Goal: Transaction & Acquisition: Purchase product/service

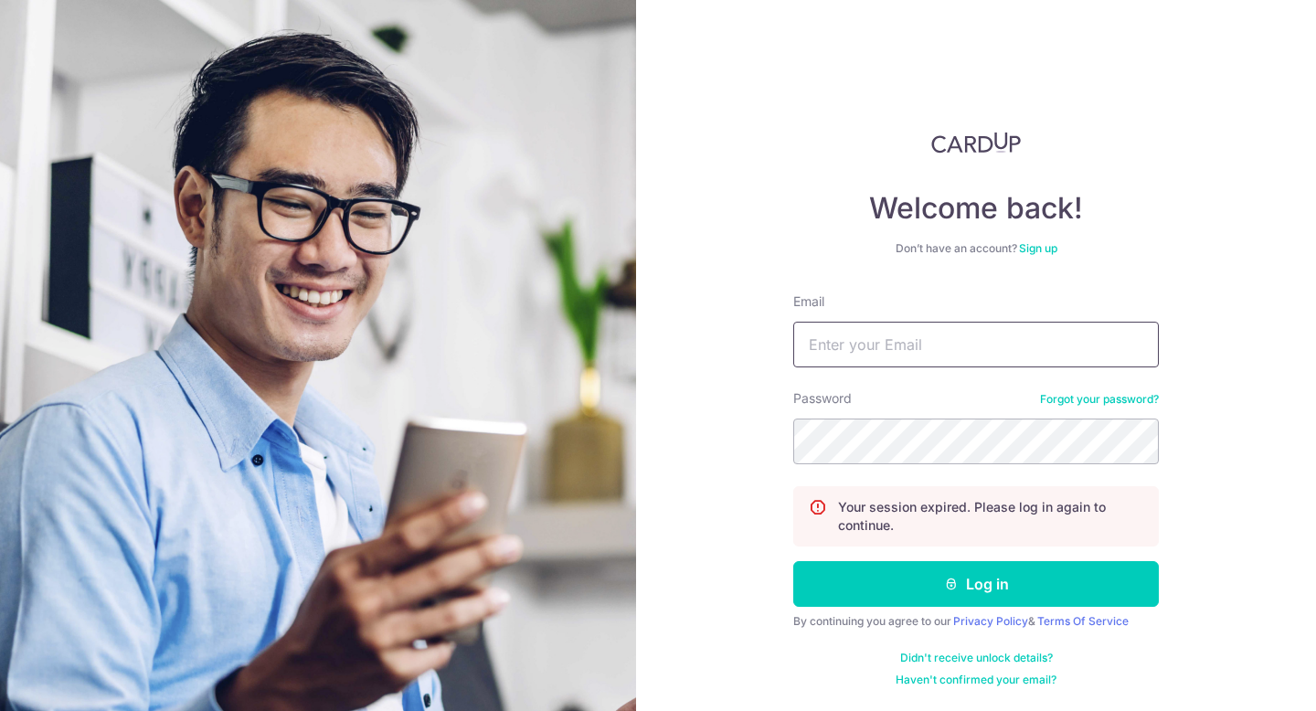
click at [881, 342] on input "Email" at bounding box center [976, 345] width 366 height 46
type input "[EMAIL_ADDRESS][DOMAIN_NAME]"
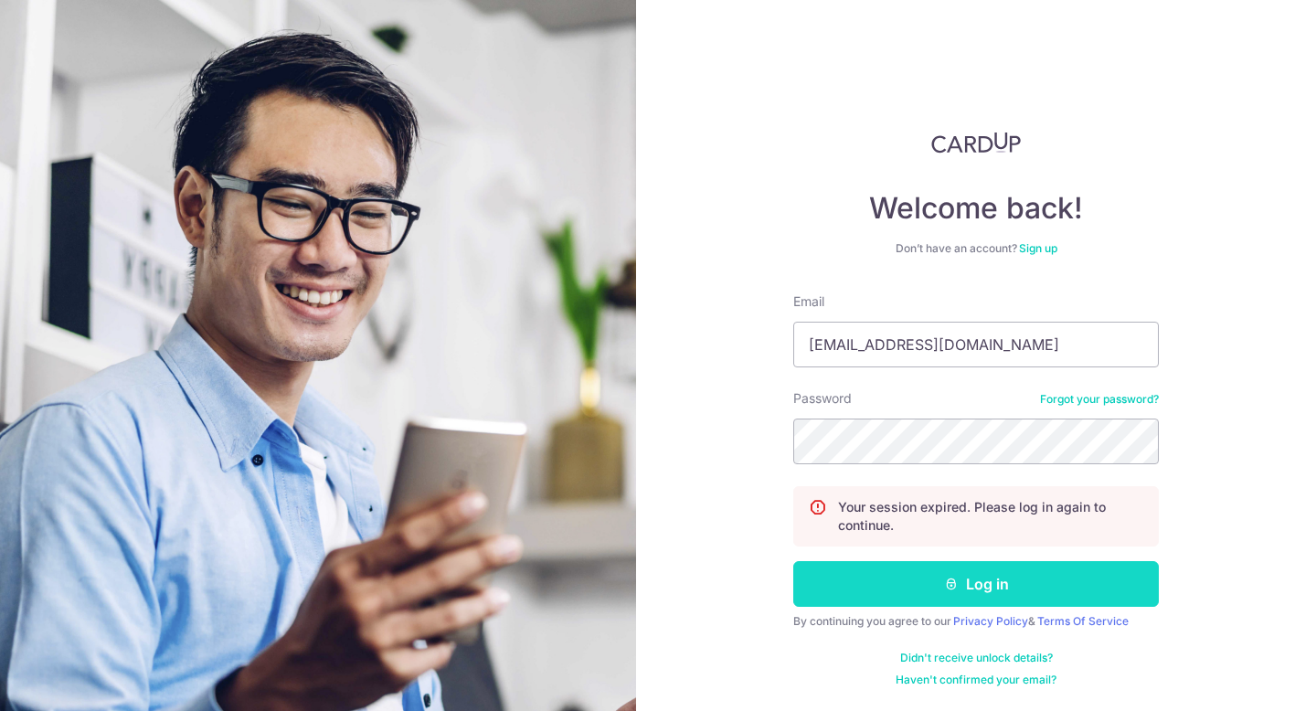
click at [941, 584] on button "Log in" at bounding box center [976, 584] width 366 height 46
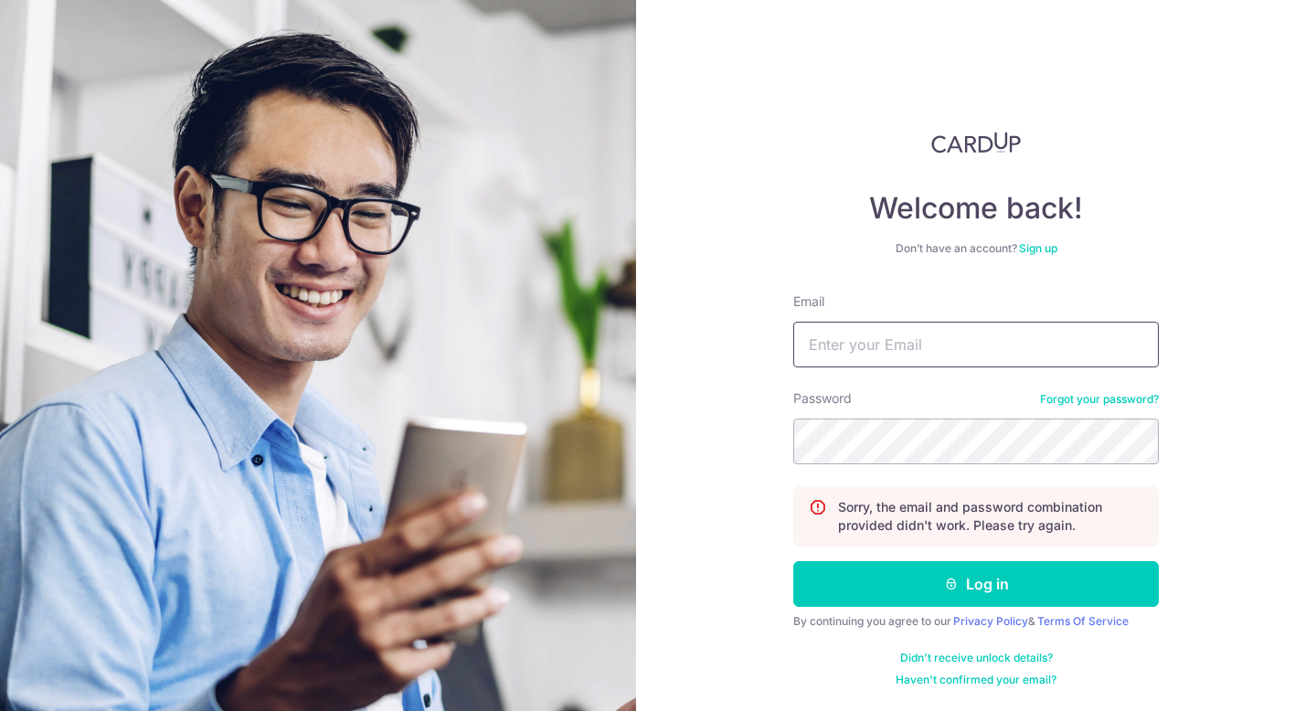
click at [865, 349] on input "Email" at bounding box center [976, 345] width 366 height 46
type input "andrewbok@mail.com"
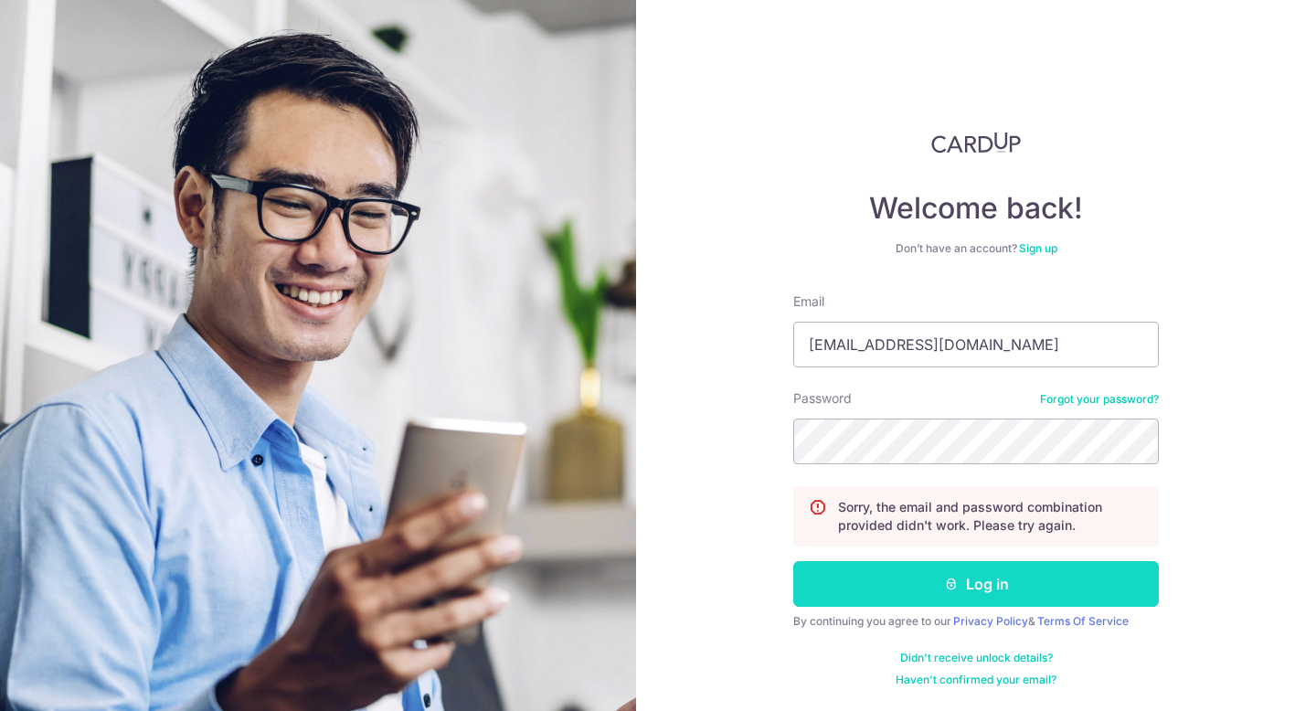
click at [923, 587] on button "Log in" at bounding box center [976, 584] width 366 height 46
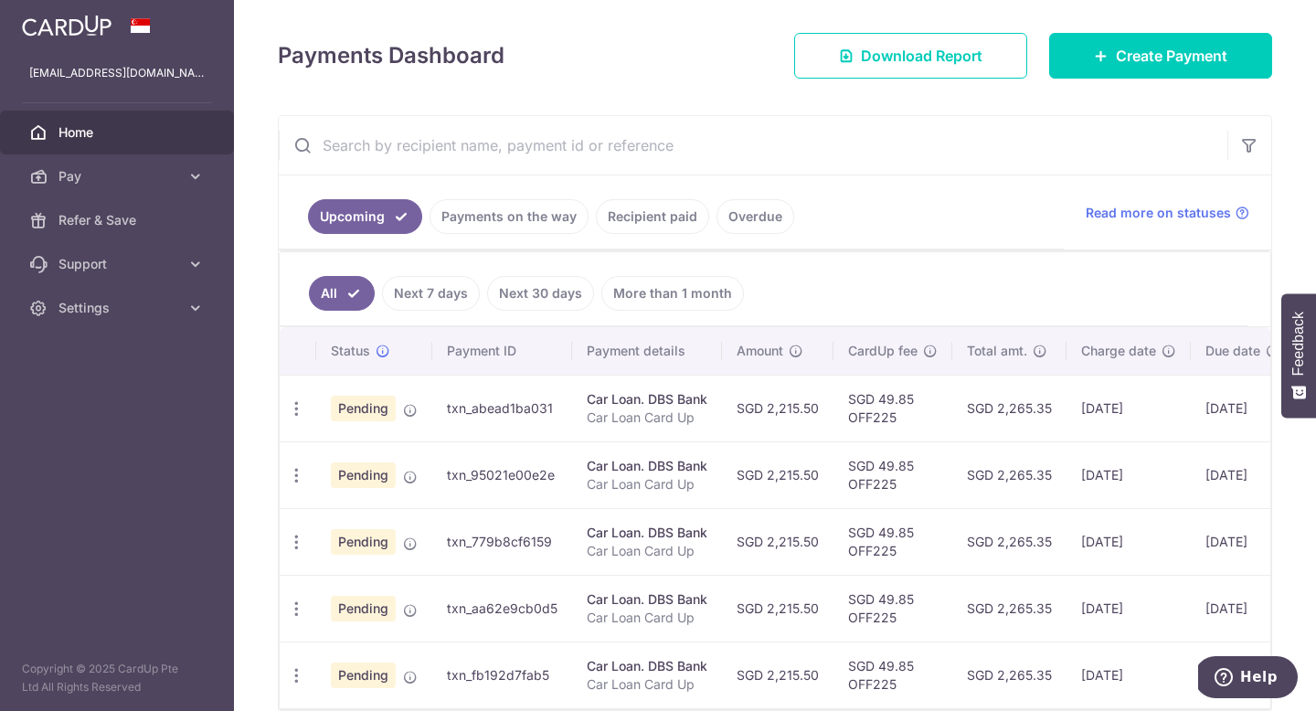
click at [711, 288] on link "More than 1 month" at bounding box center [672, 293] width 143 height 35
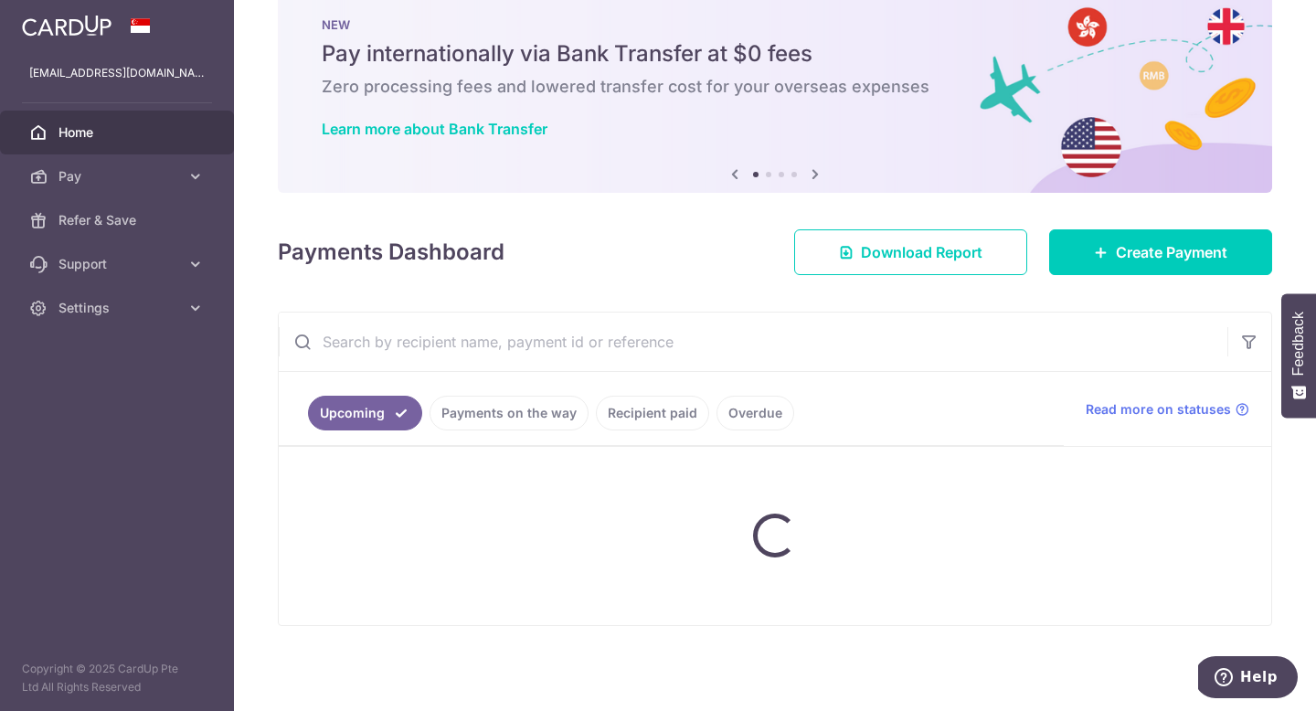
scroll to position [238, 0]
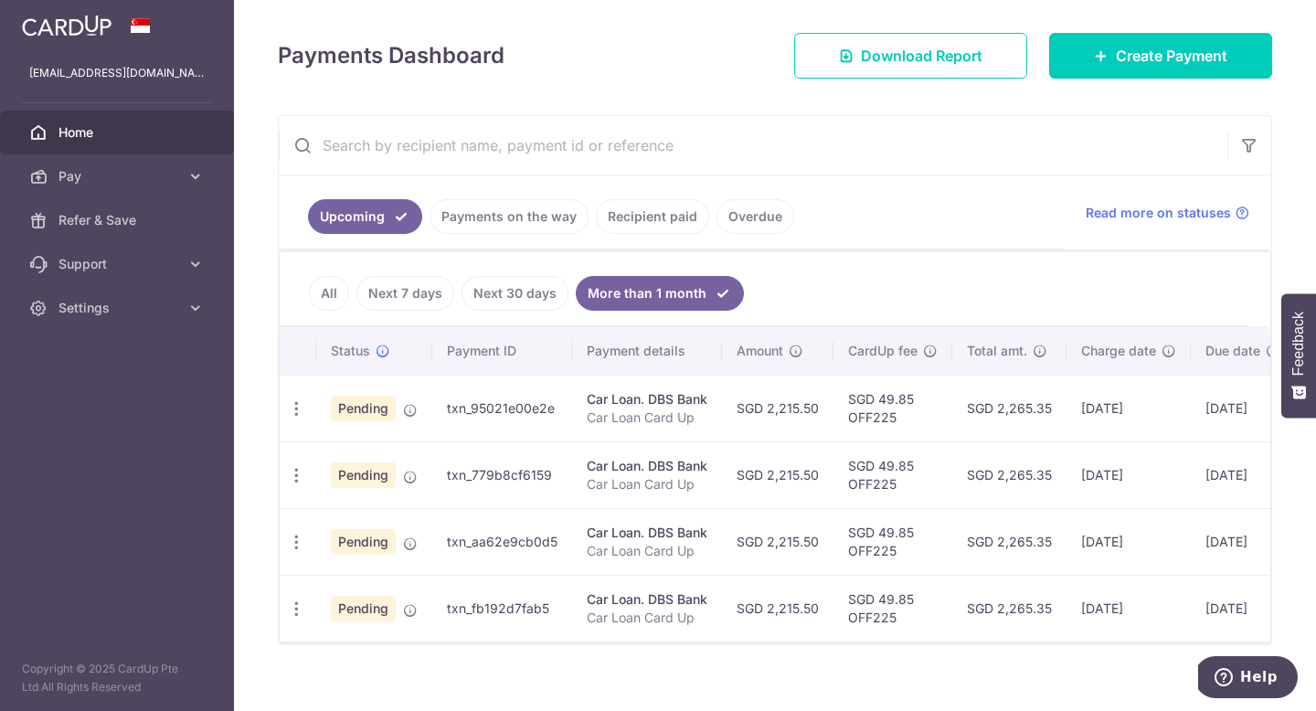
click at [323, 296] on link "All" at bounding box center [329, 293] width 40 height 35
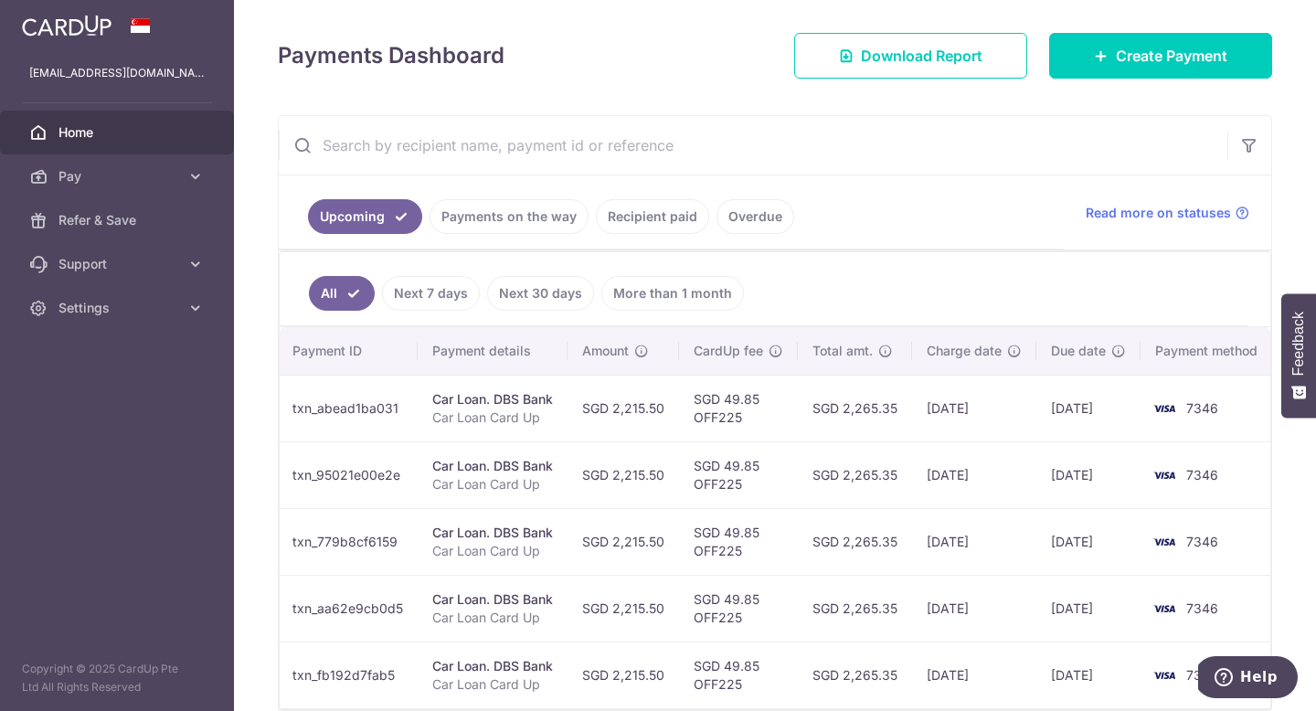
scroll to position [0, 0]
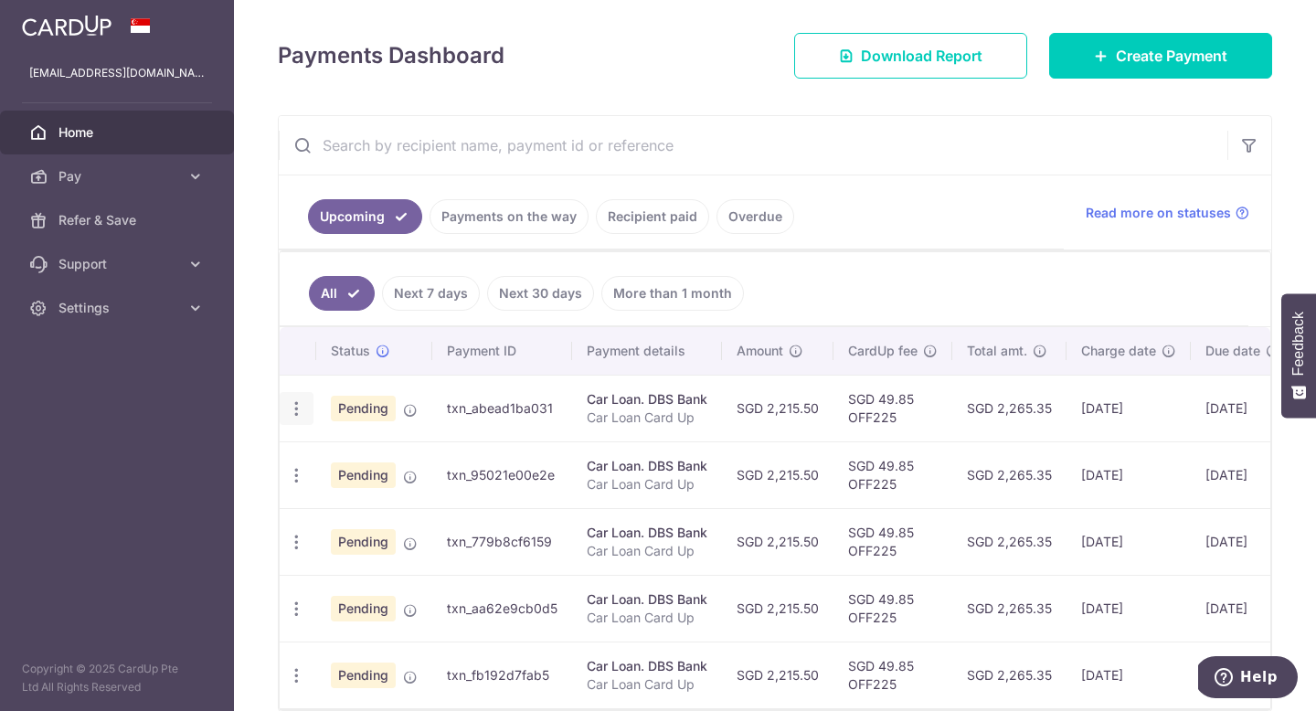
click at [303, 409] on icon "button" at bounding box center [296, 408] width 19 height 19
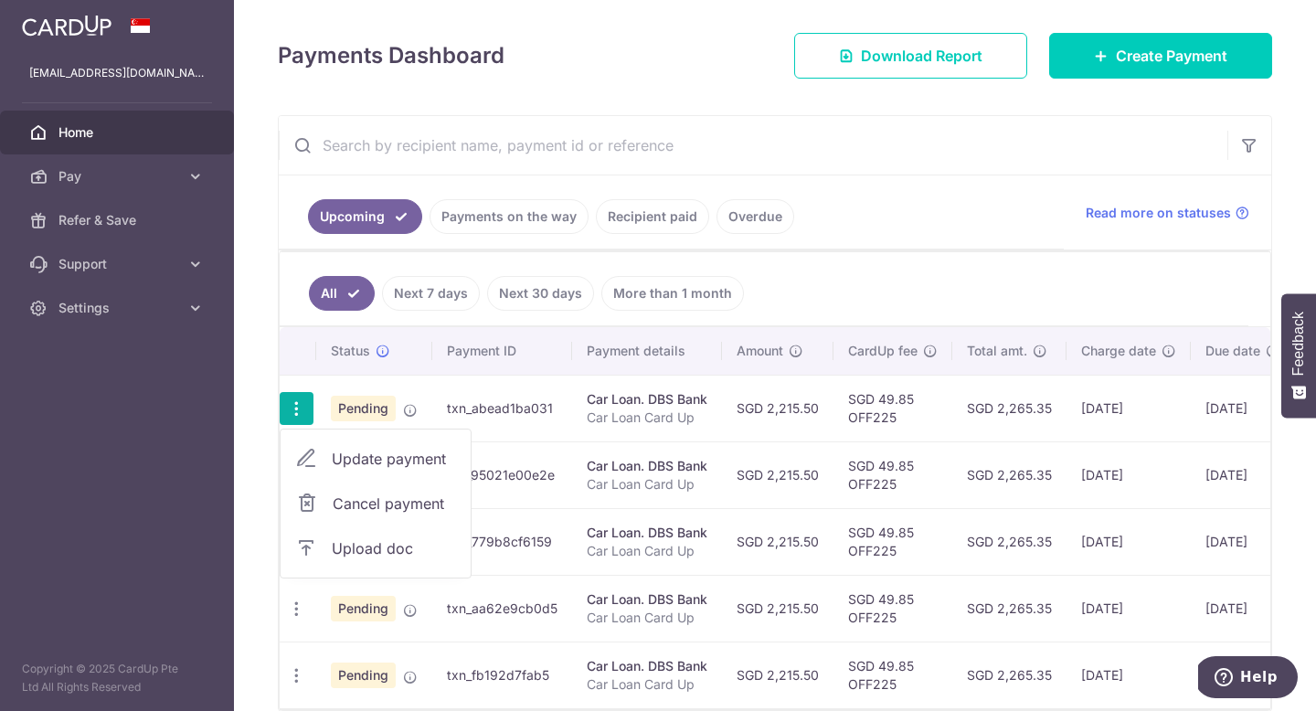
click at [350, 505] on span "Cancel payment" at bounding box center [394, 504] width 122 height 22
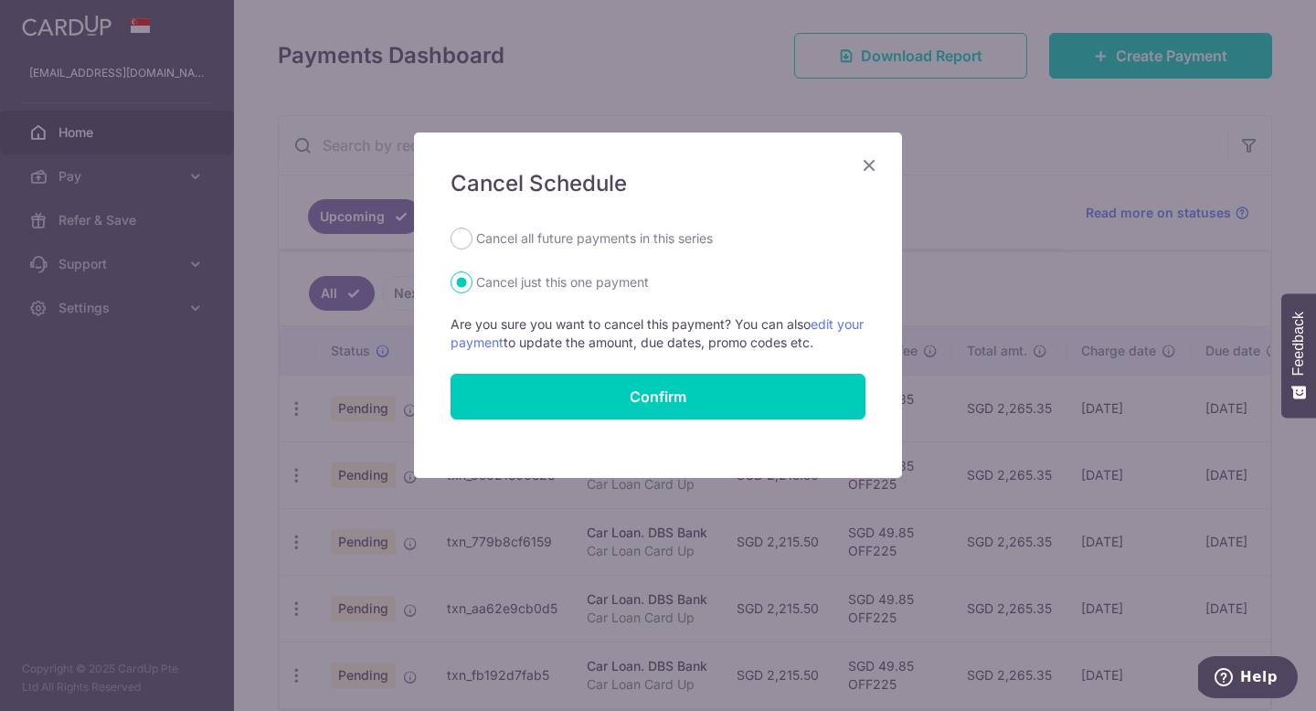
click at [573, 238] on label "Cancel all future payments in this series" at bounding box center [594, 239] width 237 height 22
click at [472, 238] on input "Cancel all future payments in this series" at bounding box center [462, 239] width 22 height 22
radio input "true"
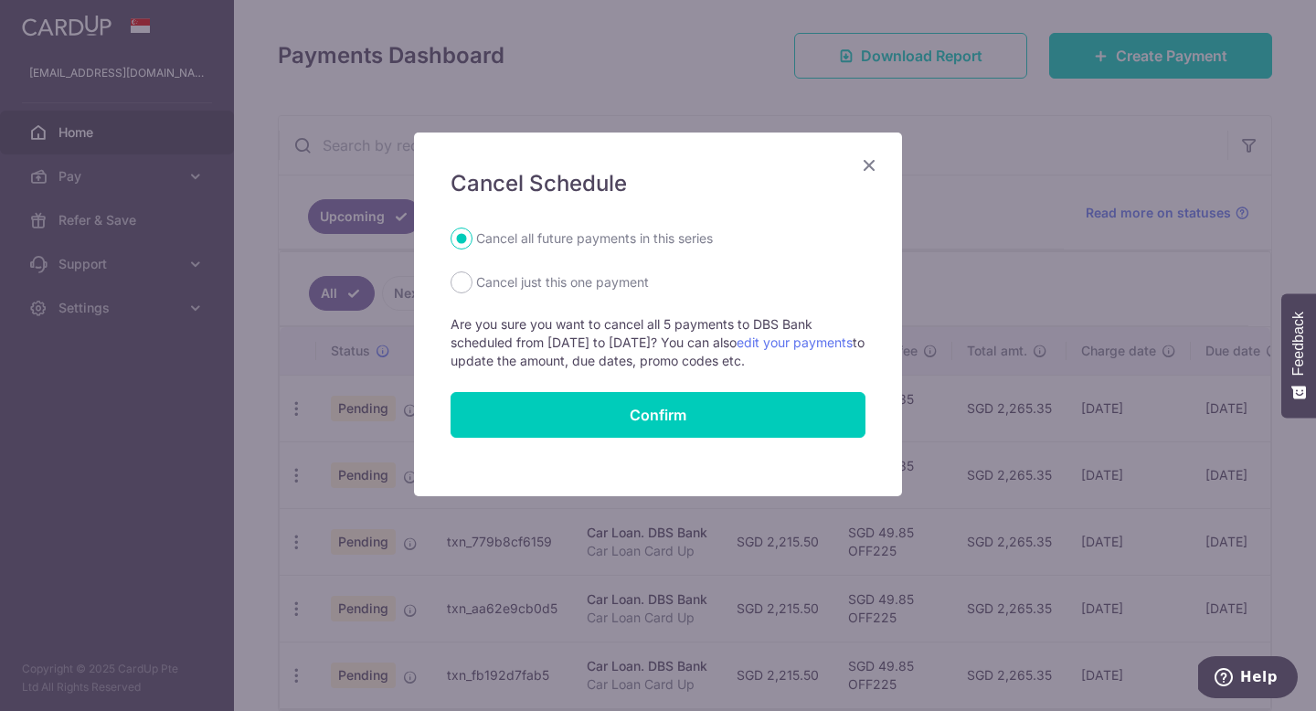
click at [877, 161] on icon "Close" at bounding box center [869, 165] width 22 height 23
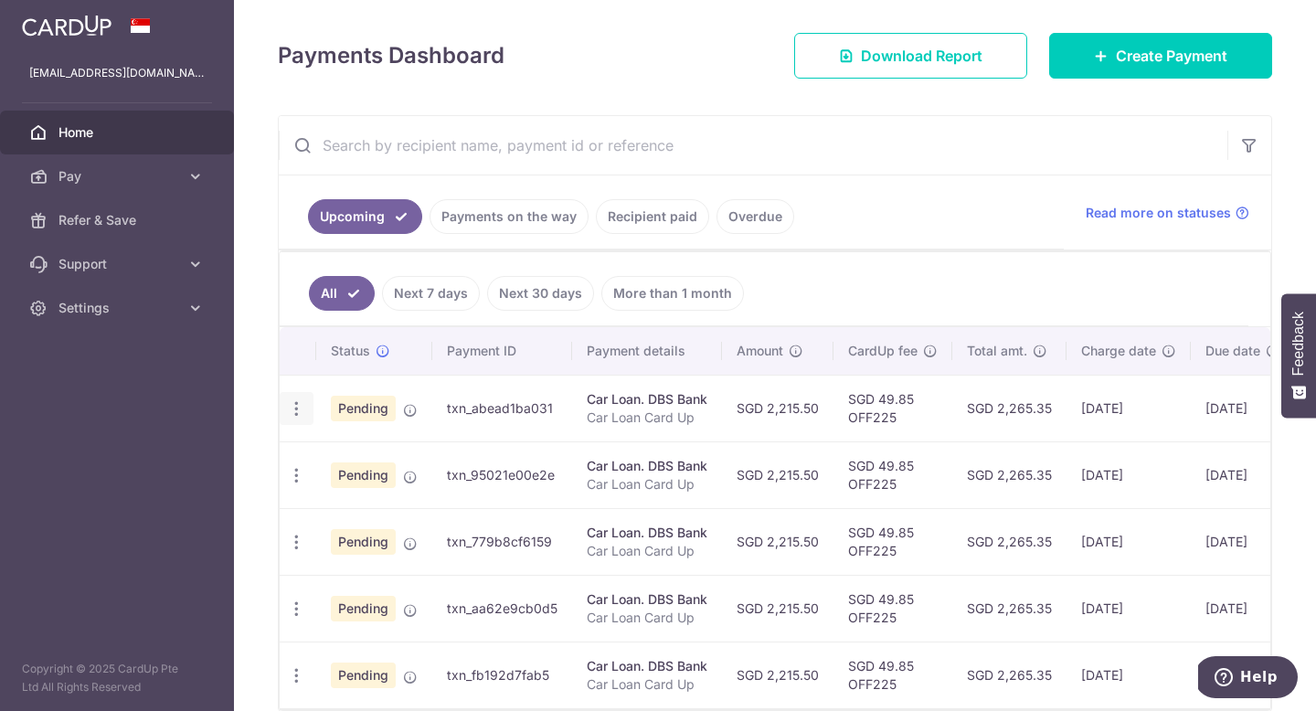
click at [299, 408] on icon "button" at bounding box center [296, 408] width 19 height 19
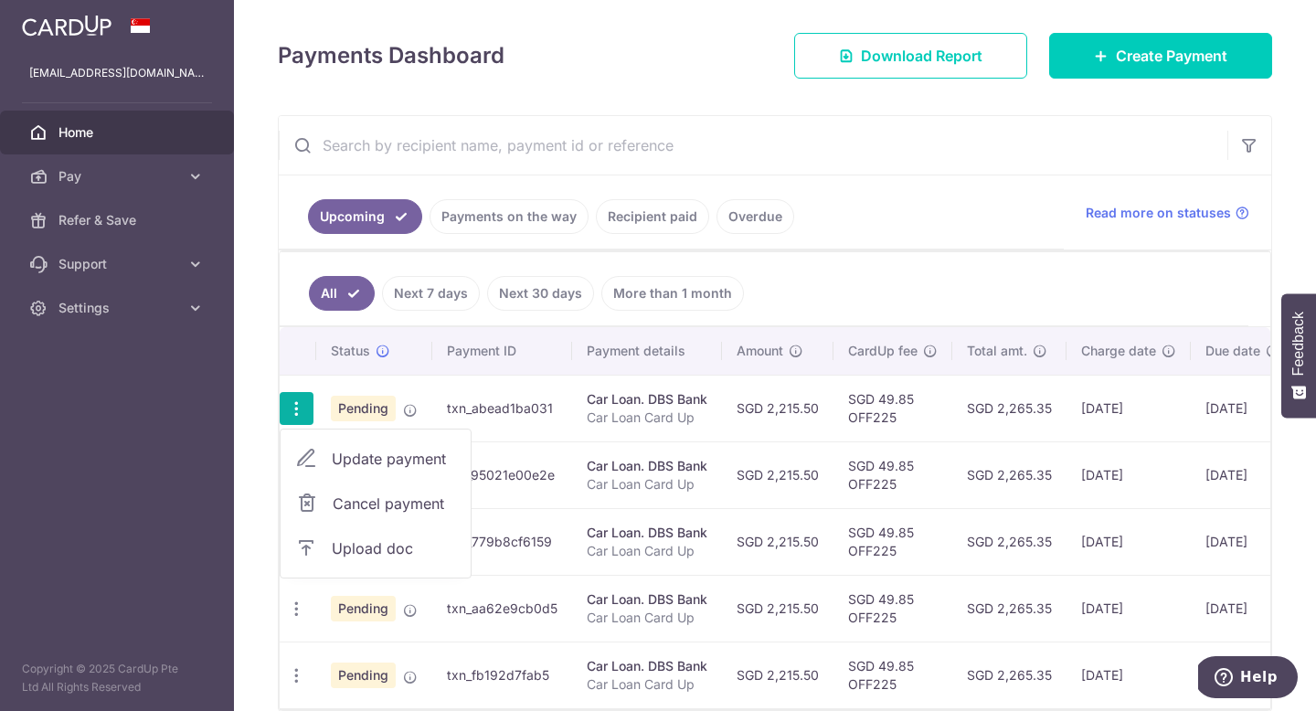
click at [345, 504] on span "Cancel payment" at bounding box center [394, 504] width 122 height 22
radio input "true"
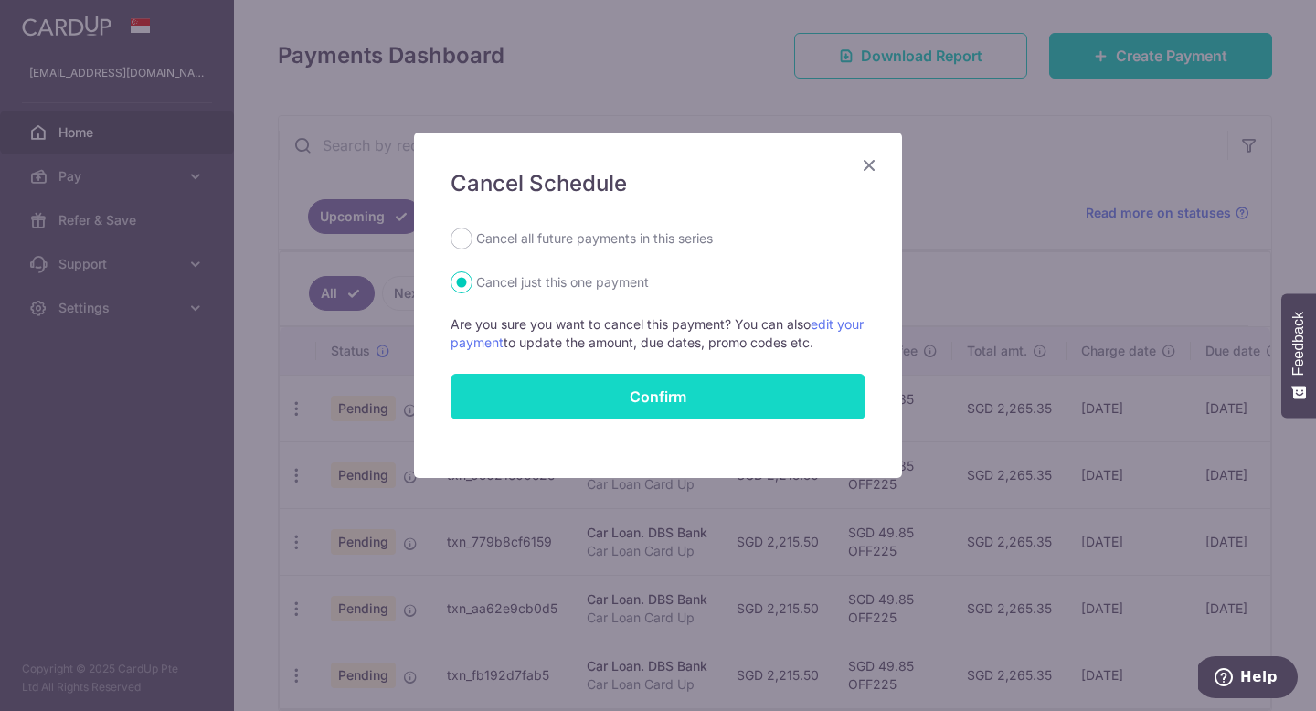
click at [519, 409] on button "Confirm" at bounding box center [658, 397] width 415 height 46
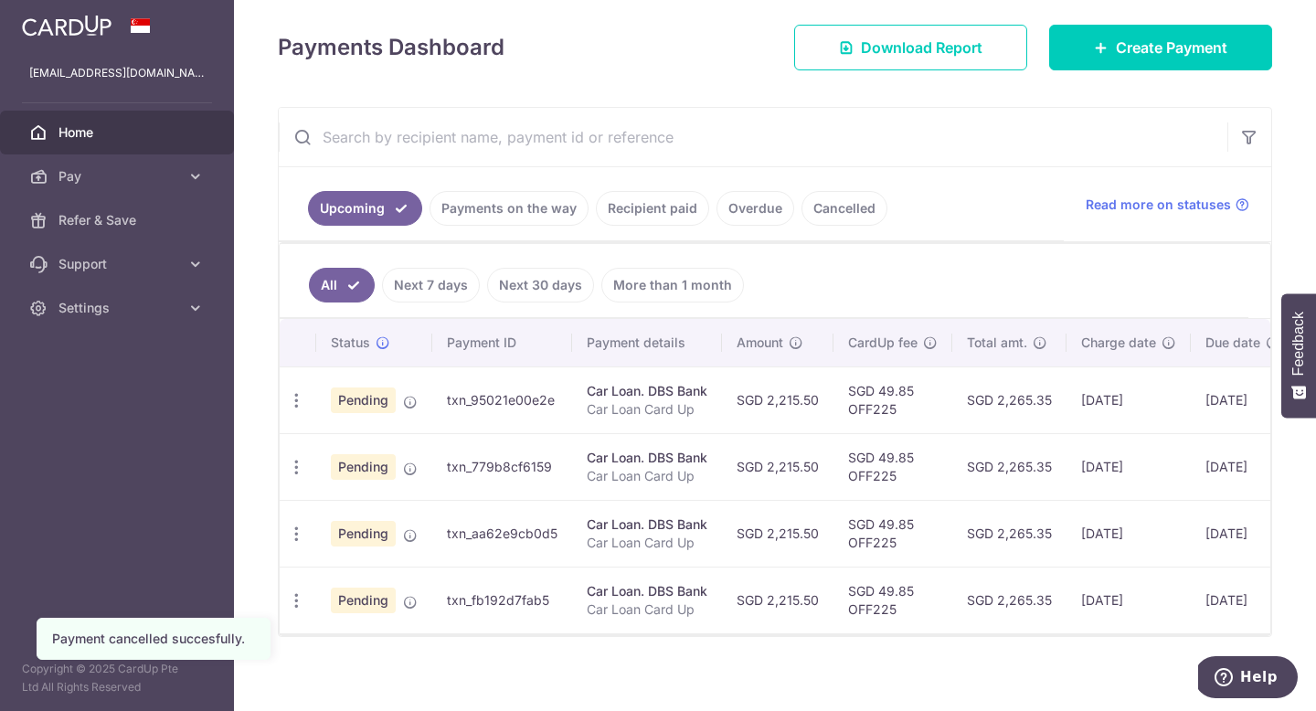
scroll to position [249, 0]
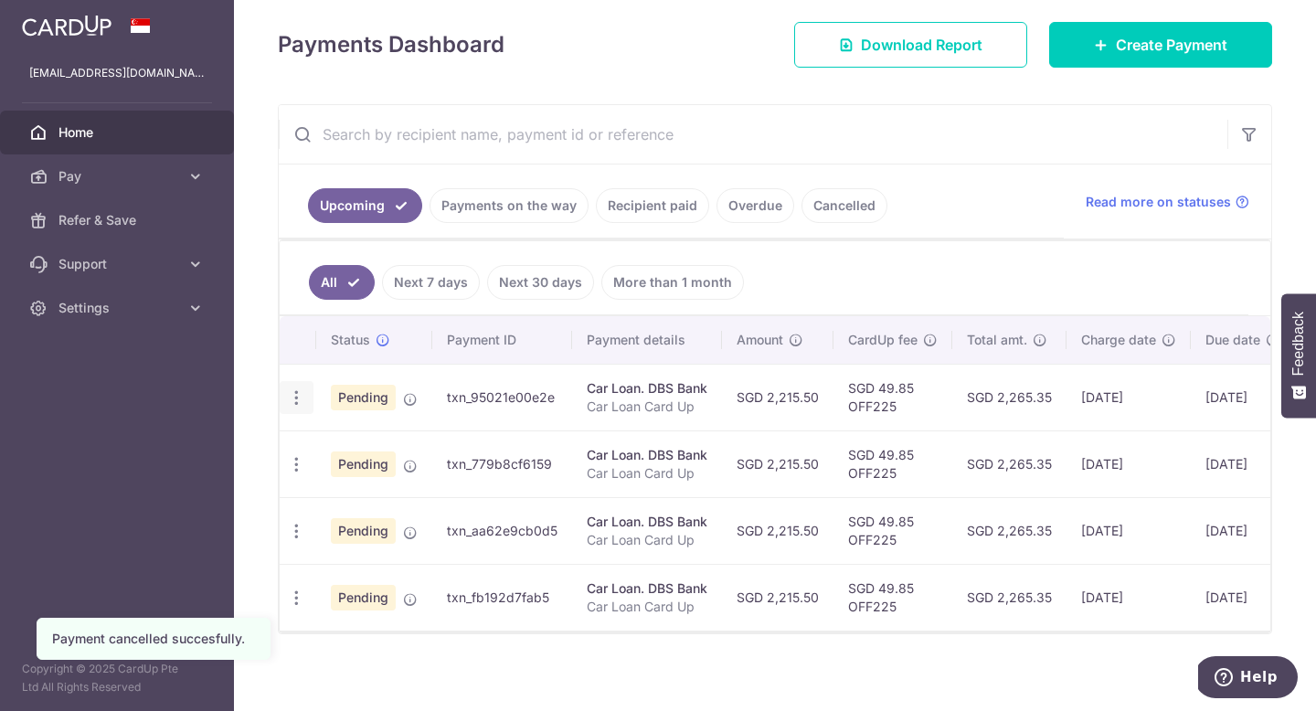
click at [298, 397] on icon "button" at bounding box center [296, 397] width 19 height 19
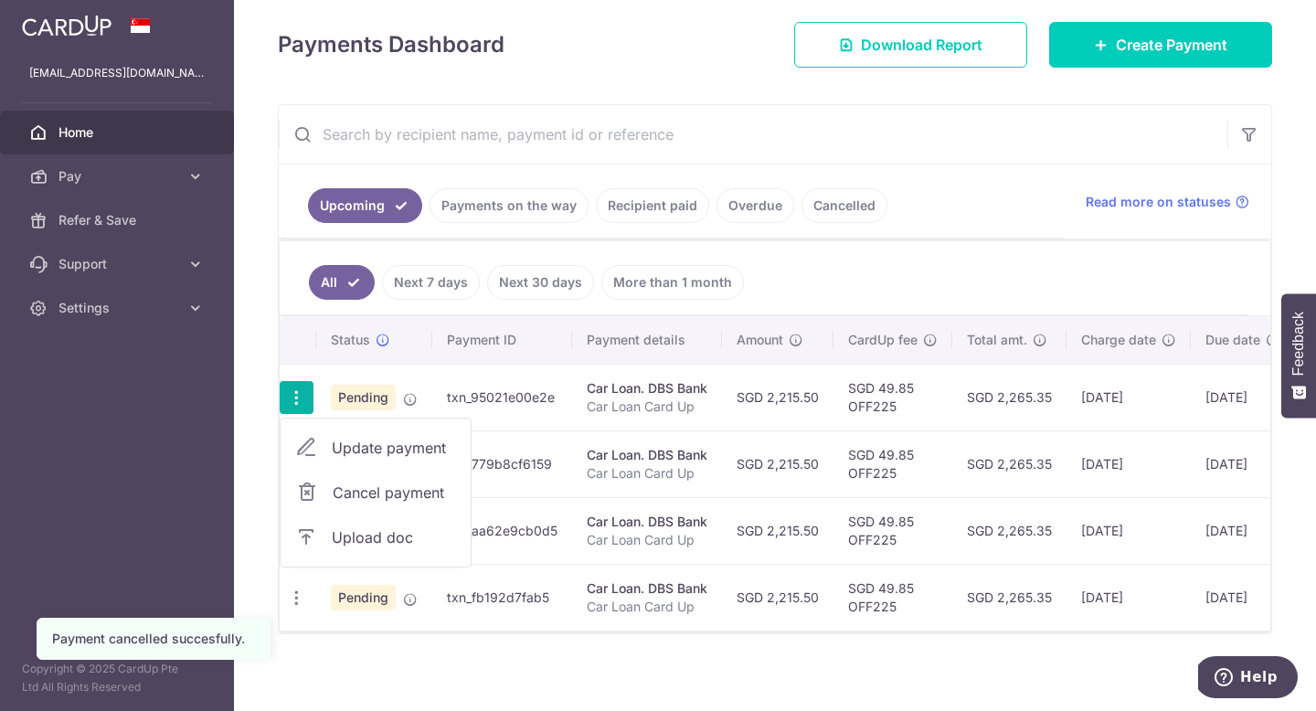
click at [342, 492] on span "Cancel payment" at bounding box center [394, 493] width 122 height 22
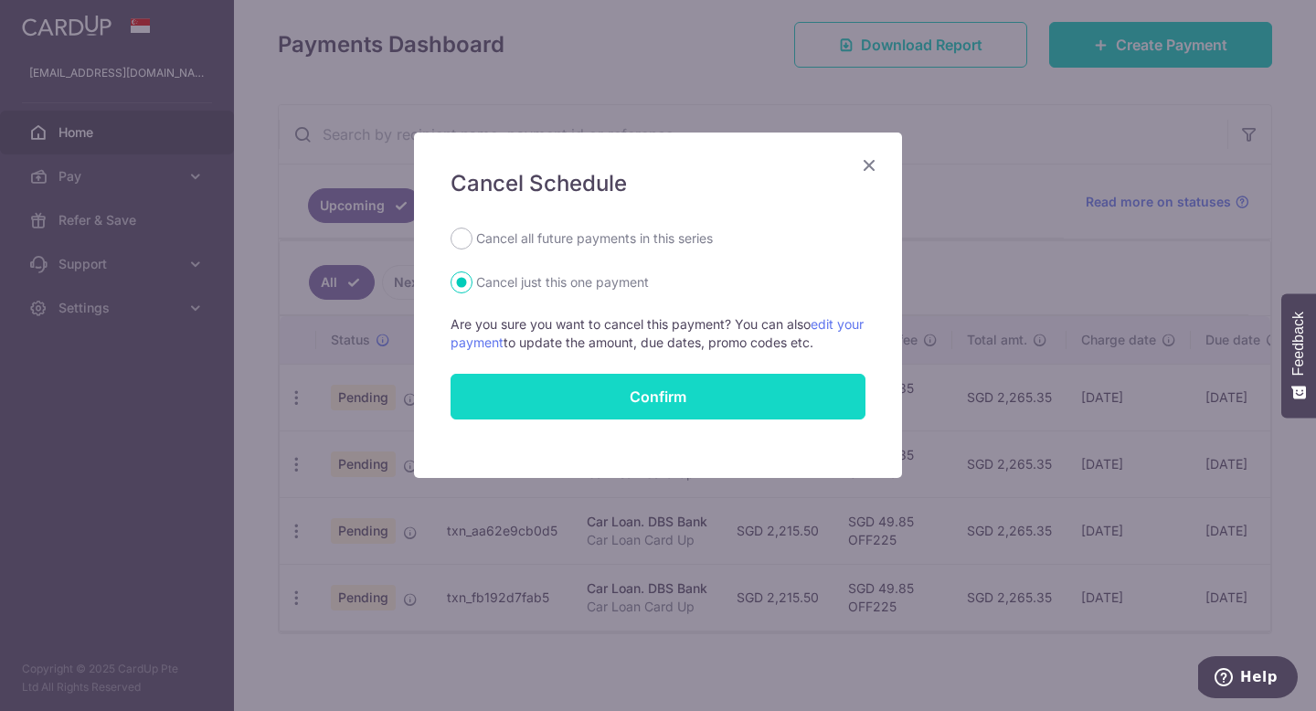
click at [586, 398] on button "Confirm" at bounding box center [658, 397] width 415 height 46
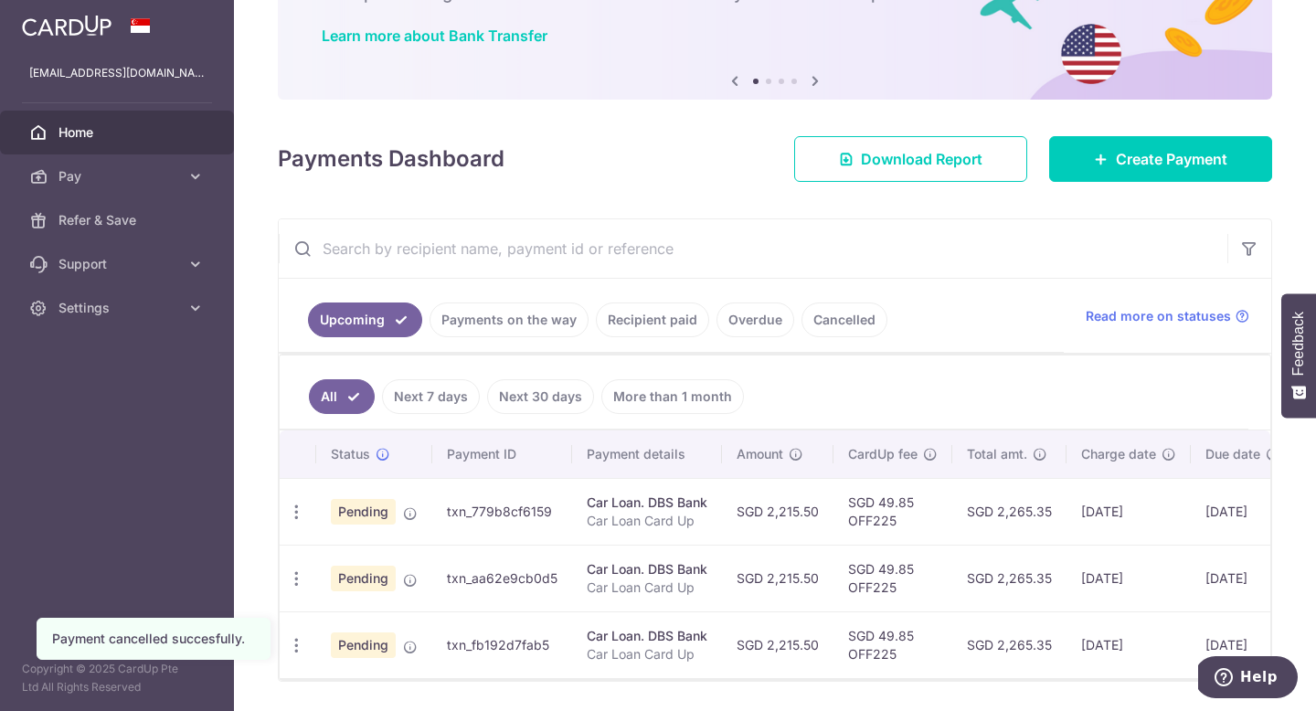
scroll to position [155, 0]
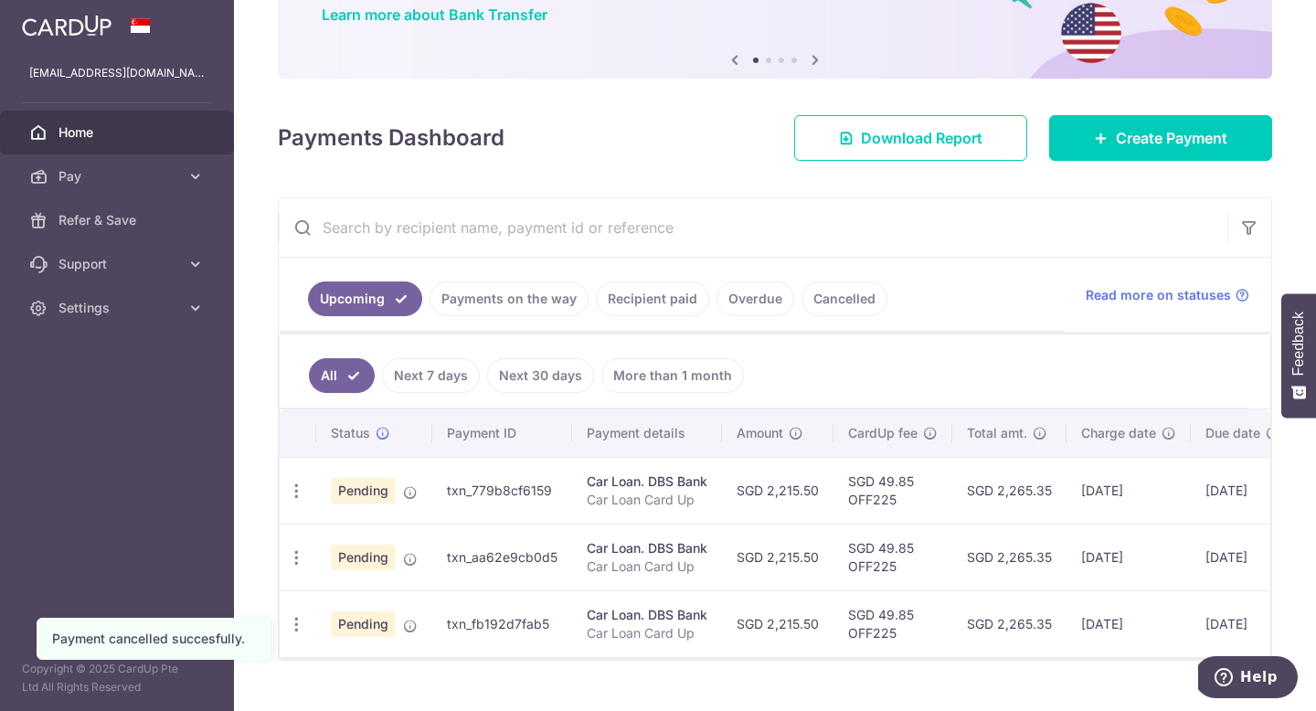
click at [759, 297] on link "Overdue" at bounding box center [756, 298] width 78 height 35
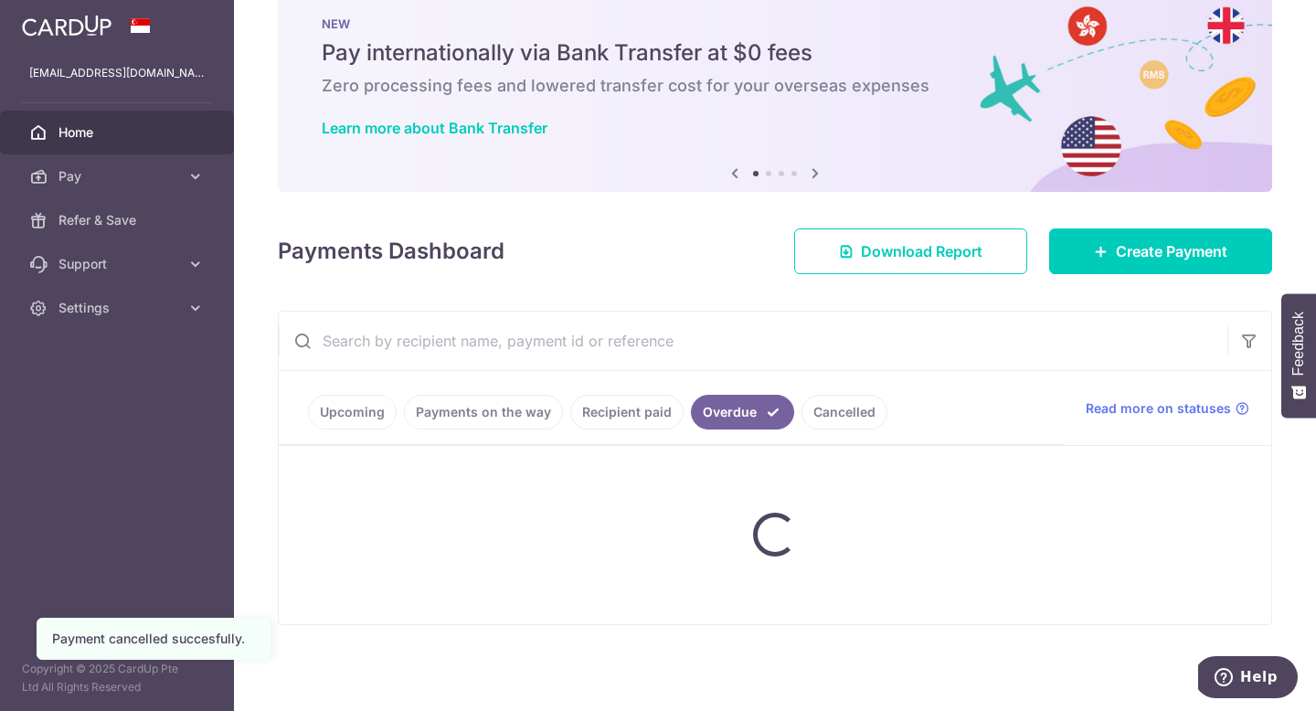
scroll to position [0, 0]
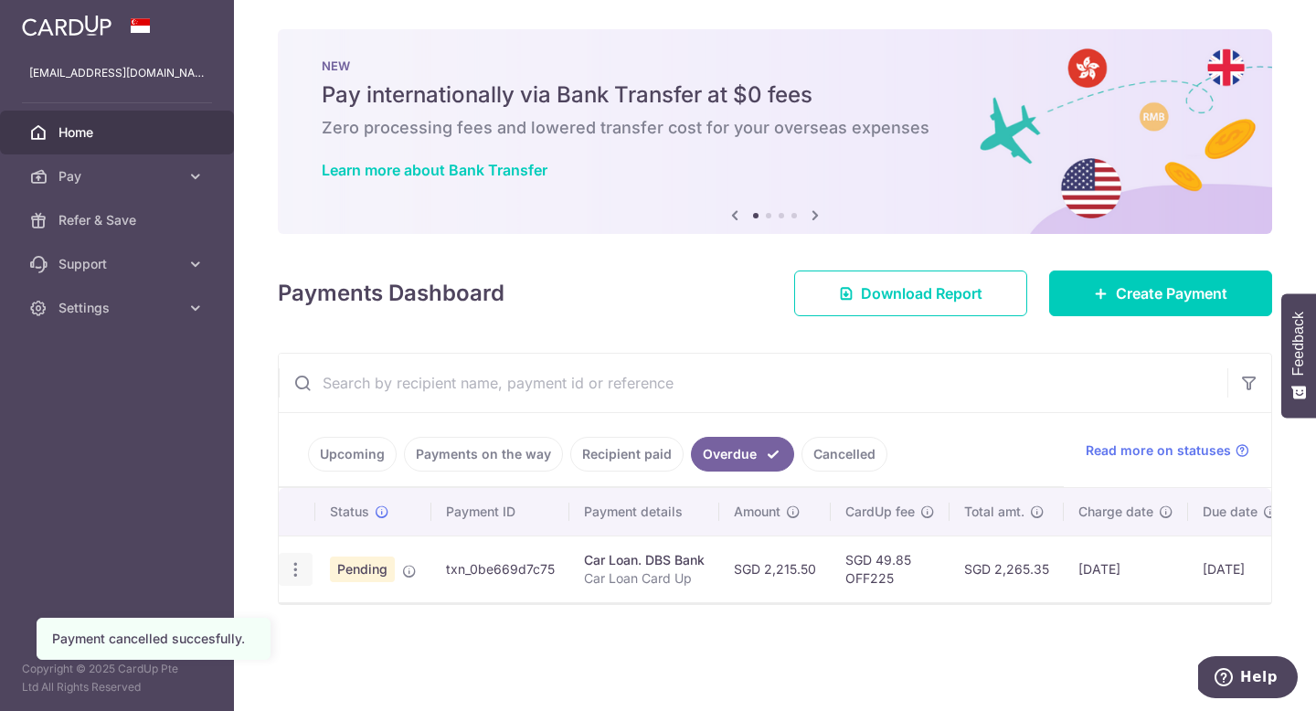
click at [292, 568] on icon "button" at bounding box center [295, 569] width 19 height 19
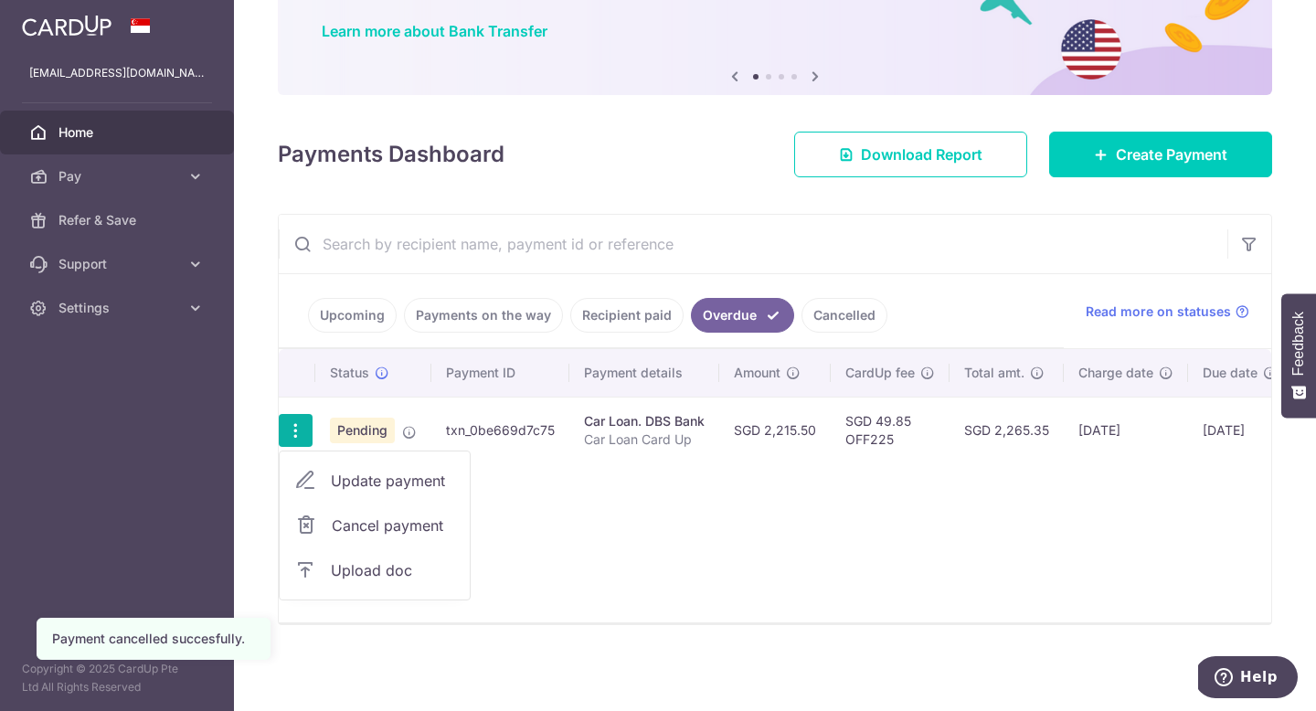
click at [356, 532] on span "Cancel payment" at bounding box center [393, 526] width 122 height 22
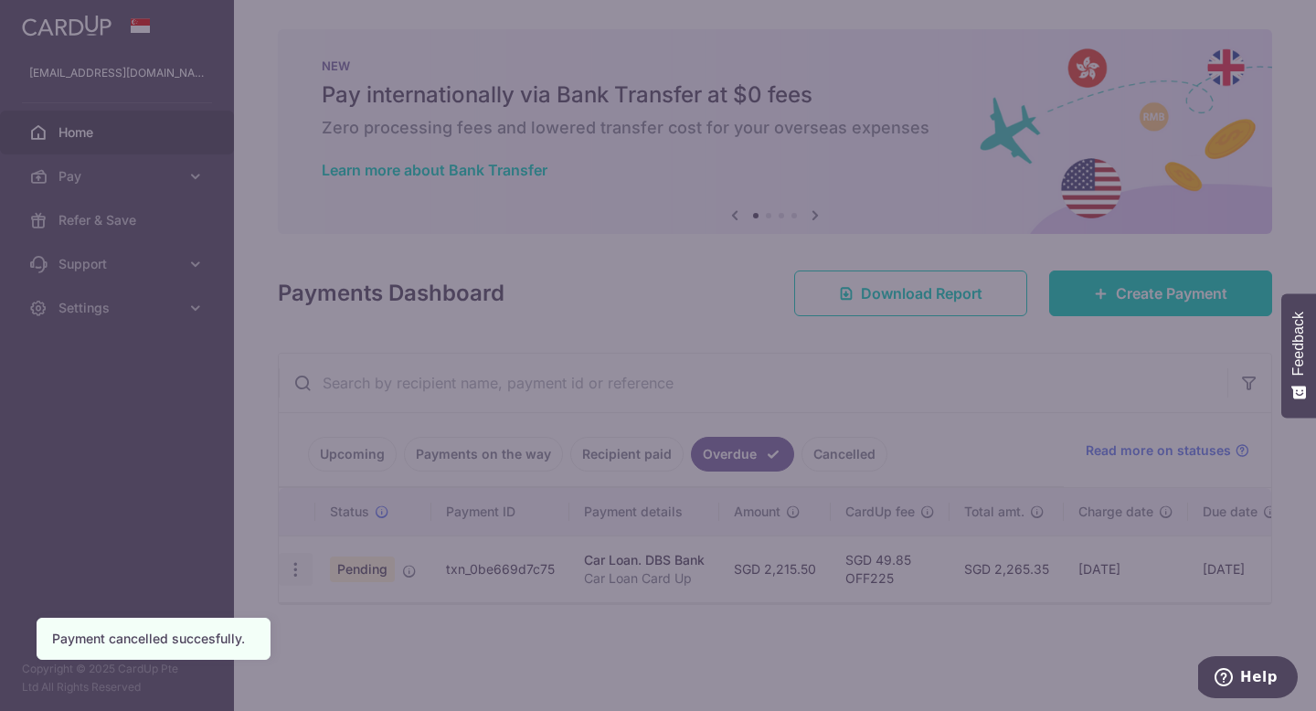
scroll to position [0, 0]
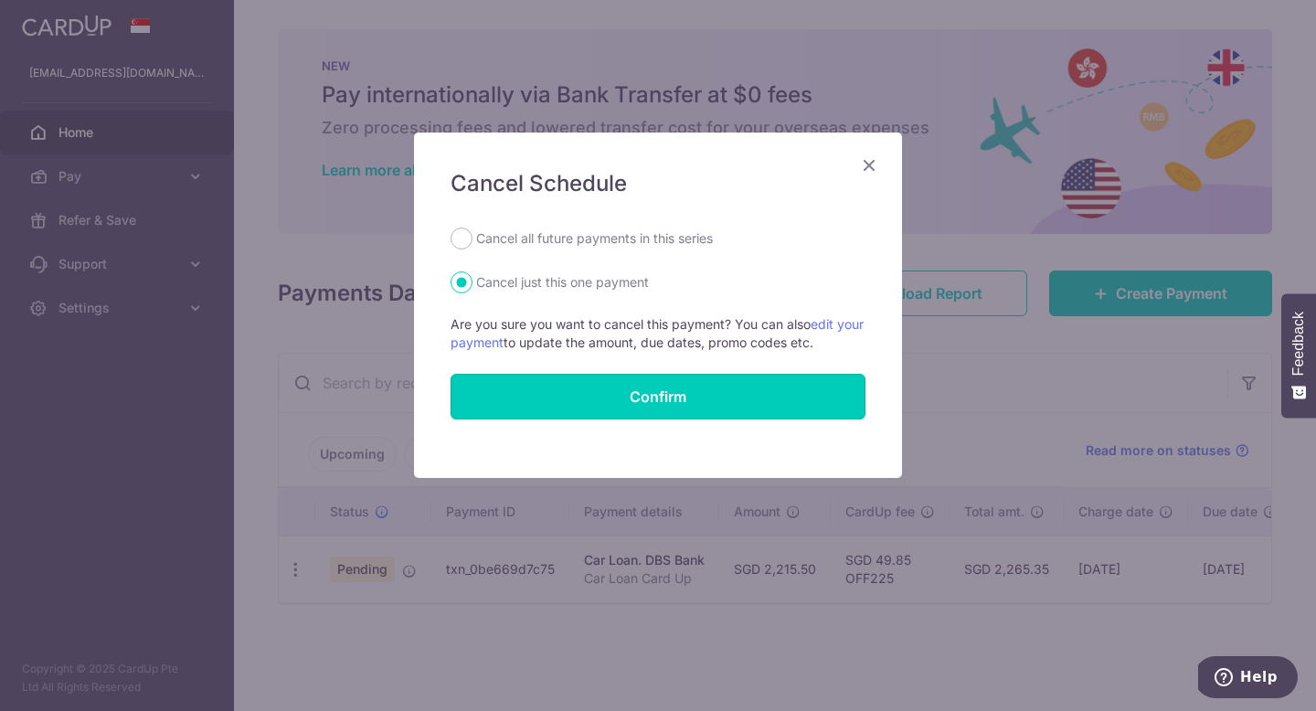
click at [776, 387] on button "Confirm" at bounding box center [658, 397] width 415 height 46
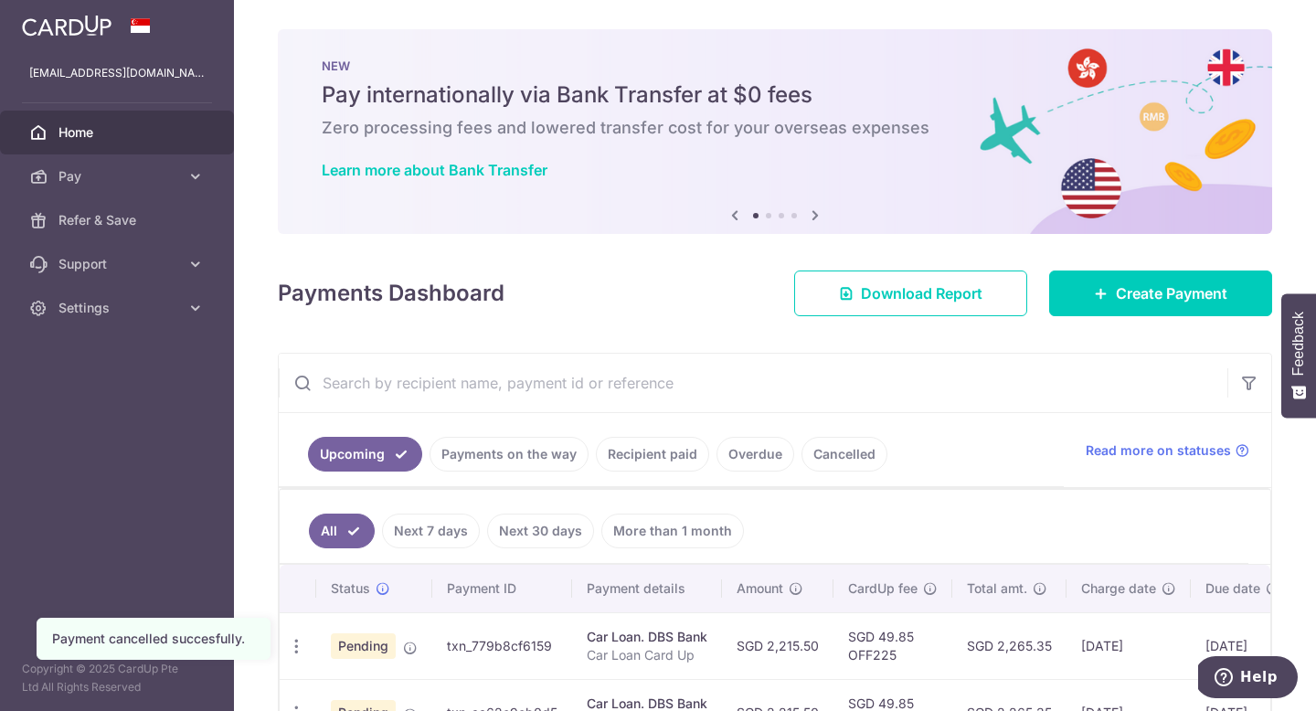
scroll to position [191, 0]
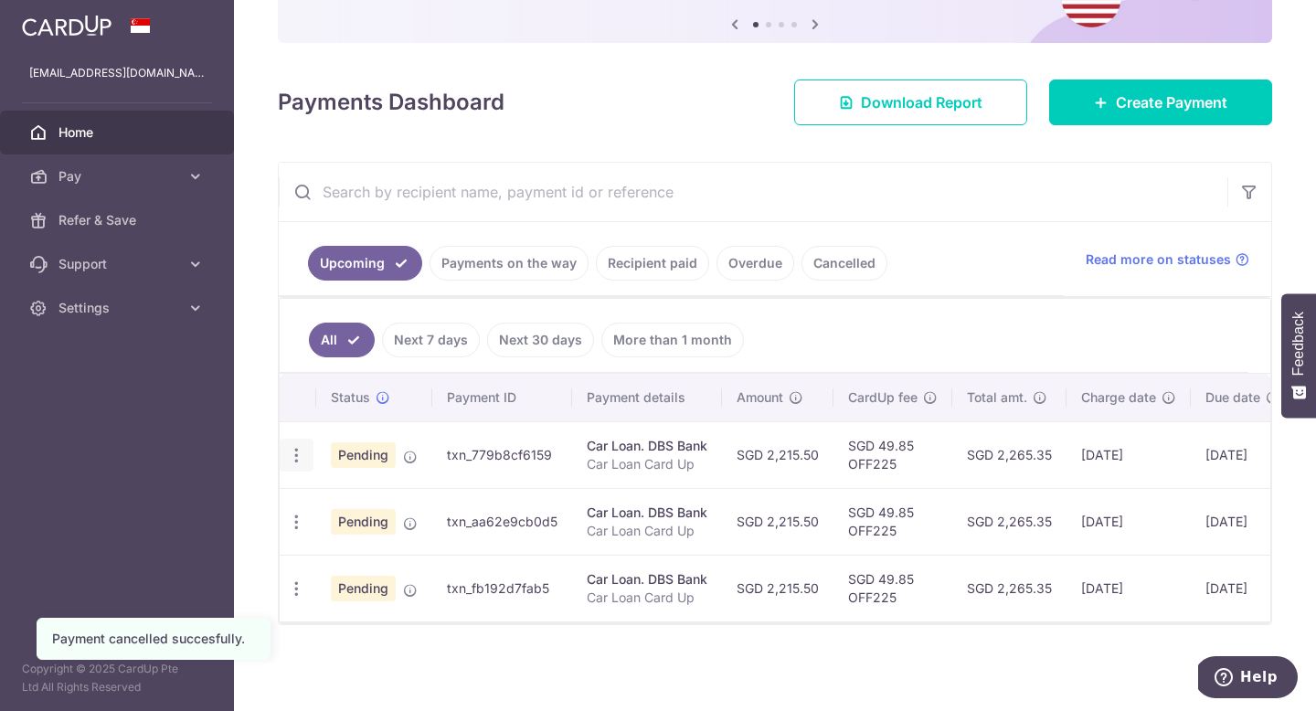
click at [287, 448] on icon "button" at bounding box center [296, 455] width 19 height 19
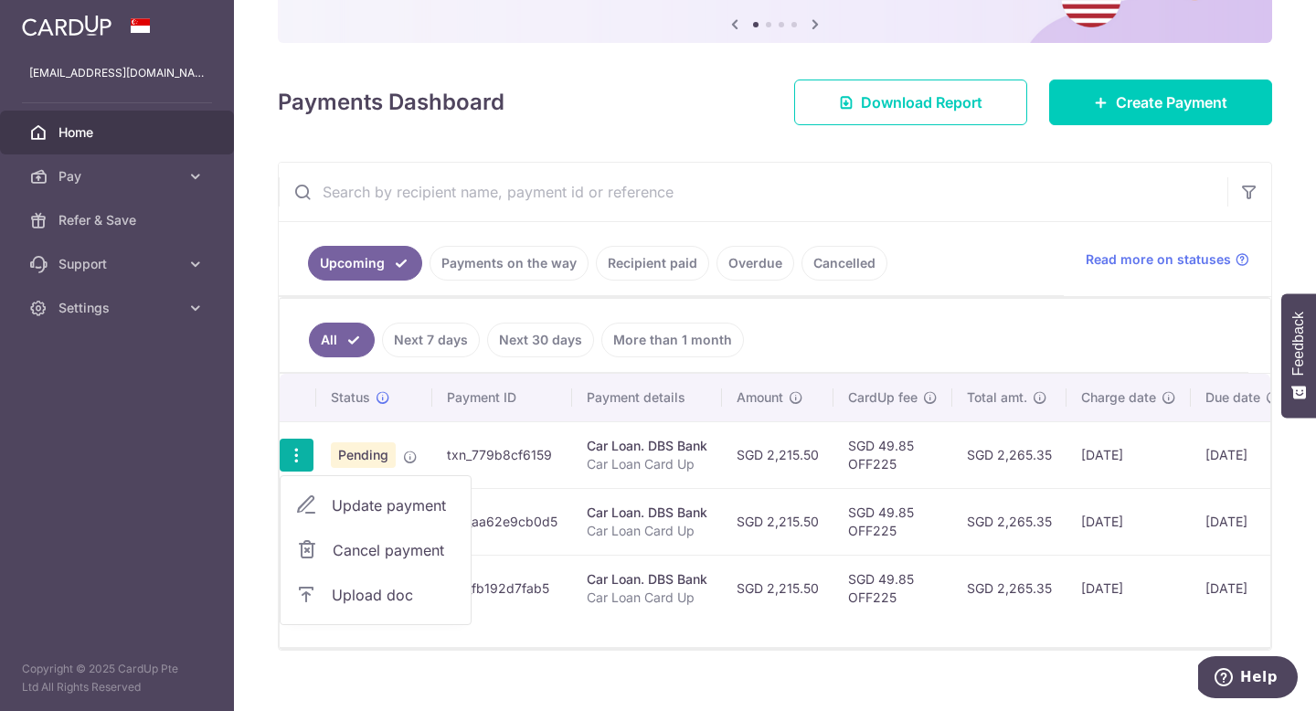
click at [271, 344] on div "× Pause Schedule Pause all future payments in this series Pause just this one p…" at bounding box center [775, 355] width 1082 height 711
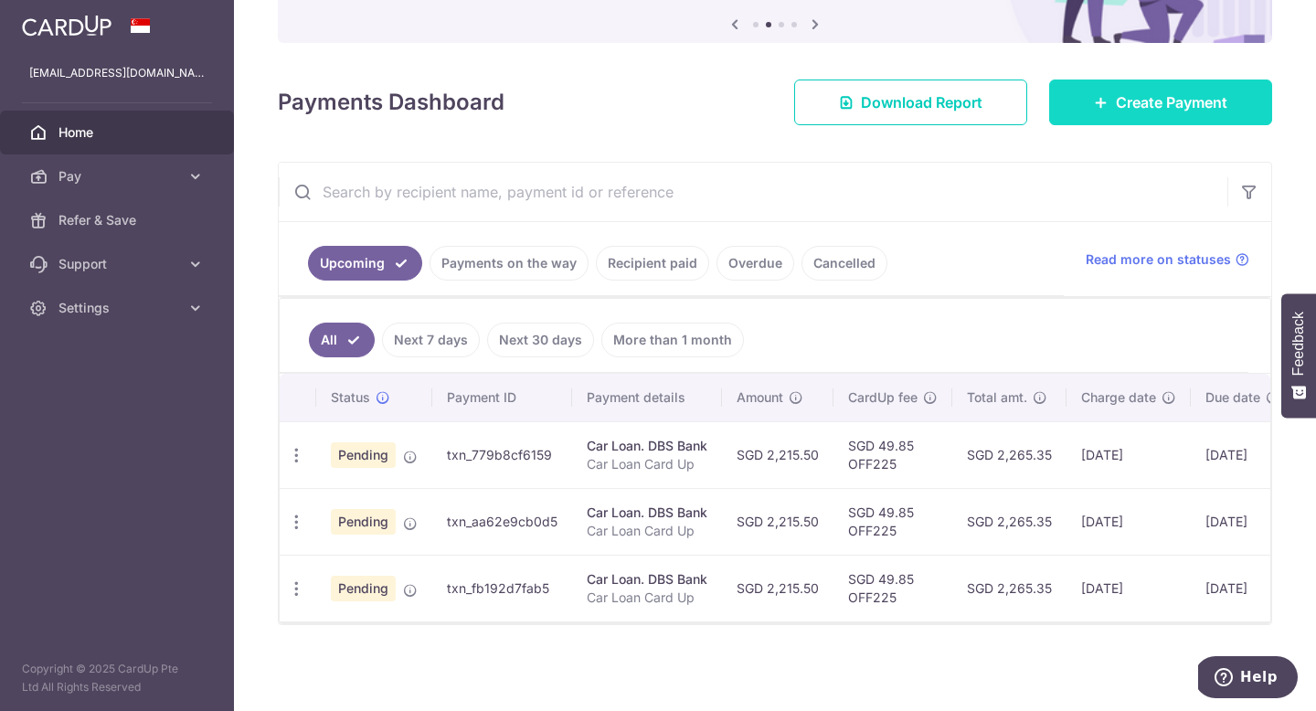
click at [1113, 102] on link "Create Payment" at bounding box center [1160, 103] width 223 height 46
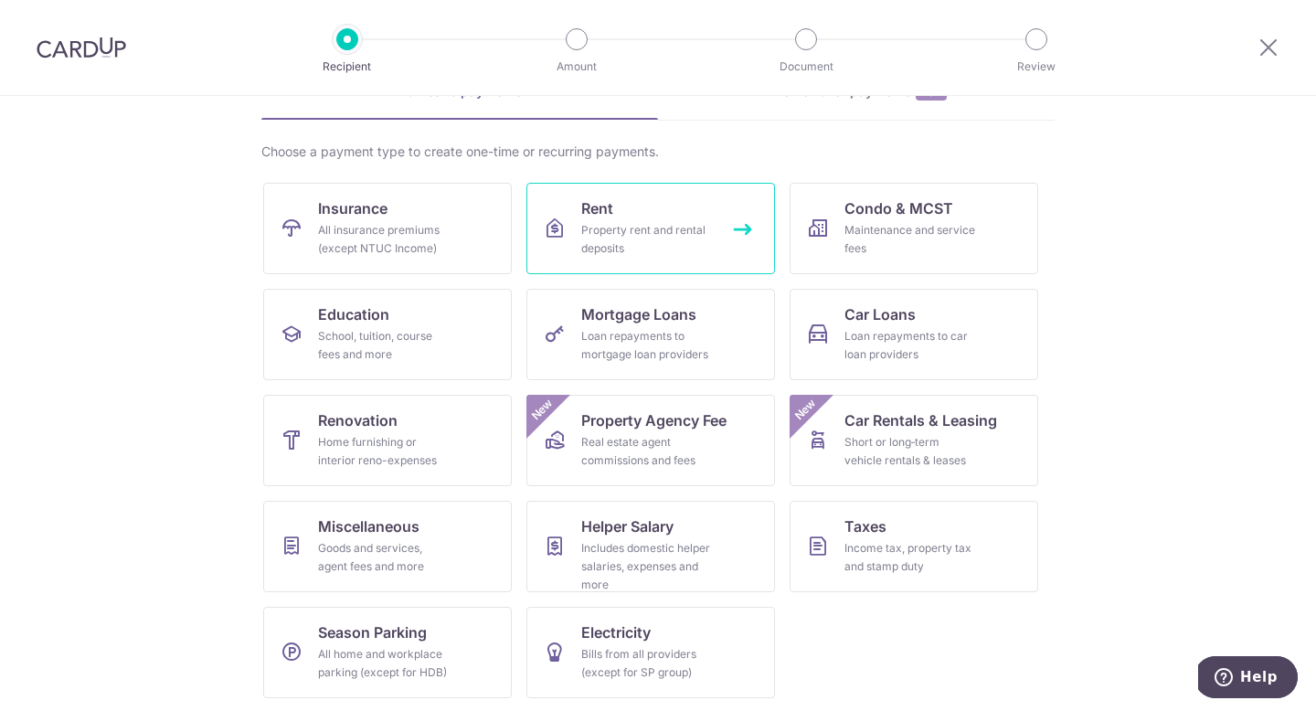
scroll to position [107, 0]
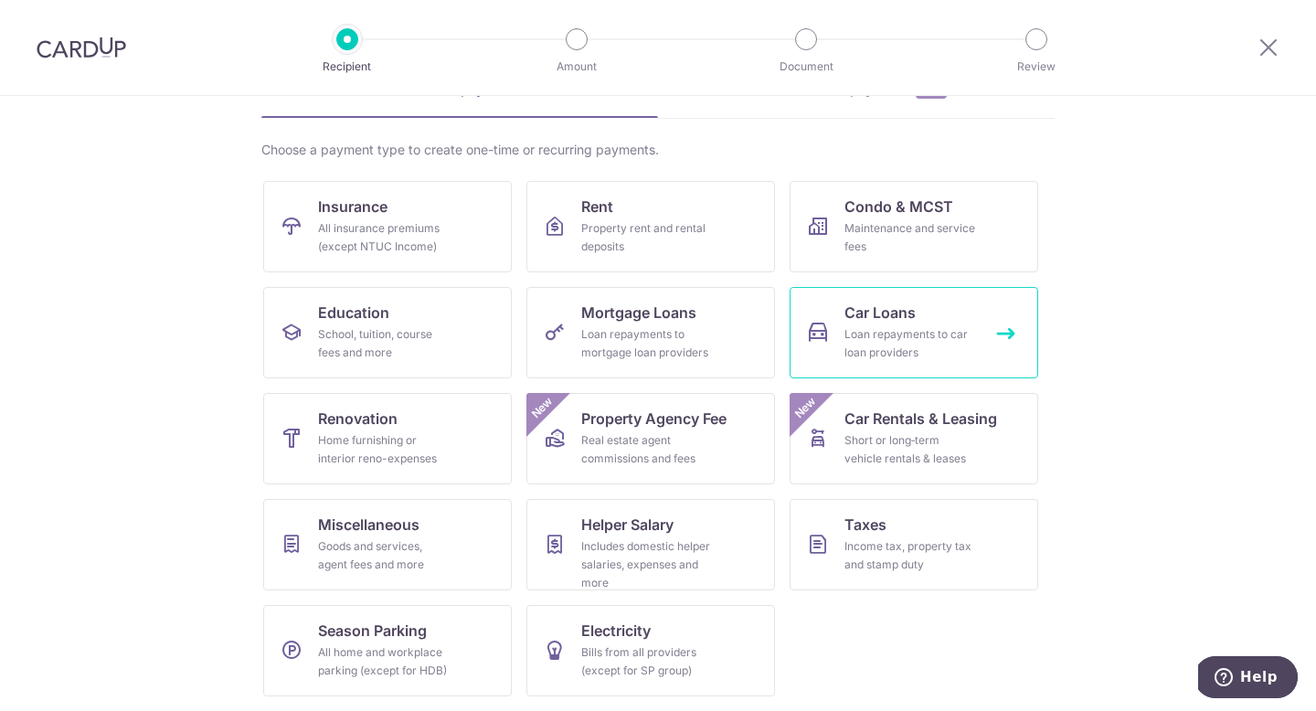
click at [896, 313] on span "Car Loans" at bounding box center [879, 313] width 71 height 22
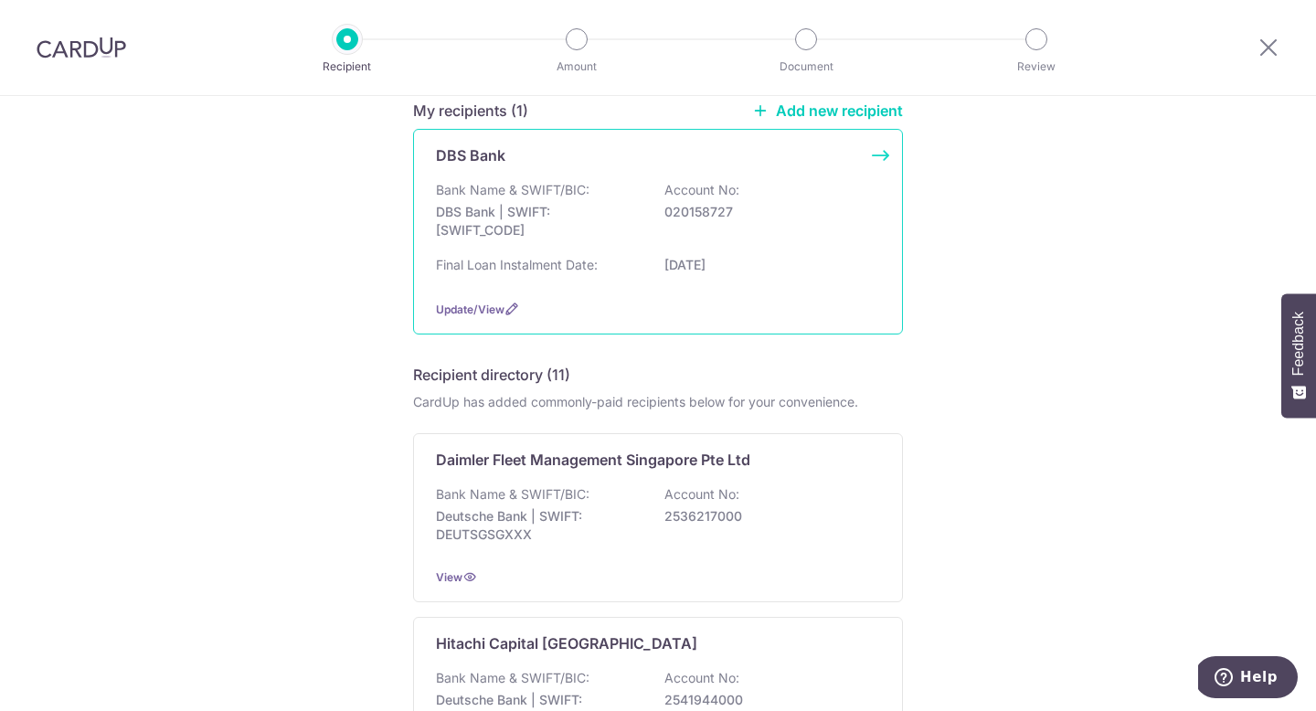
scroll to position [162, 0]
click at [743, 231] on div "Bank Name & SWIFT/BIC: DBS Bank | SWIFT: [SWIFT_CODE] Account No: 020158727" at bounding box center [658, 216] width 444 height 68
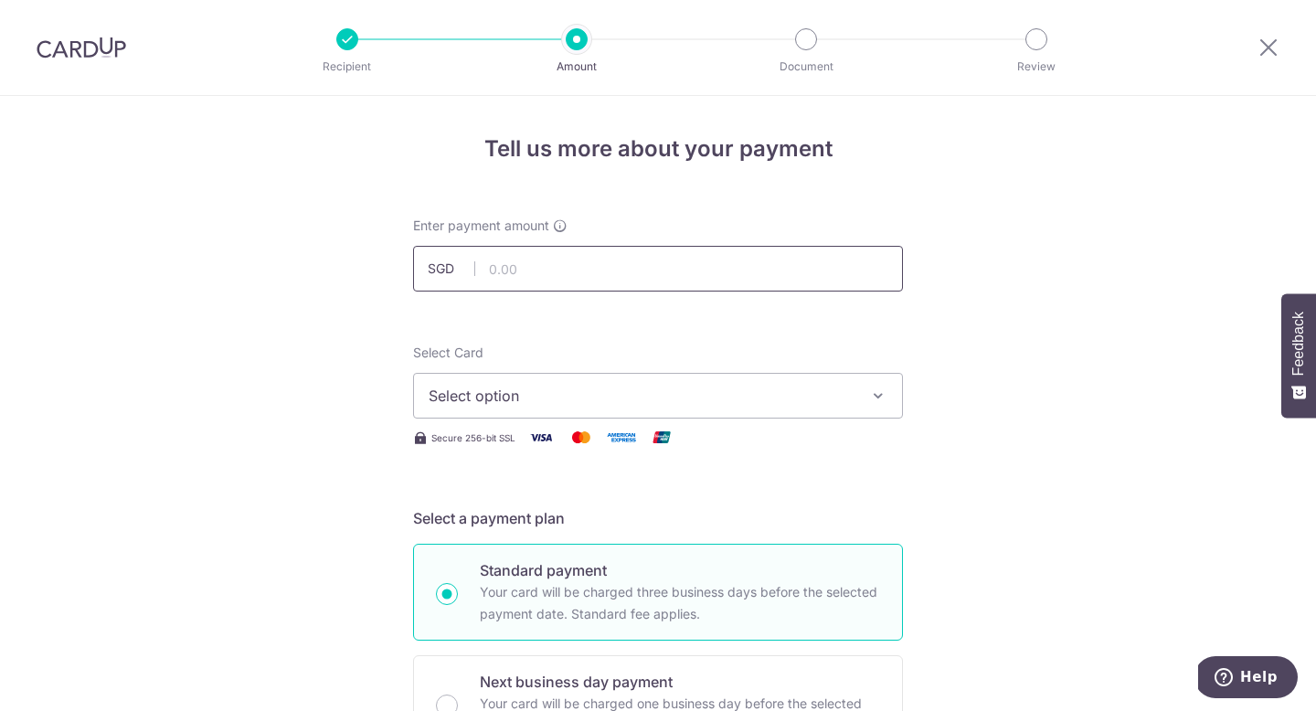
click at [682, 270] on input "text" at bounding box center [658, 269] width 490 height 46
drag, startPoint x: 590, startPoint y: 266, endPoint x: 409, endPoint y: 233, distance: 183.9
click at [409, 233] on div "Enter payment amount SGD" at bounding box center [658, 254] width 512 height 75
type input "2.00"
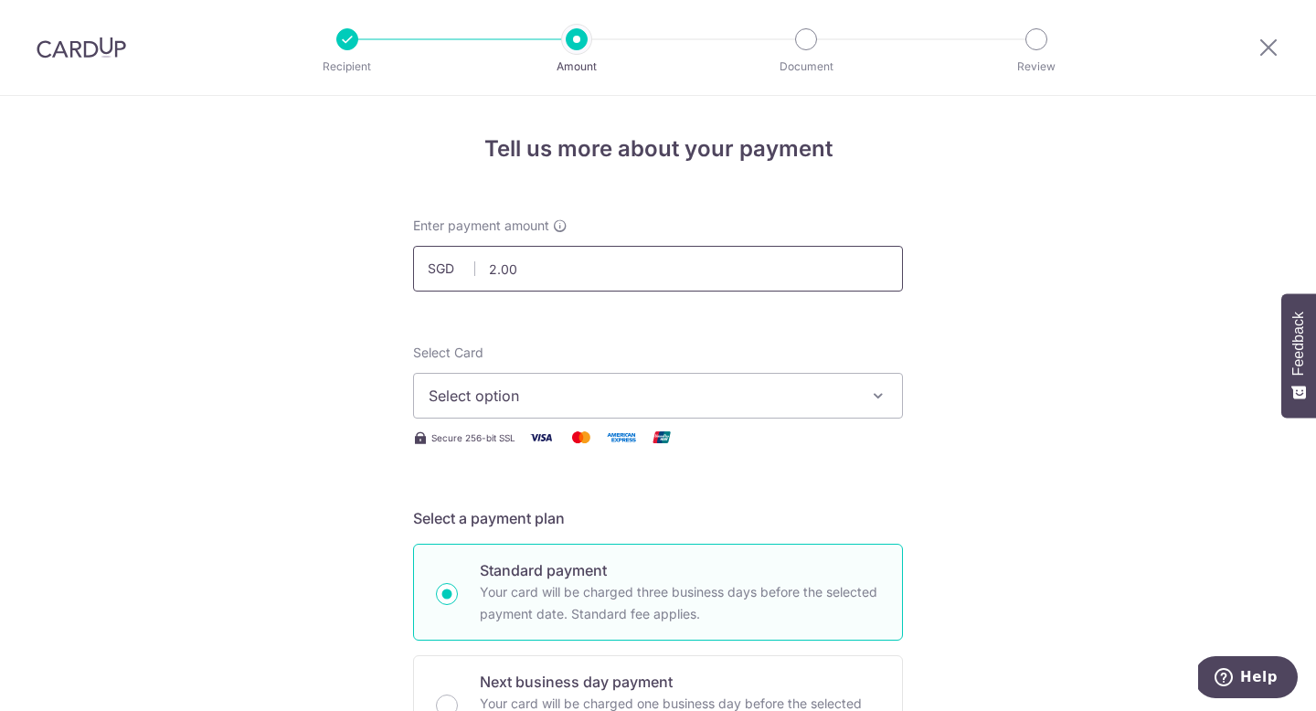
drag, startPoint x: 541, startPoint y: 271, endPoint x: 401, endPoint y: 248, distance: 141.8
click at [402, 249] on div "Enter payment amount SGD 2.00 2.00" at bounding box center [658, 254] width 512 height 75
type input "2,217.15"
click at [1269, 51] on icon at bounding box center [1269, 47] width 22 height 23
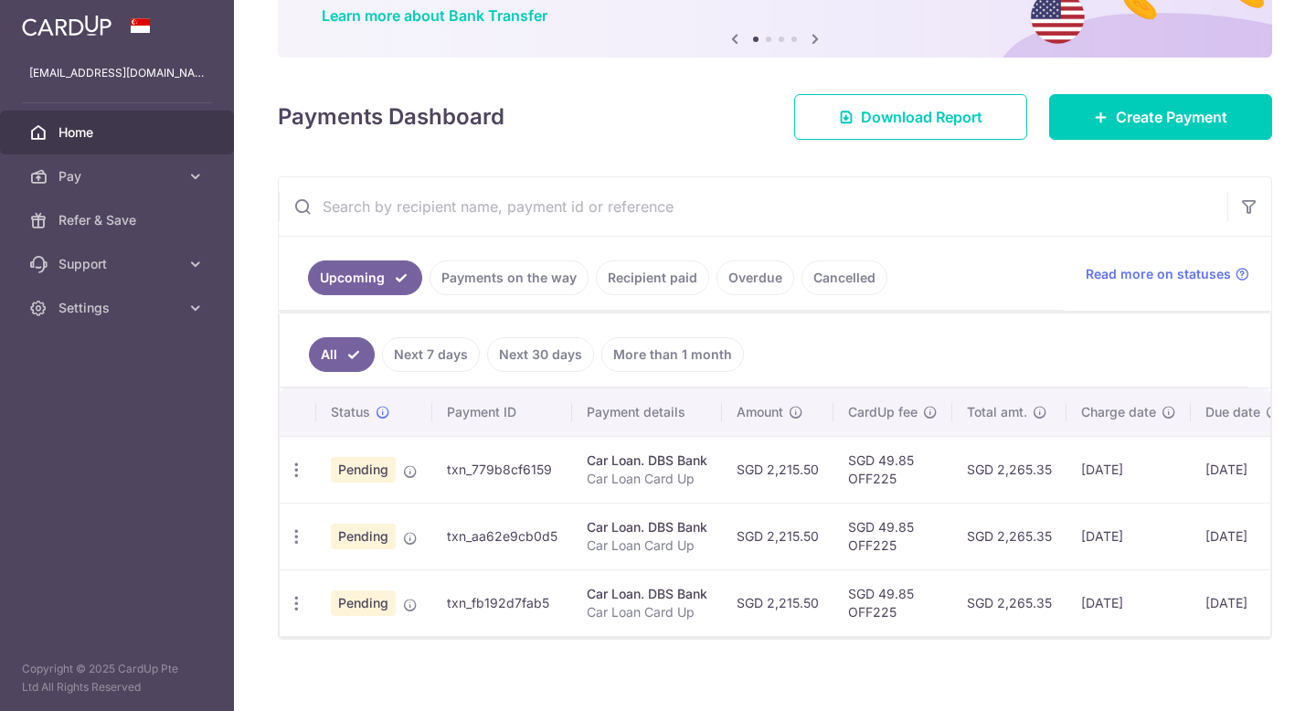
scroll to position [169, 0]
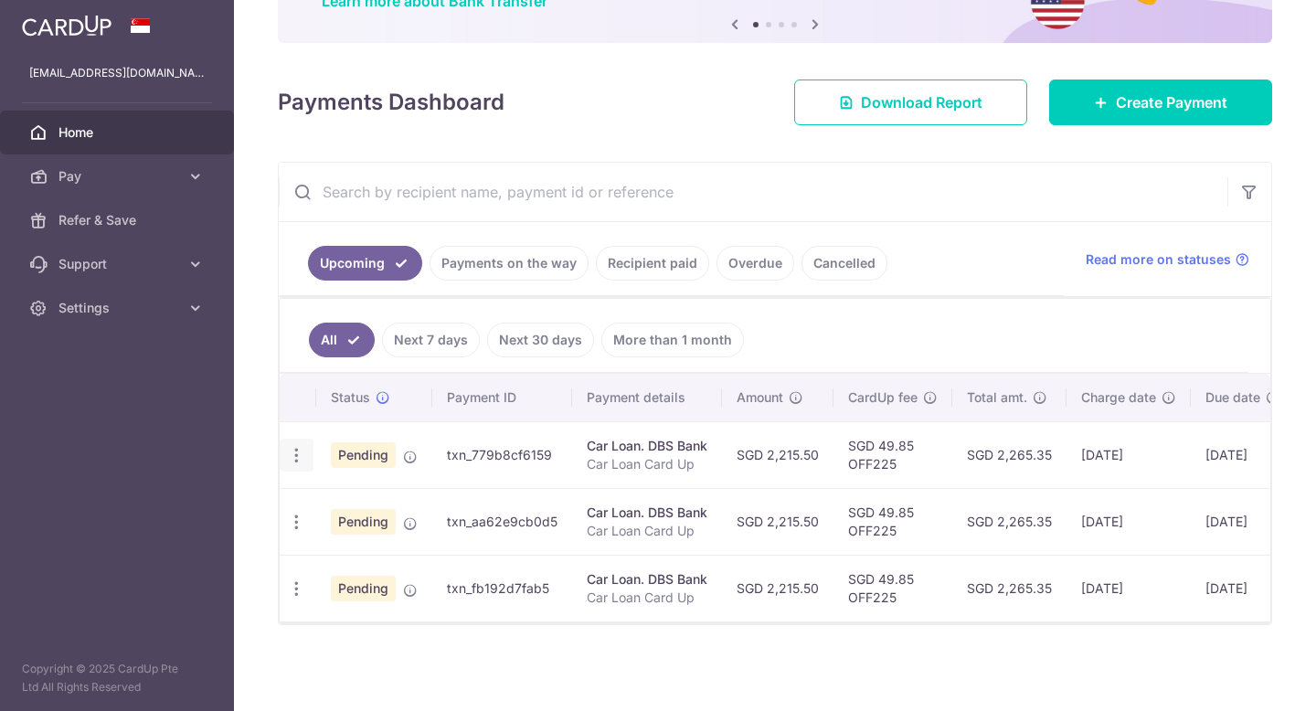
click at [298, 456] on icon "button" at bounding box center [296, 455] width 19 height 19
click at [364, 543] on span "Cancel payment" at bounding box center [394, 550] width 122 height 22
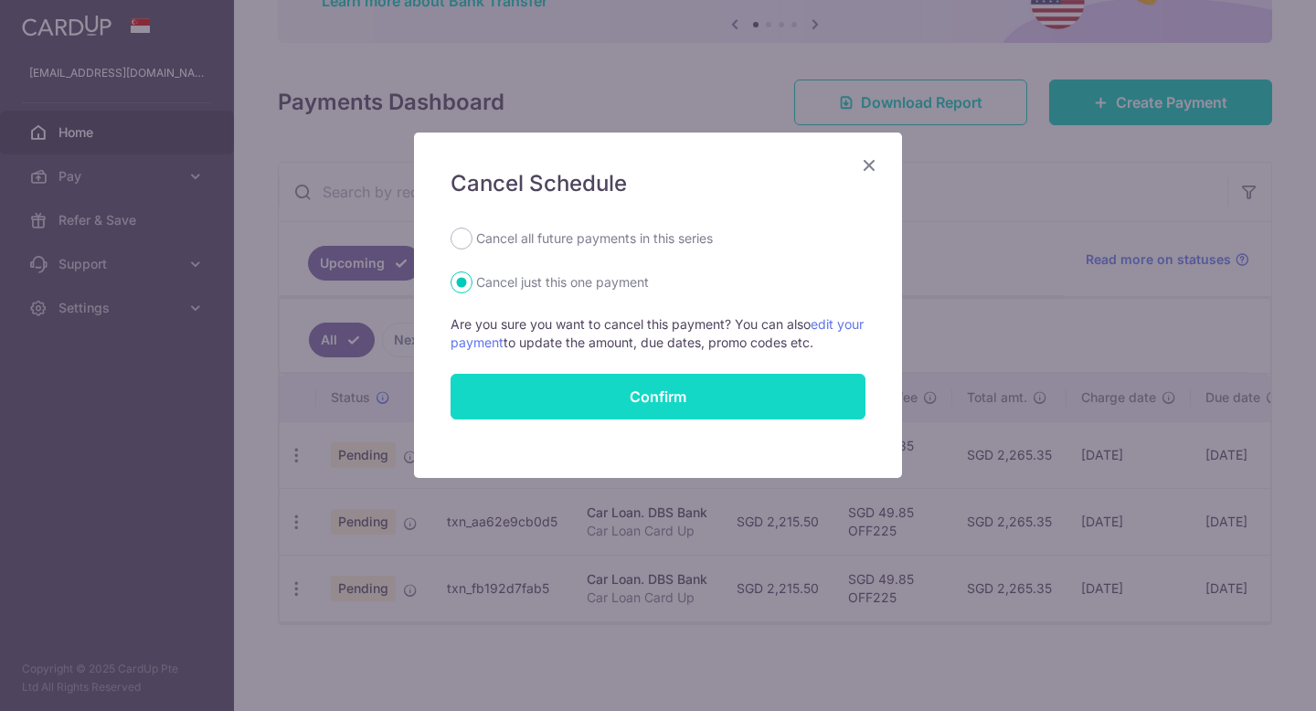
click at [627, 404] on button "Confirm" at bounding box center [658, 397] width 415 height 46
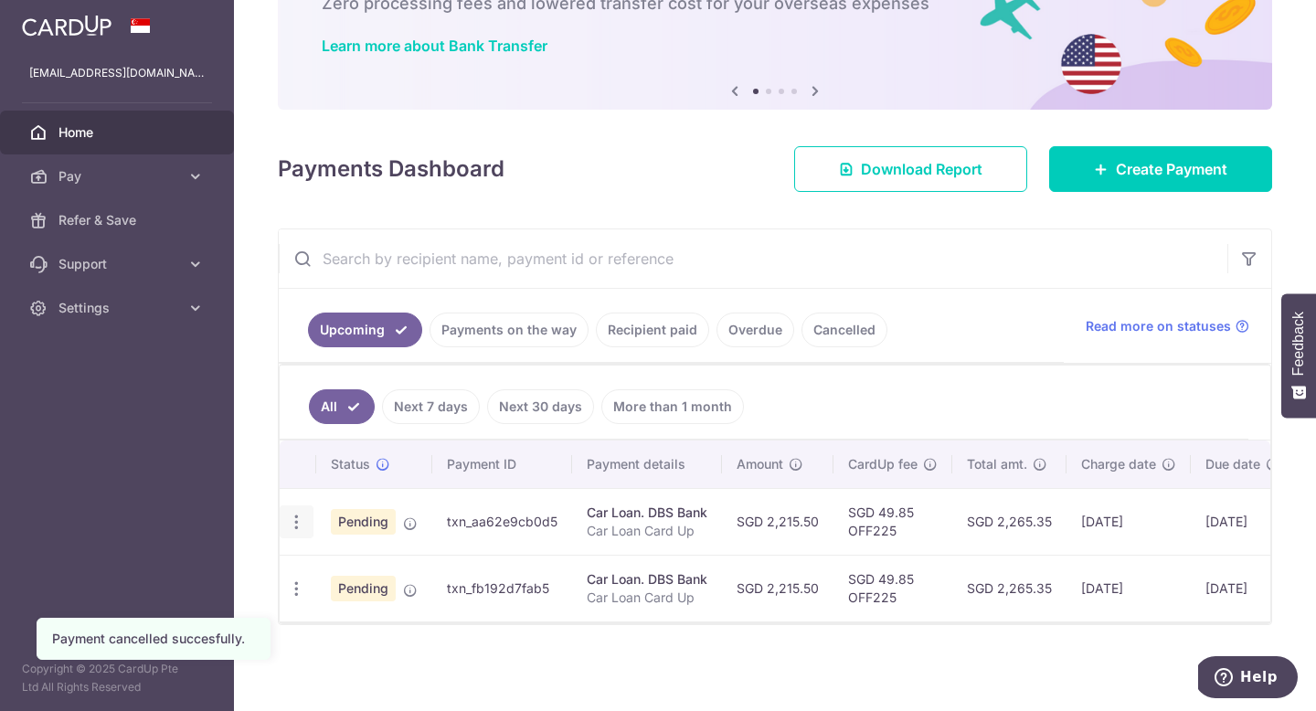
click at [299, 521] on icon "button" at bounding box center [296, 522] width 19 height 19
click at [367, 624] on span "Cancel payment" at bounding box center [394, 617] width 122 height 22
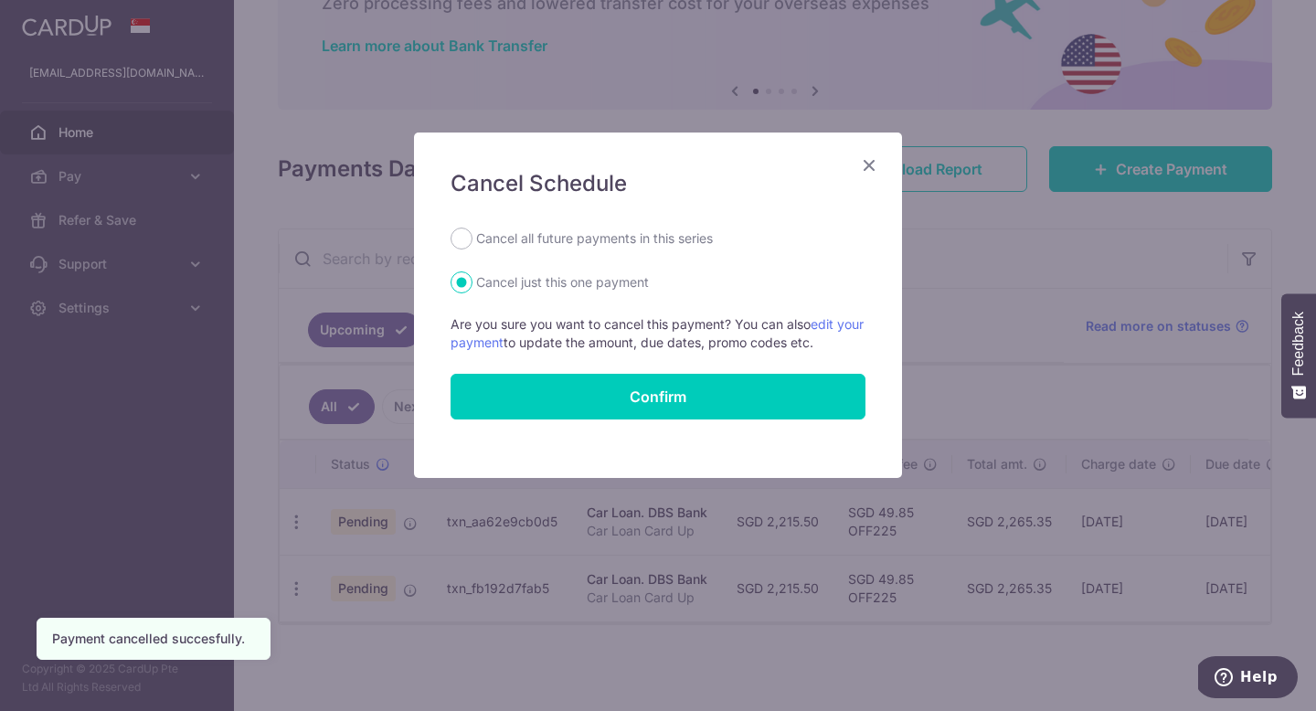
click at [556, 239] on label "Cancel all future payments in this series" at bounding box center [594, 239] width 237 height 22
click at [472, 239] on input "Cancel all future payments in this series" at bounding box center [462, 239] width 22 height 22
radio input "true"
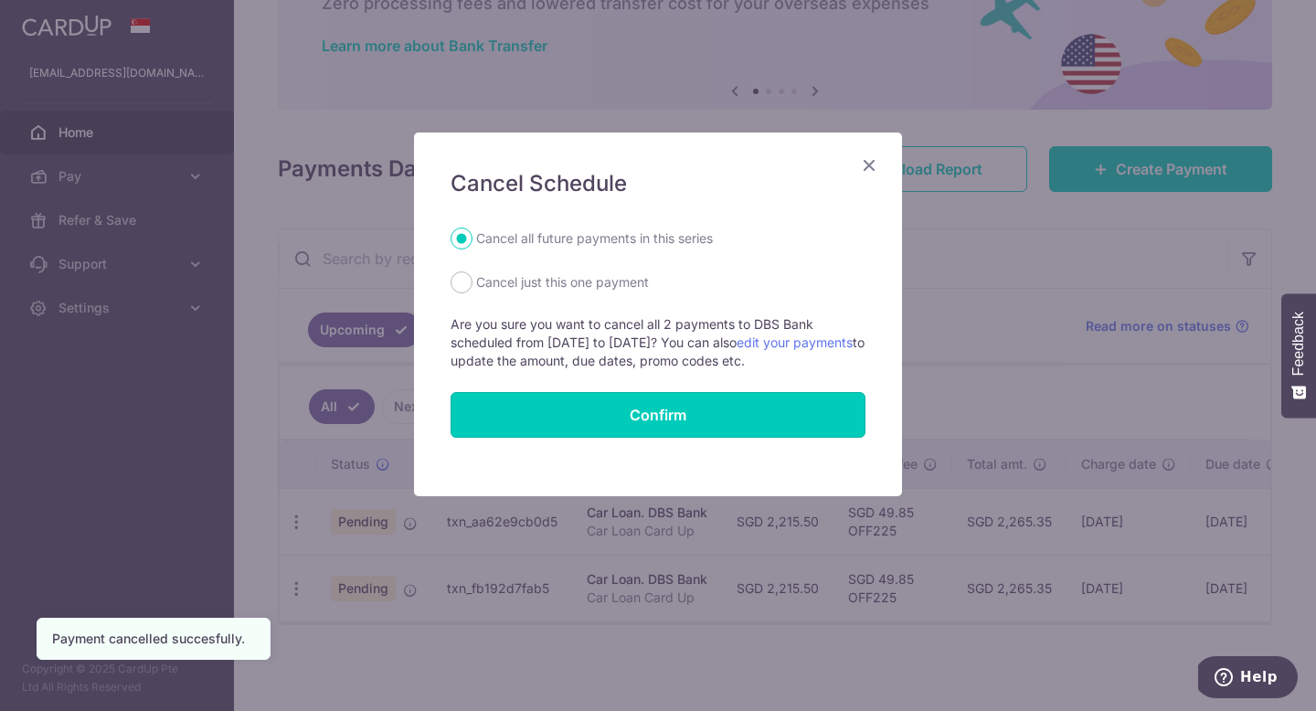
click at [549, 419] on button "Confirm" at bounding box center [658, 415] width 415 height 46
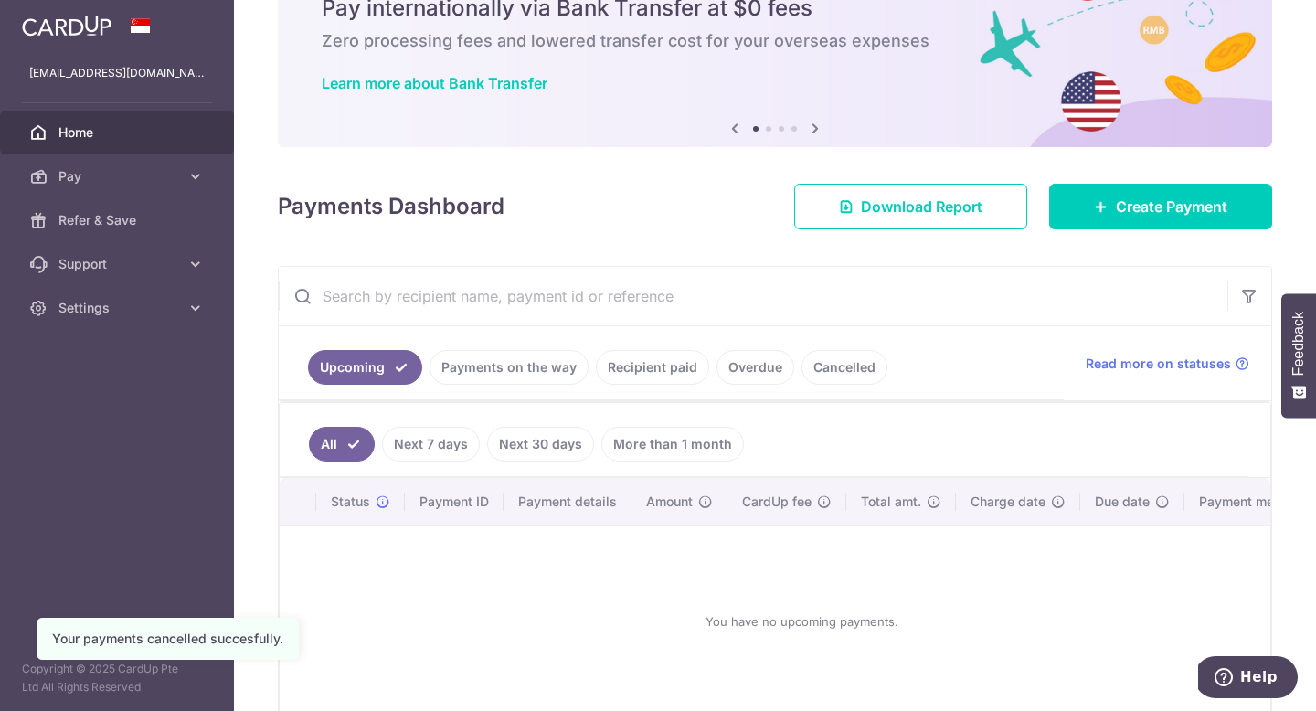
scroll to position [182, 0]
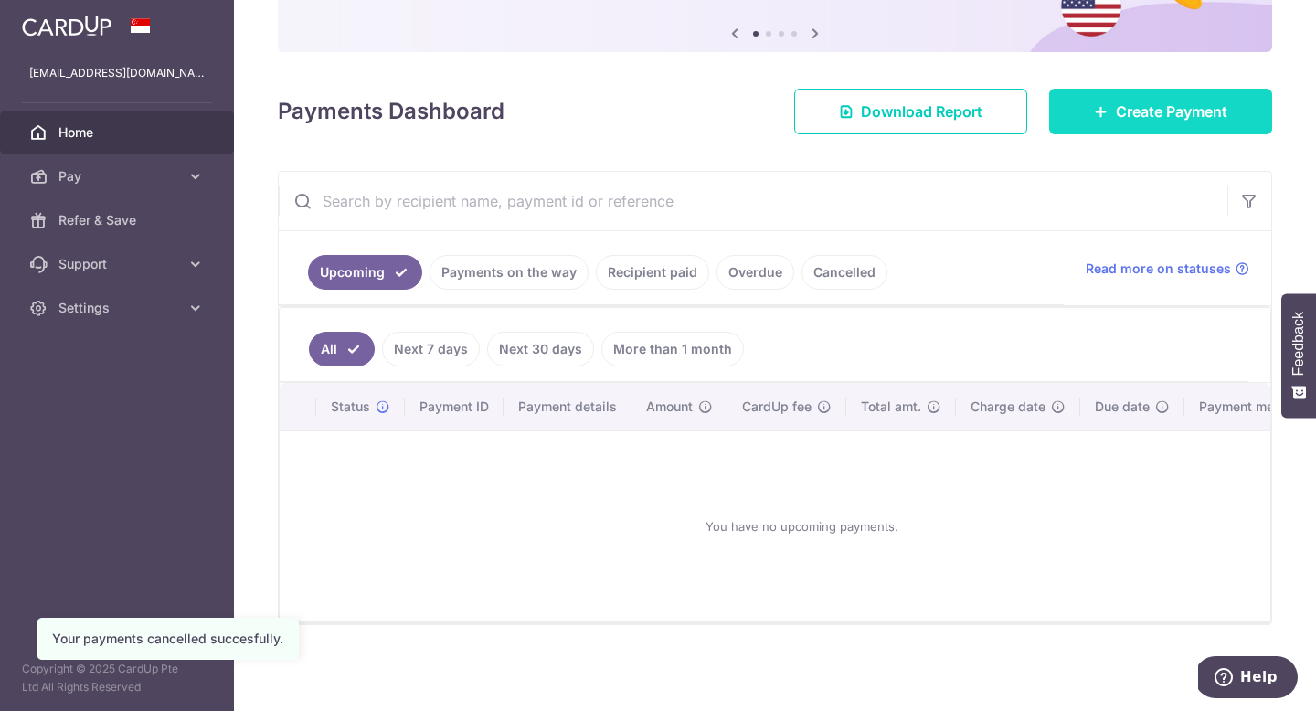
click at [1182, 123] on link "Create Payment" at bounding box center [1160, 112] width 223 height 46
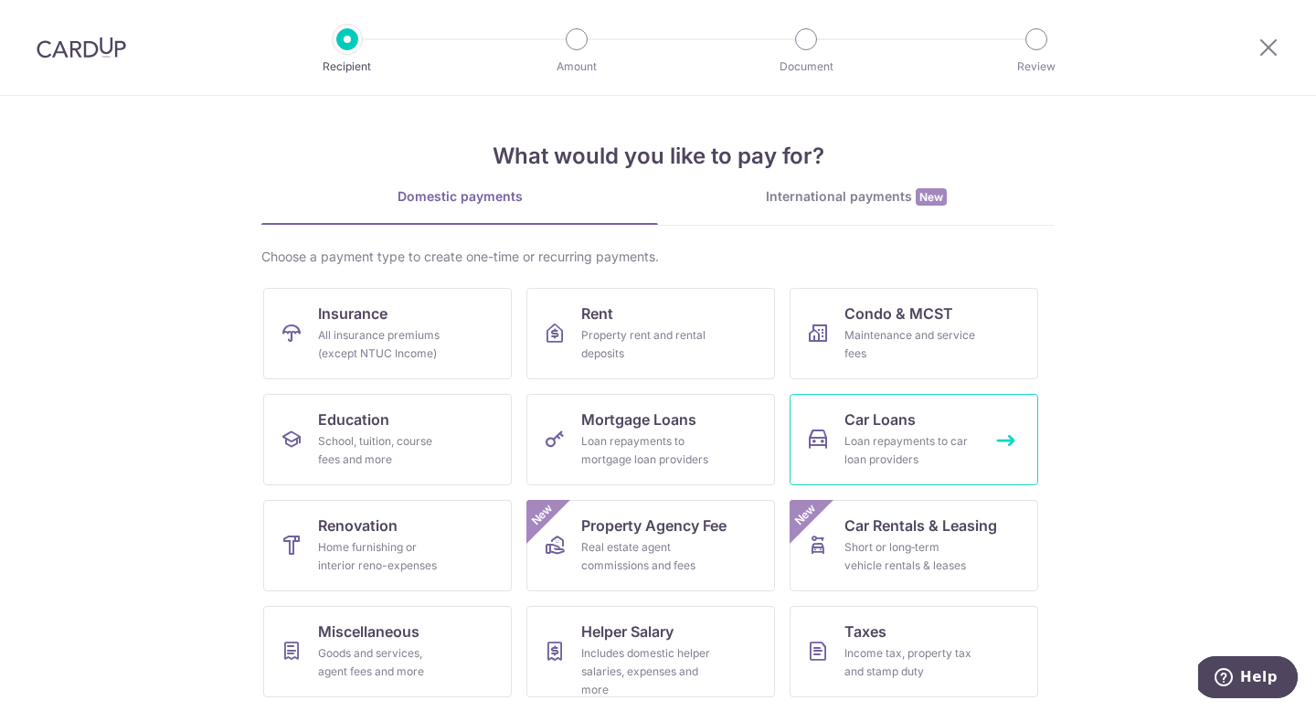
click at [876, 439] on div "Loan repayments to car loan providers" at bounding box center [910, 450] width 132 height 37
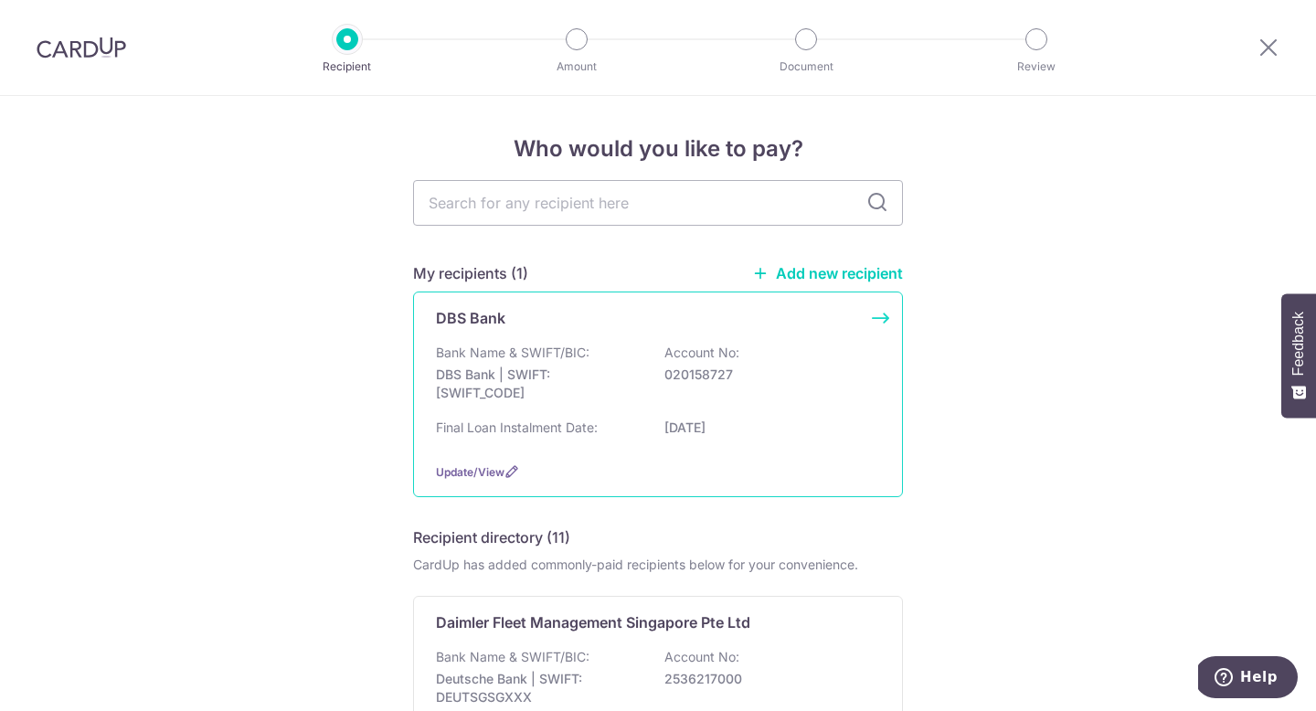
click at [544, 382] on p "DBS Bank | SWIFT: DBSSSGSGXXX" at bounding box center [538, 384] width 205 height 37
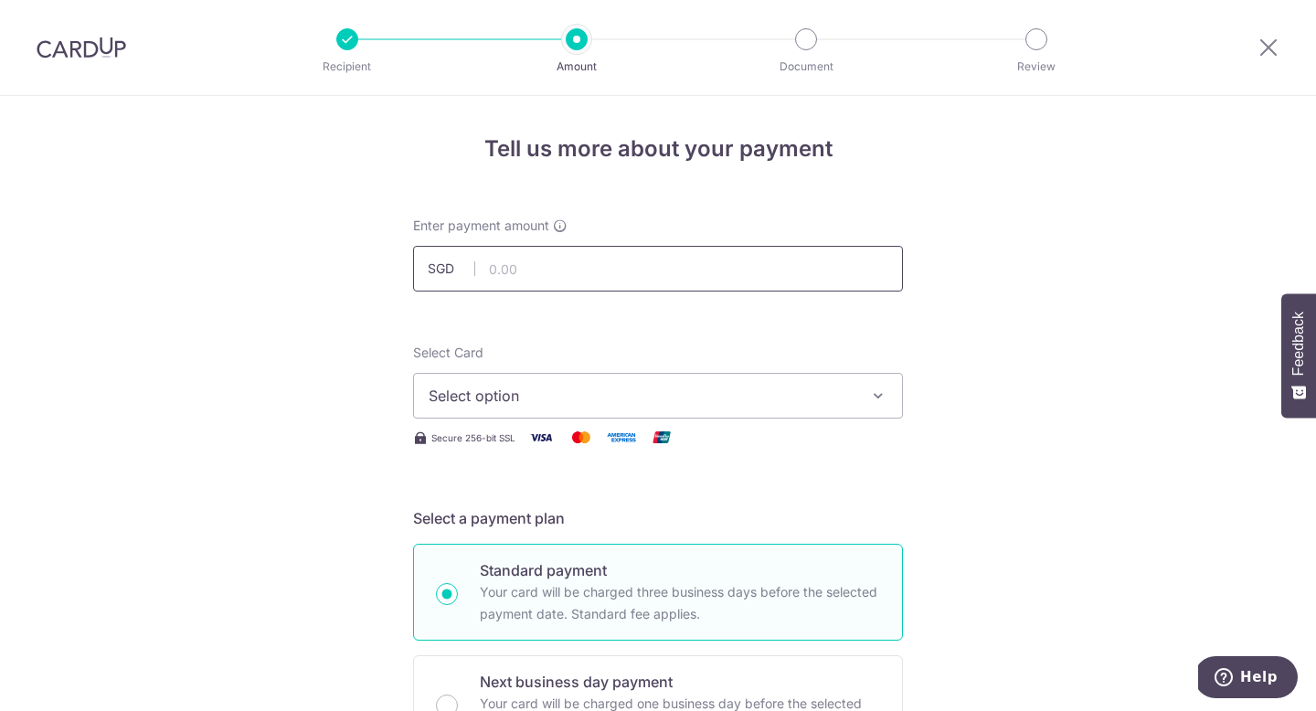
click at [571, 261] on input "text" at bounding box center [658, 269] width 490 height 46
type input "2,217.15"
click at [487, 409] on button "Select option" at bounding box center [658, 396] width 490 height 46
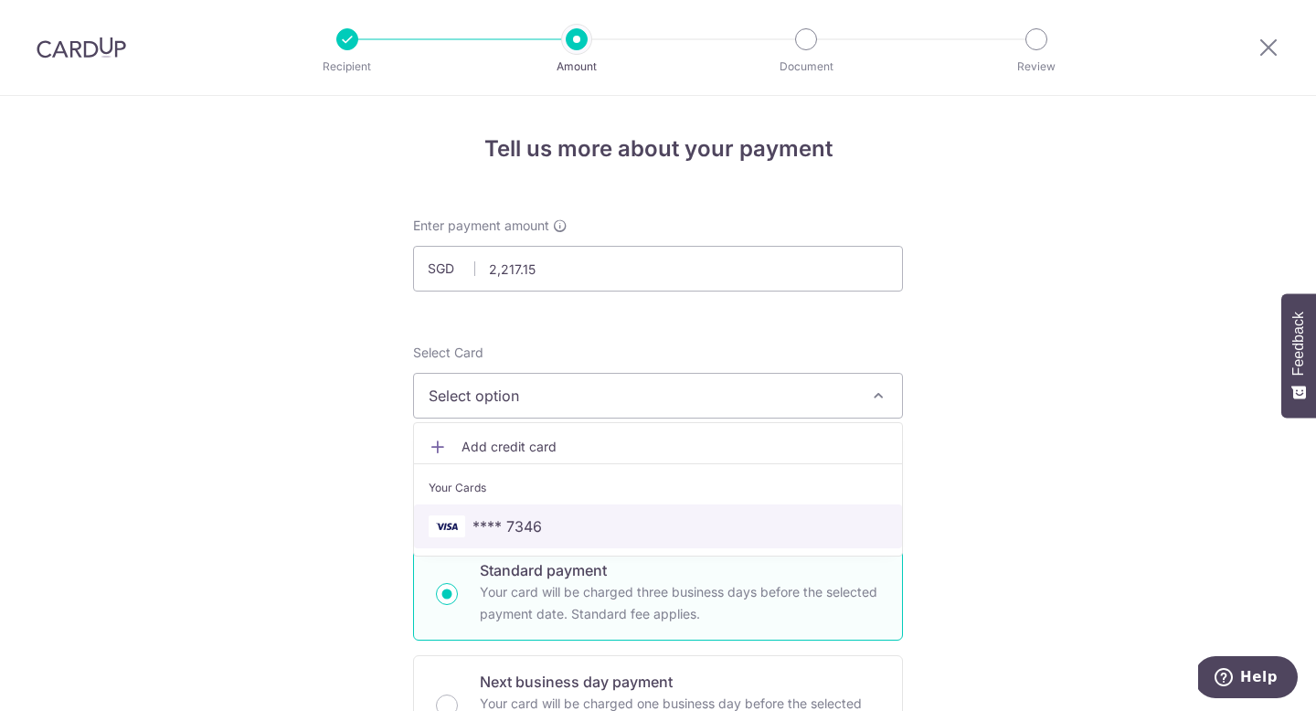
click at [472, 521] on span "**** 7346" at bounding box center [658, 526] width 459 height 22
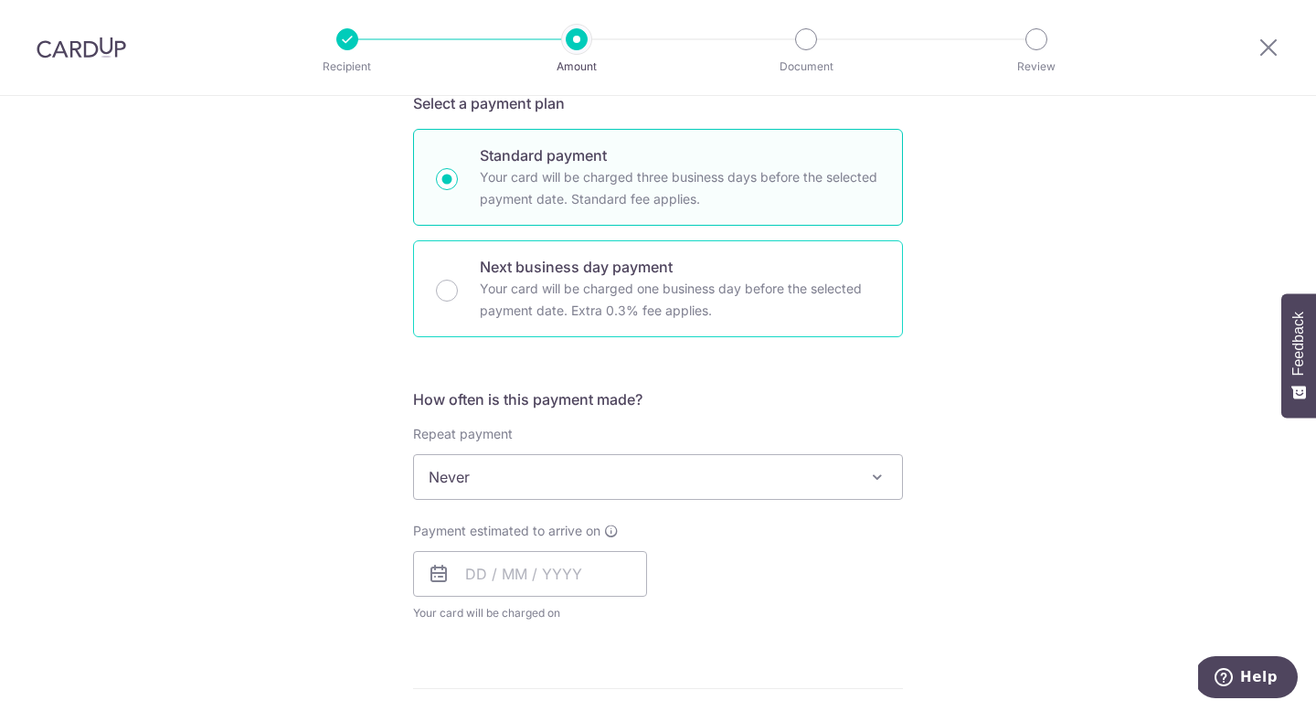
scroll to position [422, 0]
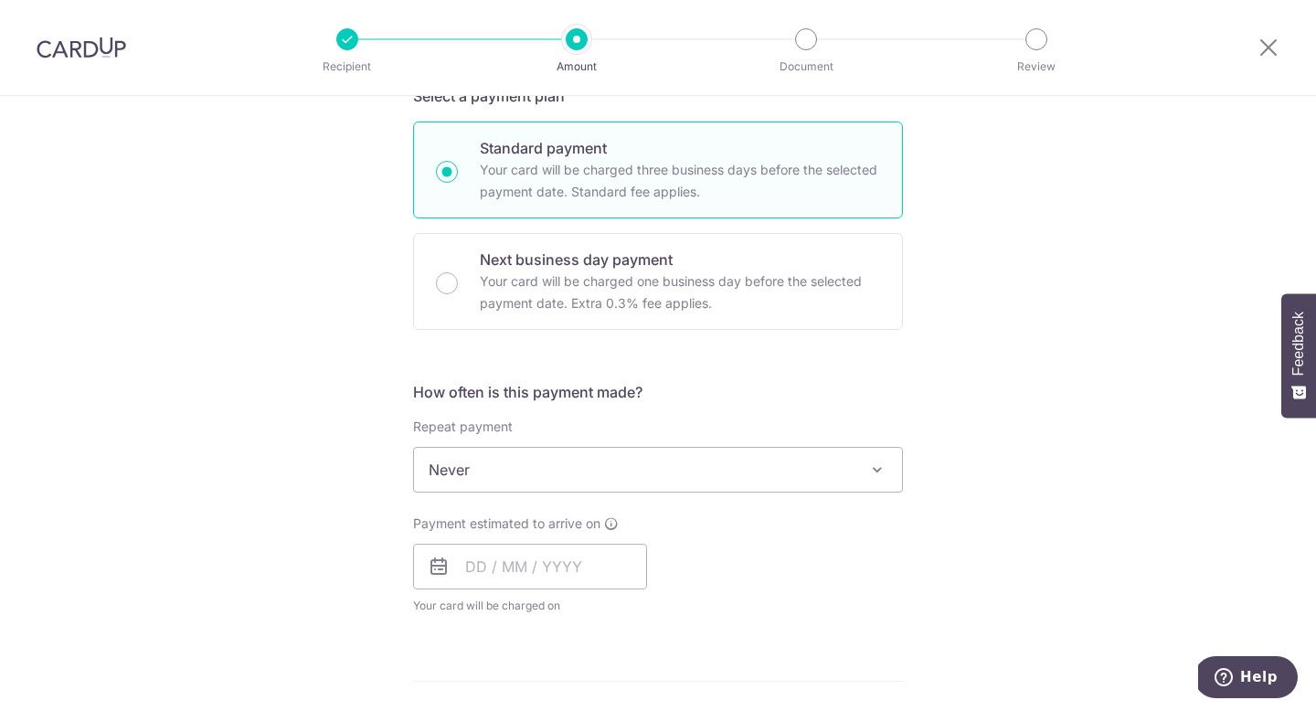
click at [503, 471] on span "Never" at bounding box center [658, 470] width 488 height 44
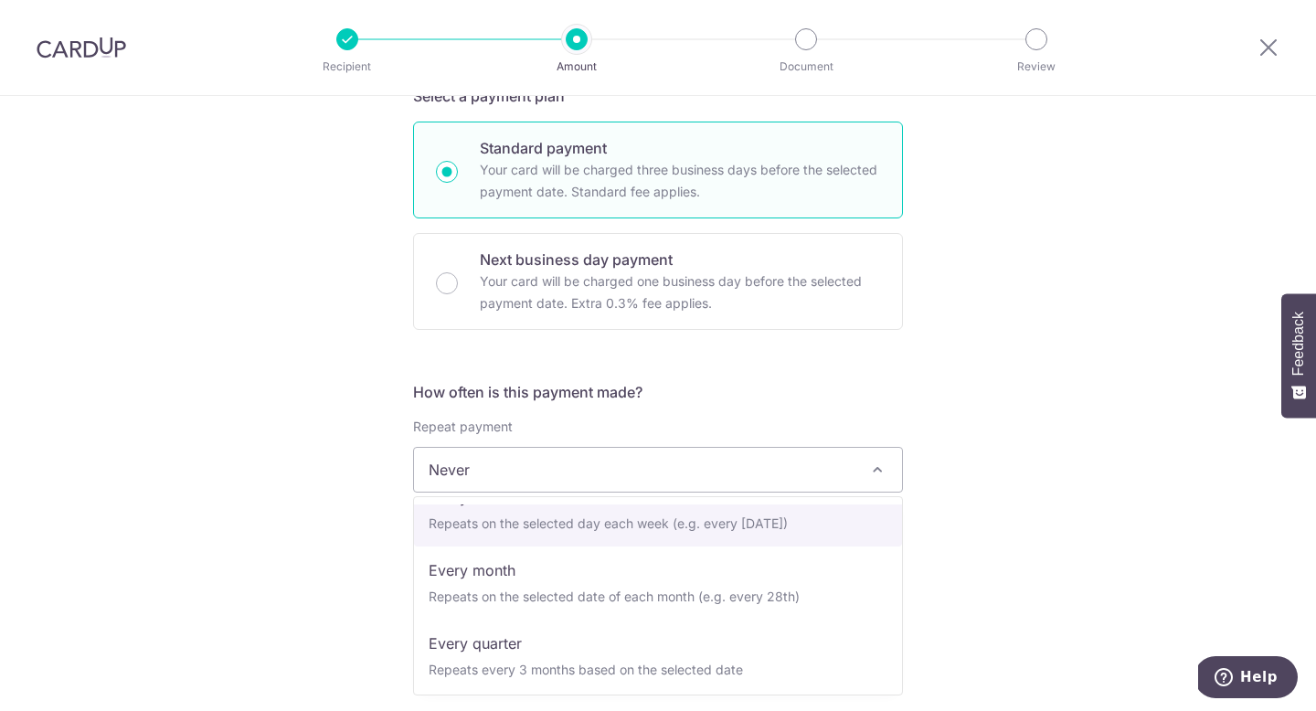
scroll to position [116, 0]
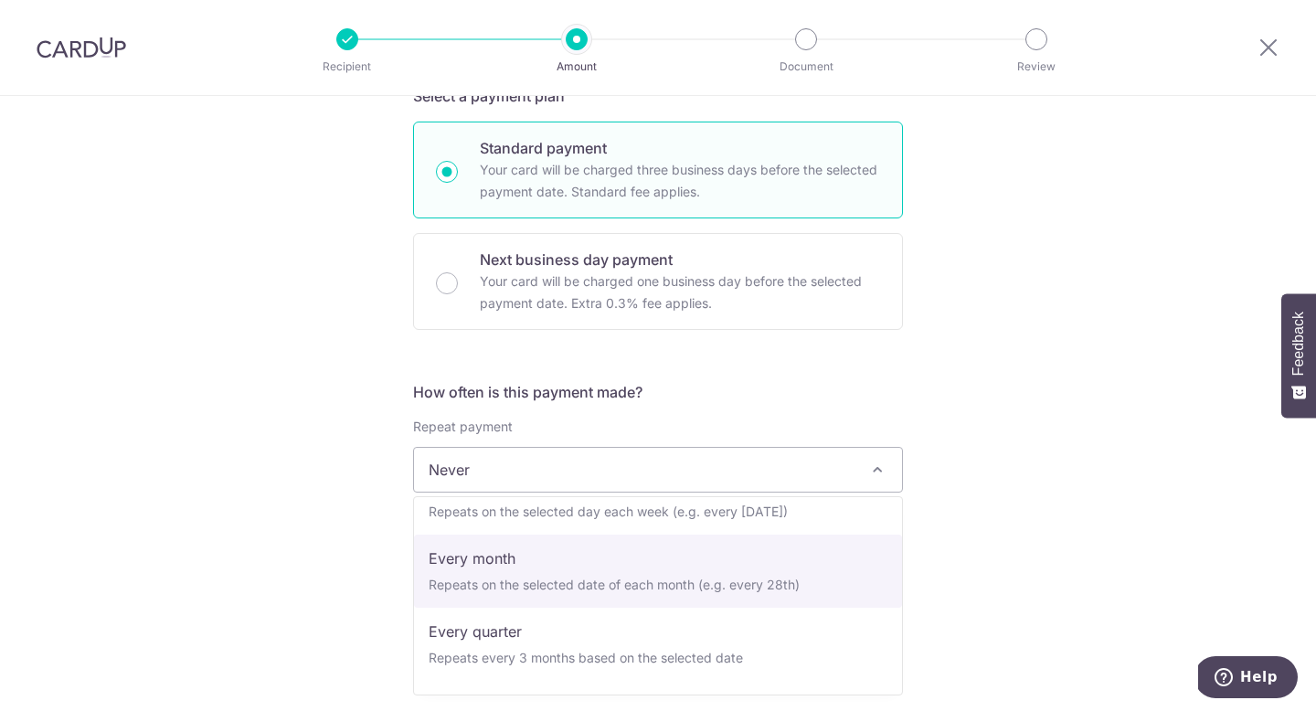
select select "3"
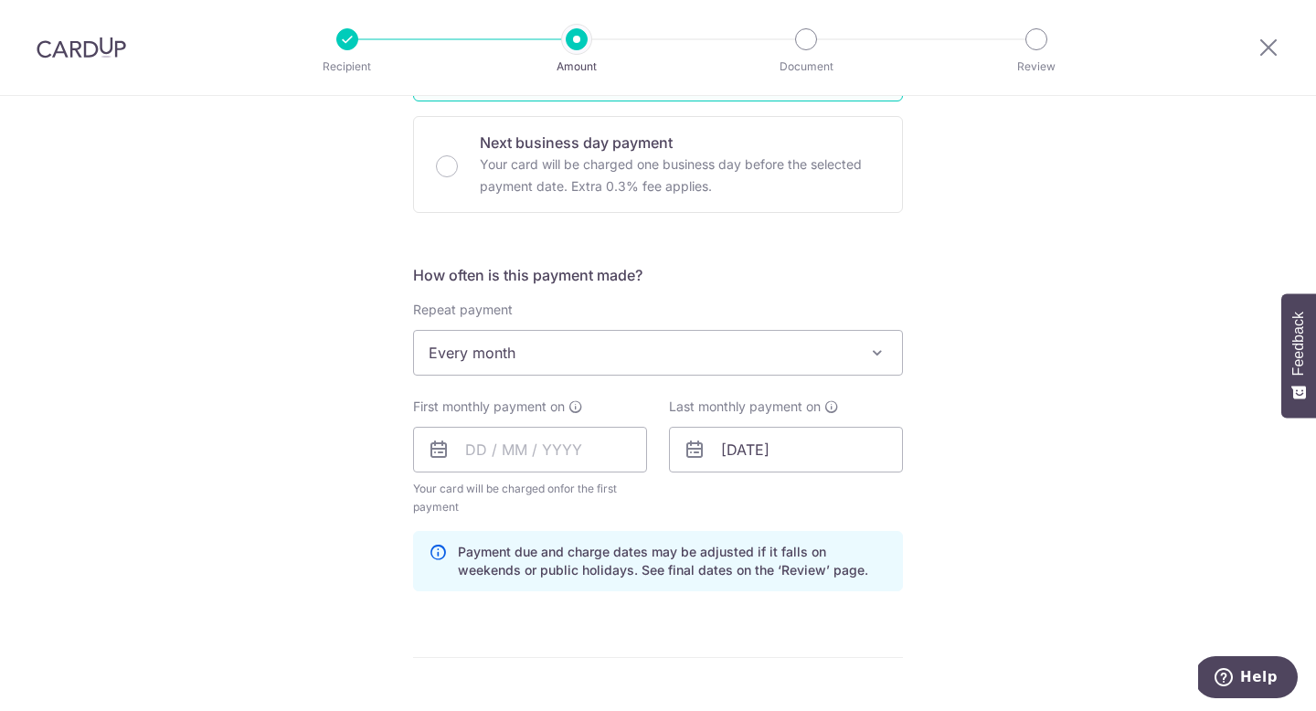
scroll to position [546, 0]
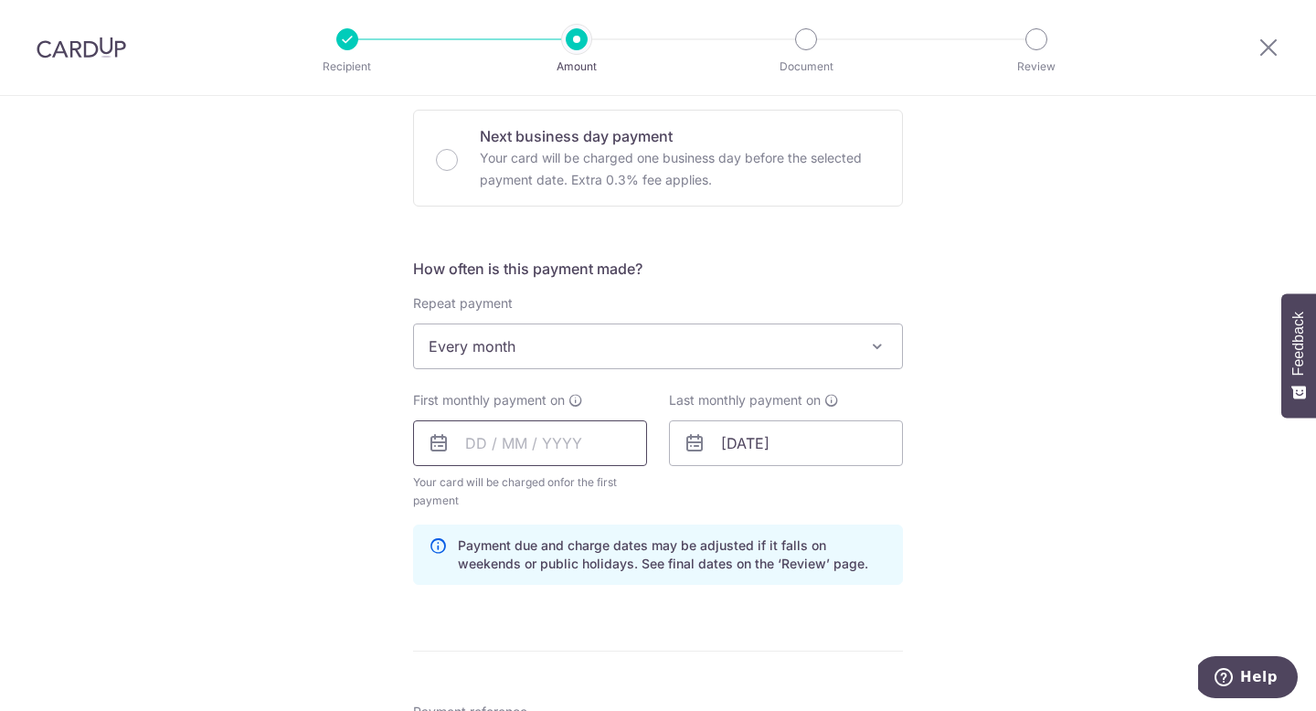
click at [473, 452] on input "text" at bounding box center [530, 443] width 234 height 46
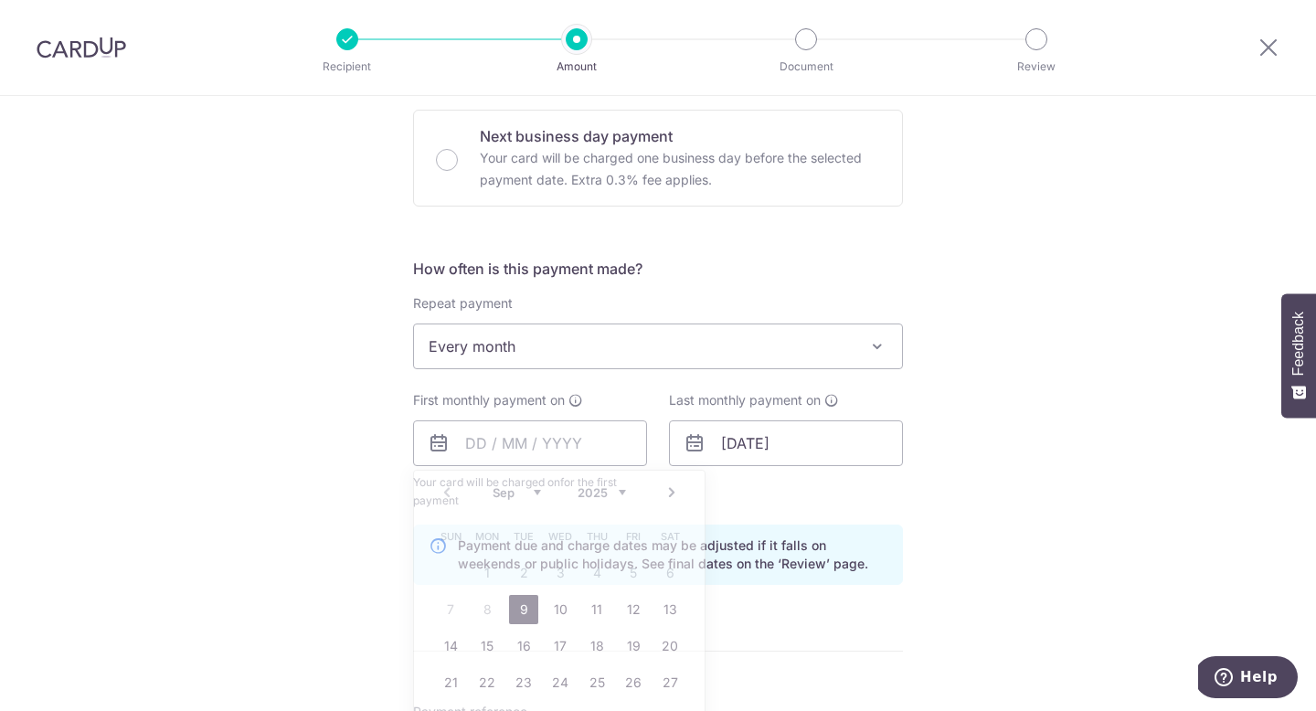
click at [298, 508] on div "Tell us more about your payment Enter payment amount SGD 2,217.15 2217.15 Selec…" at bounding box center [658, 423] width 1316 height 1746
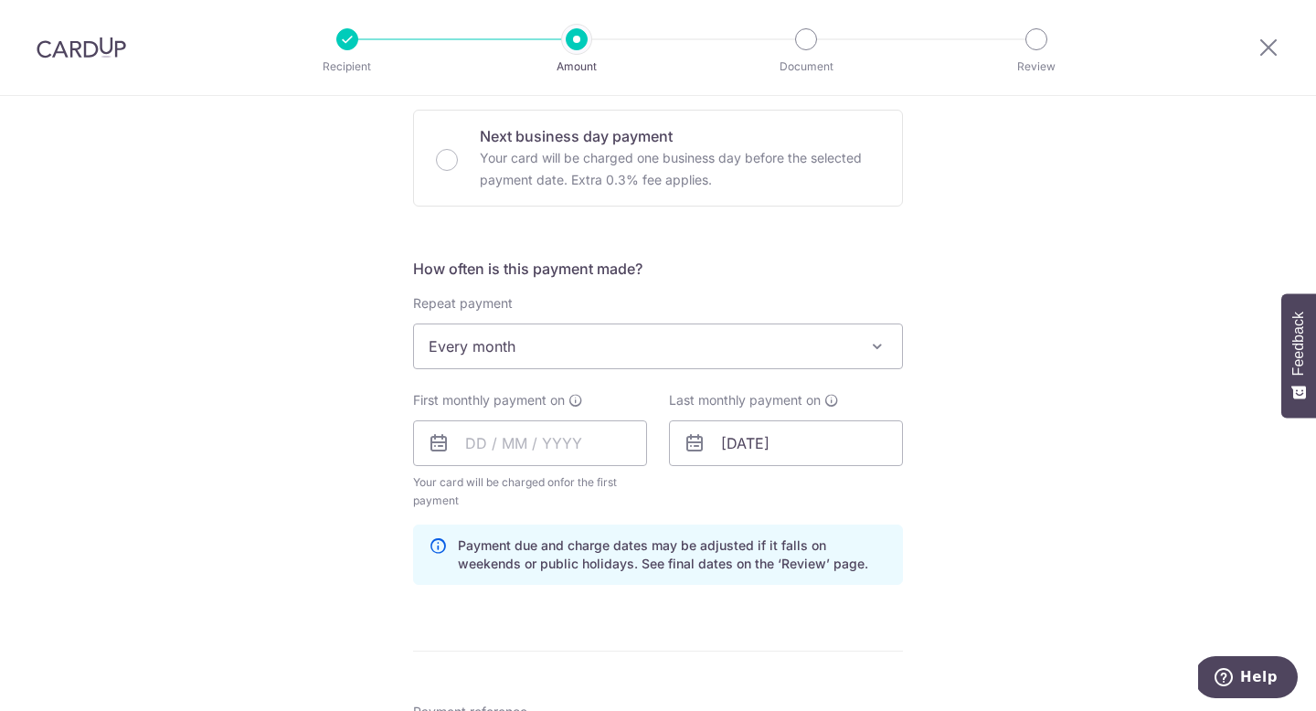
click at [443, 446] on icon at bounding box center [439, 443] width 22 height 22
click at [472, 444] on input "text" at bounding box center [530, 443] width 234 height 46
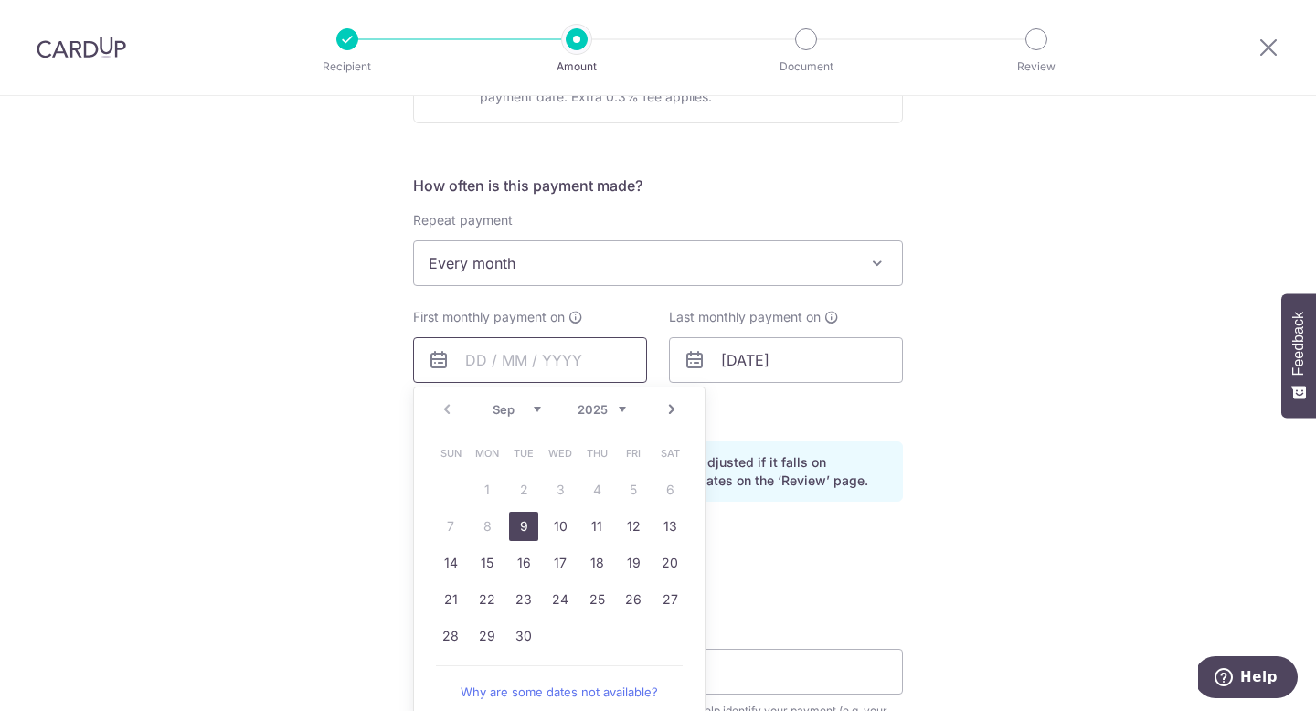
scroll to position [630, 0]
click at [515, 599] on link "23" at bounding box center [523, 598] width 29 height 29
type input "23/09/2025"
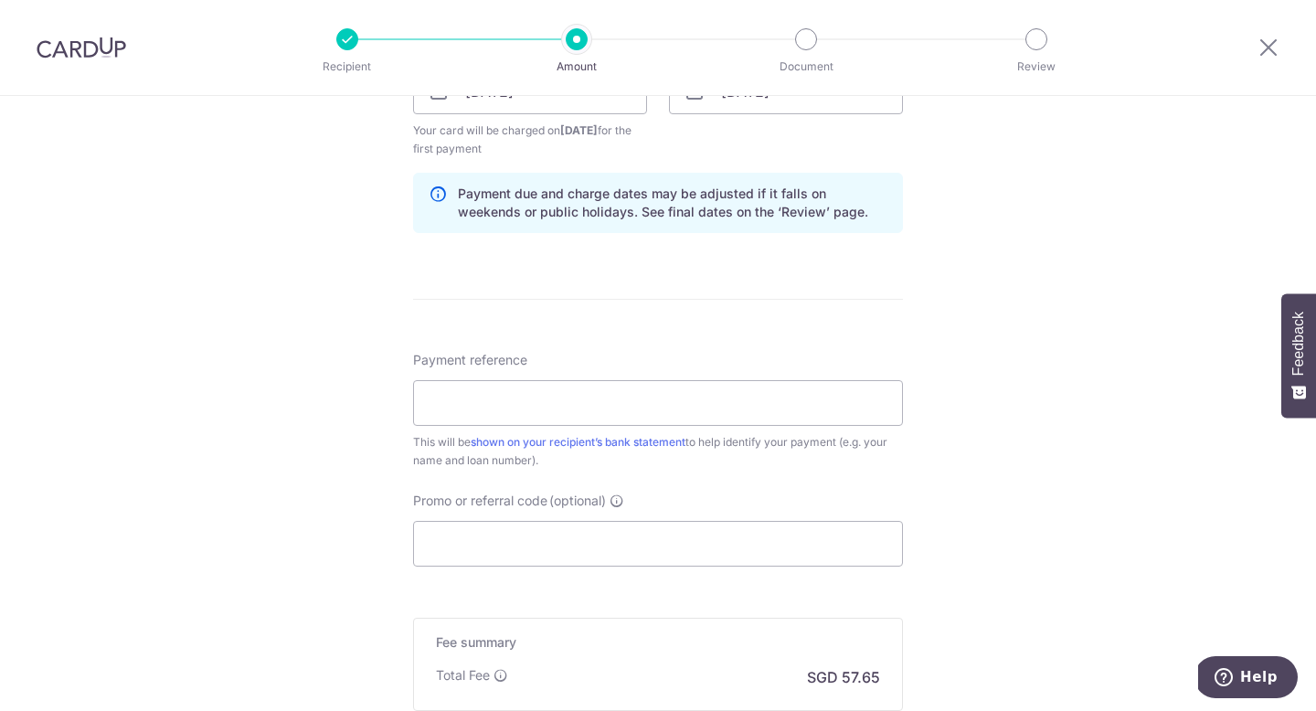
scroll to position [875, 0]
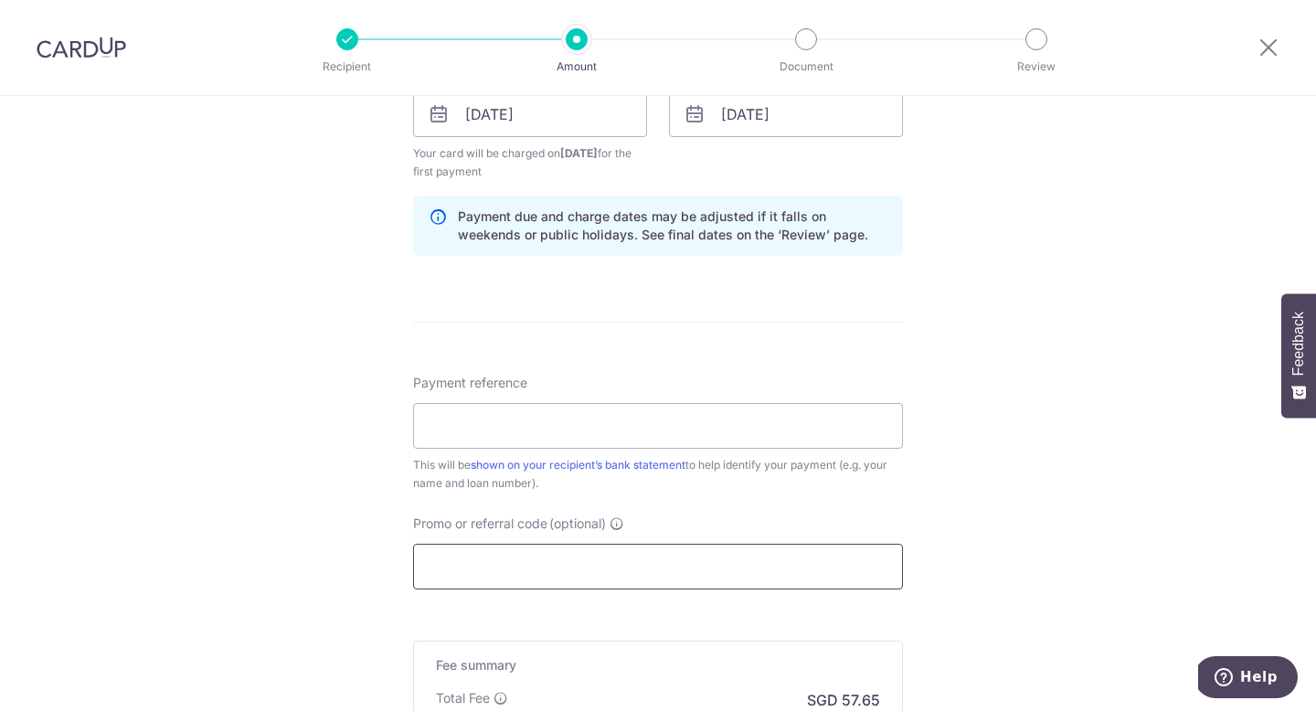
click at [427, 555] on input "Promo or referral code (optional)" at bounding box center [658, 567] width 490 height 46
paste input "3HOME25R"
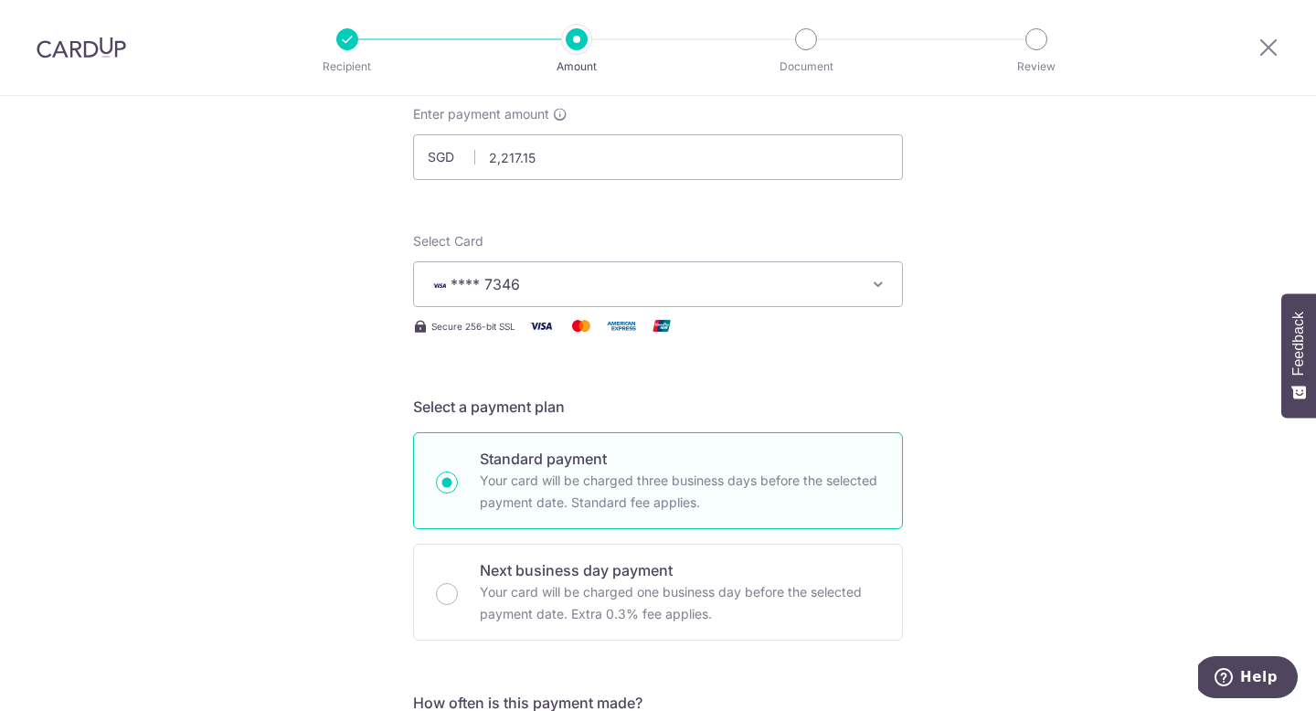
scroll to position [0, 0]
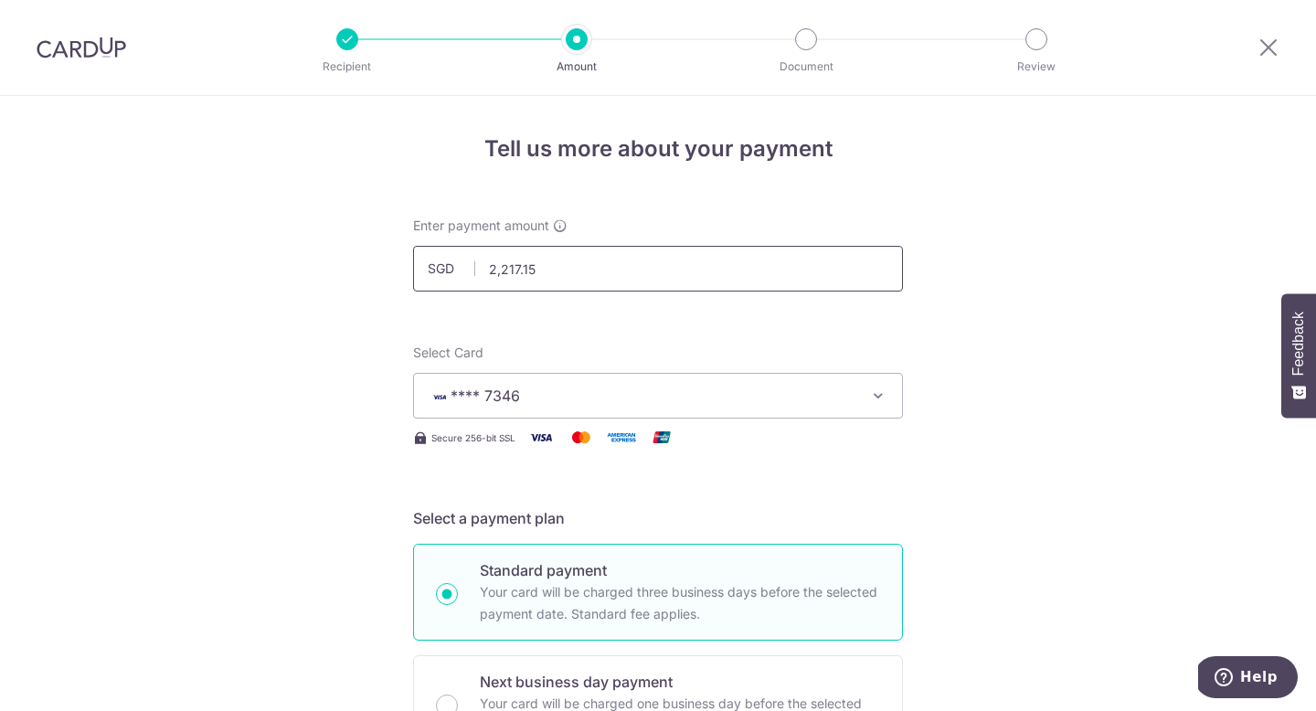
type input "3HOME25R"
click at [549, 263] on input "2,217.15" at bounding box center [658, 269] width 490 height 46
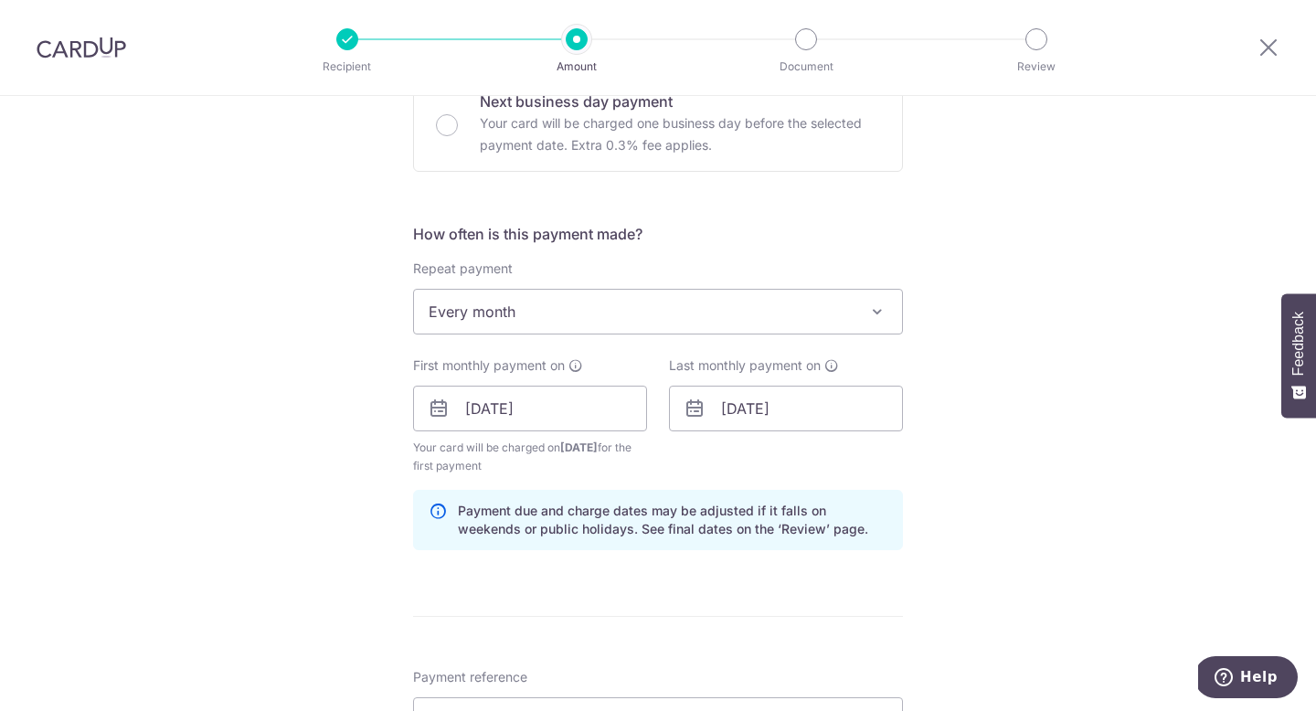
scroll to position [581, 0]
type input "2,217.15"
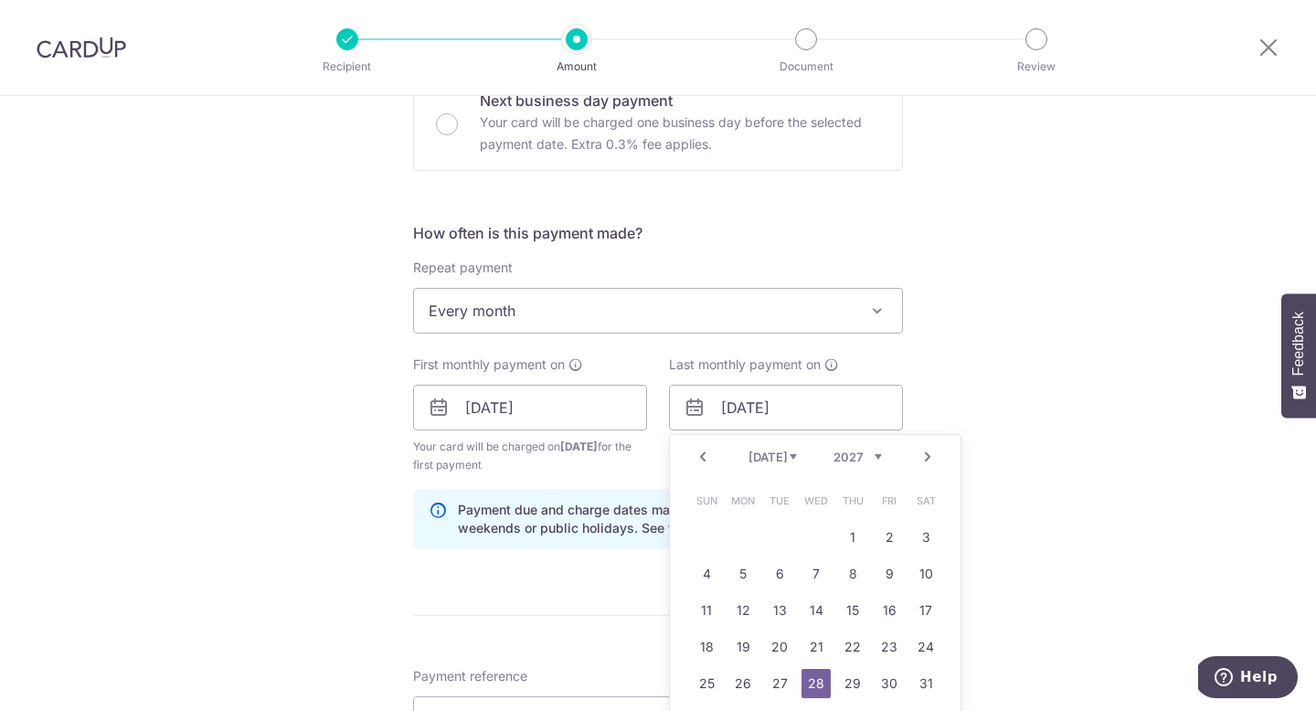
click at [866, 456] on select "2024 2025 2026 2027 2028 2029 2030 2031 2032 2033 2034 2035" at bounding box center [857, 457] width 48 height 15
click at [791, 459] on select "Jan Feb Mar Apr May Jun [DATE] Aug Sep Oct Nov Dec" at bounding box center [772, 457] width 48 height 15
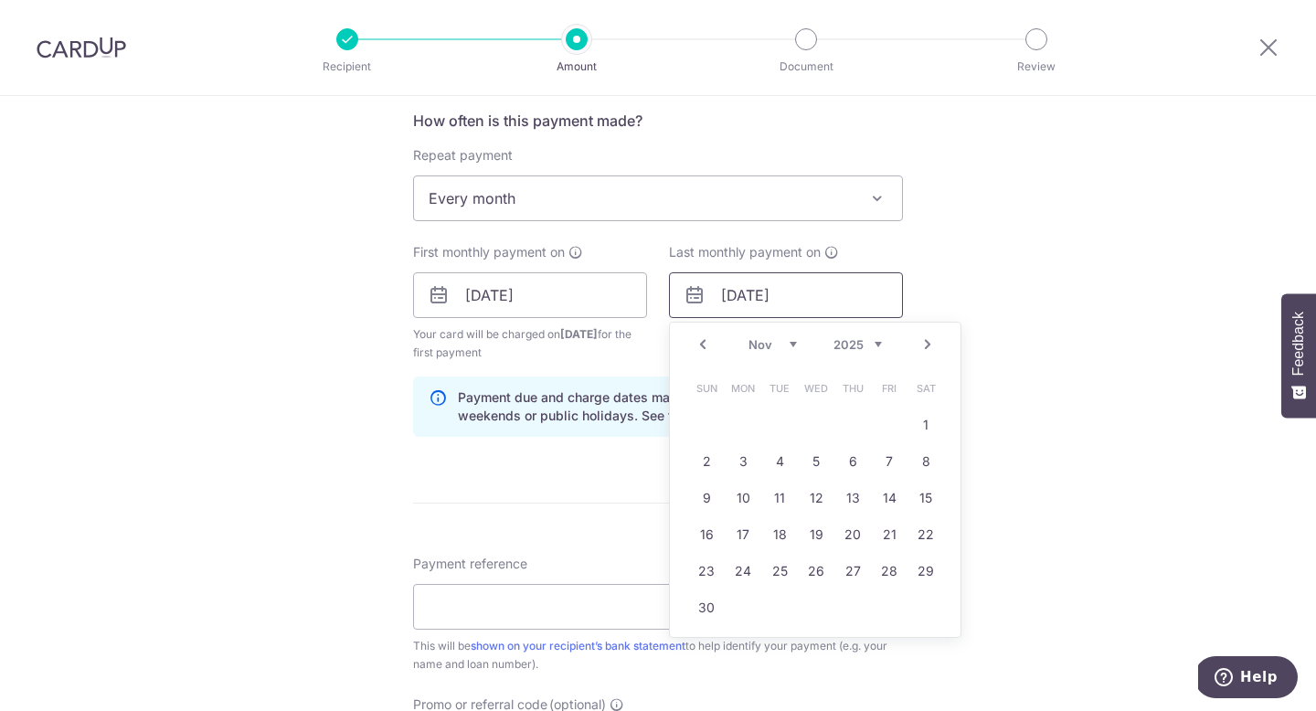
scroll to position [696, 0]
click at [747, 564] on link "24" at bounding box center [742, 568] width 29 height 29
type input "[DATE]"
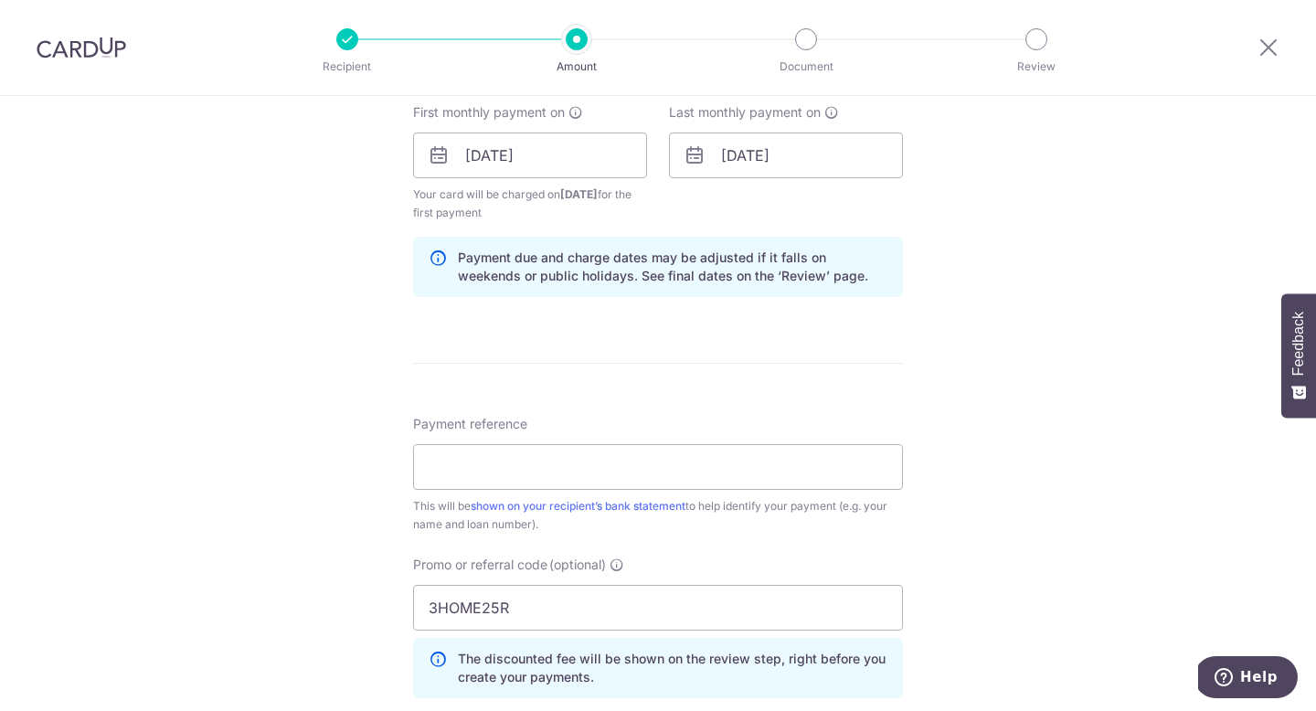
scroll to position [872, 0]
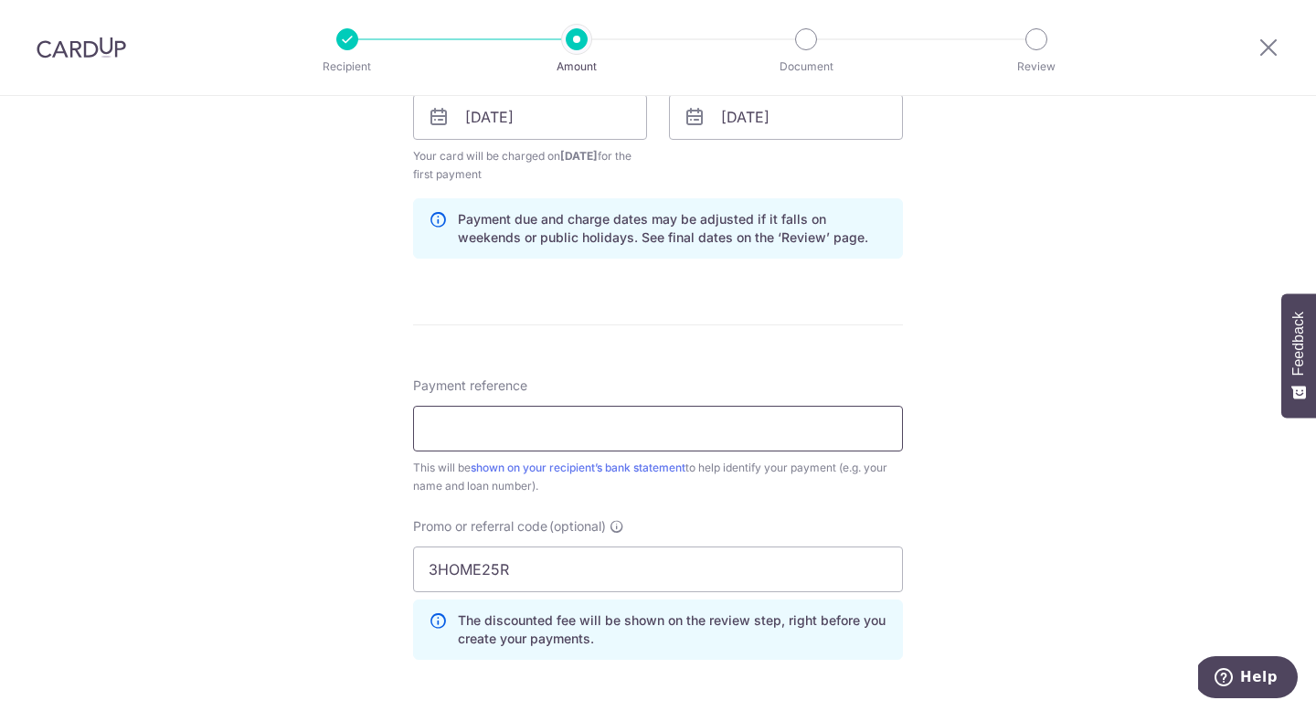
click at [737, 436] on input "Payment reference" at bounding box center [658, 429] width 490 height 46
type input "Car Loan Card Up"
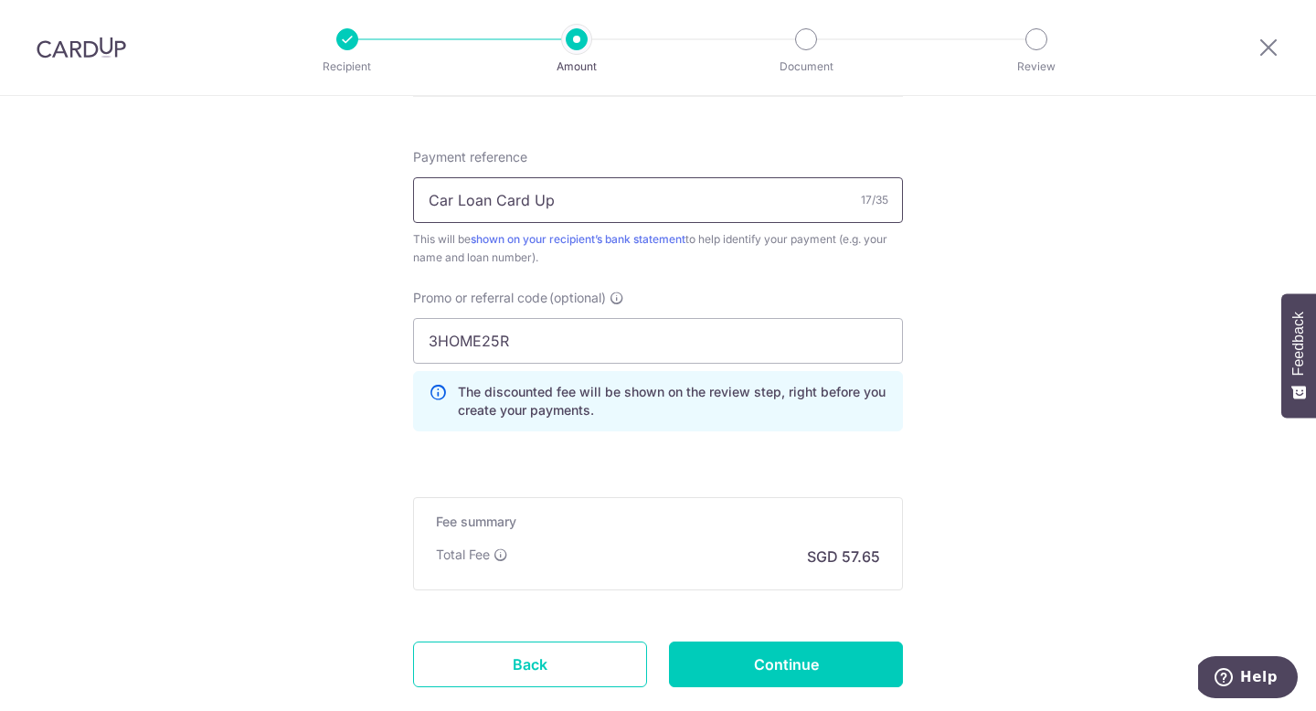
scroll to position [1214, 0]
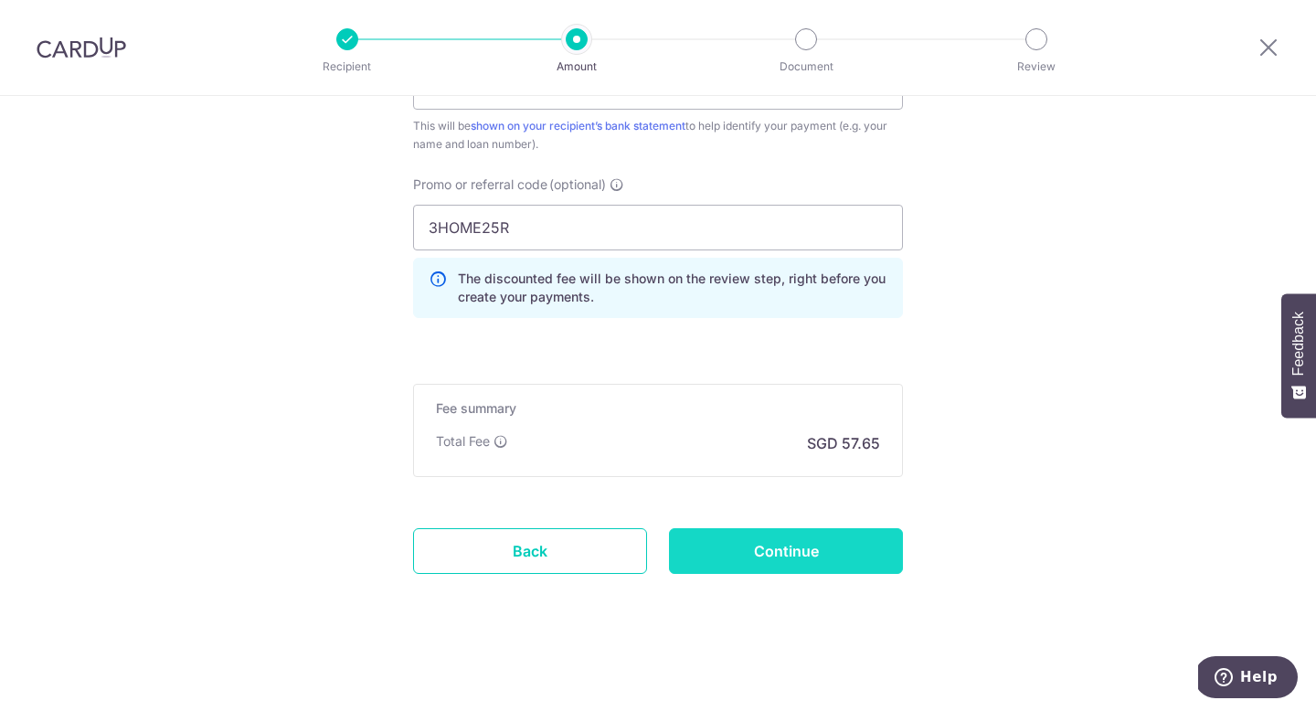
click at [751, 543] on input "Continue" at bounding box center [786, 551] width 234 height 46
type input "Create Schedule"
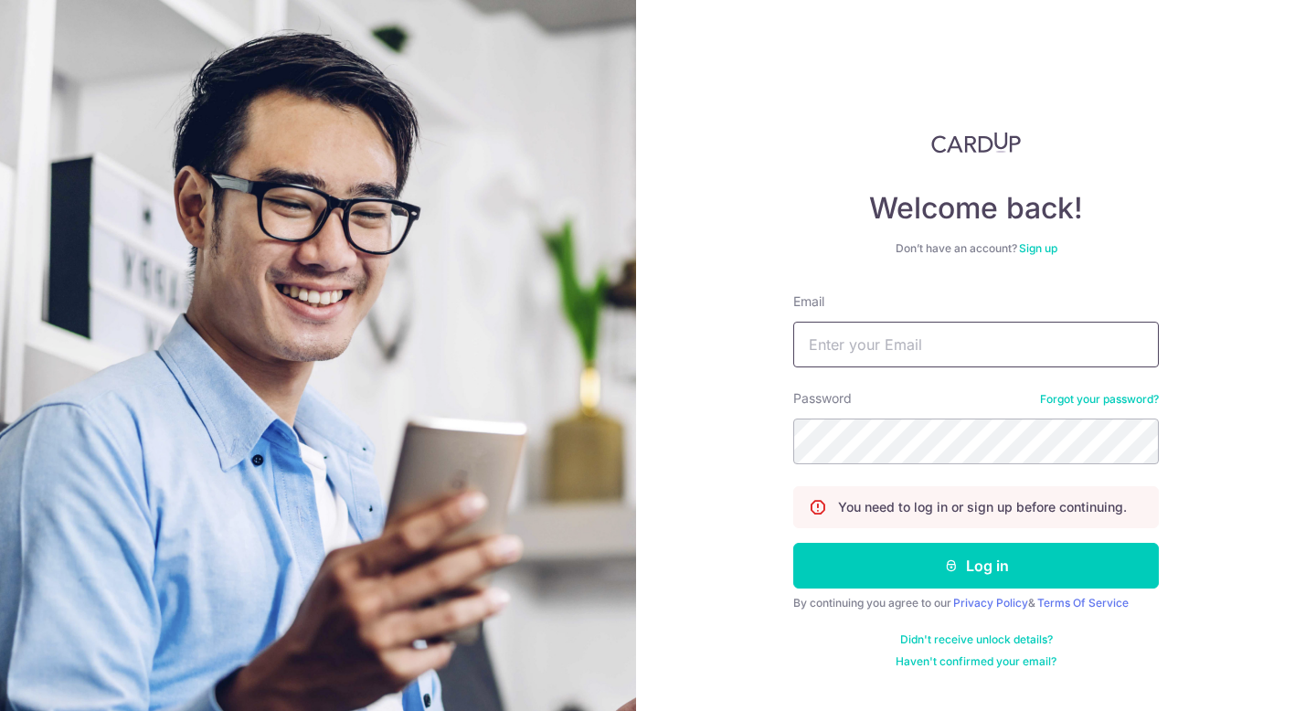
click at [842, 348] on input "Email" at bounding box center [976, 345] width 366 height 46
type input "[EMAIL_ADDRESS][DOMAIN_NAME]"
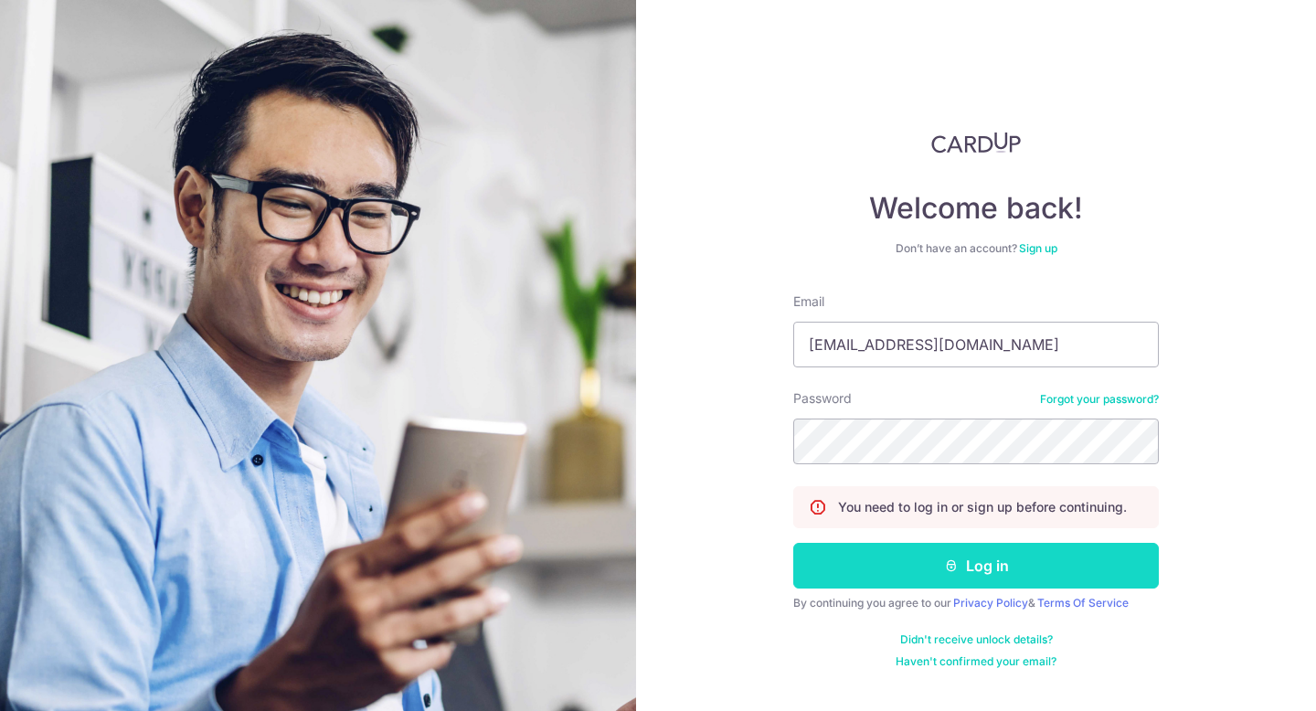
click at [924, 560] on button "Log in" at bounding box center [976, 566] width 366 height 46
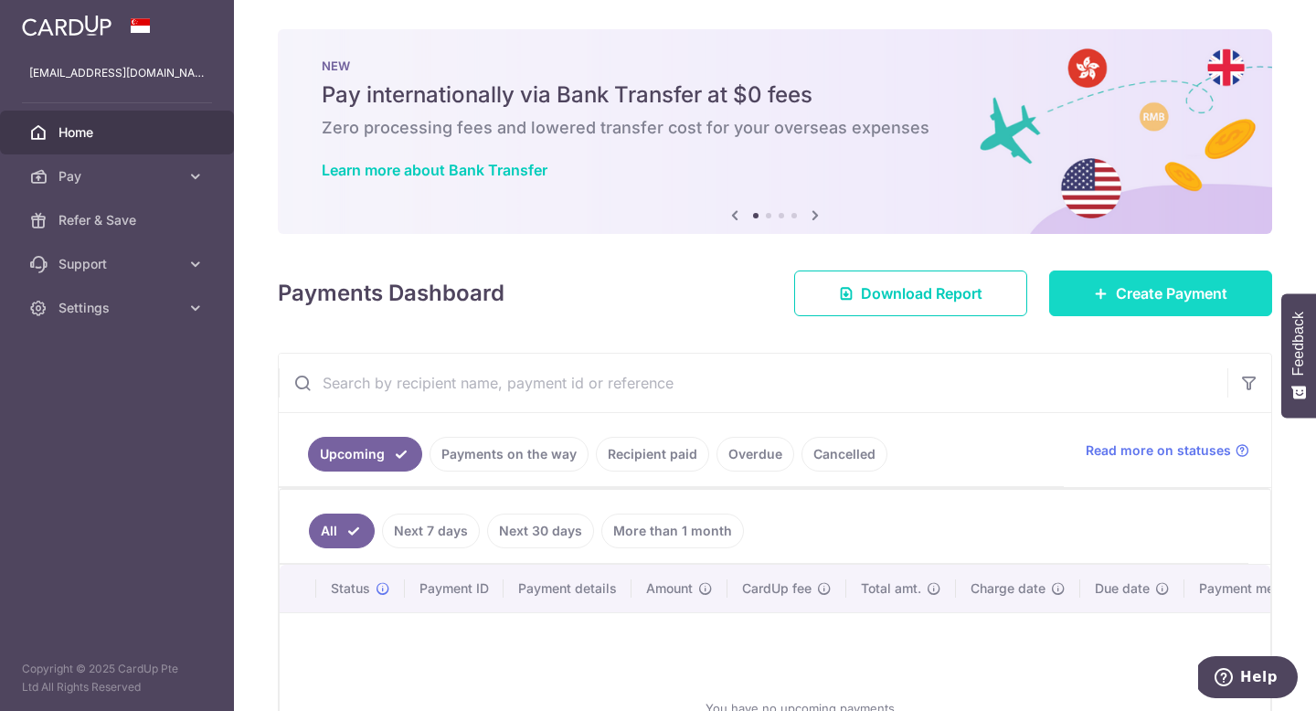
click at [1160, 302] on span "Create Payment" at bounding box center [1171, 293] width 111 height 22
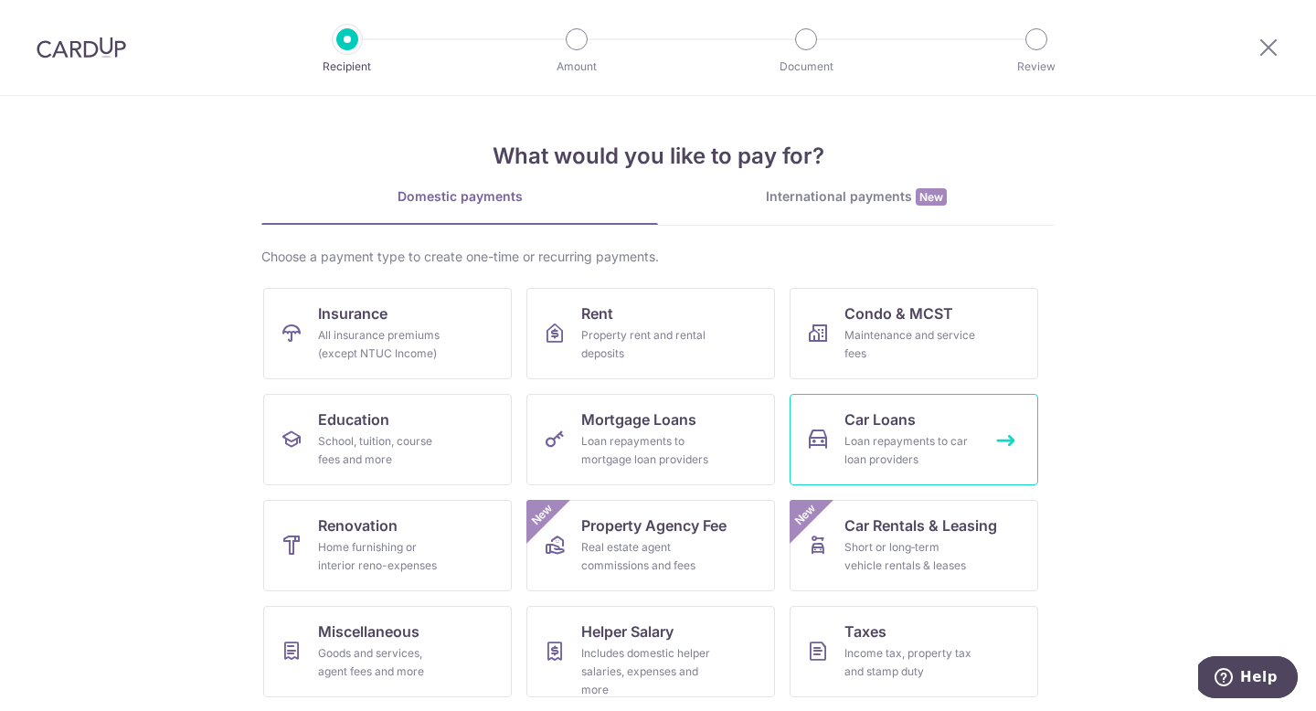
click at [850, 439] on div "Loan repayments to car loan providers" at bounding box center [910, 450] width 132 height 37
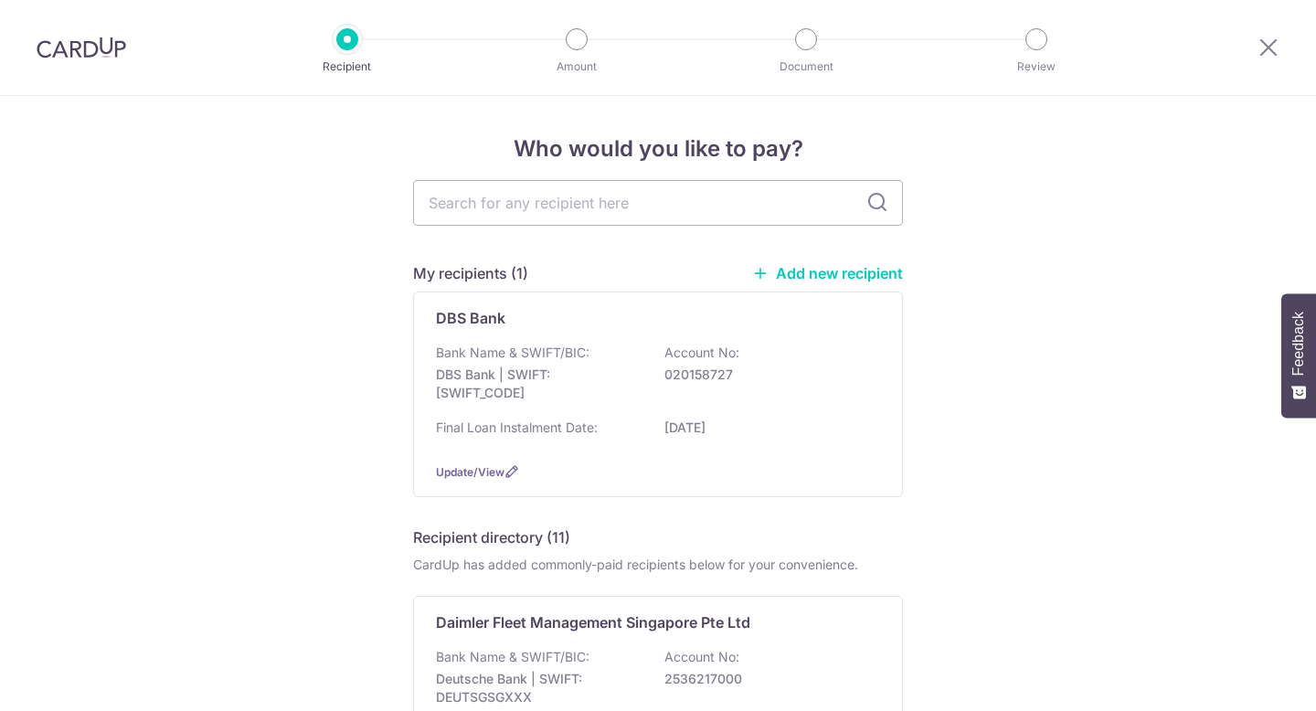
click at [674, 333] on div "DBS Bank Bank Name & SWIFT/BIC: DBS Bank | SWIFT: [SWIFT_CODE] Account No: 0201…" at bounding box center [658, 395] width 490 height 206
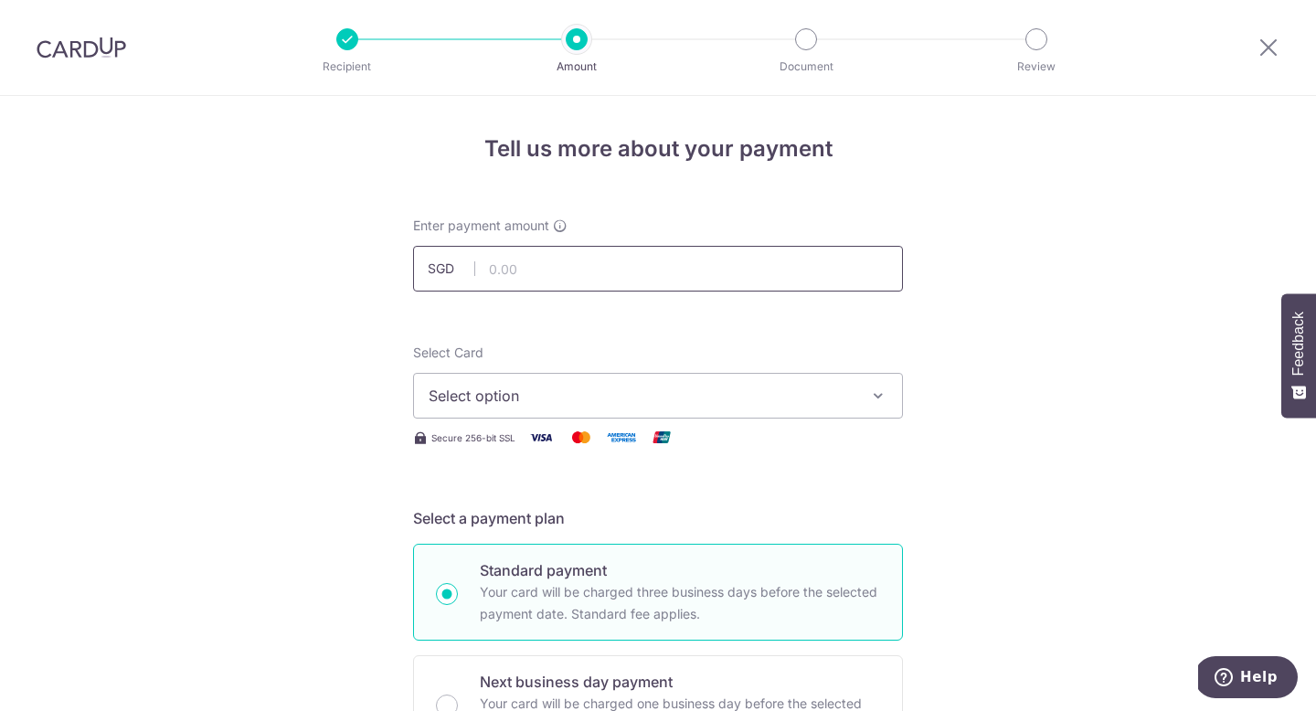
click at [628, 271] on input "text" at bounding box center [658, 269] width 490 height 46
type input "2,217.15"
click at [583, 397] on span "Select option" at bounding box center [642, 396] width 426 height 22
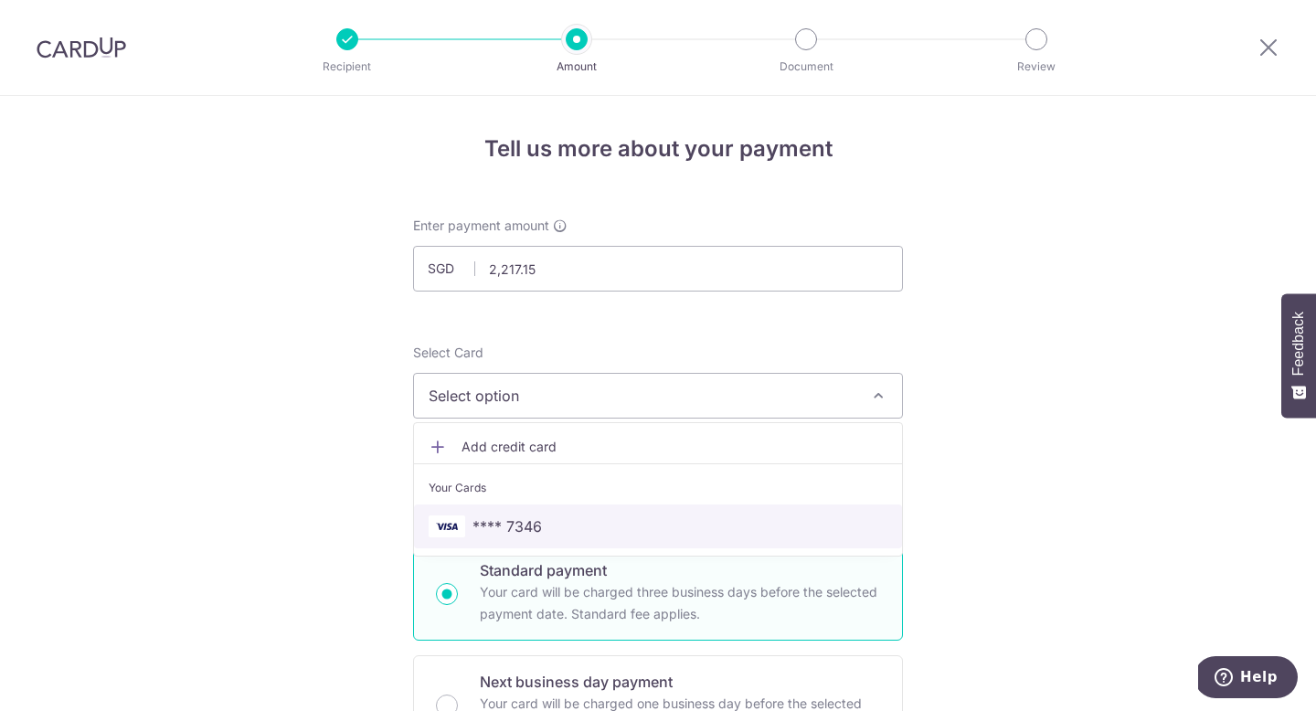
click at [536, 526] on span "**** 7346" at bounding box center [506, 526] width 69 height 22
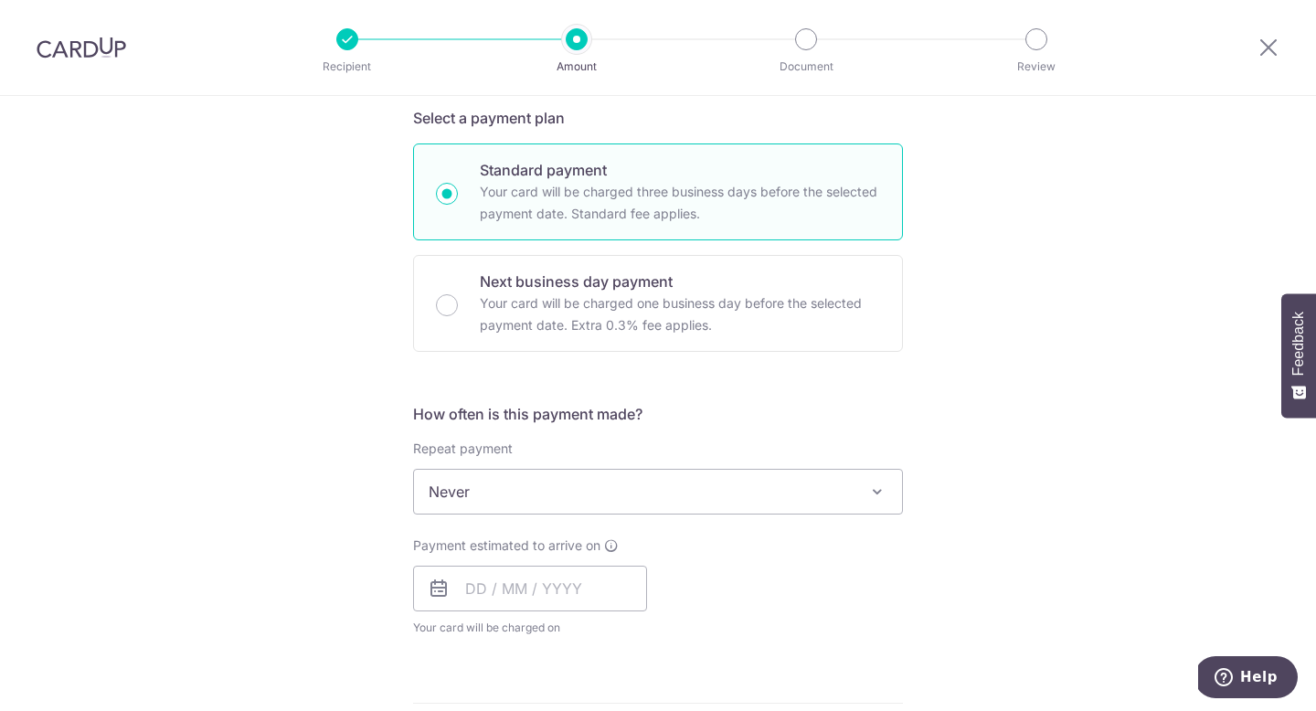
scroll to position [451, 0]
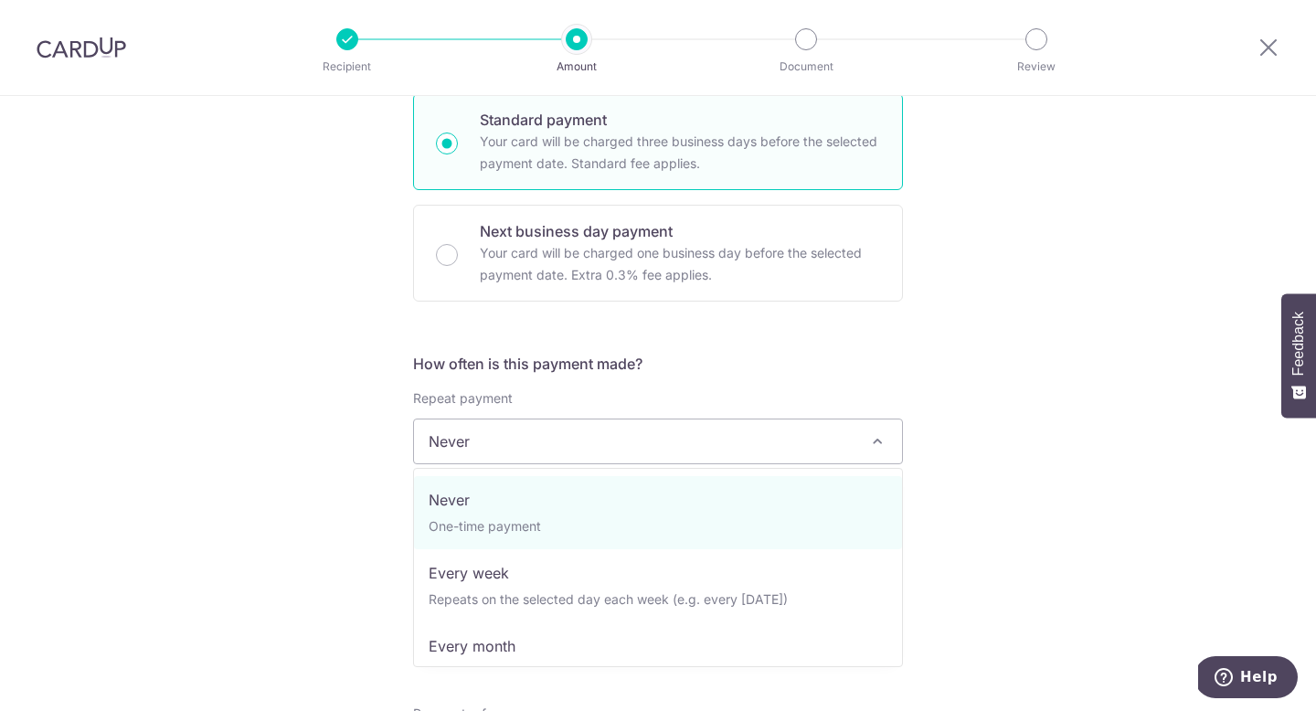
click at [460, 445] on span "Never" at bounding box center [658, 441] width 488 height 44
select select "3"
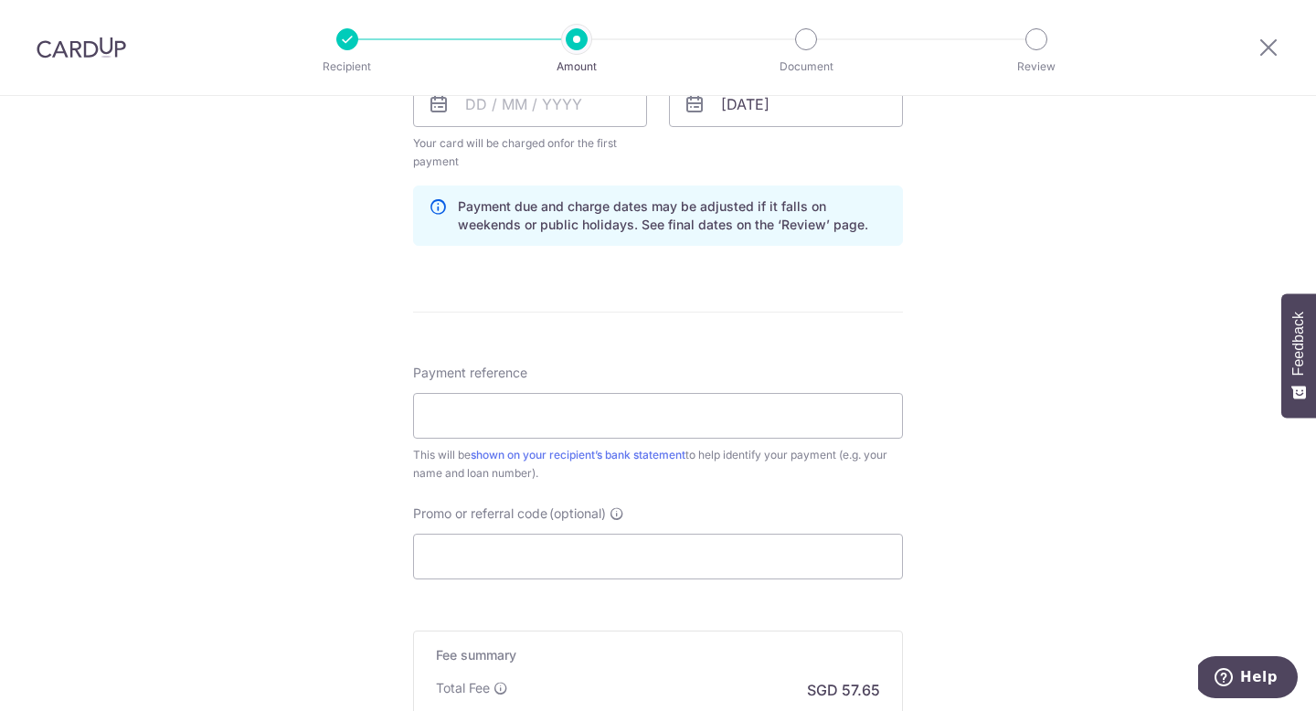
scroll to position [904, 0]
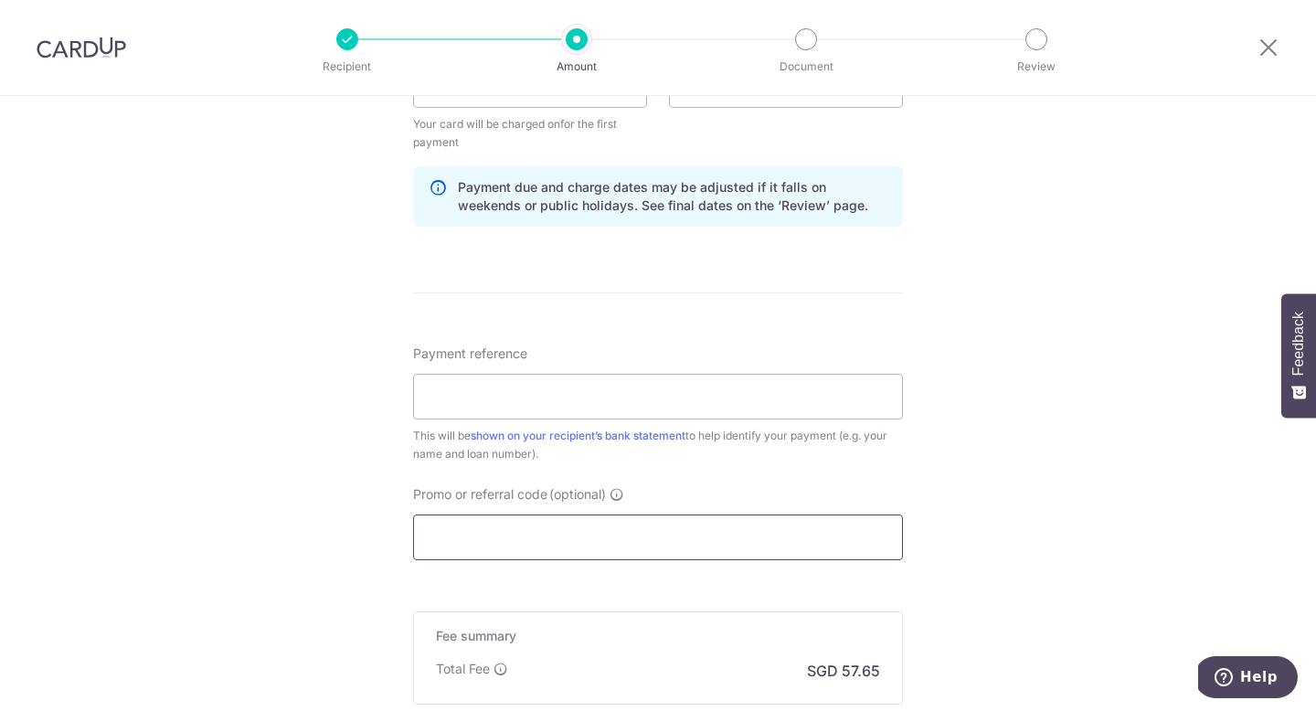
click at [677, 531] on input "Promo or referral code (optional)" at bounding box center [658, 538] width 490 height 46
paste input "3HOME25R"
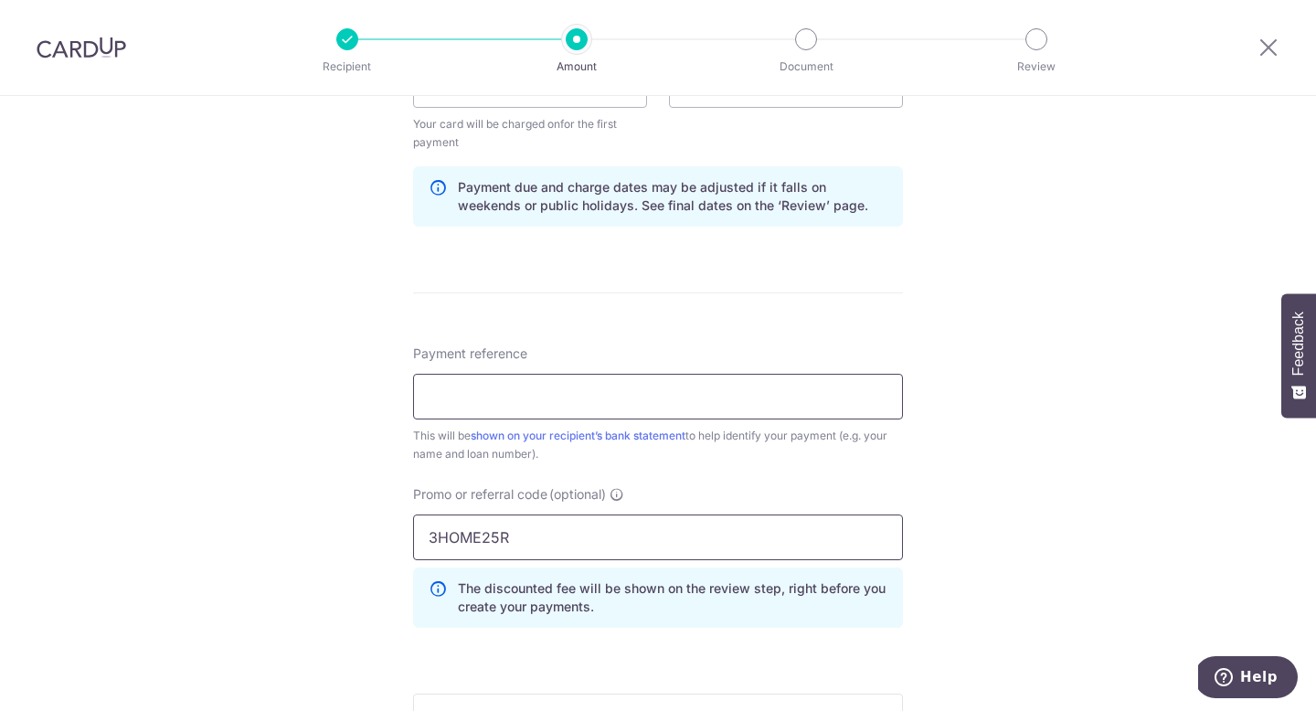
type input "3HOME25R"
click at [519, 394] on input "Payment reference" at bounding box center [658, 397] width 490 height 46
type input "Car Loan Card Up"
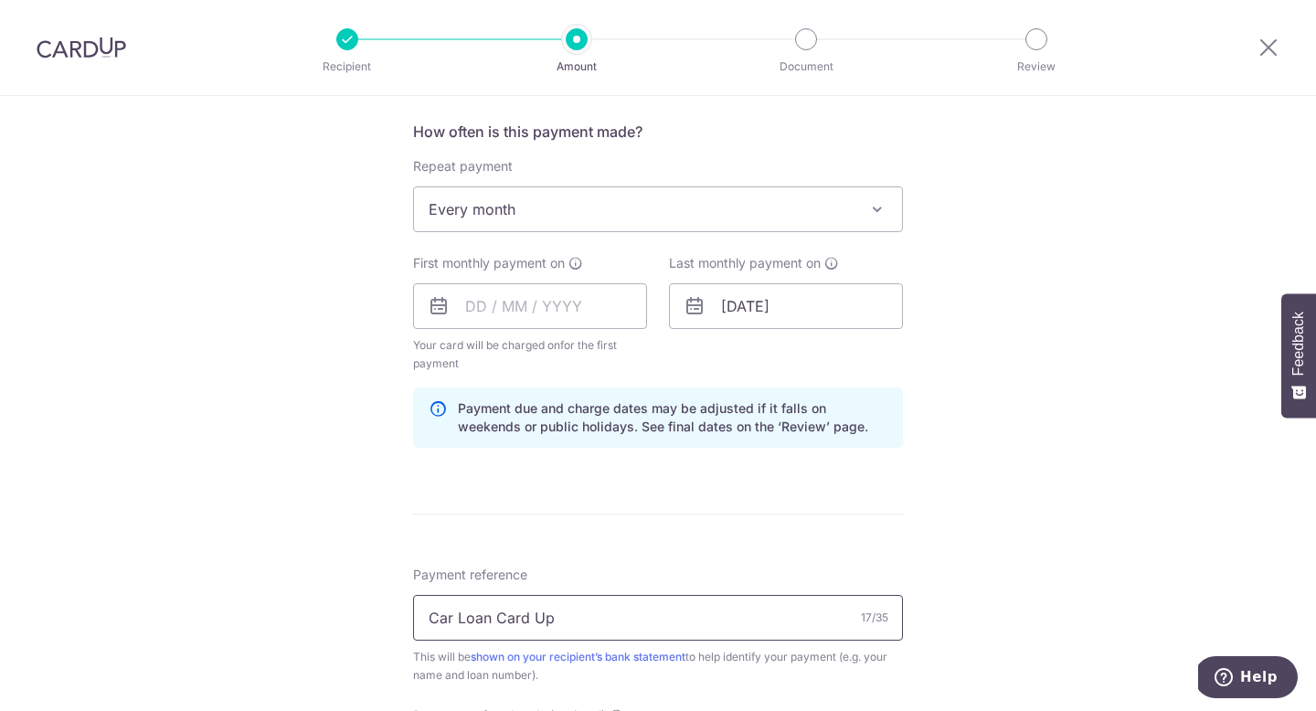
scroll to position [677, 0]
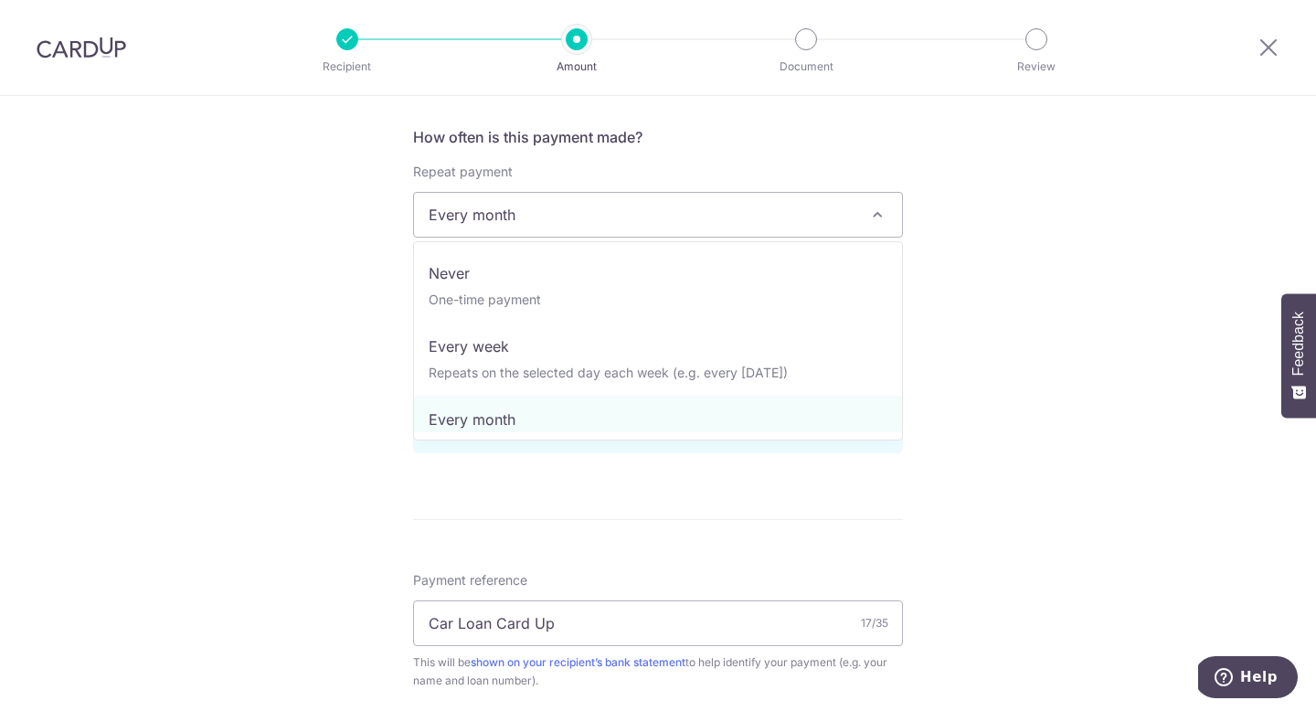
click at [526, 220] on span "Every month" at bounding box center [658, 215] width 488 height 44
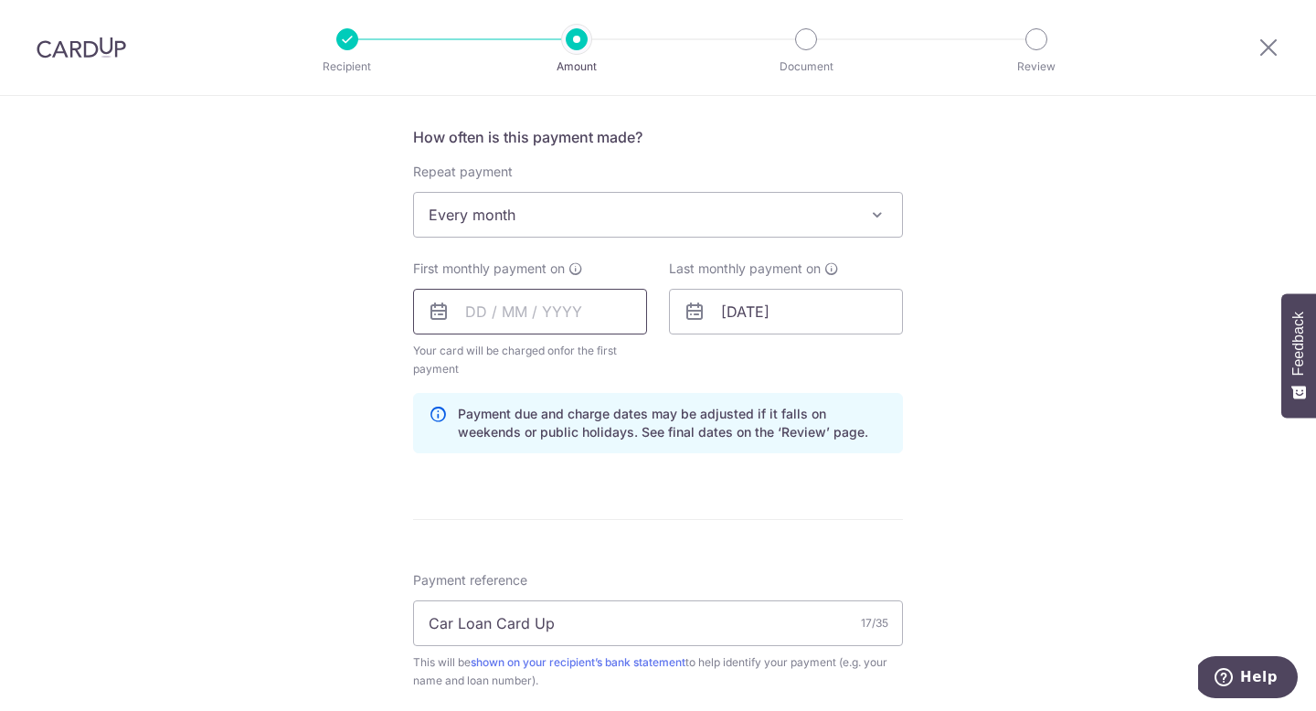
click at [502, 305] on input "text" at bounding box center [530, 312] width 234 height 46
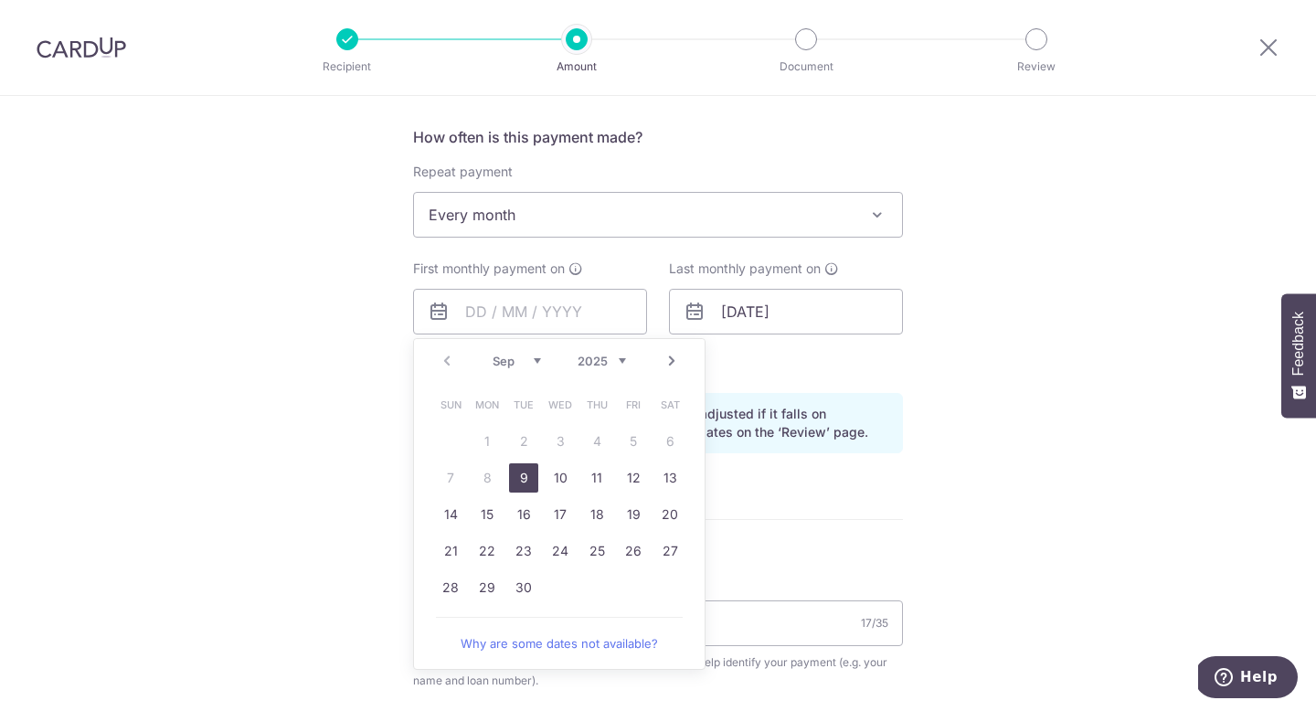
click at [356, 436] on div "Tell us more about your payment Enter payment amount SGD 2,217.15 2217.15 Selec…" at bounding box center [658, 333] width 1316 height 1829
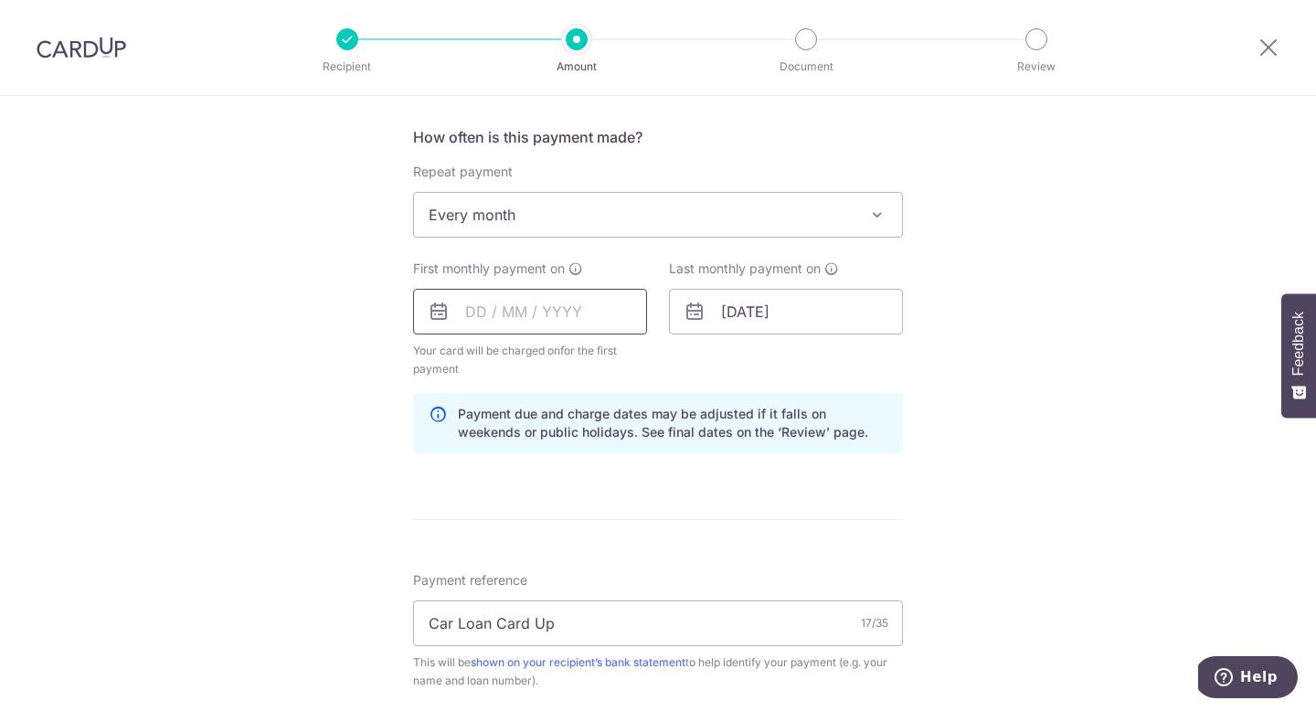
click at [536, 296] on input "text" at bounding box center [530, 312] width 234 height 46
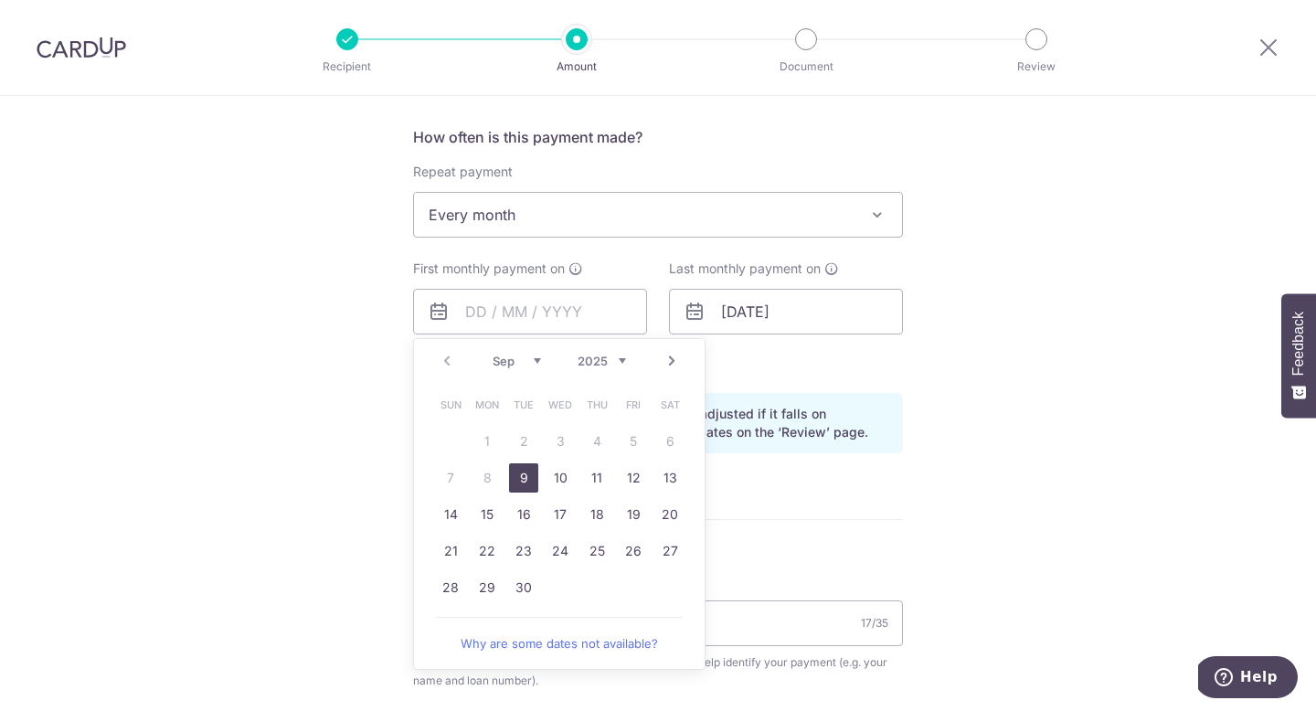
click at [516, 475] on link "9" at bounding box center [523, 477] width 29 height 29
type input "09/09/2025"
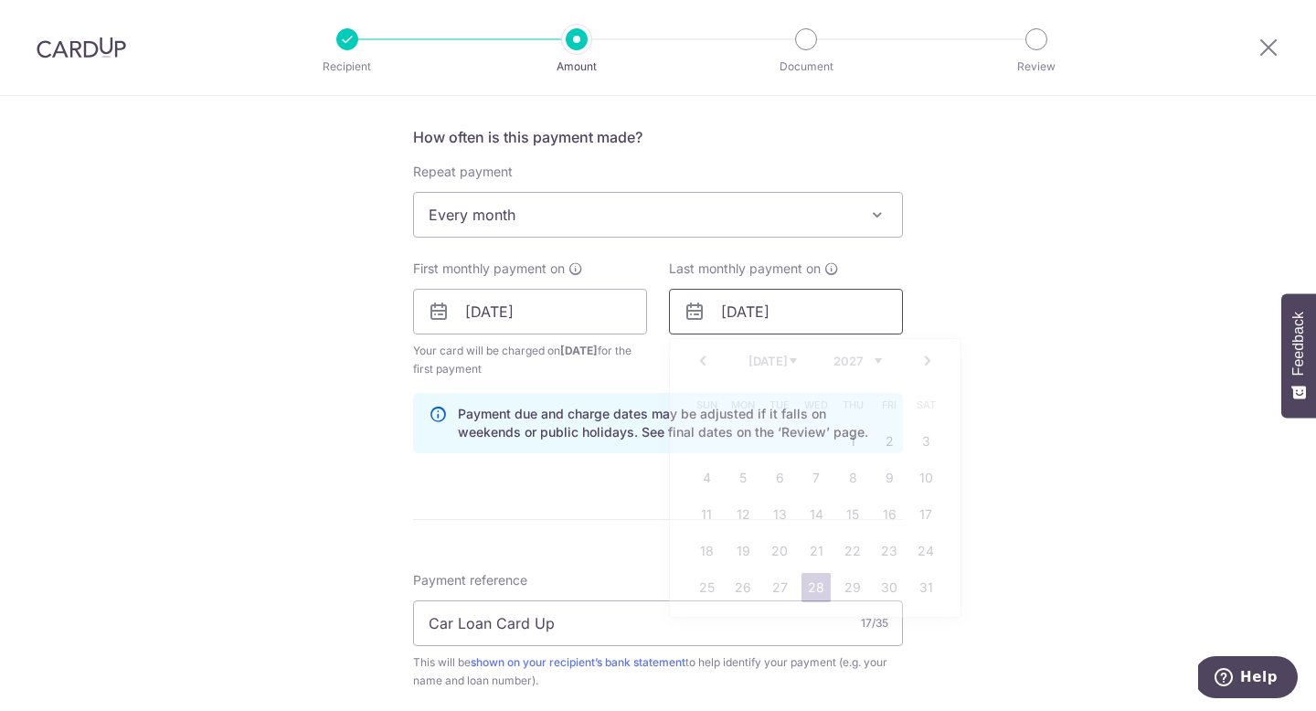
click at [732, 312] on input "28/07/2027" at bounding box center [786, 312] width 234 height 46
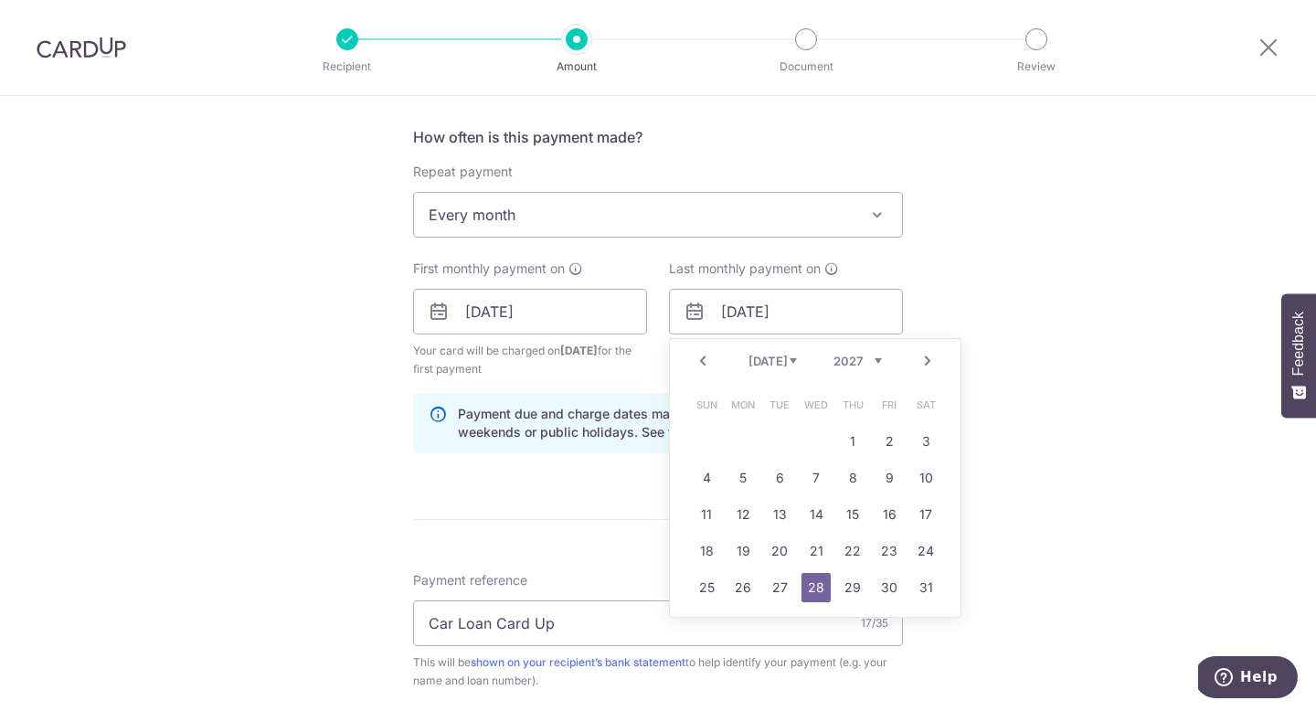
click at [923, 362] on link "Next" at bounding box center [928, 361] width 22 height 22
click at [923, 363] on link "Next" at bounding box center [928, 361] width 22 height 22
click at [876, 363] on select "2024 2025 2026 2027 2028 2029 2030 2031 2032 2033 2034 2035" at bounding box center [857, 361] width 48 height 15
click at [789, 361] on select "Jan Feb Mar Apr May Jun Jul Aug Sep Oct Nov Dec" at bounding box center [772, 361] width 48 height 15
click at [792, 366] on select "Jan Feb Mar Apr May Jun Jul Aug Sep Oct Nov Dec" at bounding box center [772, 361] width 48 height 15
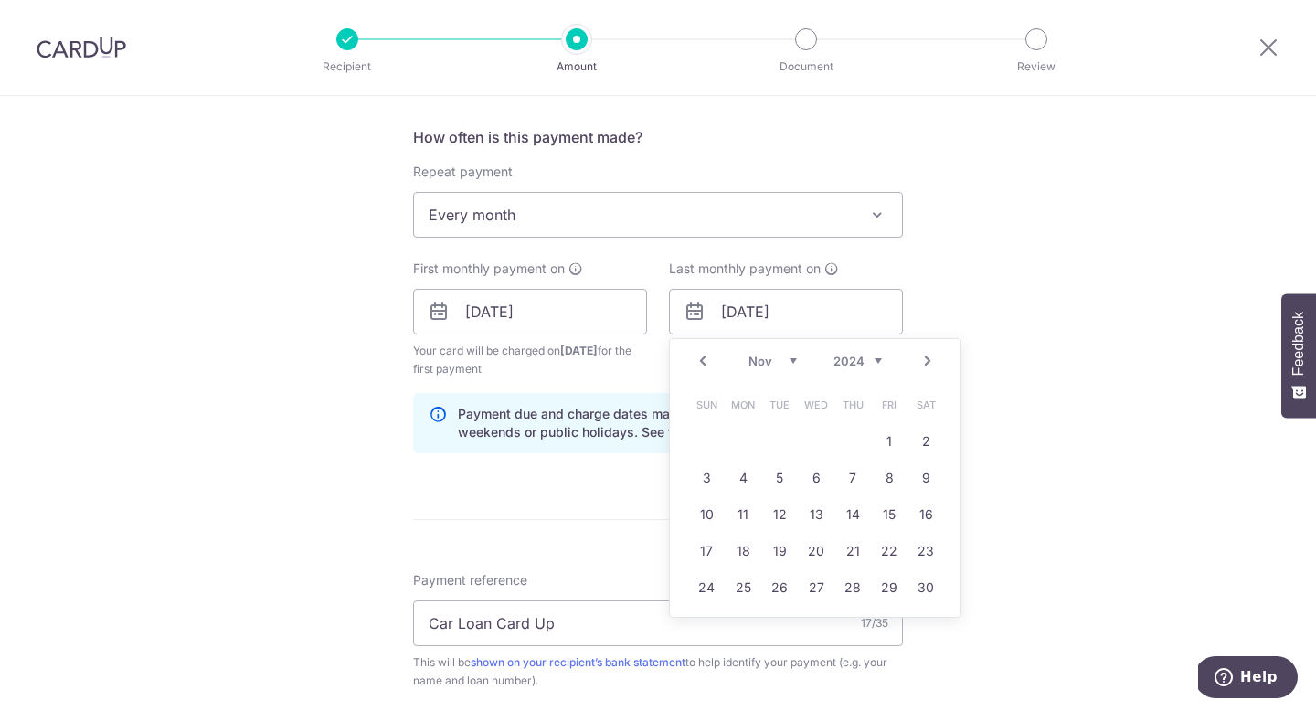
click at [871, 354] on select "2024 2025 2026 2027 2028 2029 2030 2031 2032 2033 2034 2035" at bounding box center [857, 361] width 48 height 15
click at [747, 589] on link "24" at bounding box center [742, 587] width 29 height 29
type input "24/11/2025"
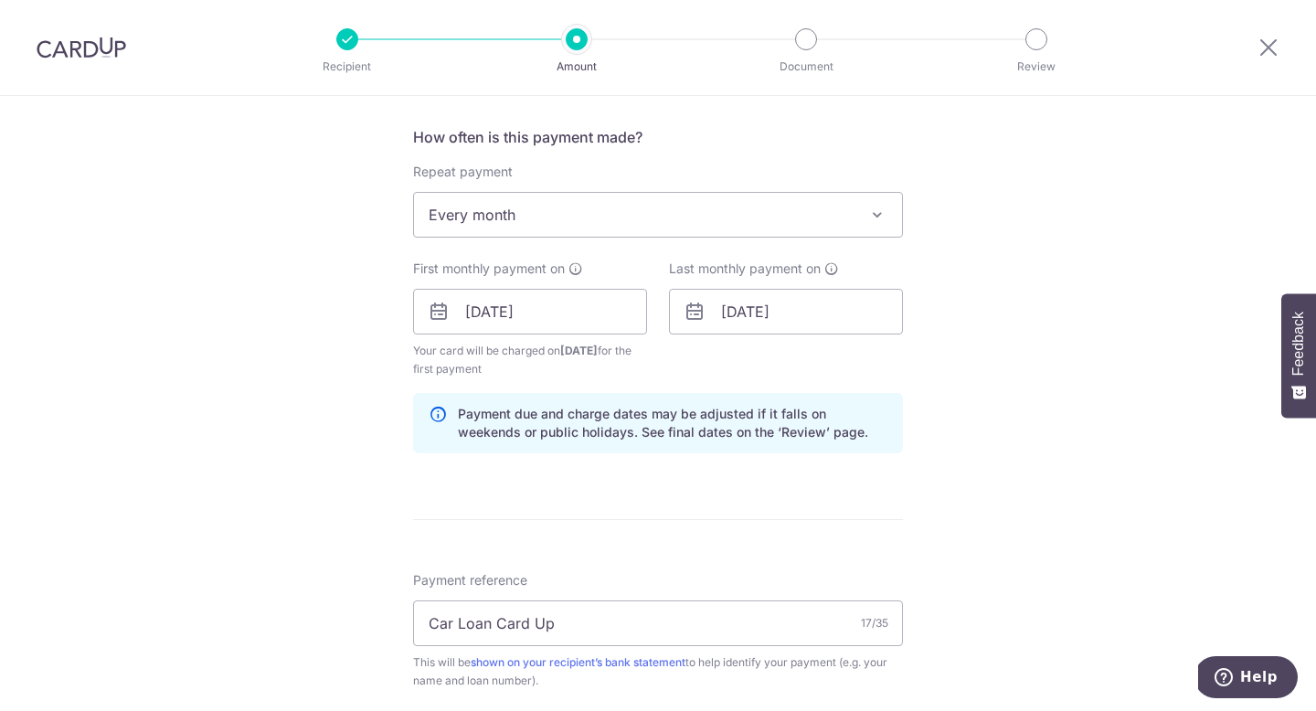
click at [961, 410] on div "Tell us more about your payment Enter payment amount SGD 2,217.15 2217.15 Selec…" at bounding box center [658, 333] width 1316 height 1829
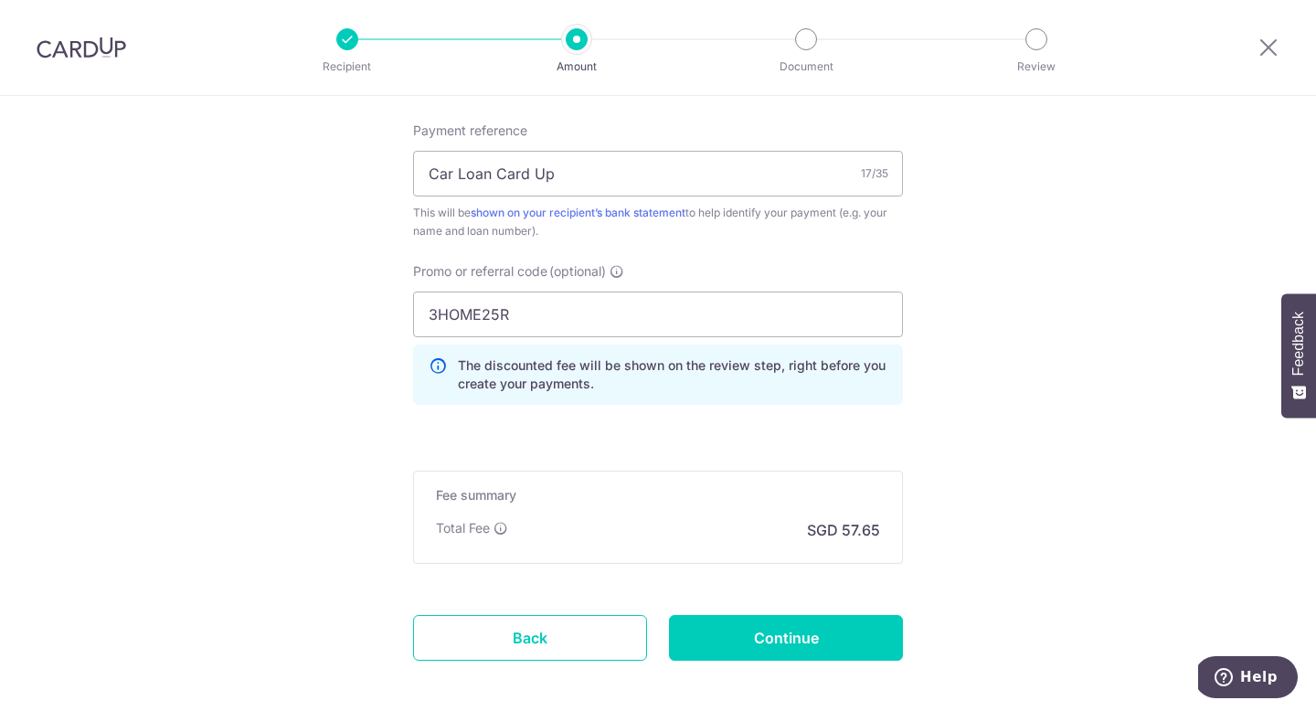
scroll to position [1214, 0]
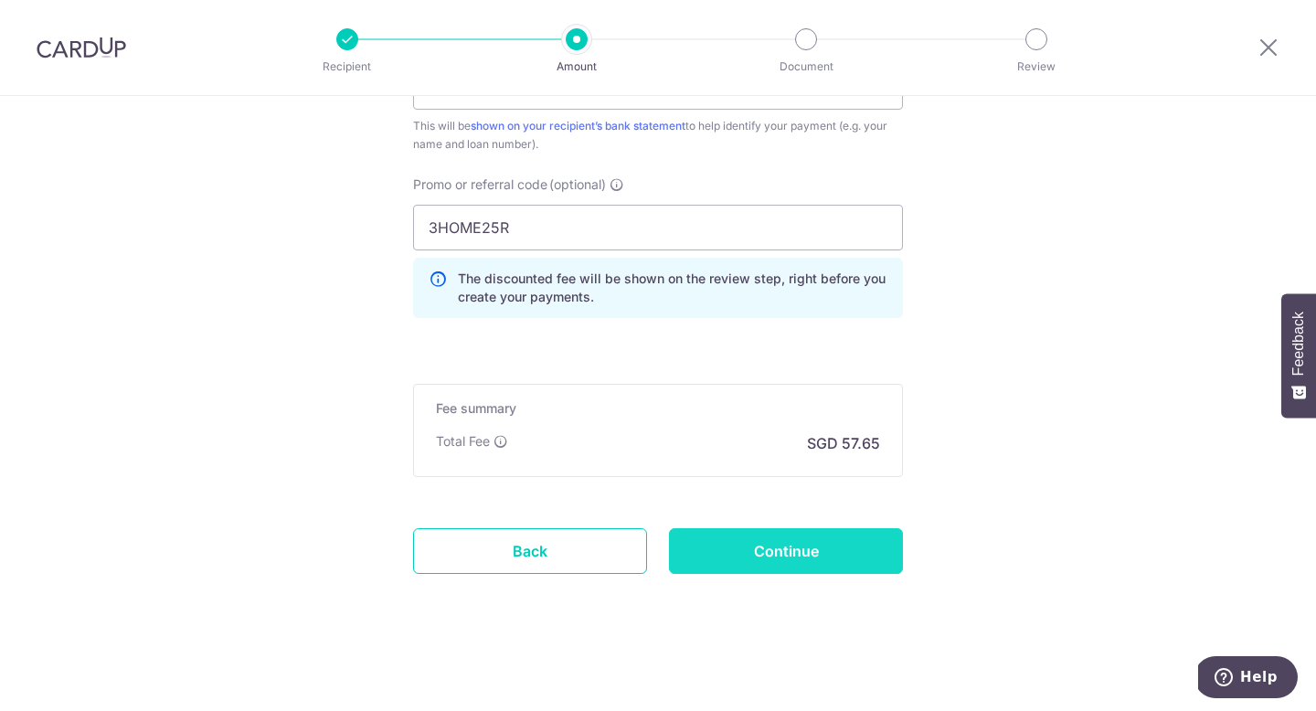
click at [764, 552] on input "Continue" at bounding box center [786, 551] width 234 height 46
type input "Create Schedule"
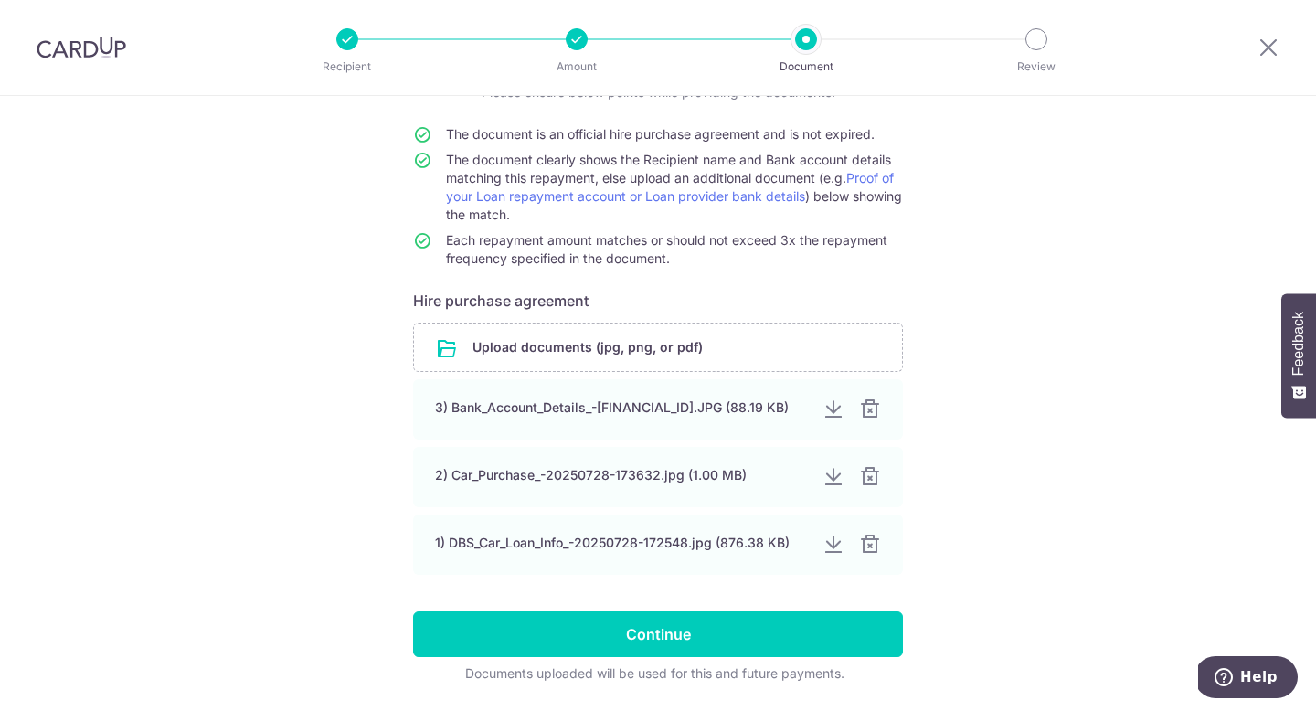
scroll to position [153, 0]
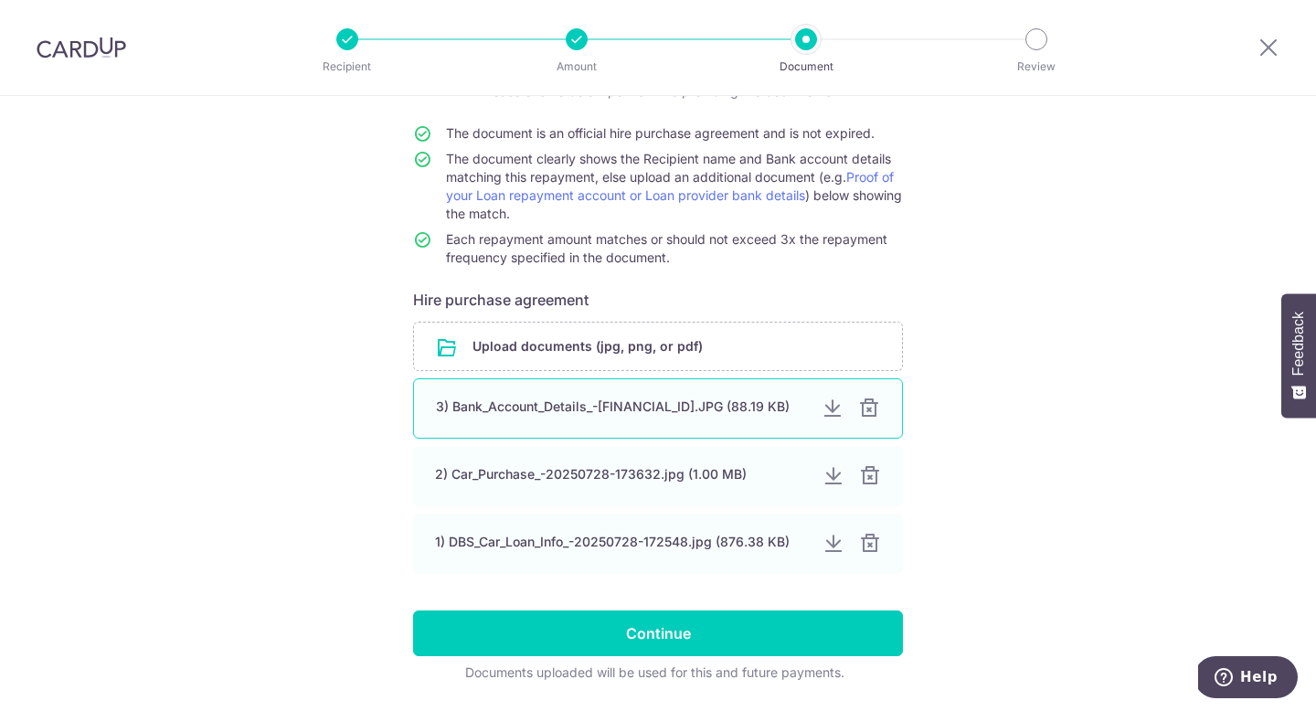
click at [831, 414] on div at bounding box center [833, 409] width 22 height 22
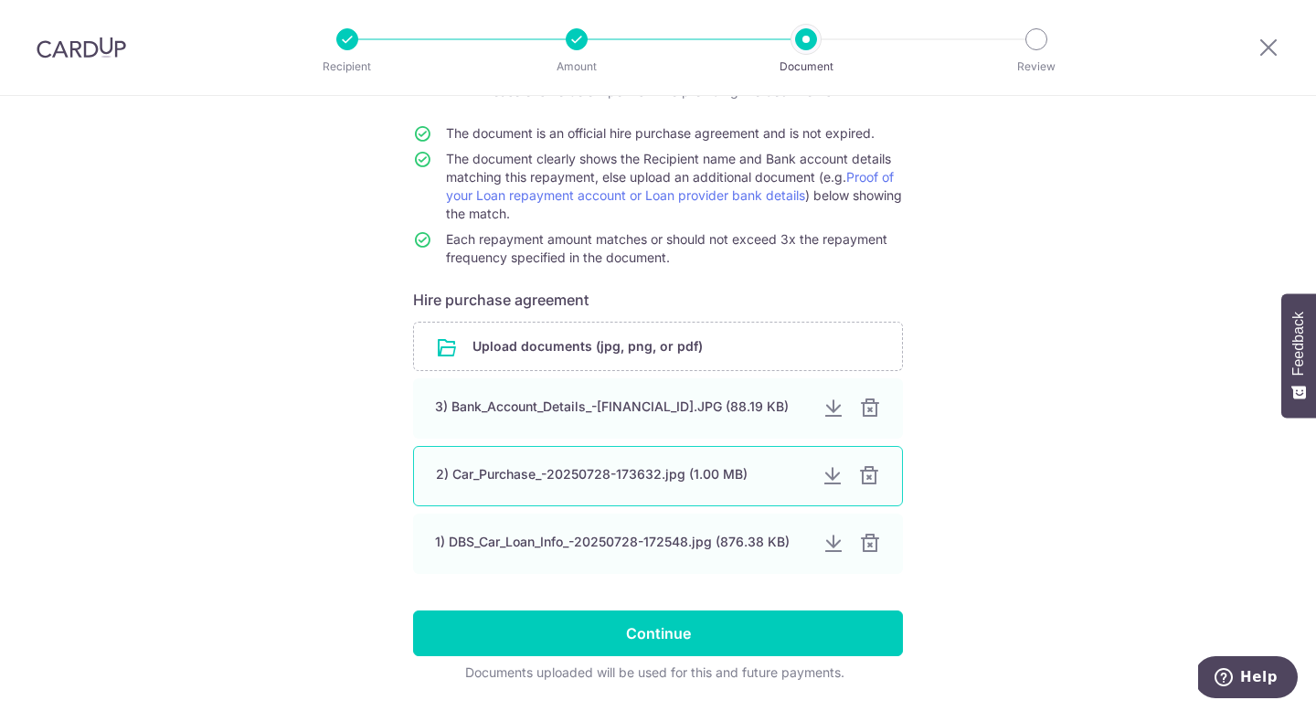
click at [836, 478] on div at bounding box center [833, 476] width 22 height 22
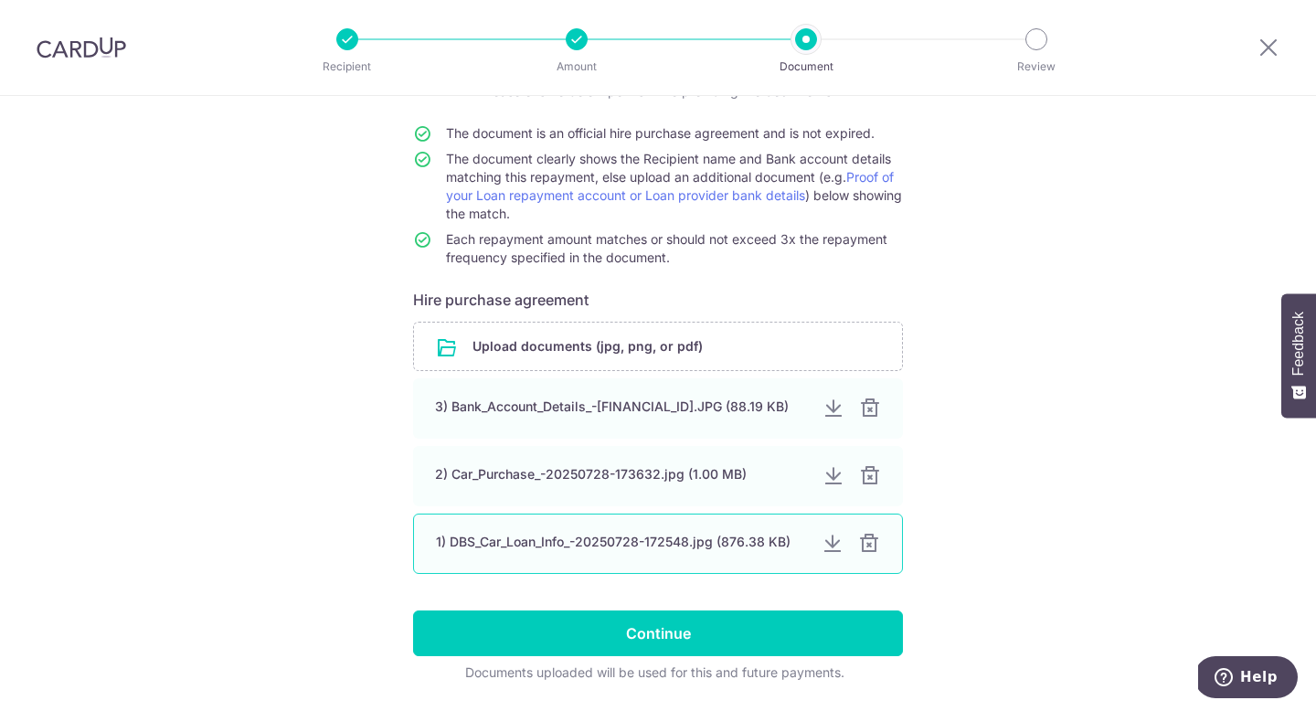
click at [823, 553] on div at bounding box center [833, 544] width 22 height 22
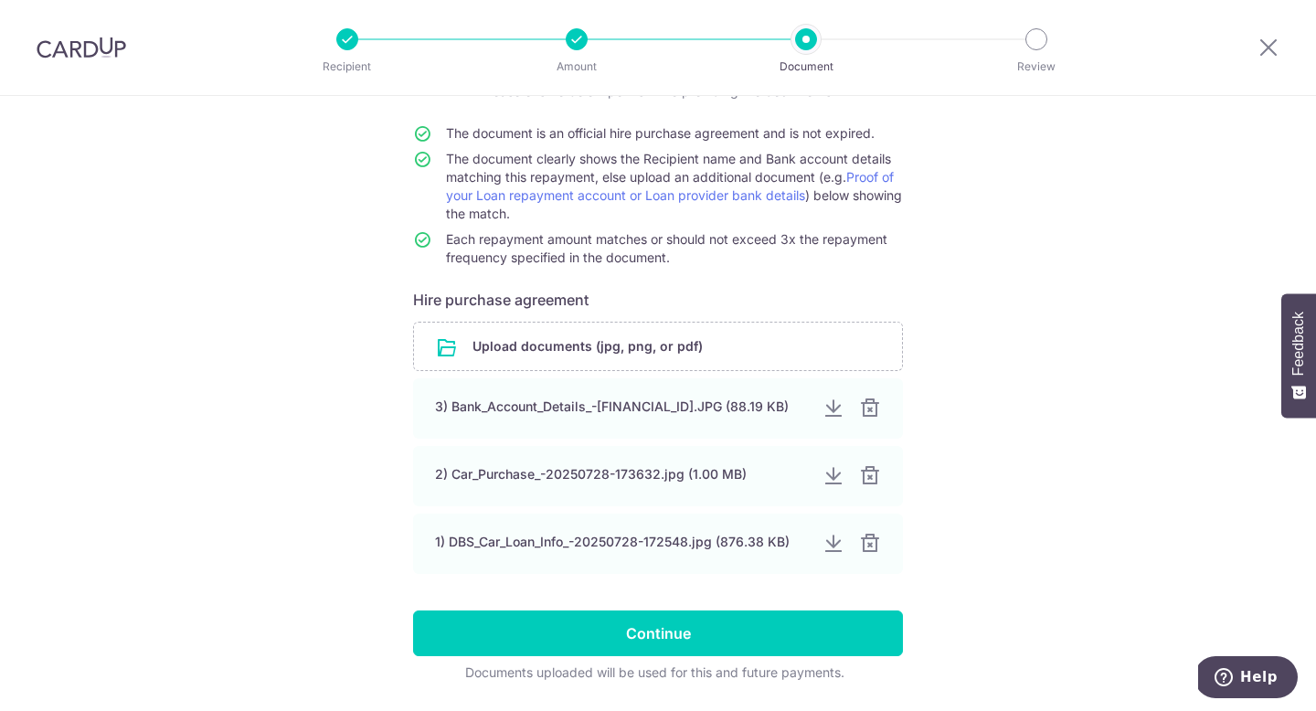
click at [1069, 19] on div "Recipient Amount Document Review" at bounding box center [692, 47] width 784 height 95
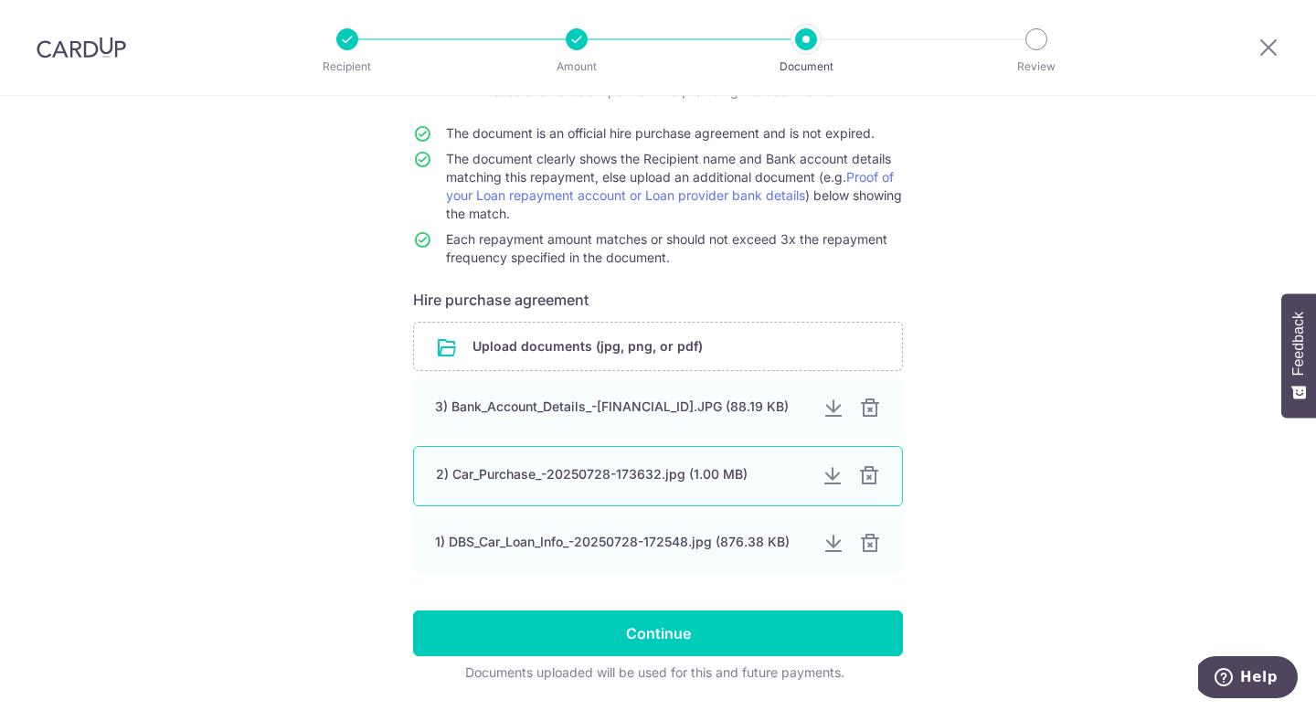
click at [875, 479] on div at bounding box center [869, 476] width 22 height 22
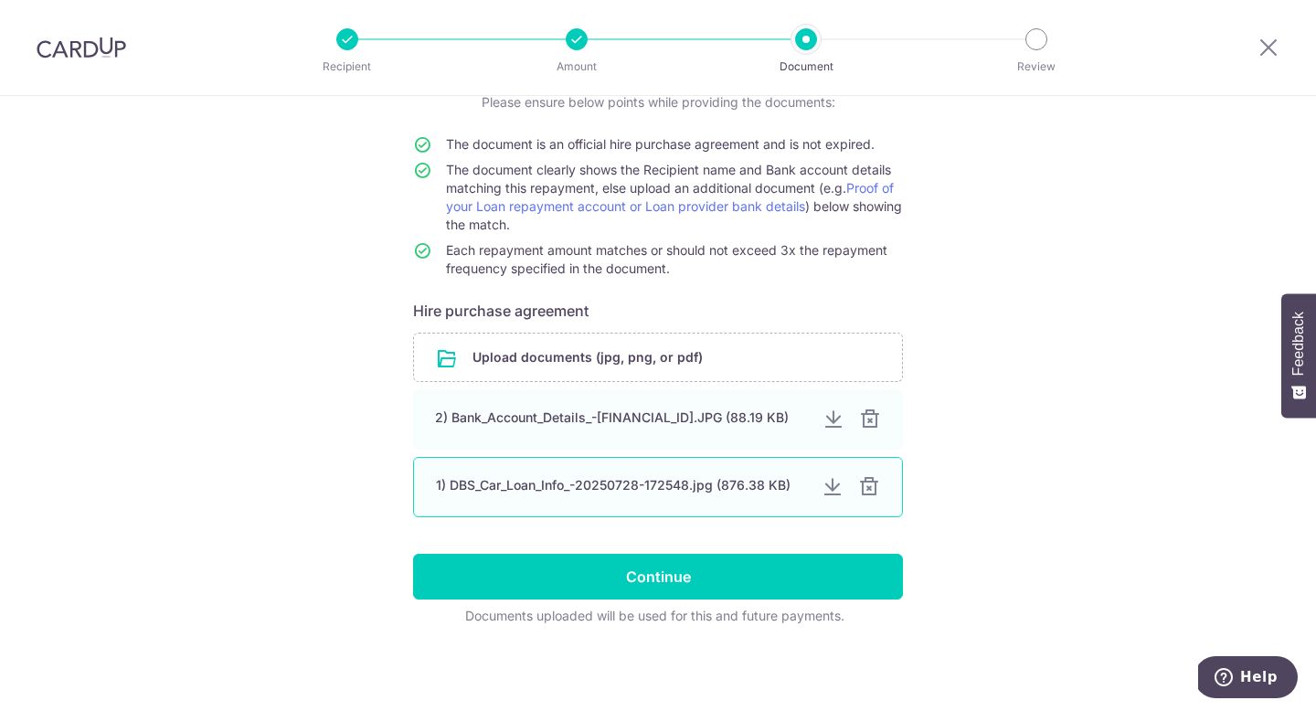
click at [875, 479] on div at bounding box center [869, 487] width 22 height 22
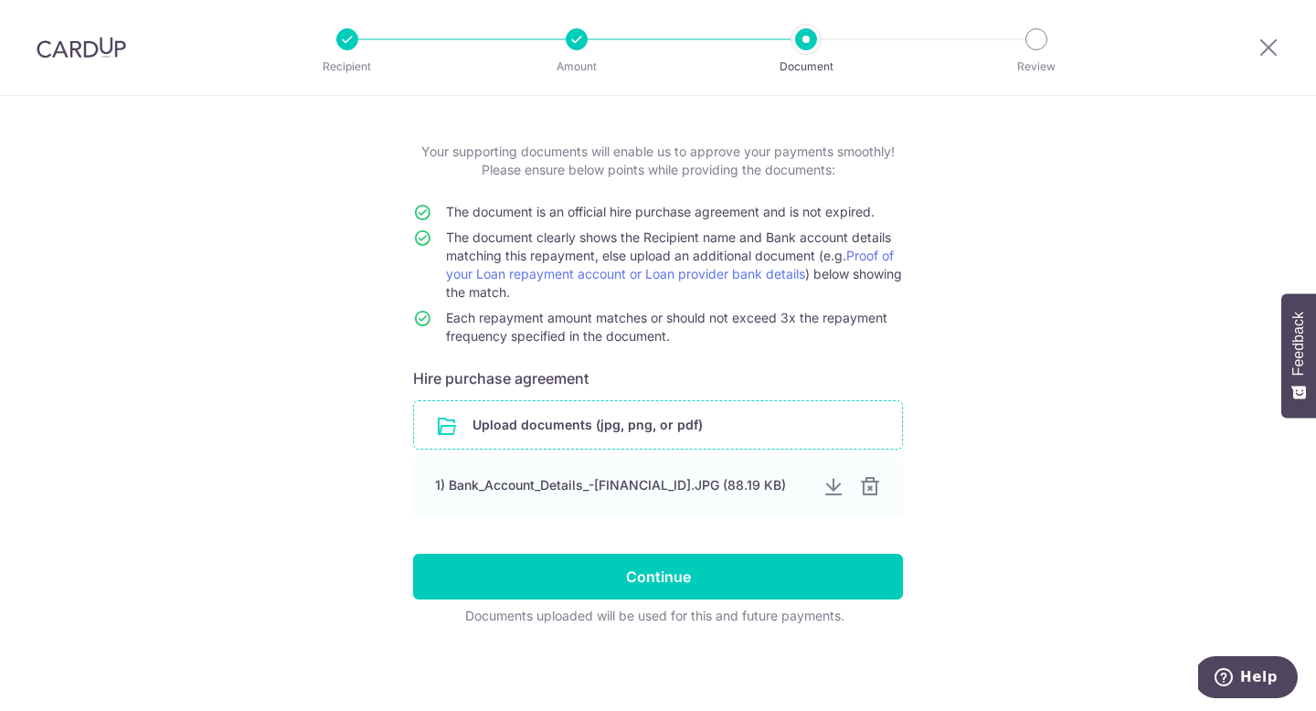
click at [520, 431] on input "file" at bounding box center [658, 425] width 488 height 48
click at [562, 417] on input "file" at bounding box center [658, 425] width 488 height 48
click at [614, 438] on input "file" at bounding box center [658, 425] width 488 height 48
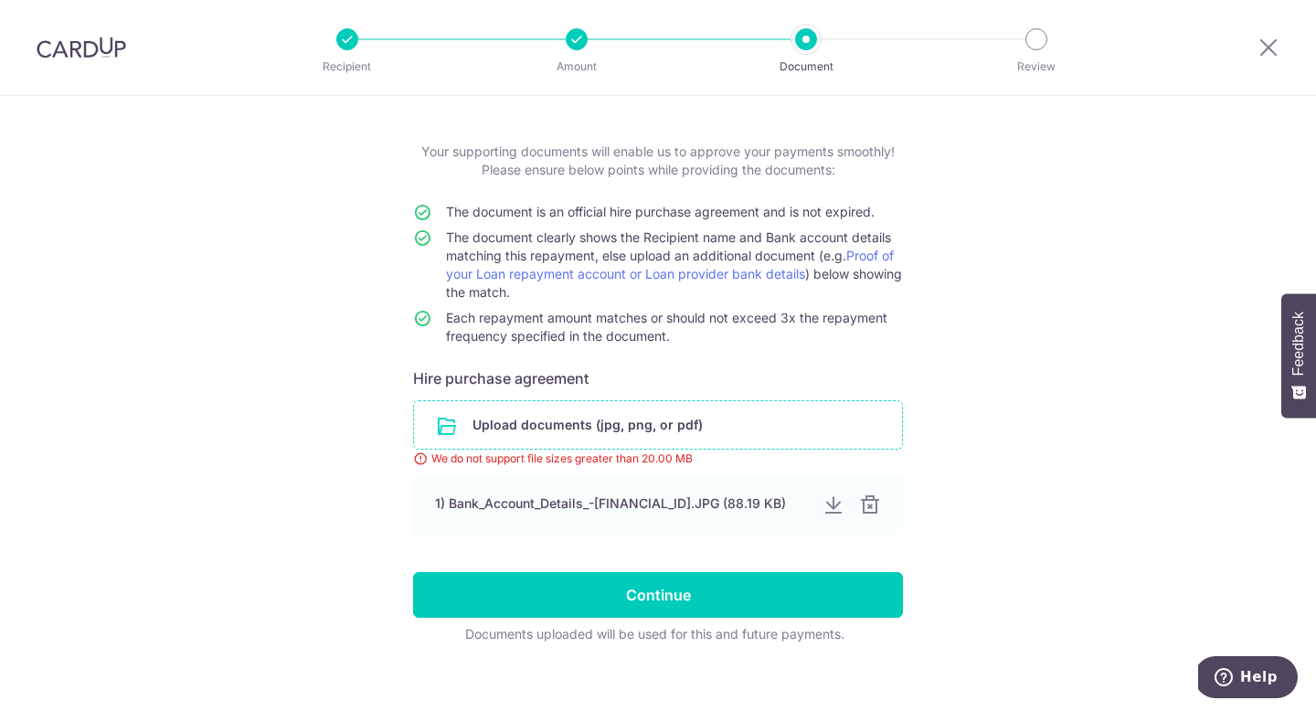
click at [539, 422] on input "file" at bounding box center [658, 425] width 488 height 48
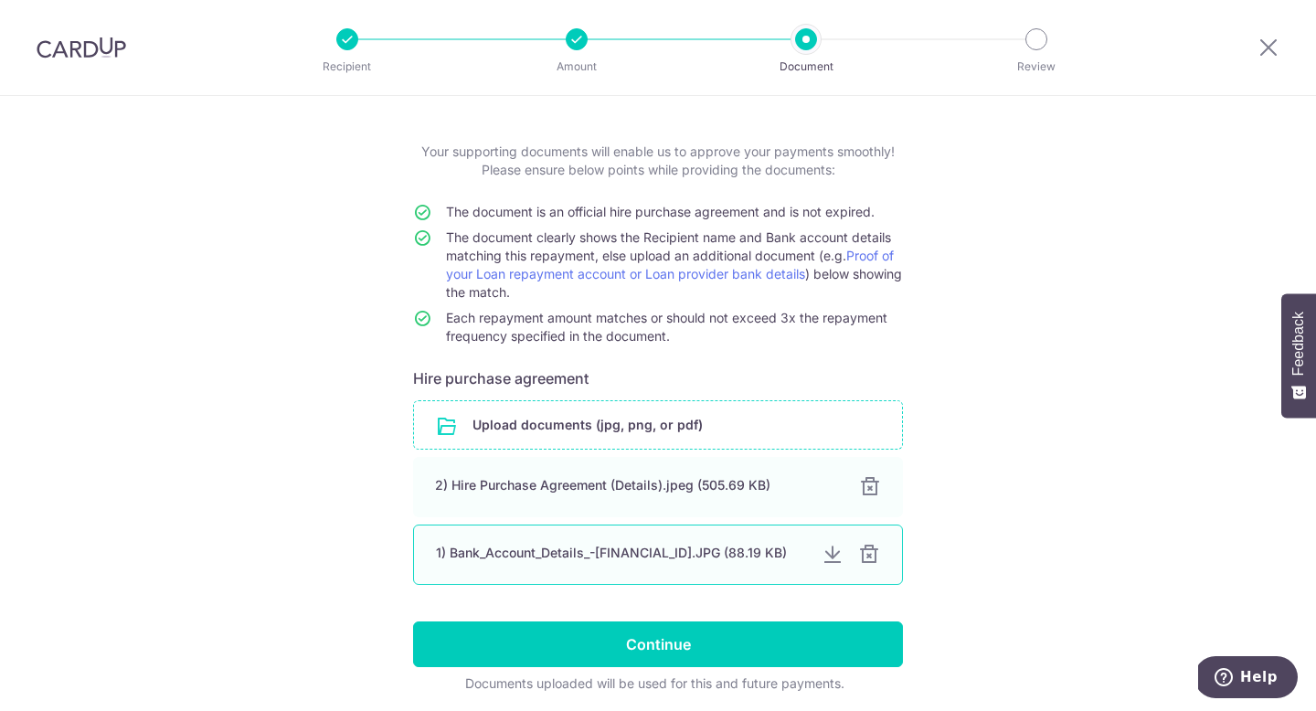
scroll to position [98, 0]
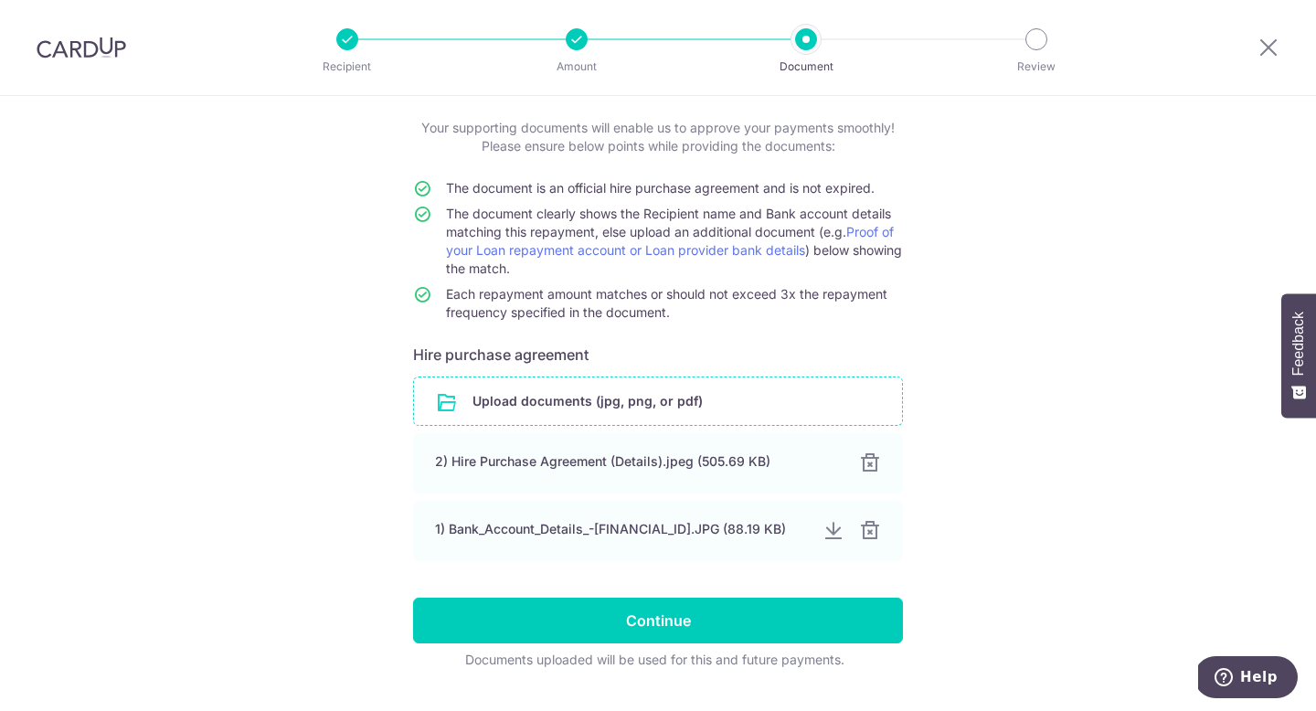
click at [547, 379] on input "file" at bounding box center [658, 401] width 488 height 48
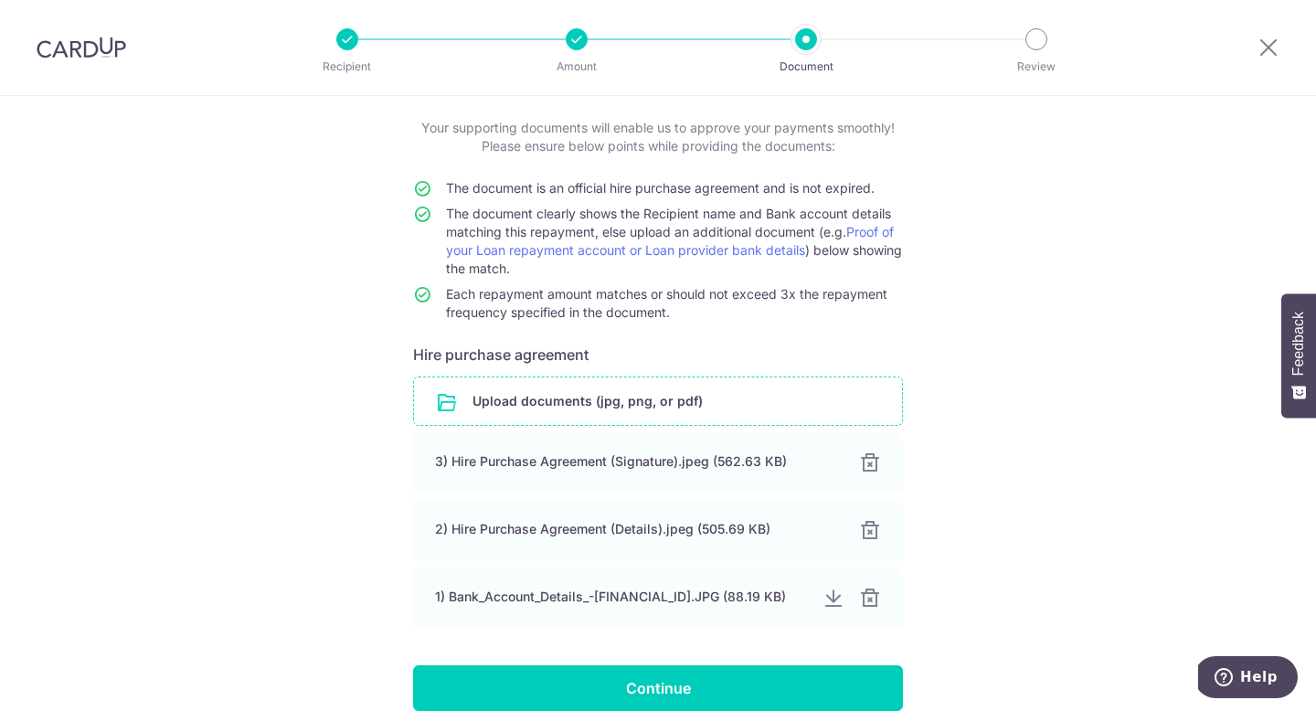
click at [454, 411] on input "file" at bounding box center [658, 401] width 488 height 48
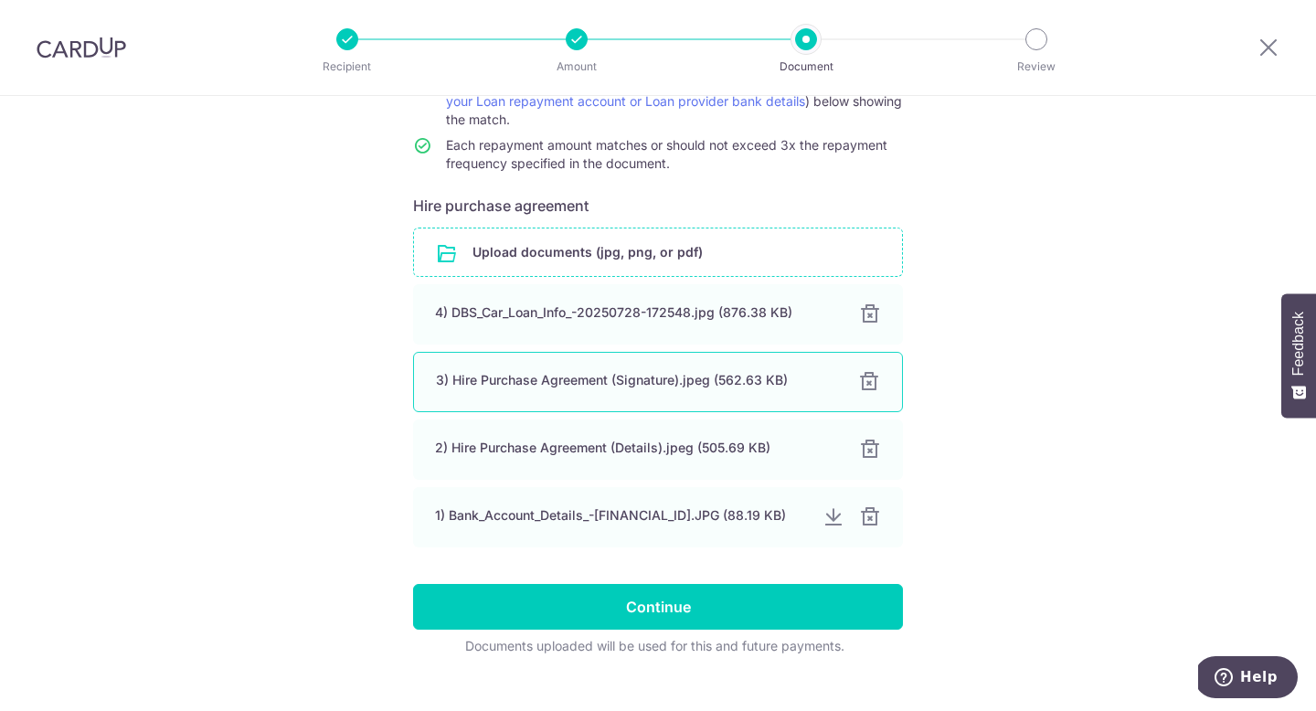
scroll to position [277, 0]
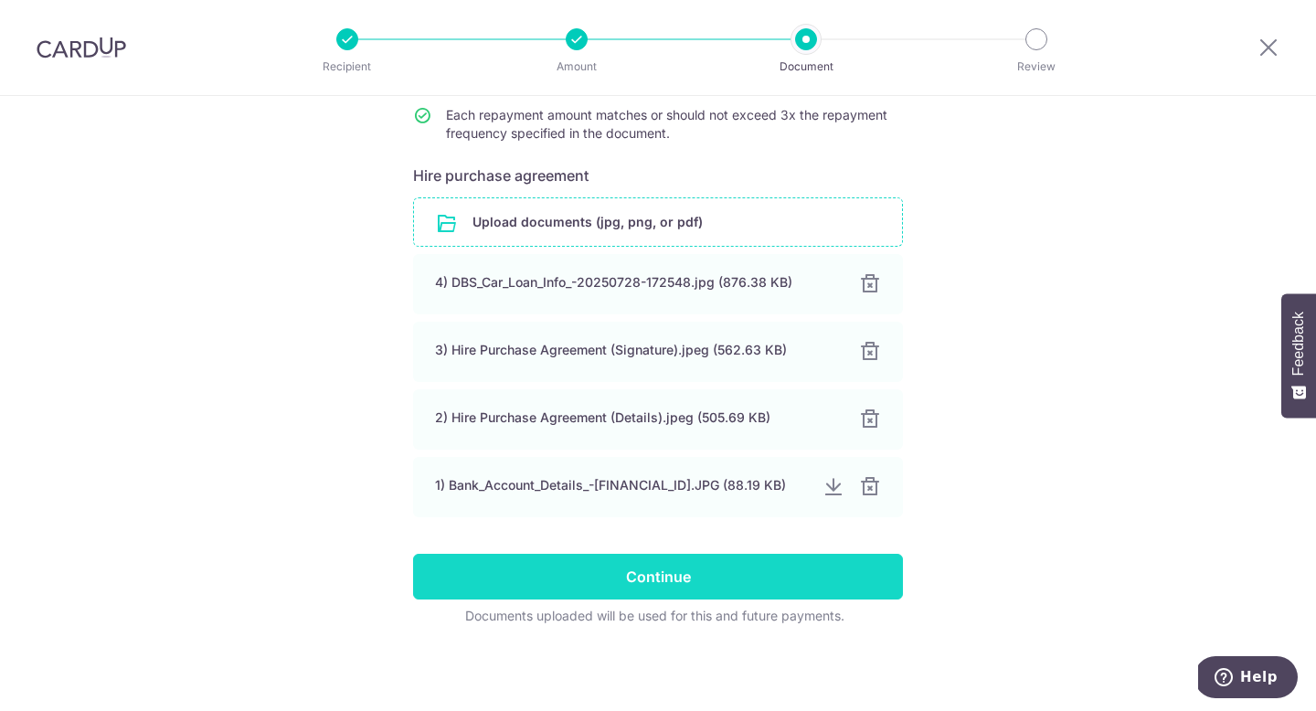
click at [695, 584] on input "Continue" at bounding box center [658, 577] width 490 height 46
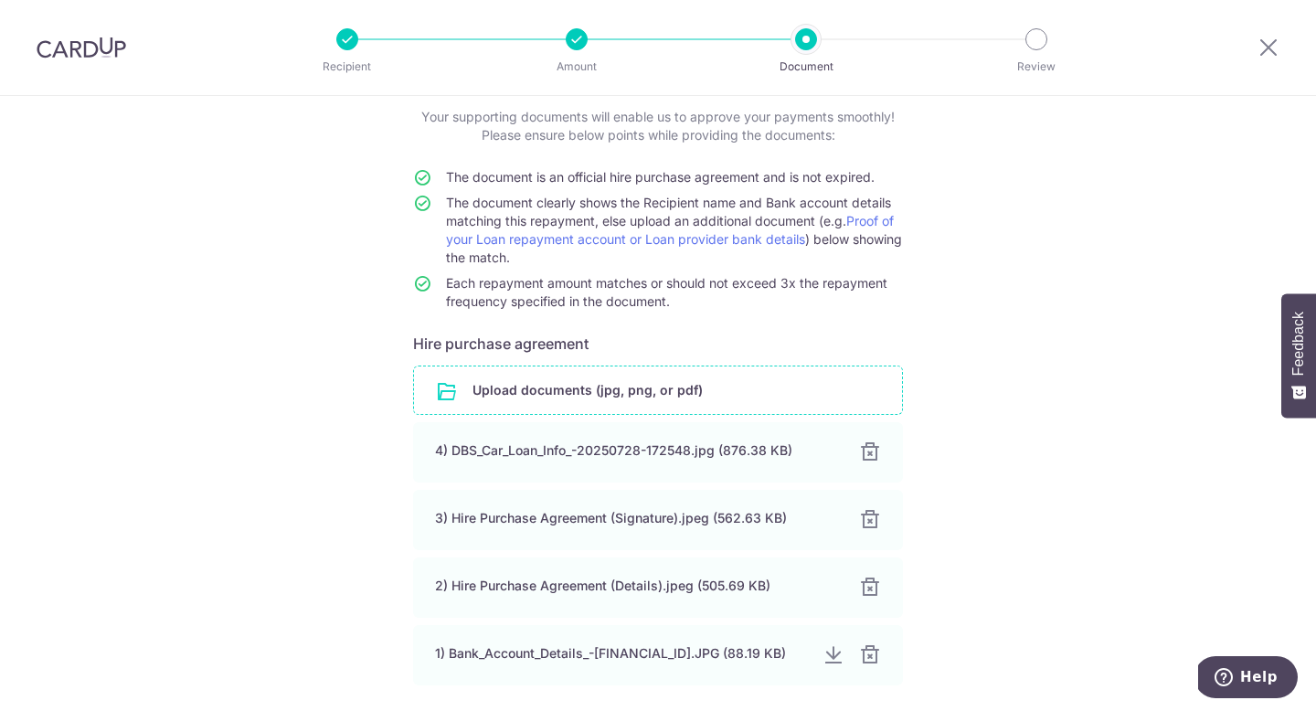
scroll to position [0, 0]
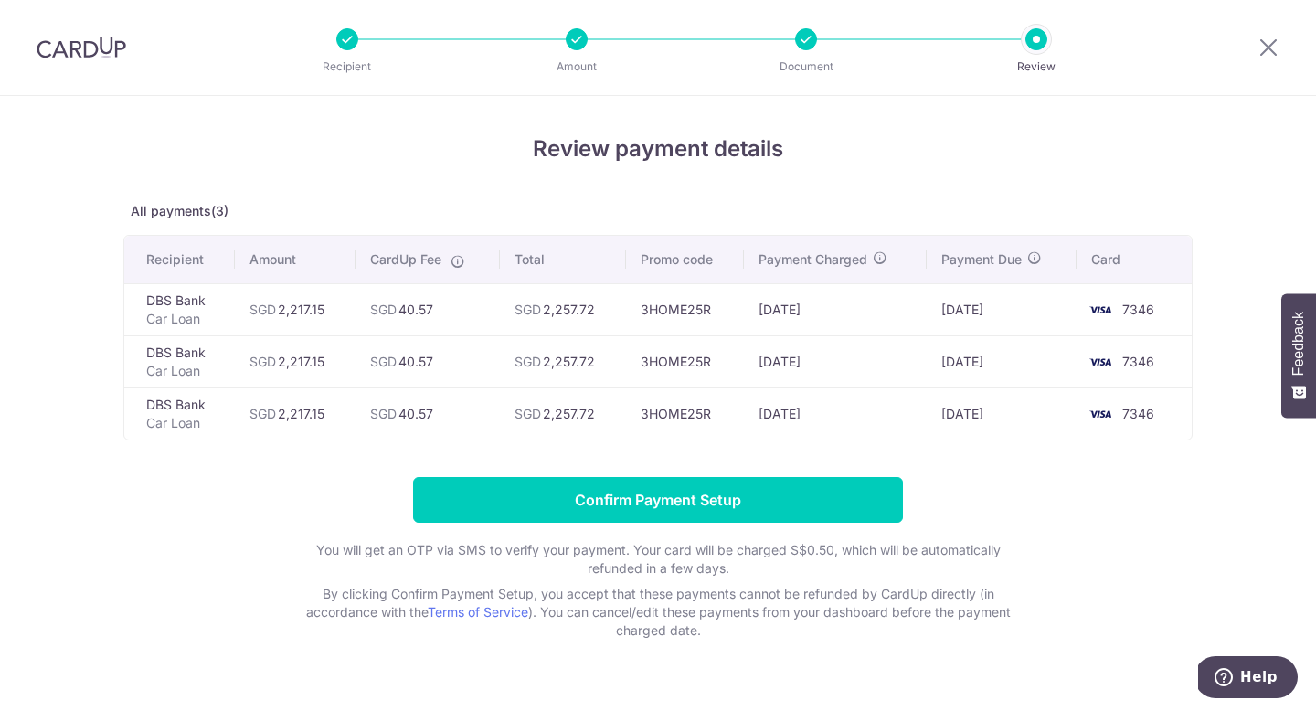
scroll to position [37, 0]
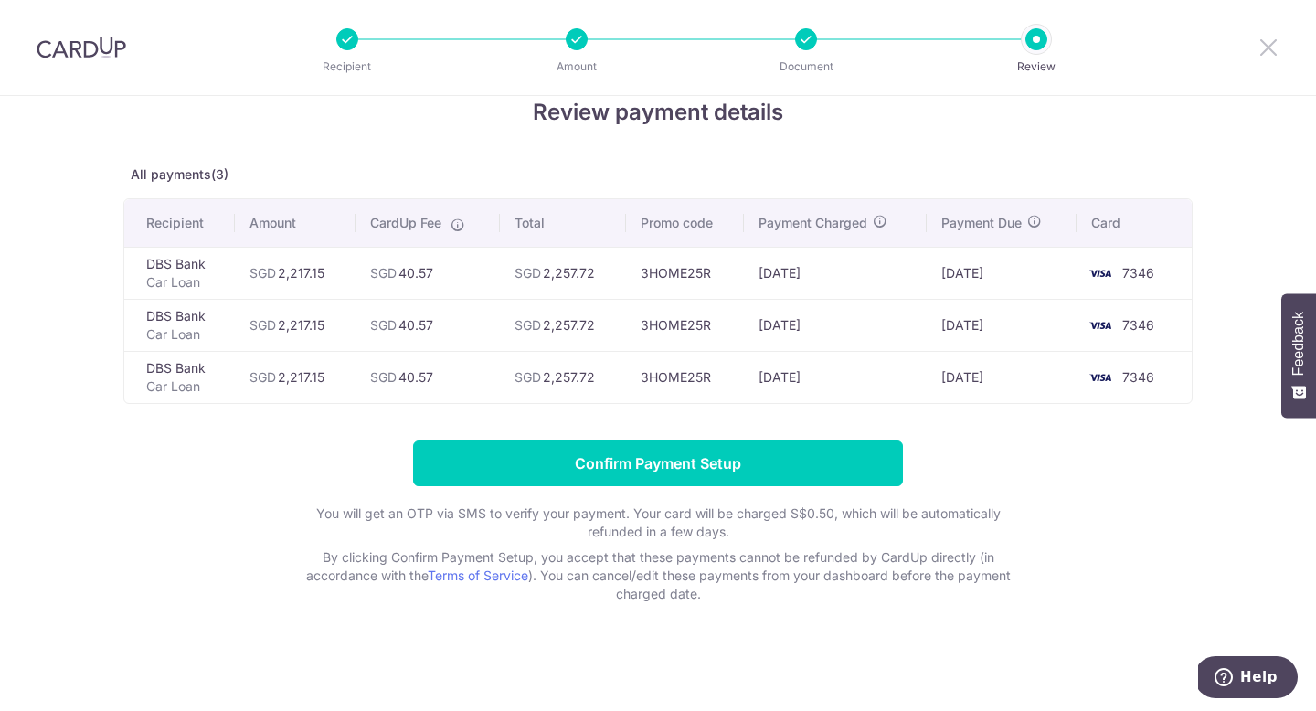
click at [1266, 44] on icon at bounding box center [1269, 47] width 22 height 23
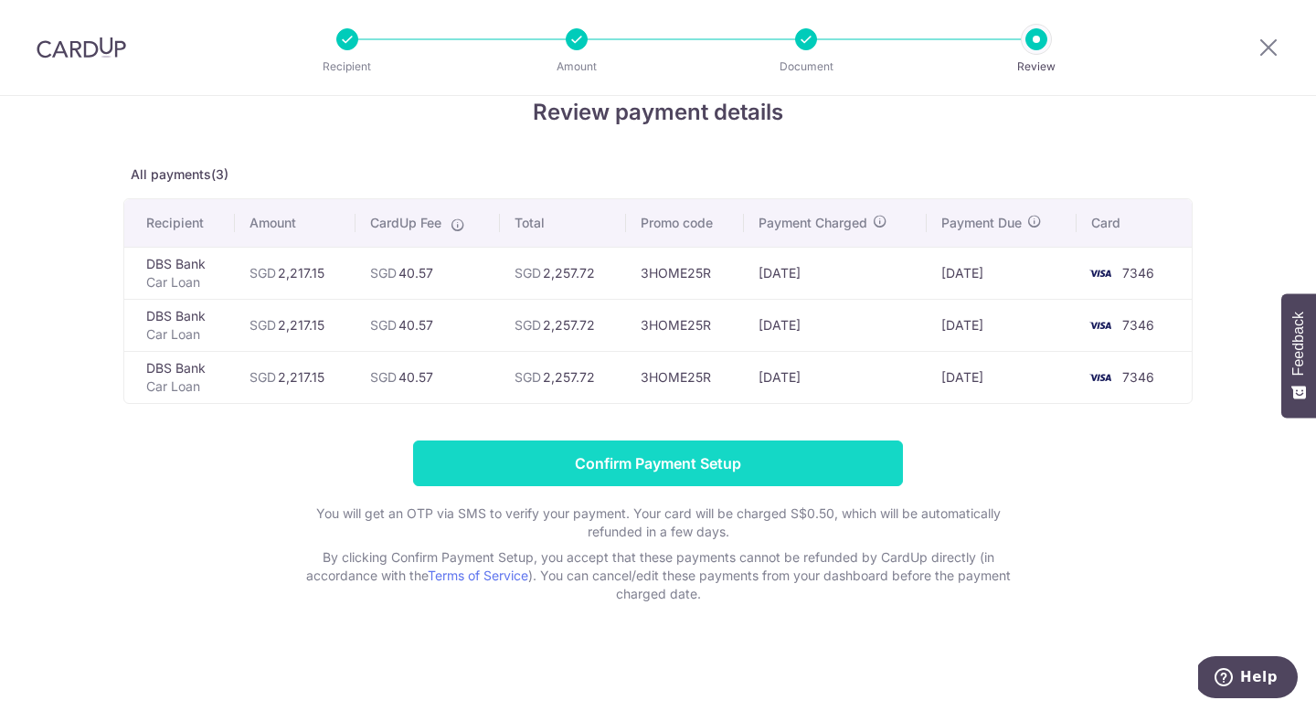
click at [697, 463] on input "Confirm Payment Setup" at bounding box center [658, 464] width 490 height 46
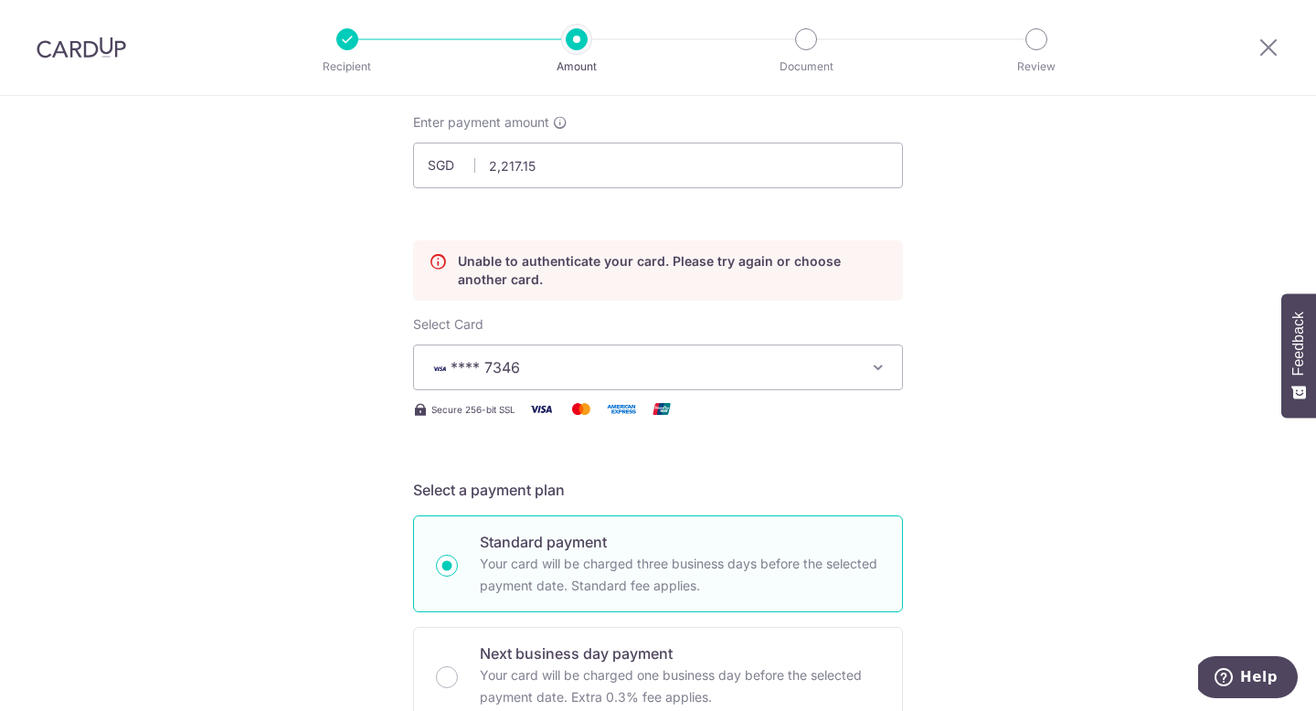
scroll to position [125, 0]
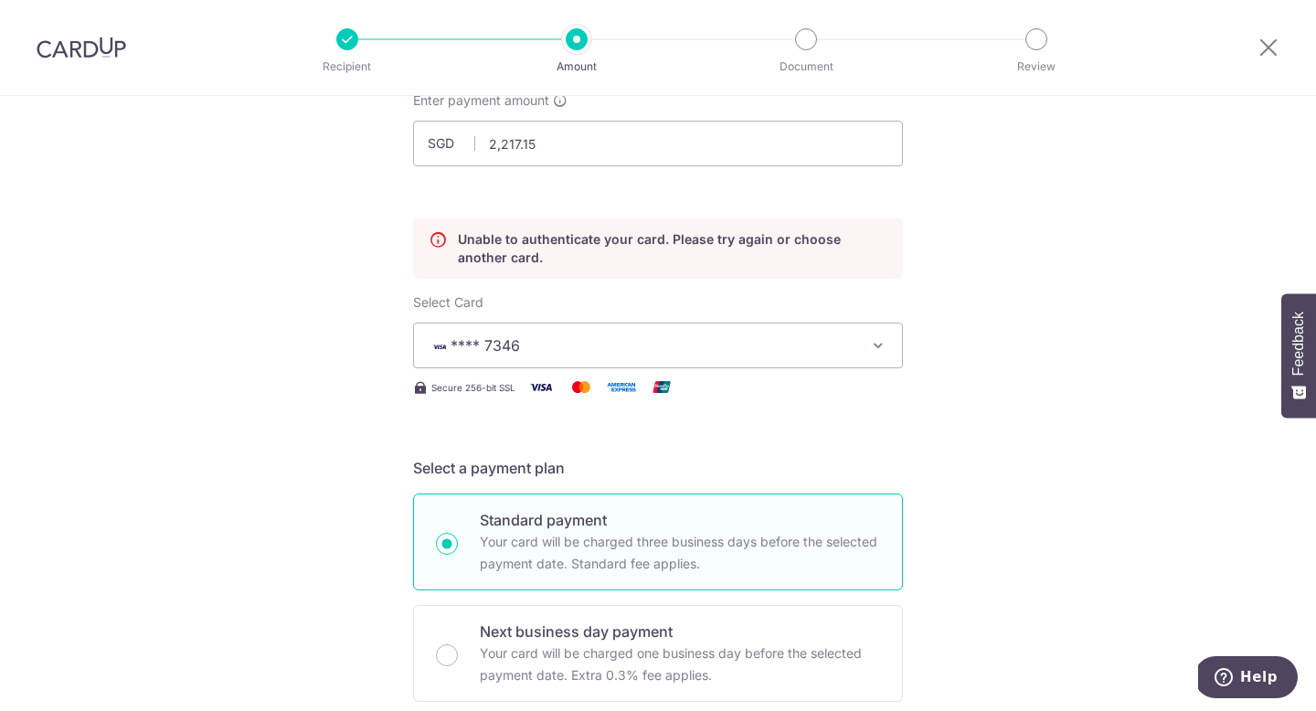
click at [815, 353] on span "**** 7346" at bounding box center [642, 345] width 426 height 22
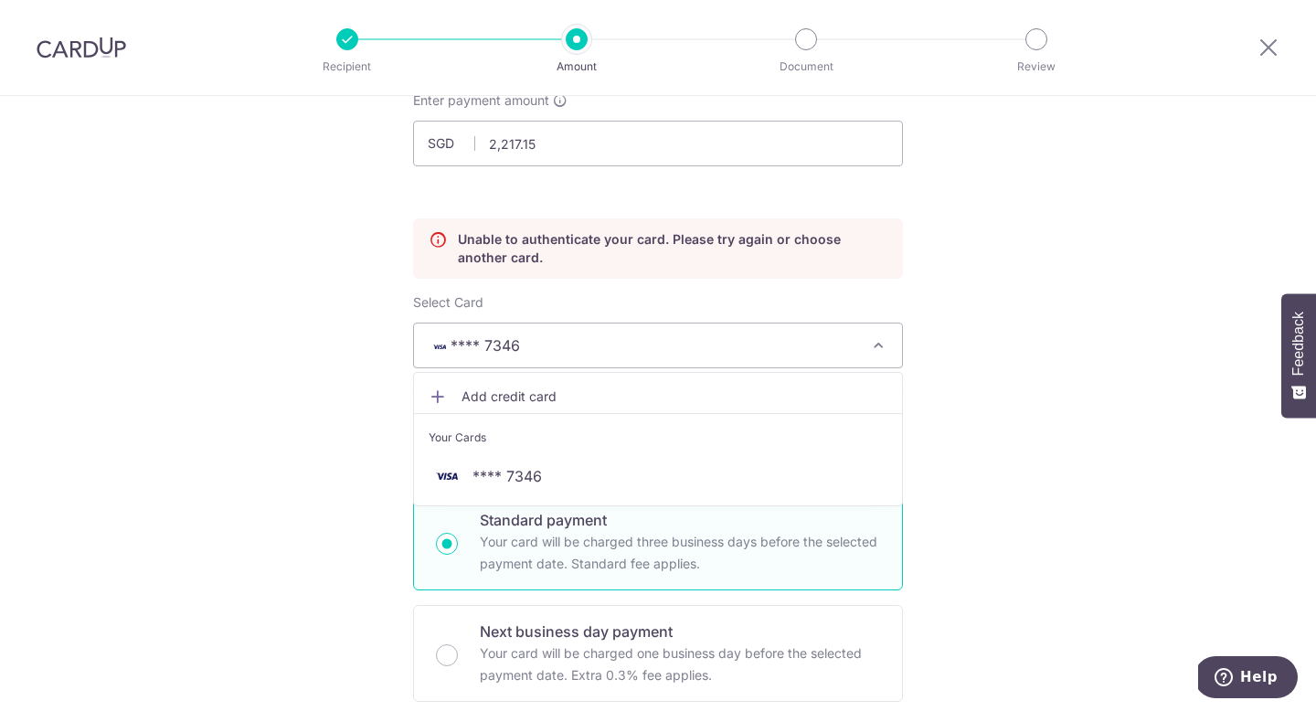
click at [769, 397] on span "Add credit card" at bounding box center [675, 397] width 426 height 18
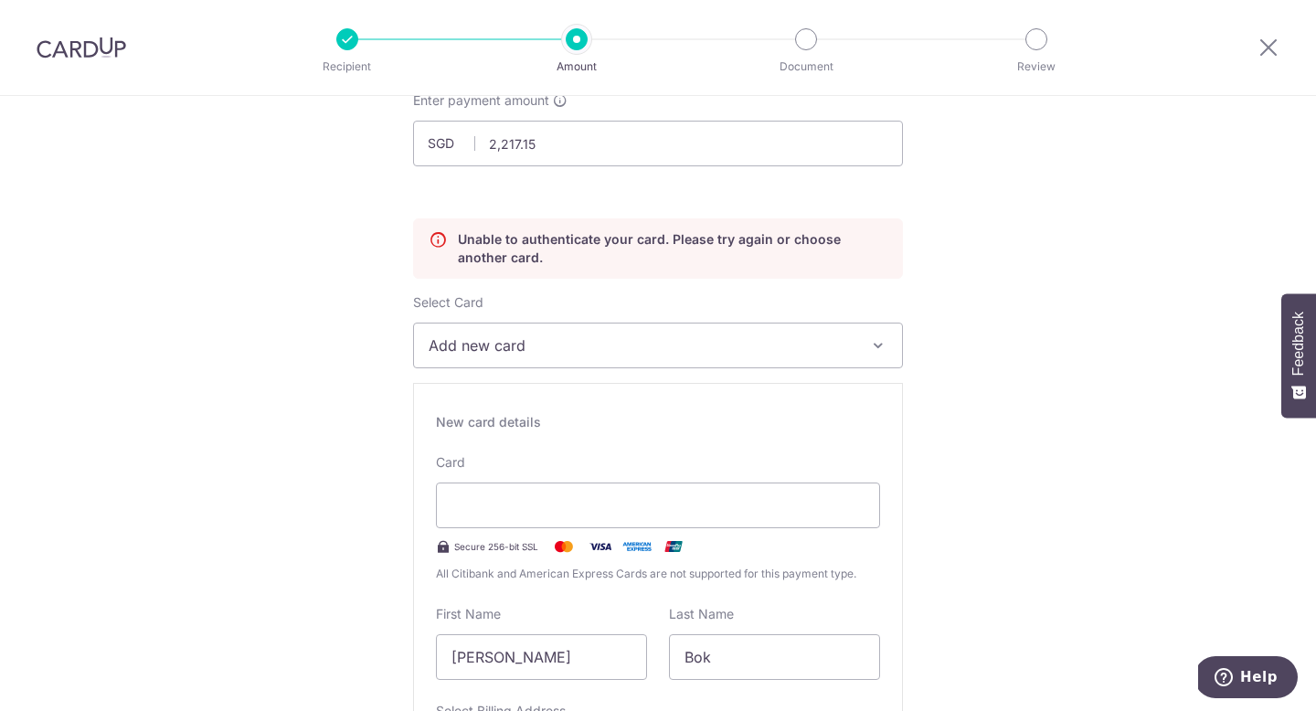
click at [823, 346] on span "Add new card" at bounding box center [642, 345] width 426 height 22
click at [521, 401] on span "Add credit card" at bounding box center [675, 397] width 426 height 18
click at [501, 423] on div "New card details" at bounding box center [658, 422] width 444 height 18
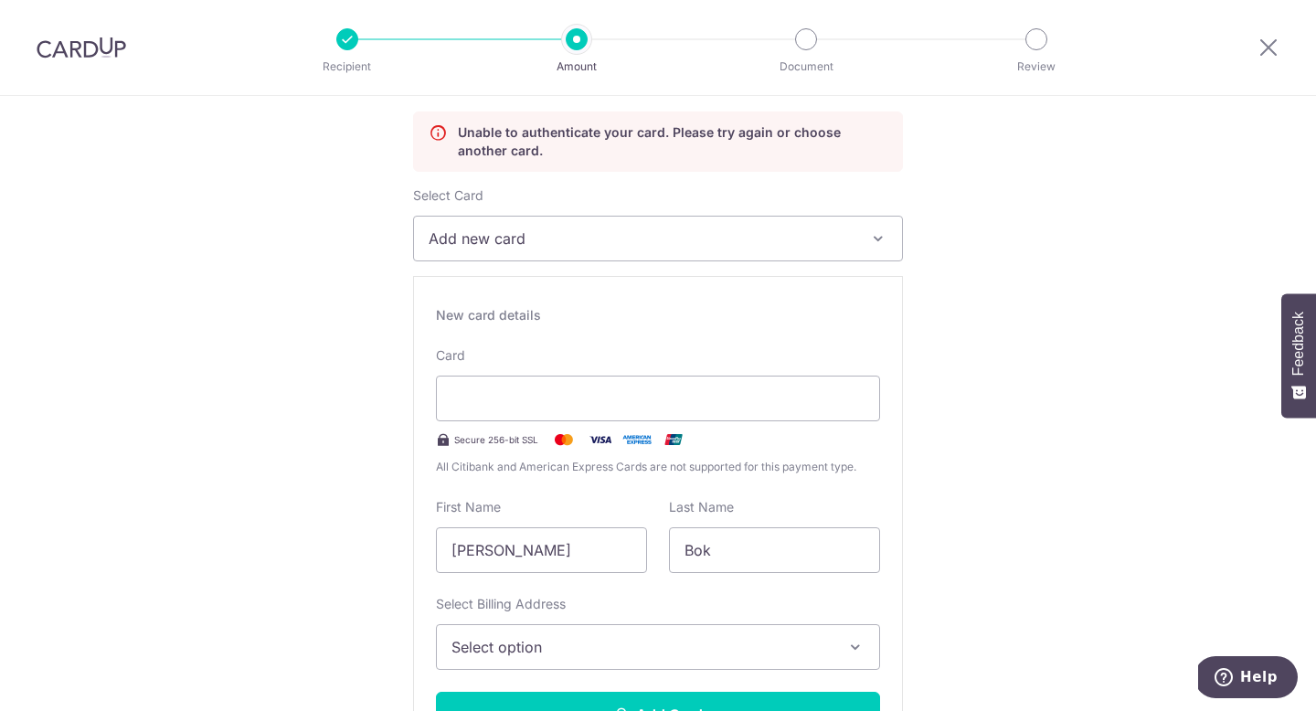
scroll to position [233, 0]
drag, startPoint x: 617, startPoint y: 558, endPoint x: 377, endPoint y: 542, distance: 240.9
type input "Tara"
drag, startPoint x: 751, startPoint y: 547, endPoint x: 602, endPoint y: 536, distance: 149.3
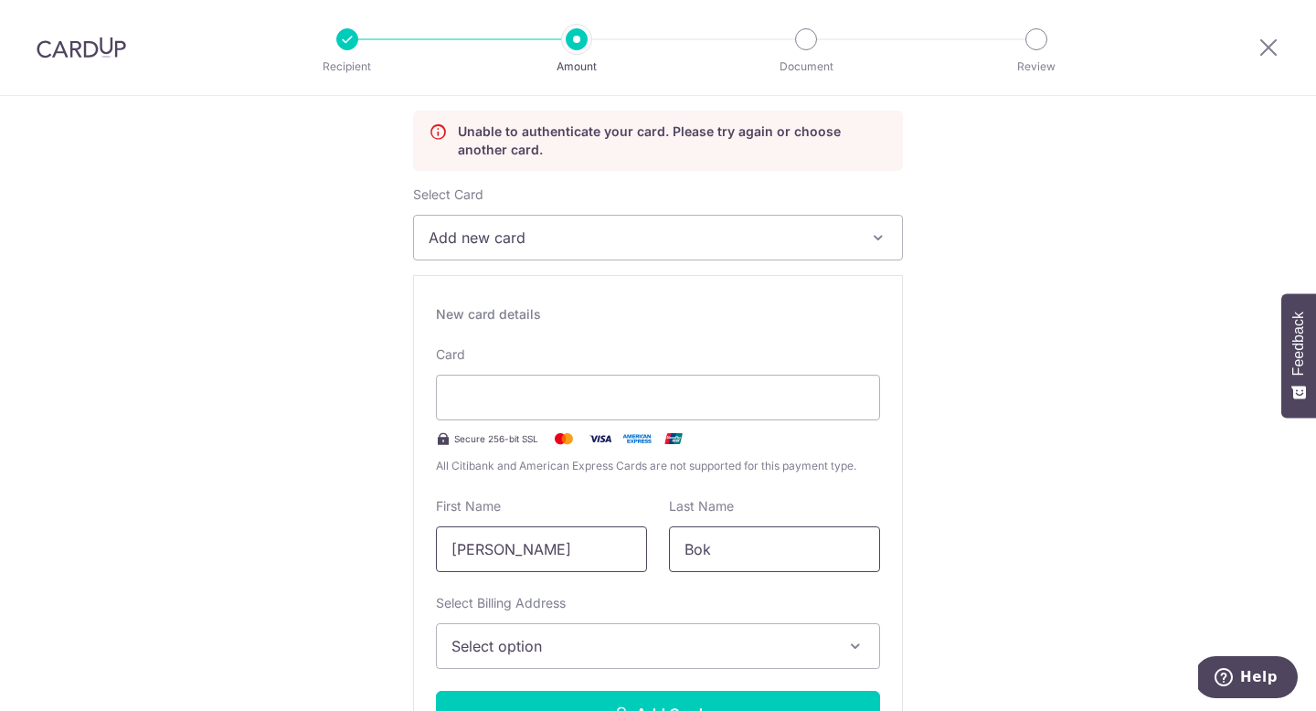
click at [602, 537] on div "First Name Tara Last Name Bok" at bounding box center [658, 534] width 466 height 75
click at [436, 691] on button "Add Card" at bounding box center [658, 714] width 444 height 46
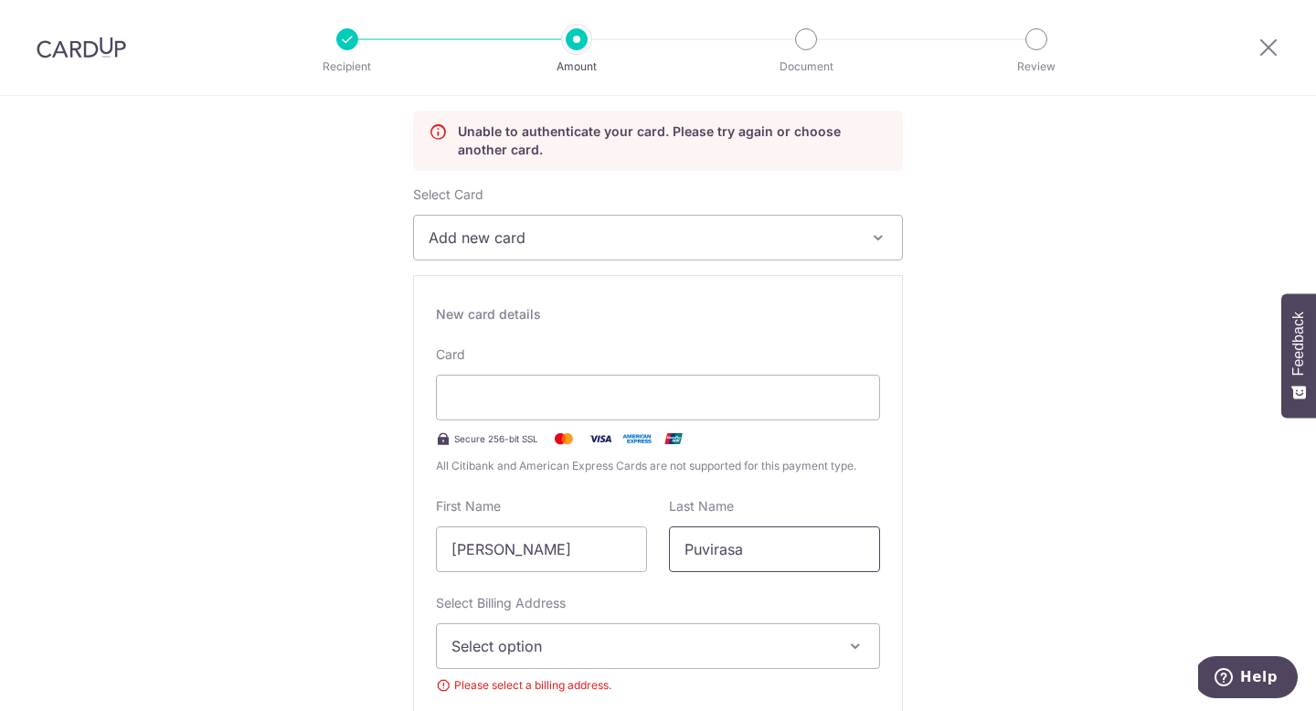
type input "Puvirasa"
click at [547, 655] on span "Select option" at bounding box center [641, 646] width 380 height 22
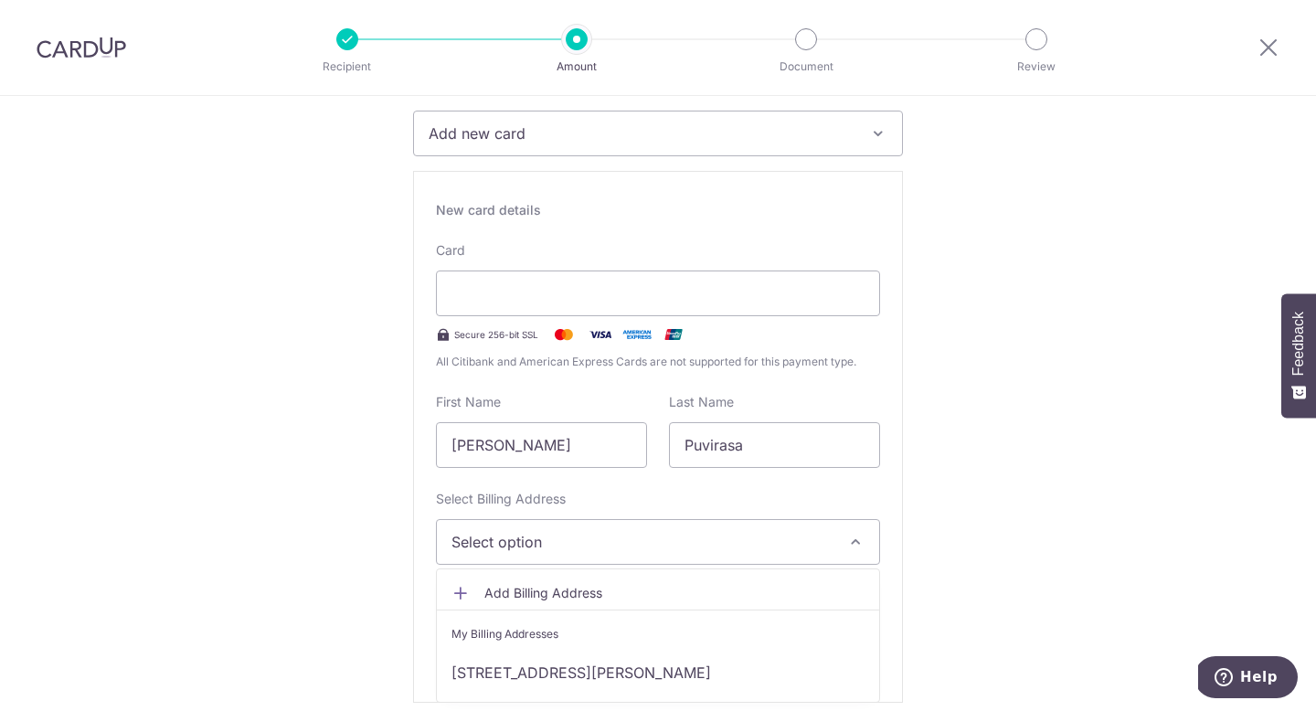
scroll to position [430, 0]
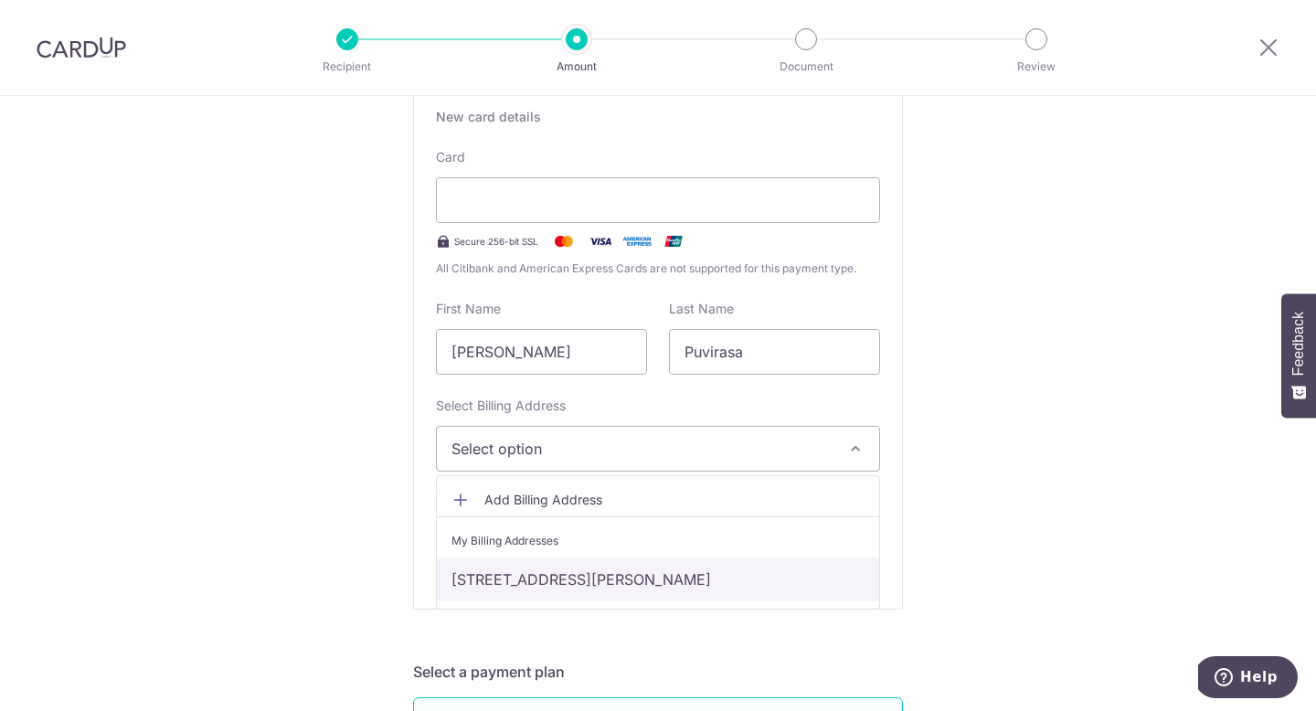
click at [544, 577] on link "100 Robertson Quay , #05-10, Singapore, Singapore-238250" at bounding box center [658, 579] width 442 height 44
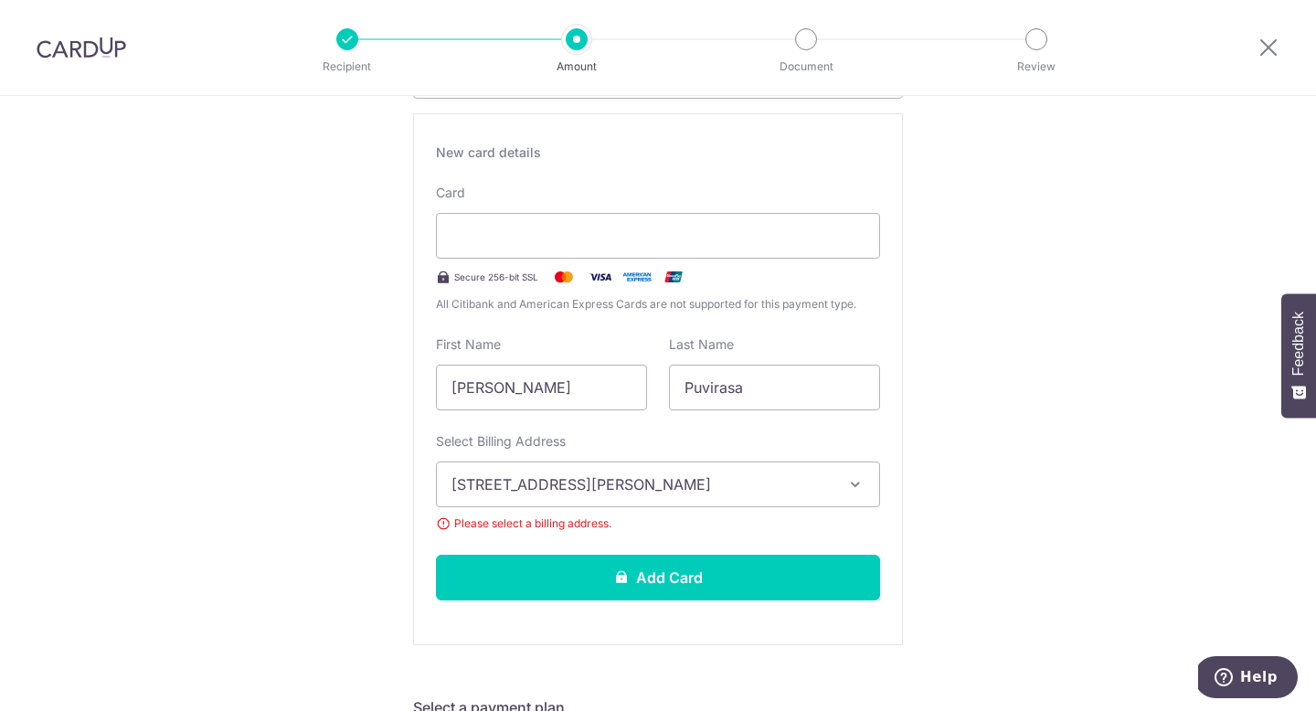
scroll to position [378, 0]
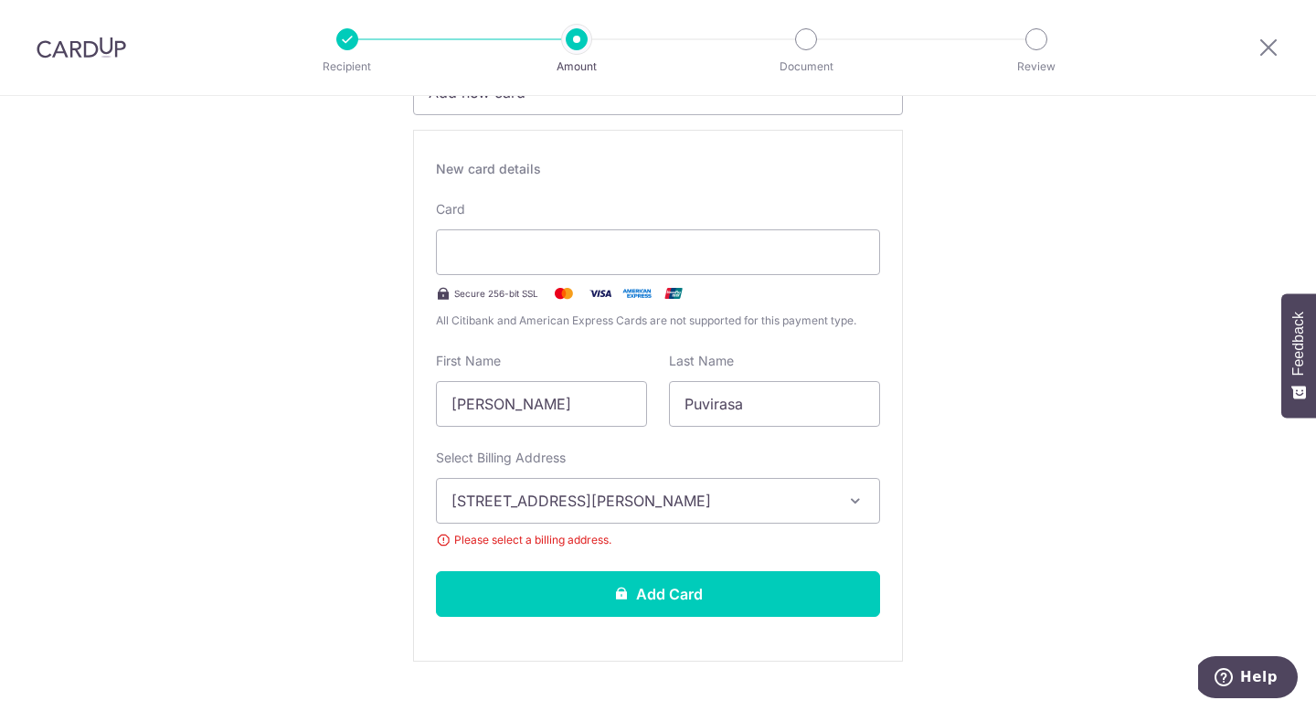
click at [522, 512] on button "100 Robertson Quay , #05-10, Singapore, Singapore-238250" at bounding box center [658, 501] width 444 height 46
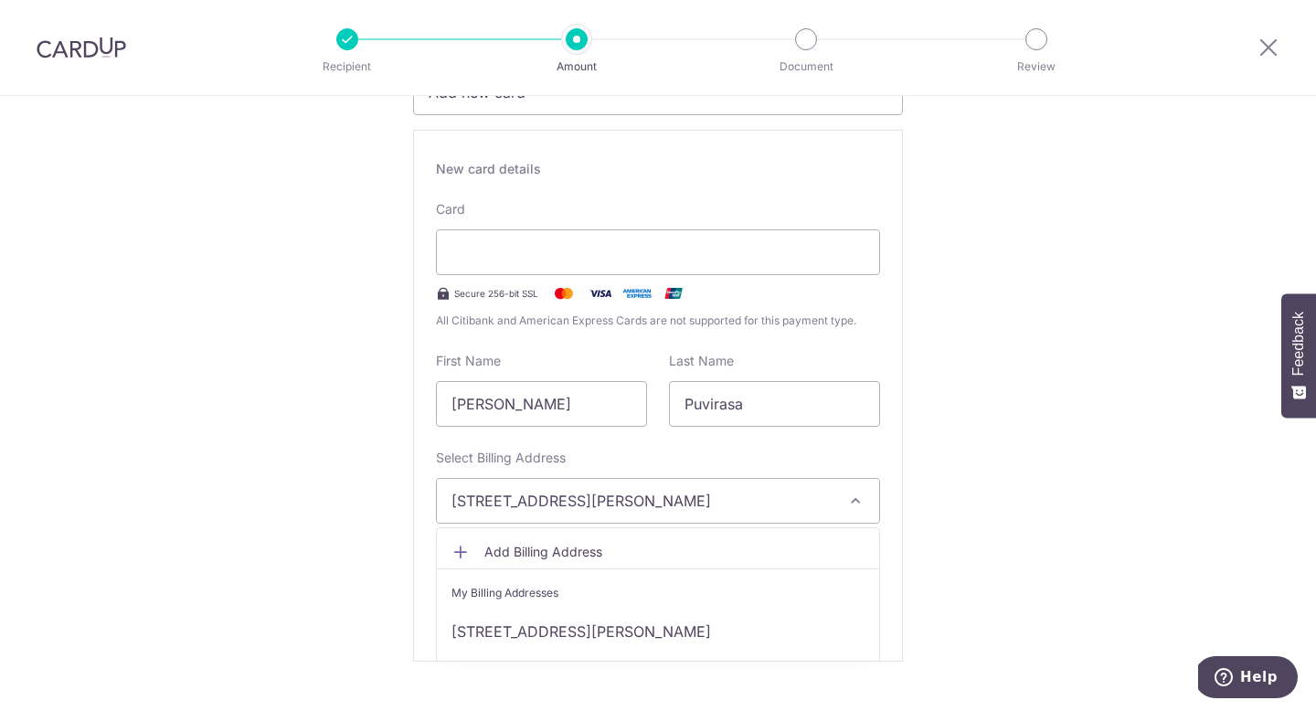
click at [522, 511] on span "100 Robertson Quay , #05-10, Singapore, Singapore-238250" at bounding box center [641, 501] width 380 height 22
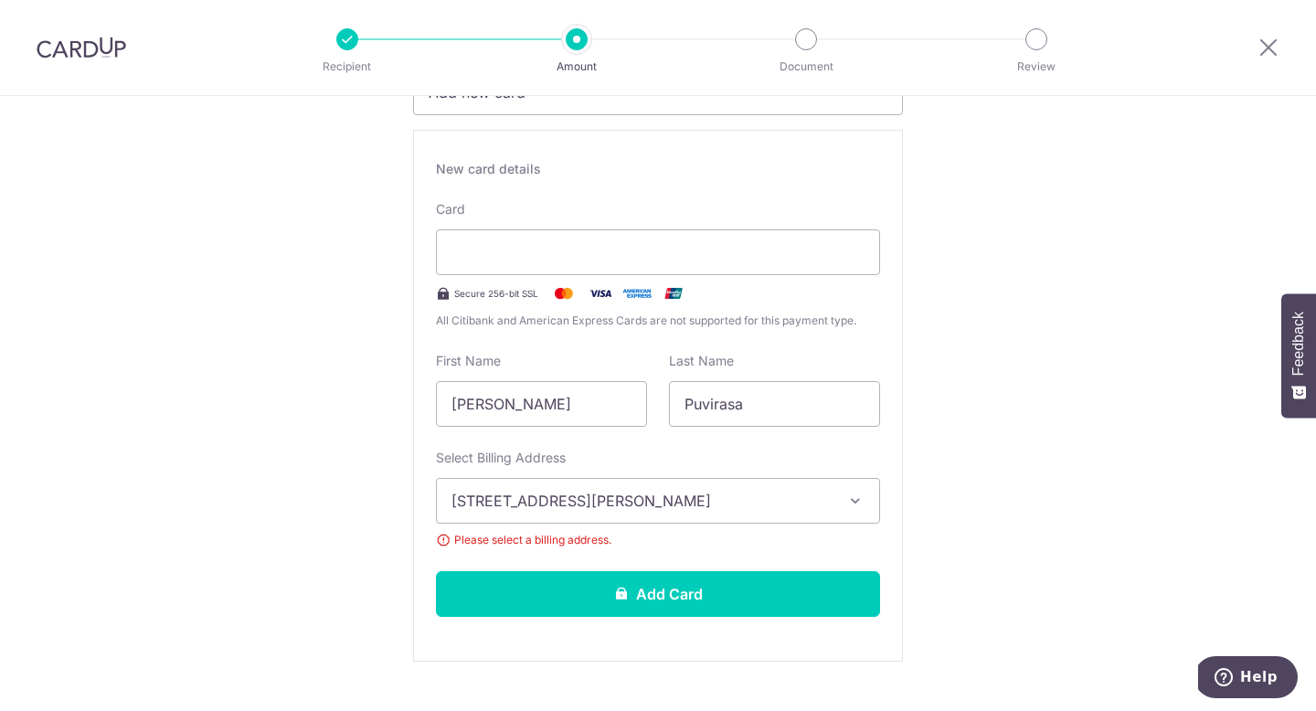
click at [444, 543] on span "Please select a billing address." at bounding box center [658, 540] width 444 height 18
click at [860, 502] on icon "button" at bounding box center [855, 501] width 18 height 18
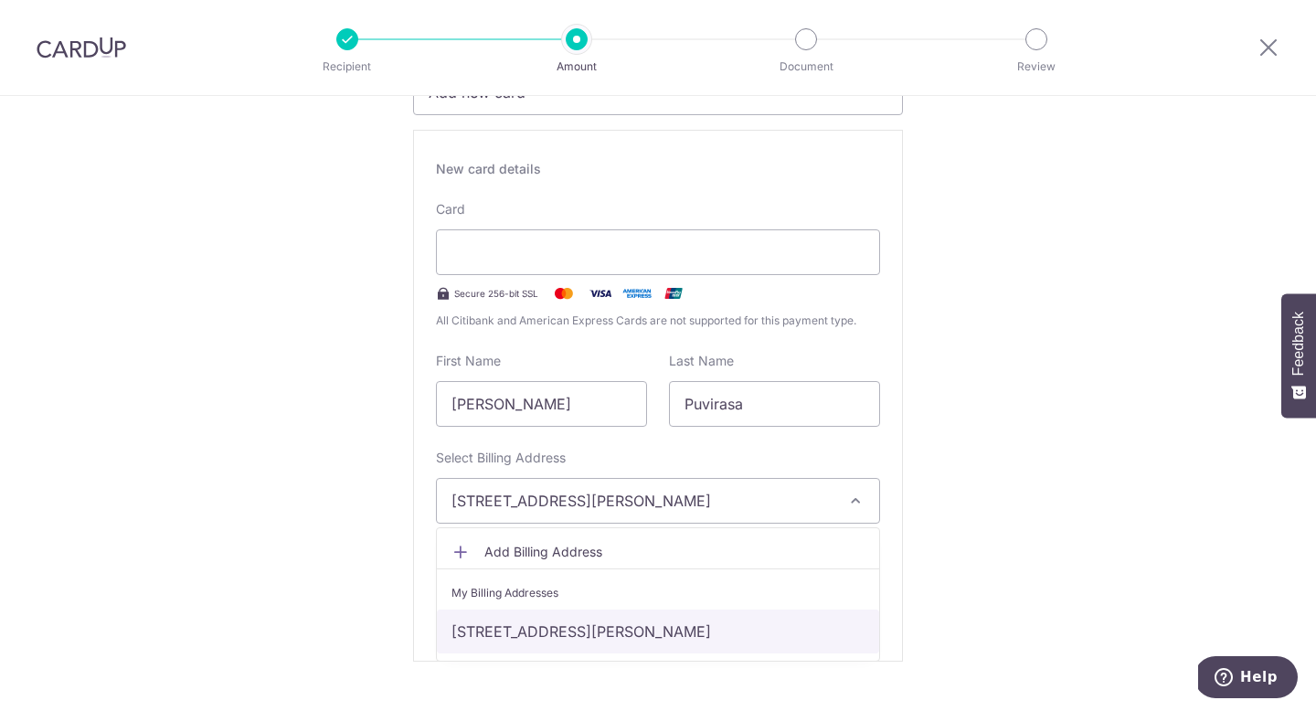
click at [779, 641] on link "100 Robertson Quay , #05-10, Singapore, Singapore-238250" at bounding box center [658, 632] width 442 height 44
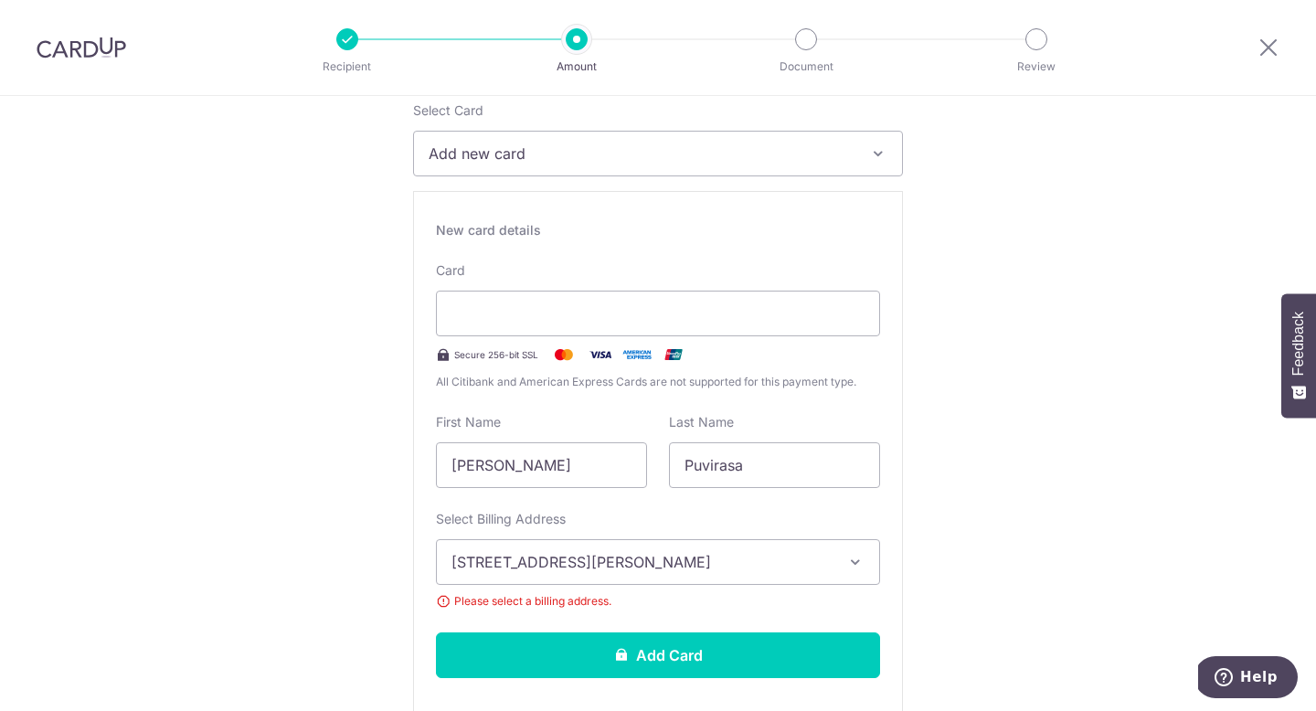
scroll to position [353, 0]
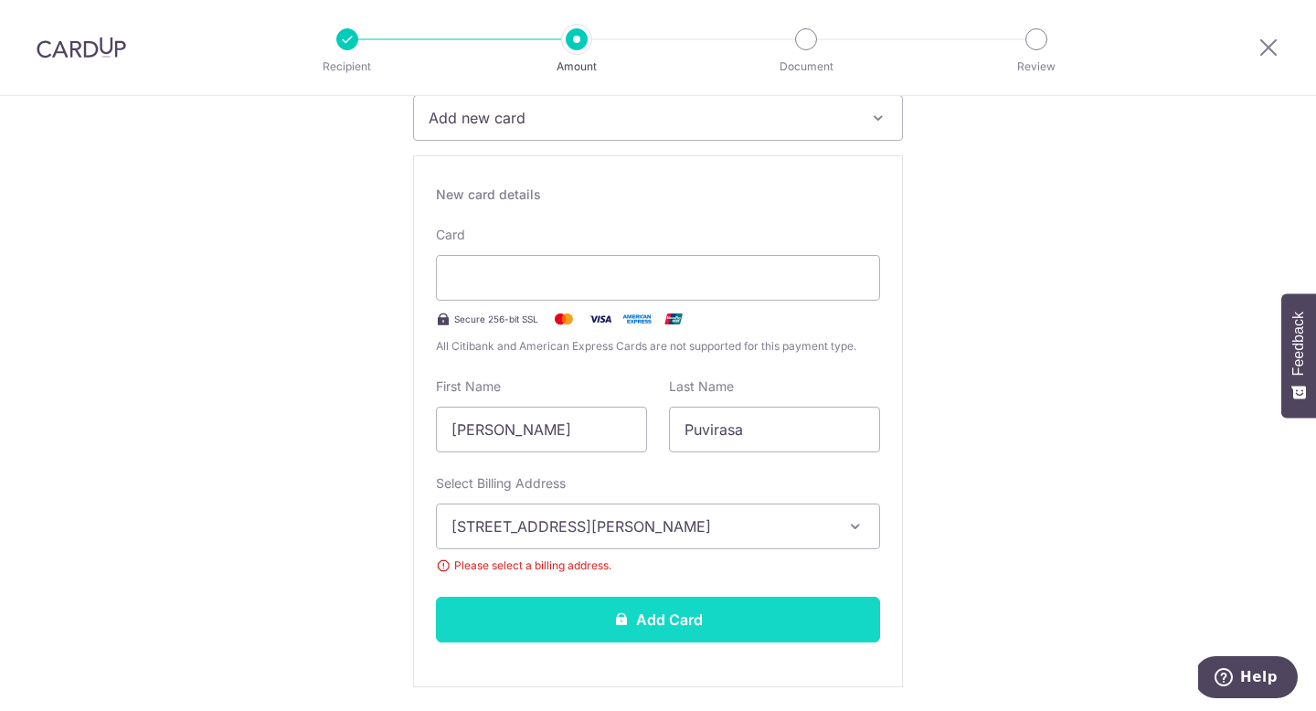
click at [754, 636] on button "Add Card" at bounding box center [658, 620] width 444 height 46
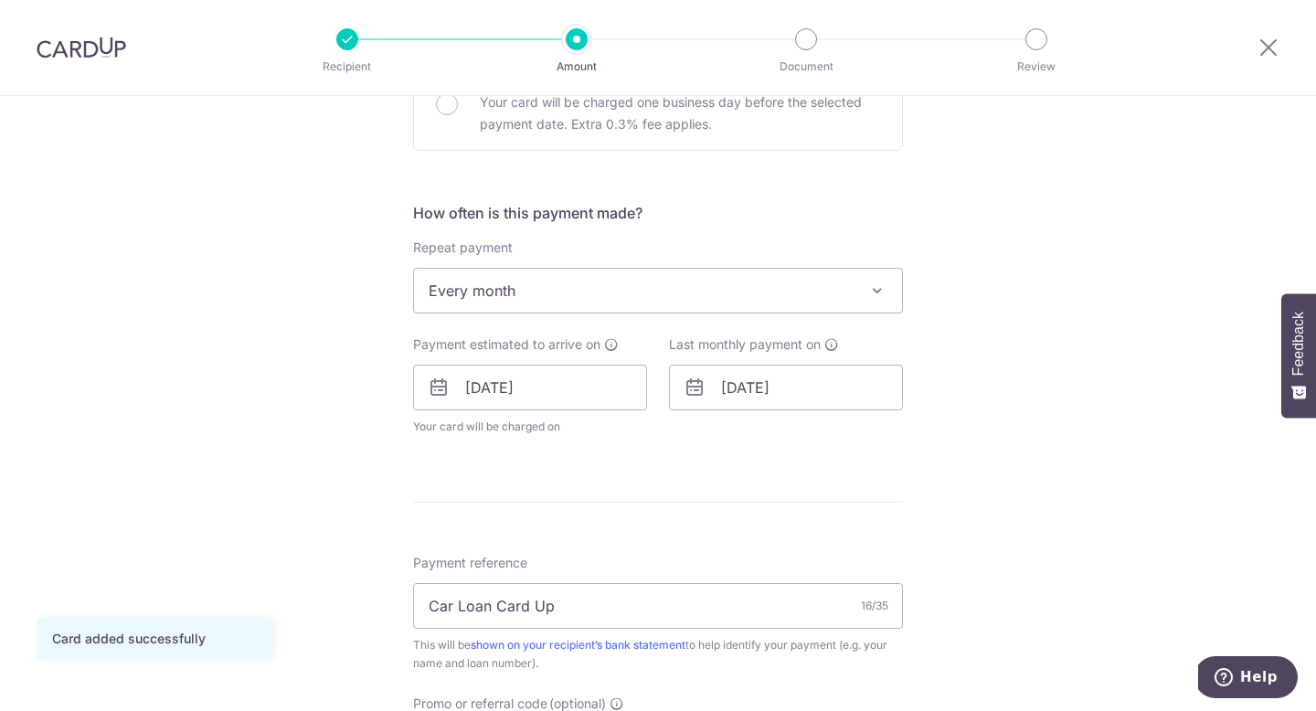
scroll to position [609, 0]
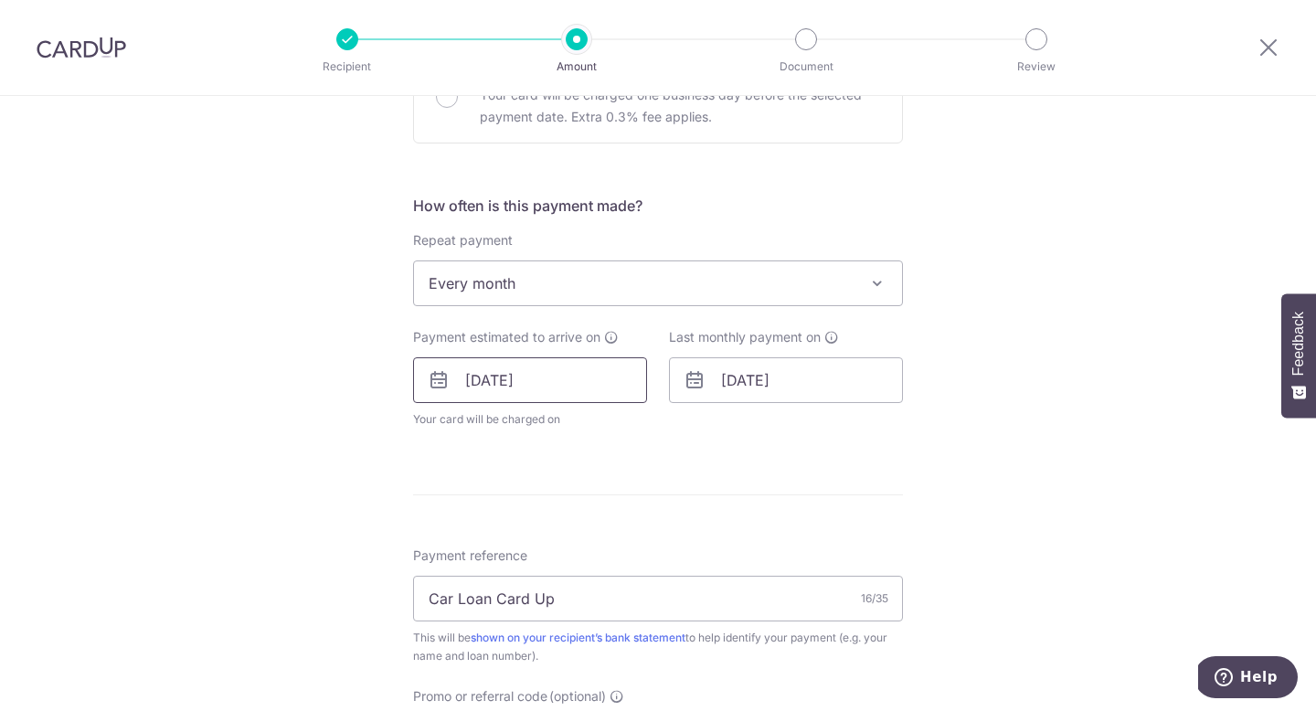
click at [558, 392] on input "09/09/2025" at bounding box center [530, 380] width 234 height 46
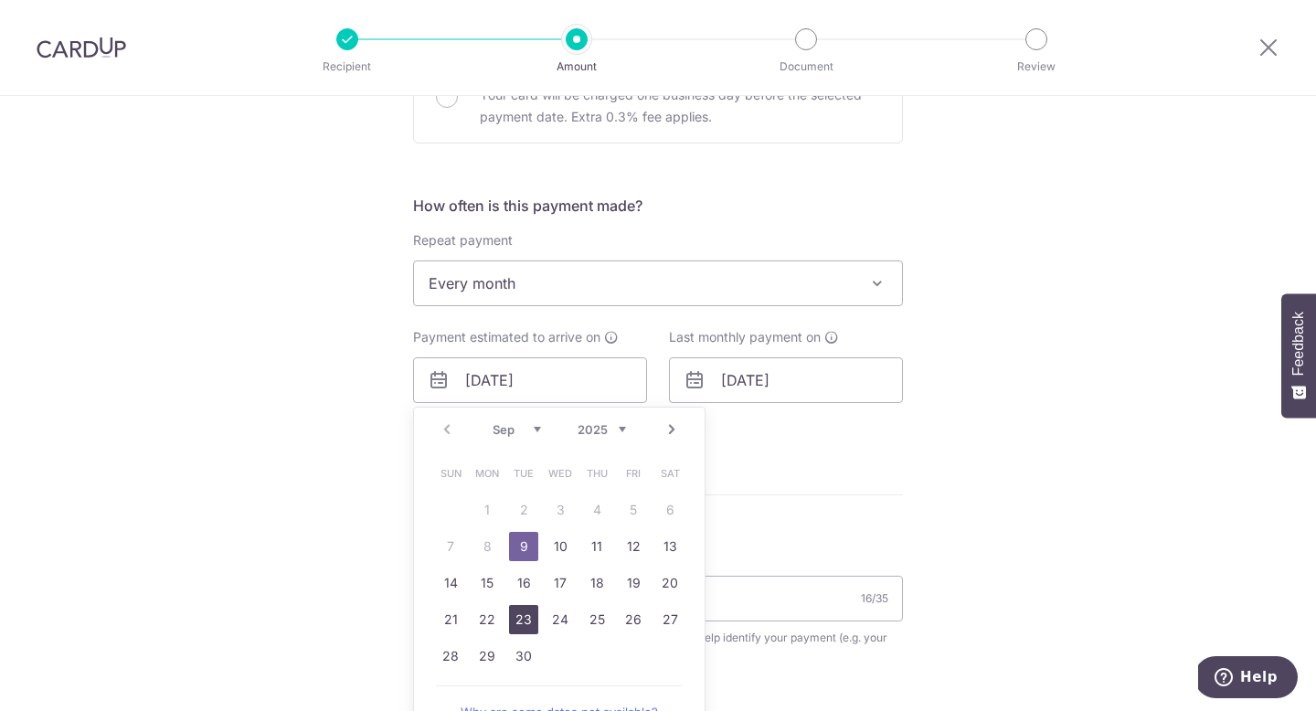
click at [529, 614] on link "23" at bounding box center [523, 619] width 29 height 29
type input "23/09/2025"
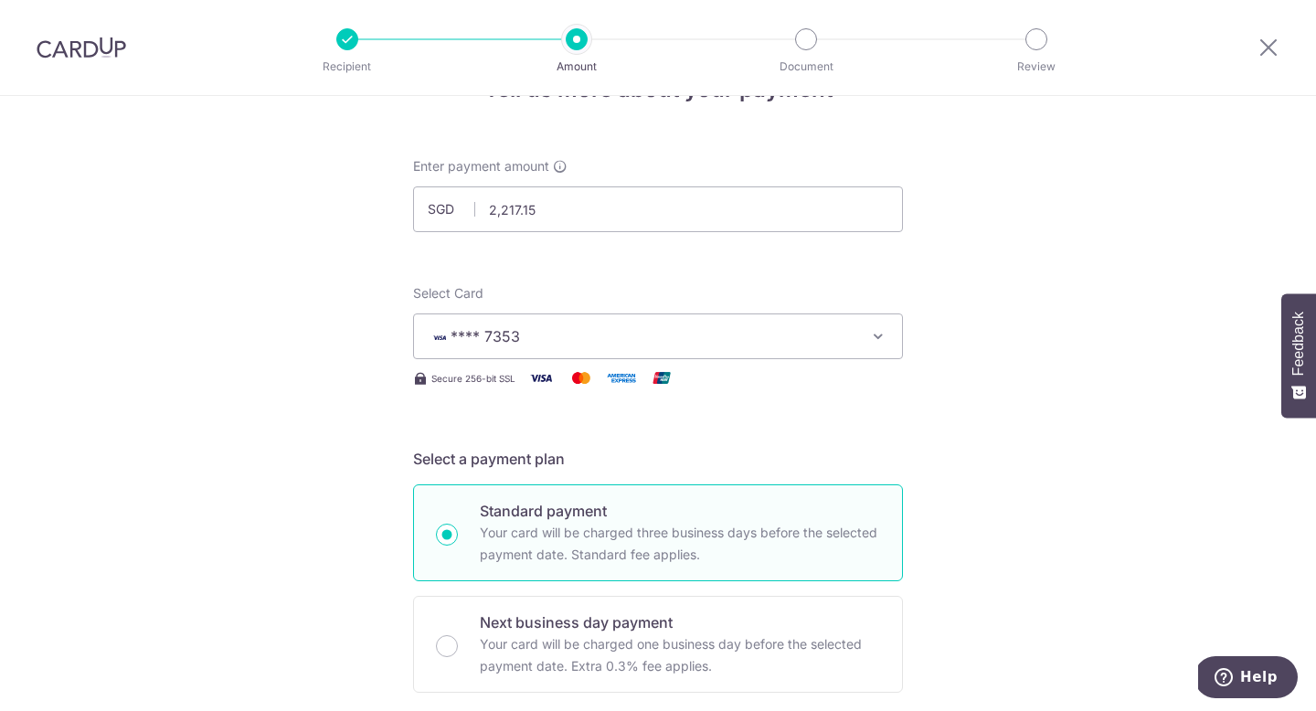
scroll to position [0, 0]
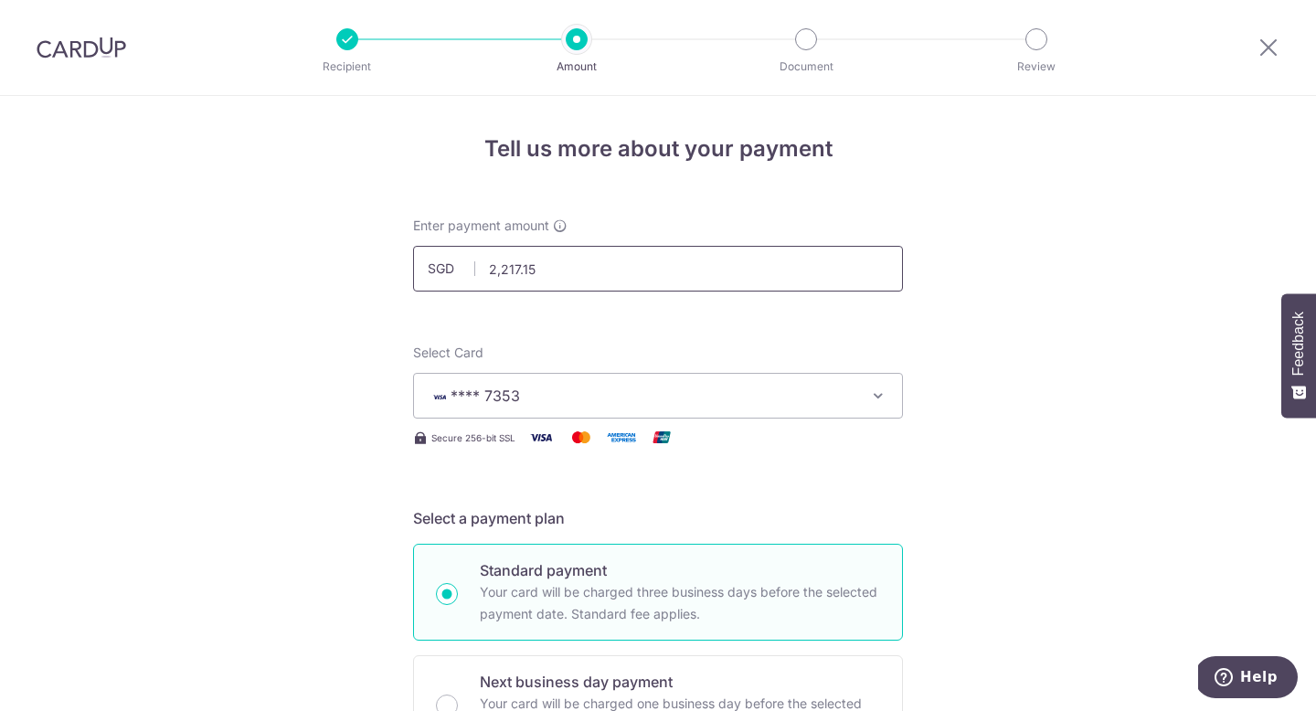
click at [582, 270] on input "2,217.15" at bounding box center [658, 269] width 490 height 46
click at [579, 265] on input "2,217.50" at bounding box center [658, 269] width 490 height 46
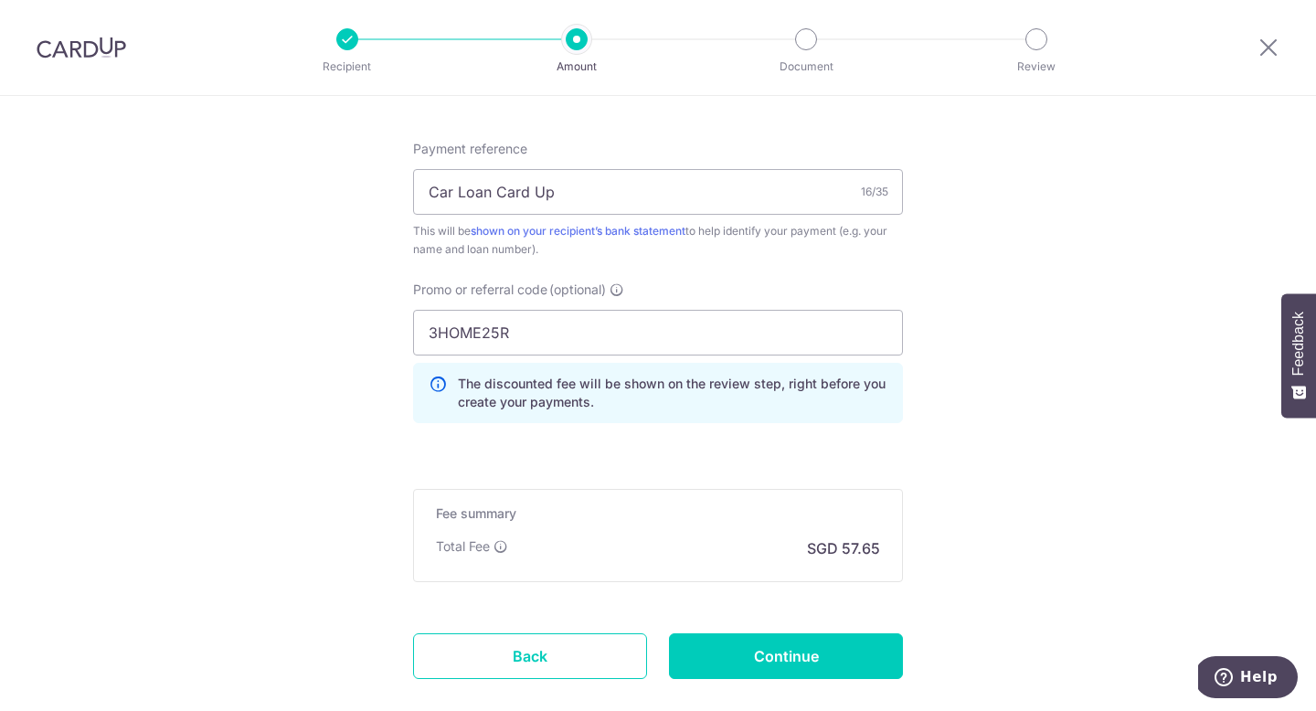
scroll to position [1195, 0]
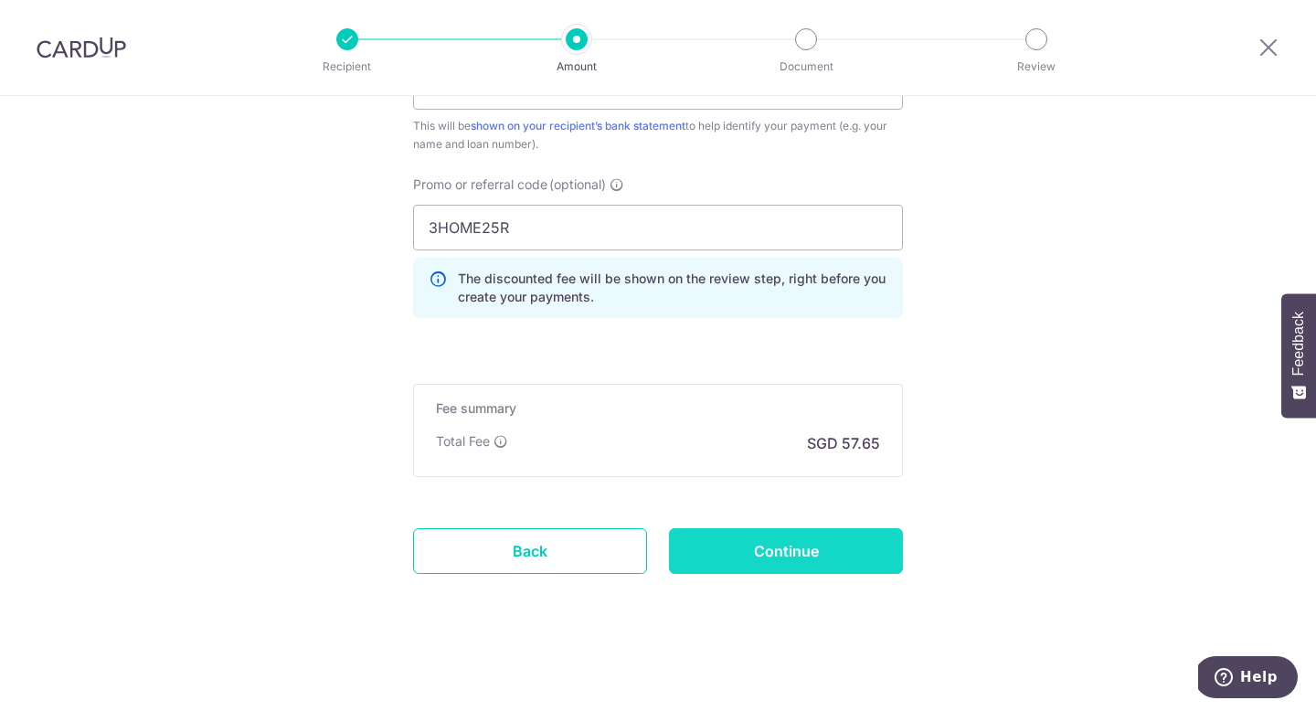
click at [748, 566] on input "Continue" at bounding box center [786, 551] width 234 height 46
type input "2,217.15"
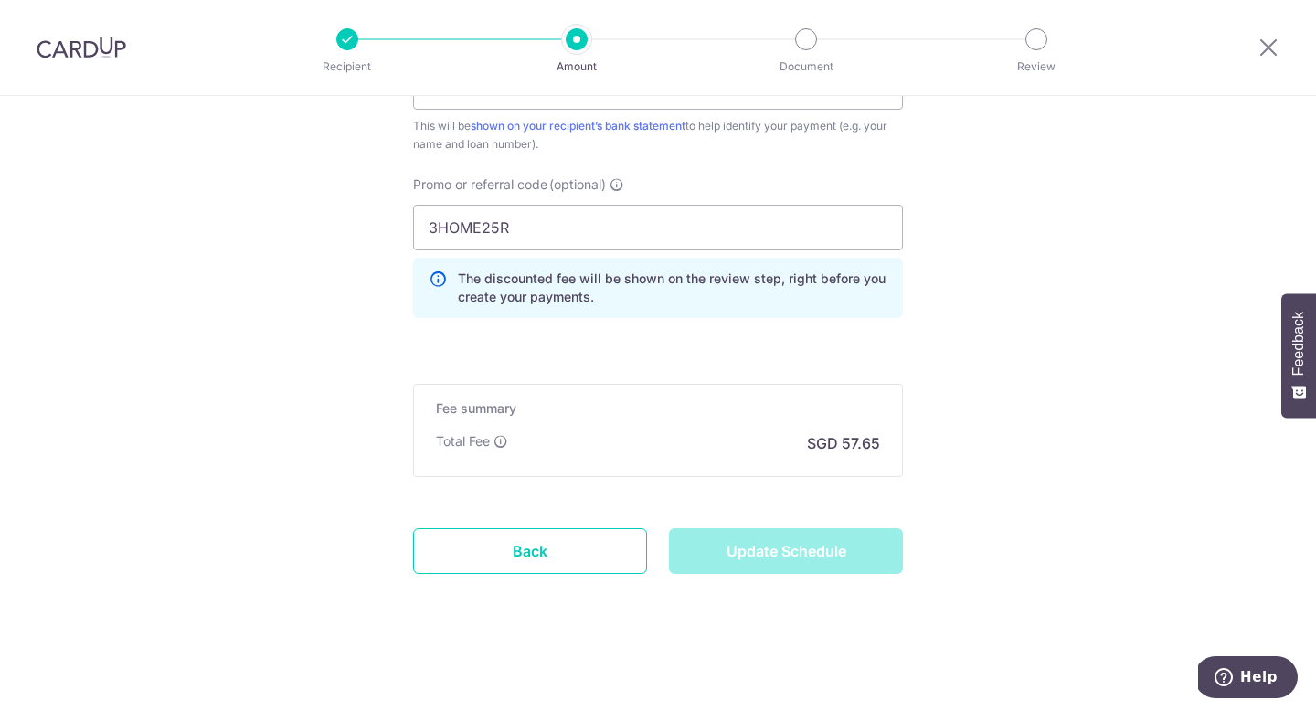
type input "Update Schedule"
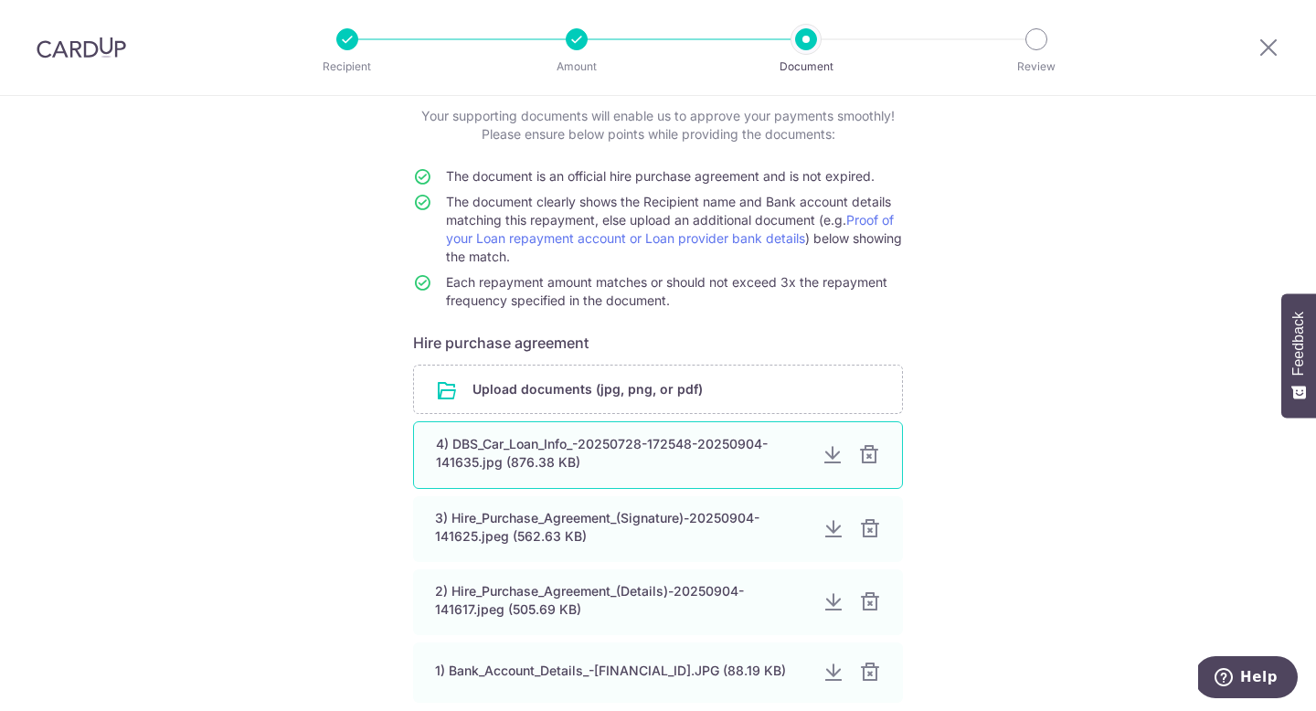
scroll to position [111, 0]
click at [865, 458] on div at bounding box center [869, 453] width 22 height 22
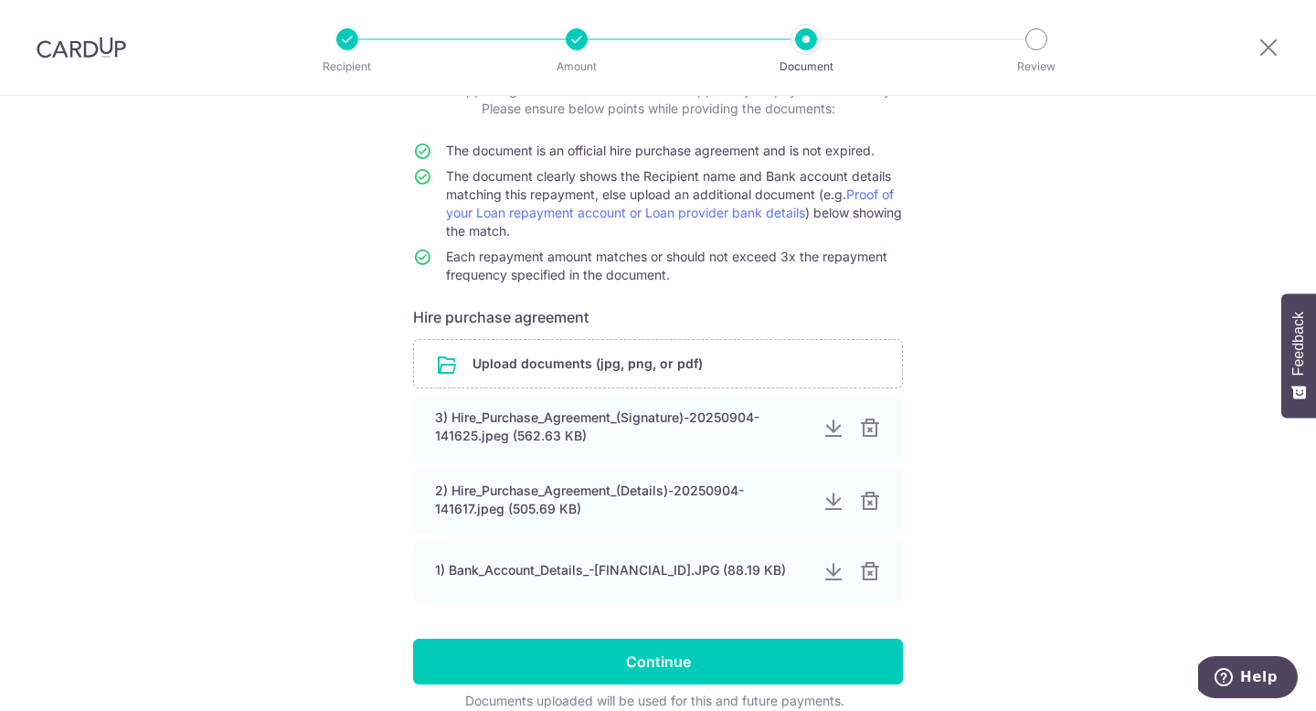
scroll to position [220, 0]
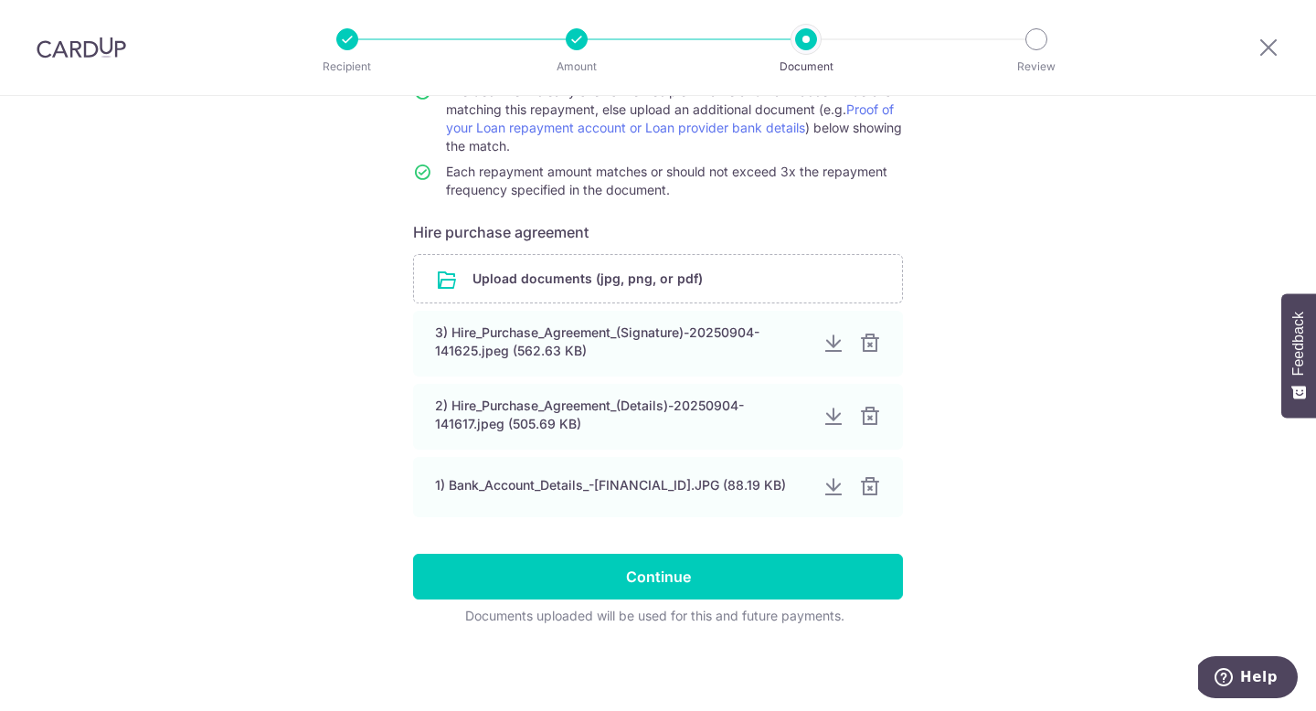
click at [233, 289] on div "Help us verify your payment Your supporting documents will enable us to approve…" at bounding box center [658, 293] width 1316 height 835
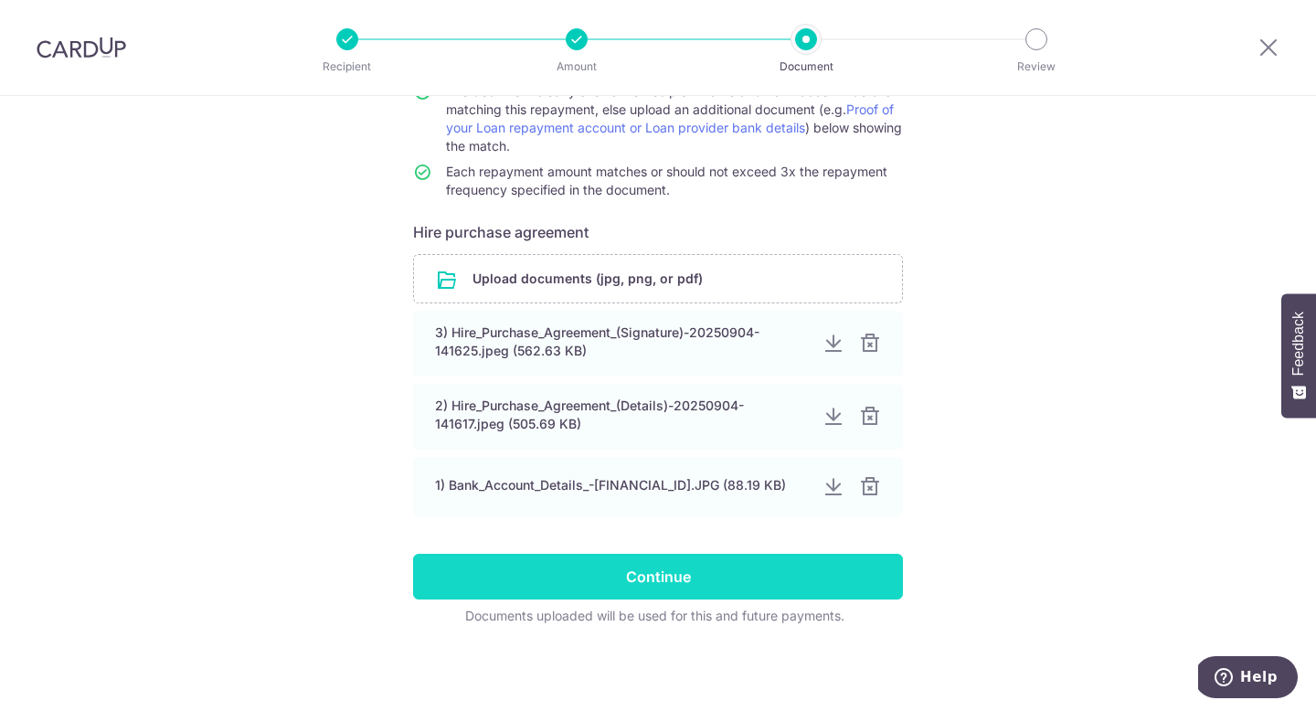
click at [480, 584] on input "Continue" at bounding box center [658, 577] width 490 height 46
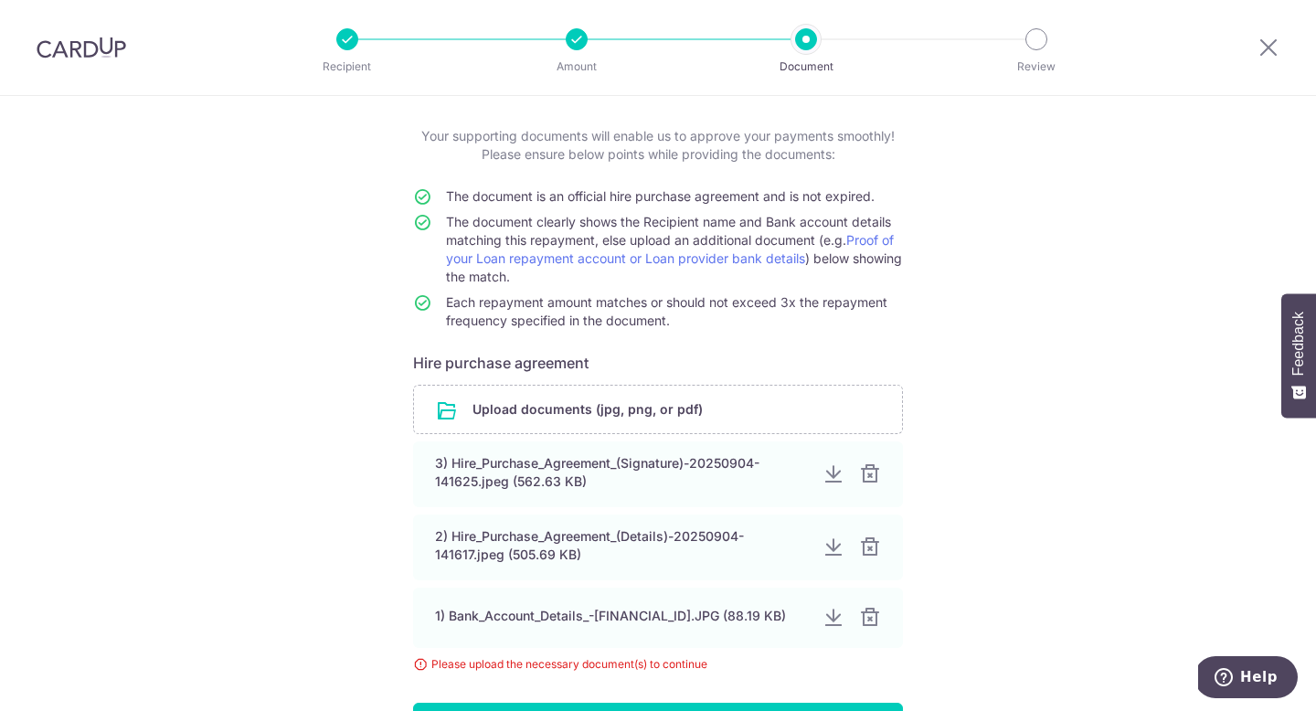
scroll to position [239, 0]
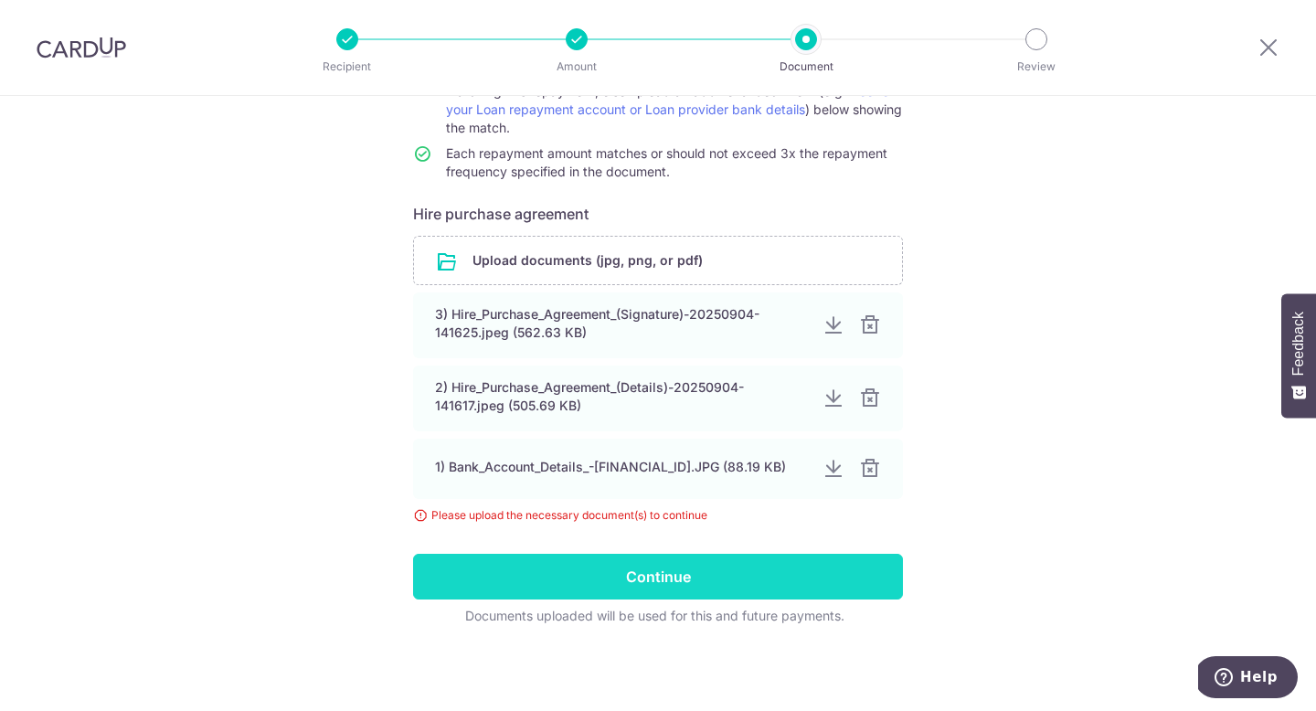
click at [495, 570] on input "Continue" at bounding box center [658, 577] width 490 height 46
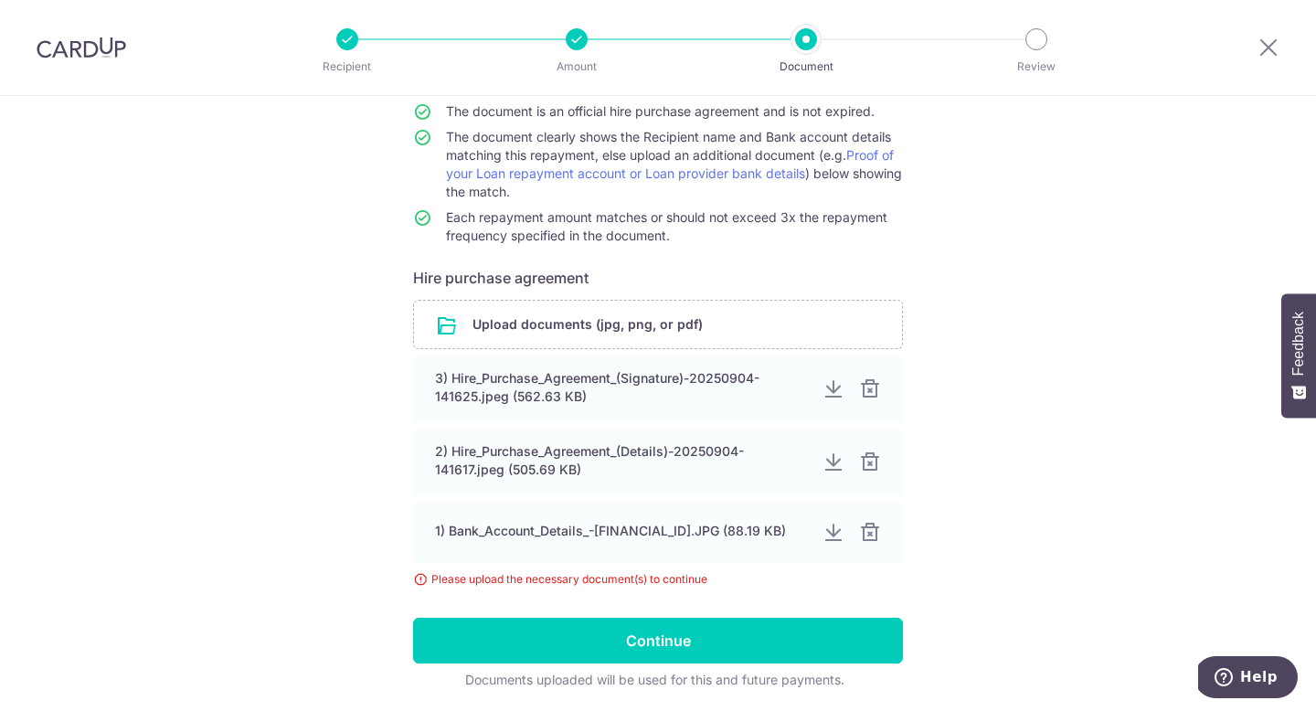
scroll to position [239, 0]
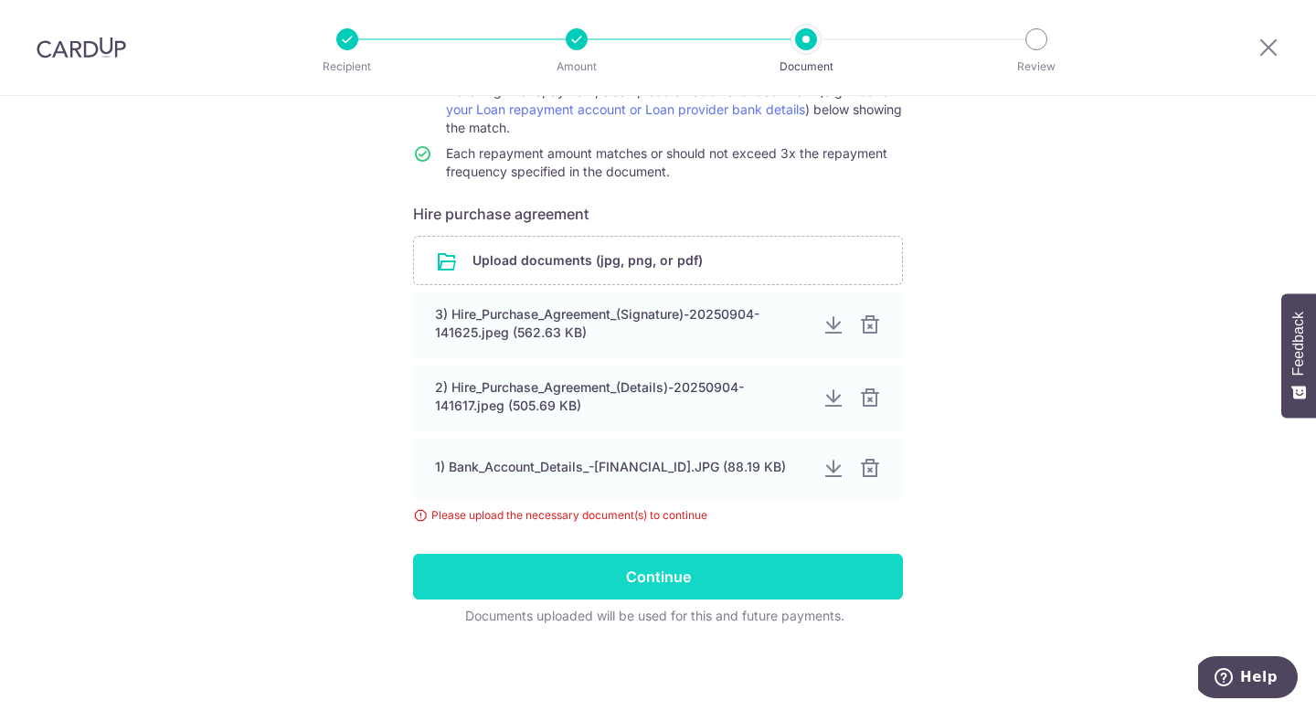
click at [616, 565] on input "Continue" at bounding box center [658, 577] width 490 height 46
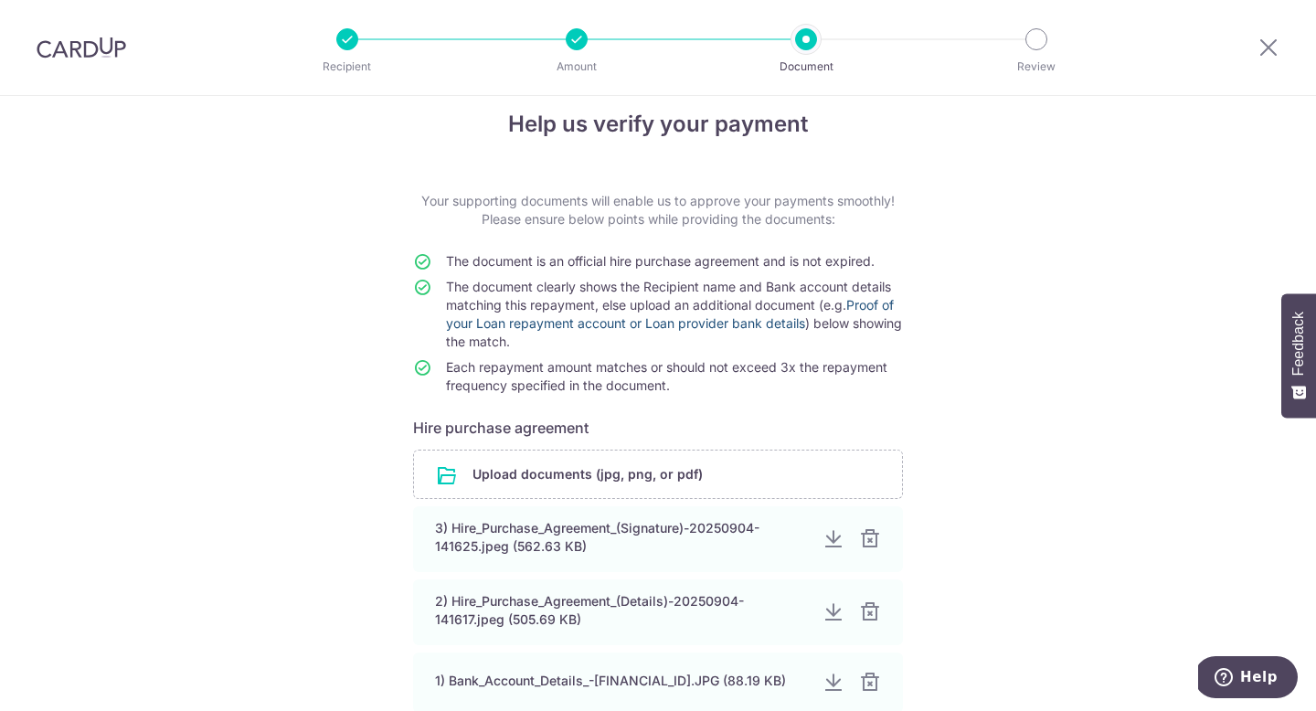
scroll to position [239, 0]
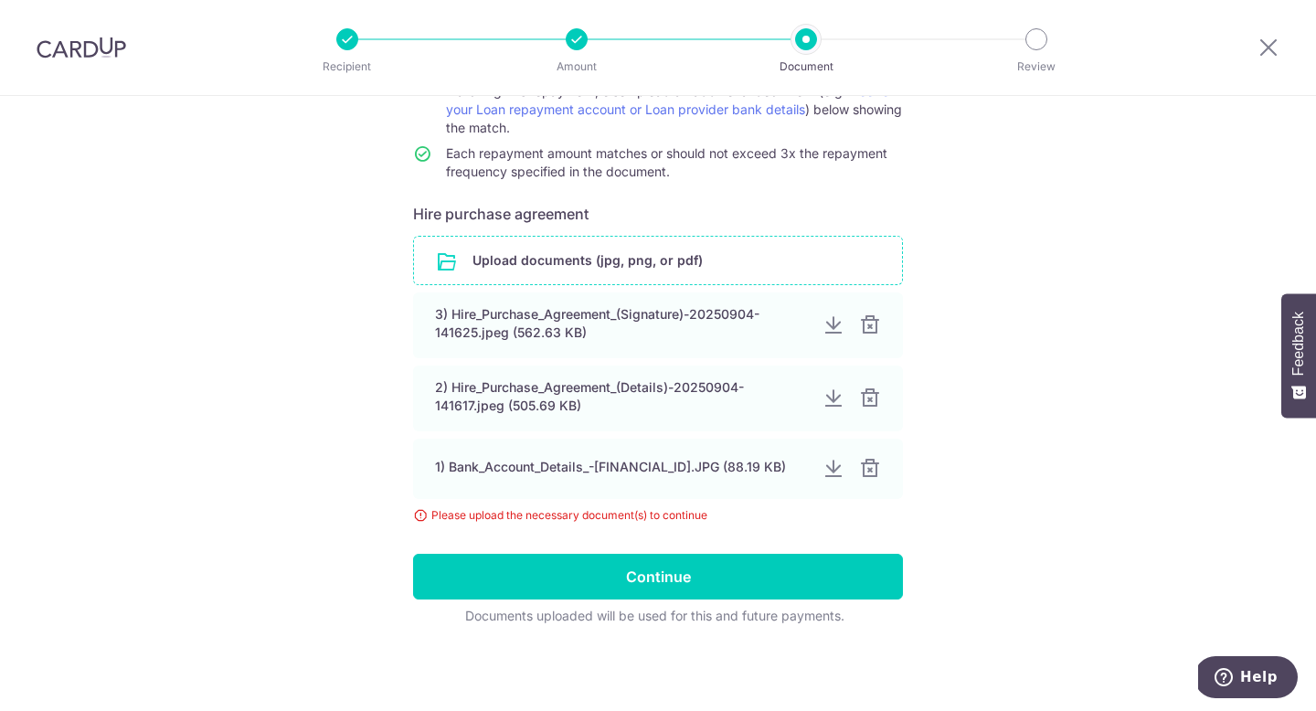
click at [690, 255] on input "file" at bounding box center [658, 261] width 488 height 48
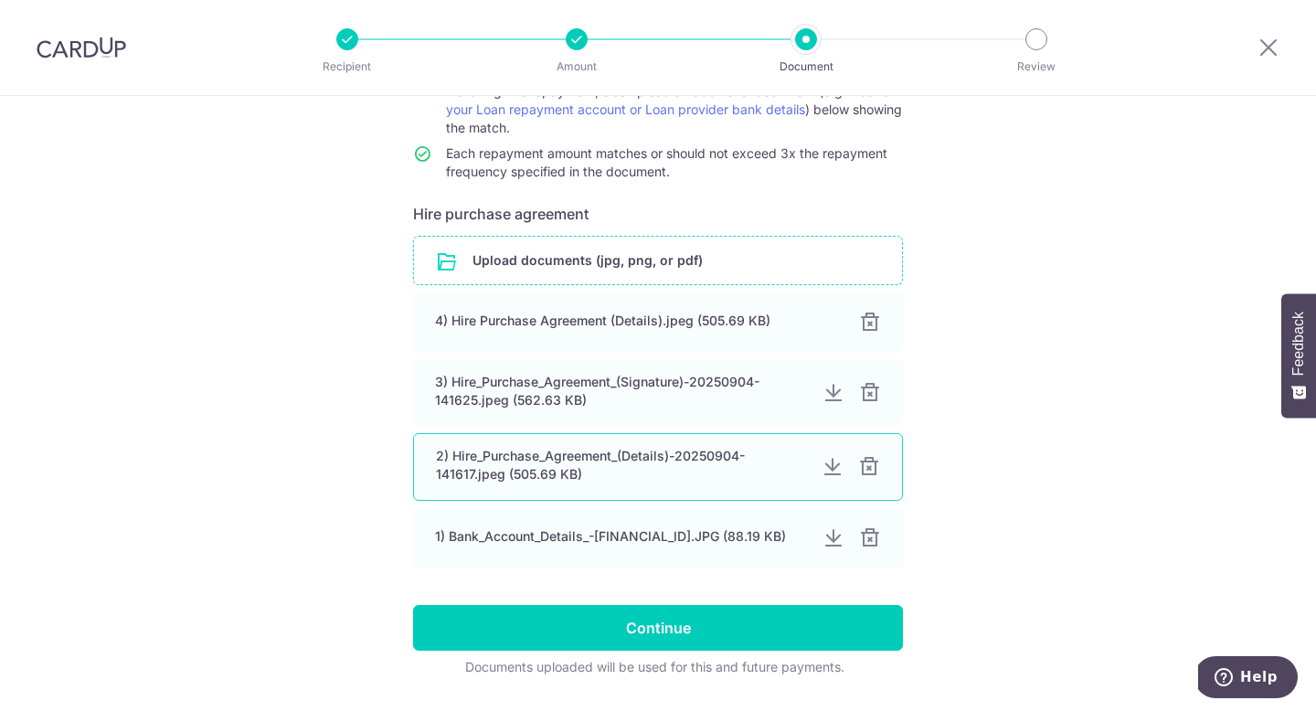
click at [864, 471] on div at bounding box center [869, 467] width 22 height 22
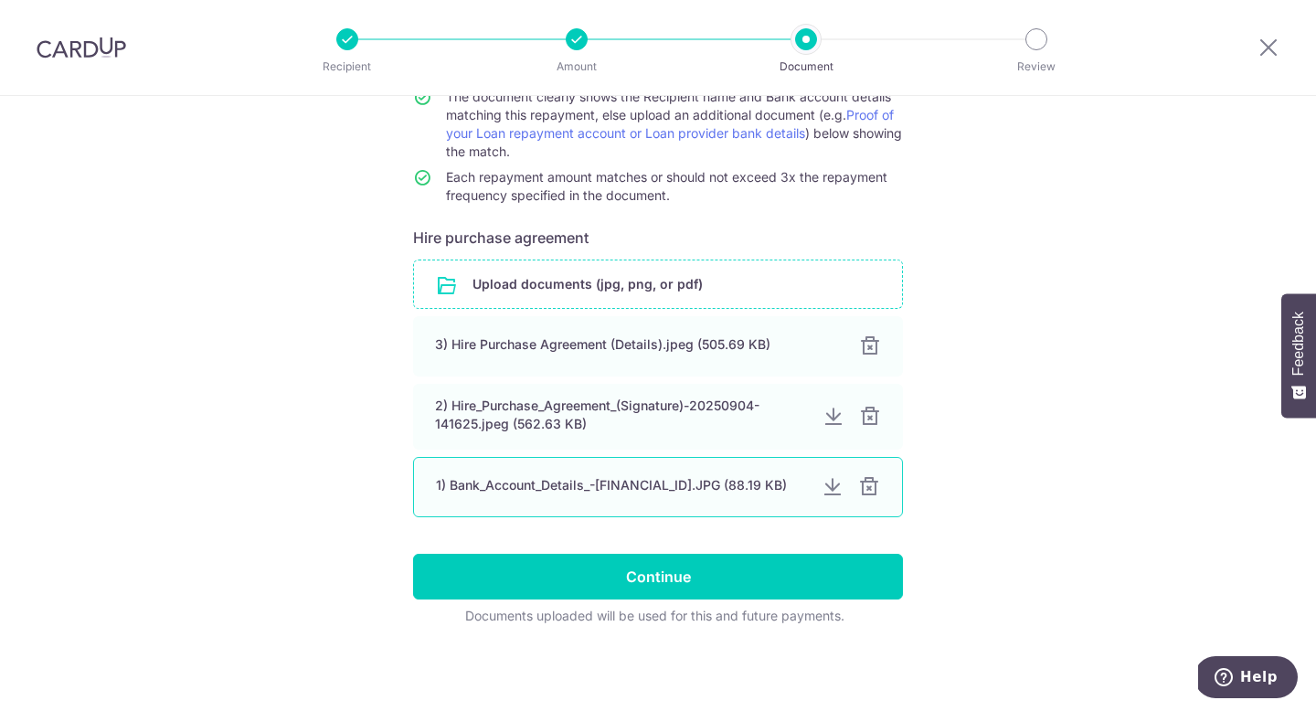
scroll to position [215, 0]
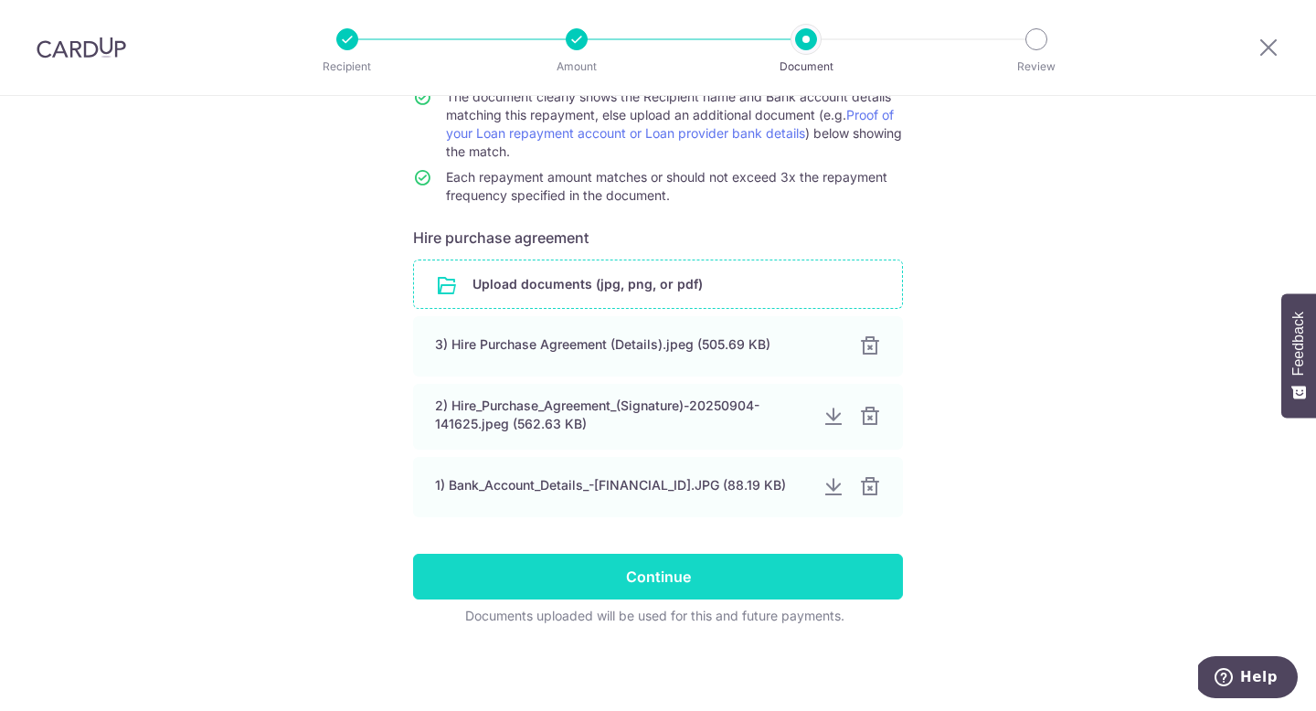
click at [763, 585] on input "Continue" at bounding box center [658, 577] width 490 height 46
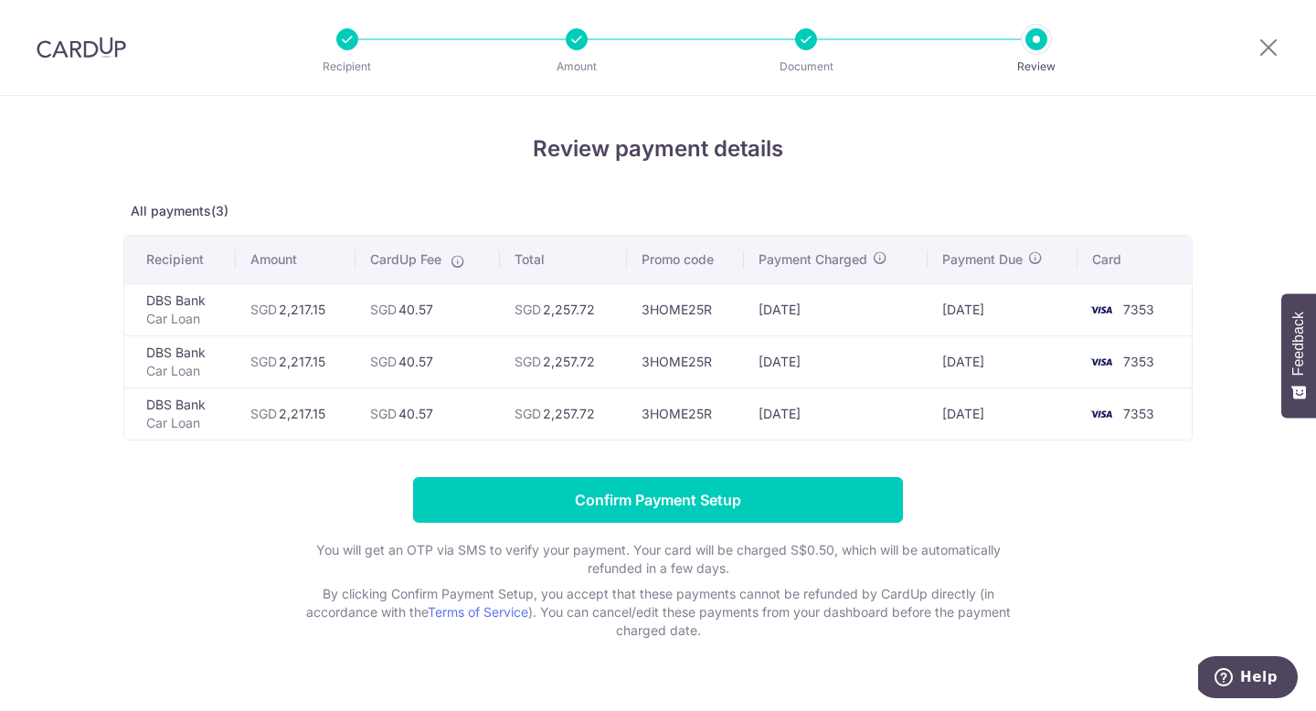
click at [582, 37] on div at bounding box center [577, 39] width 22 height 22
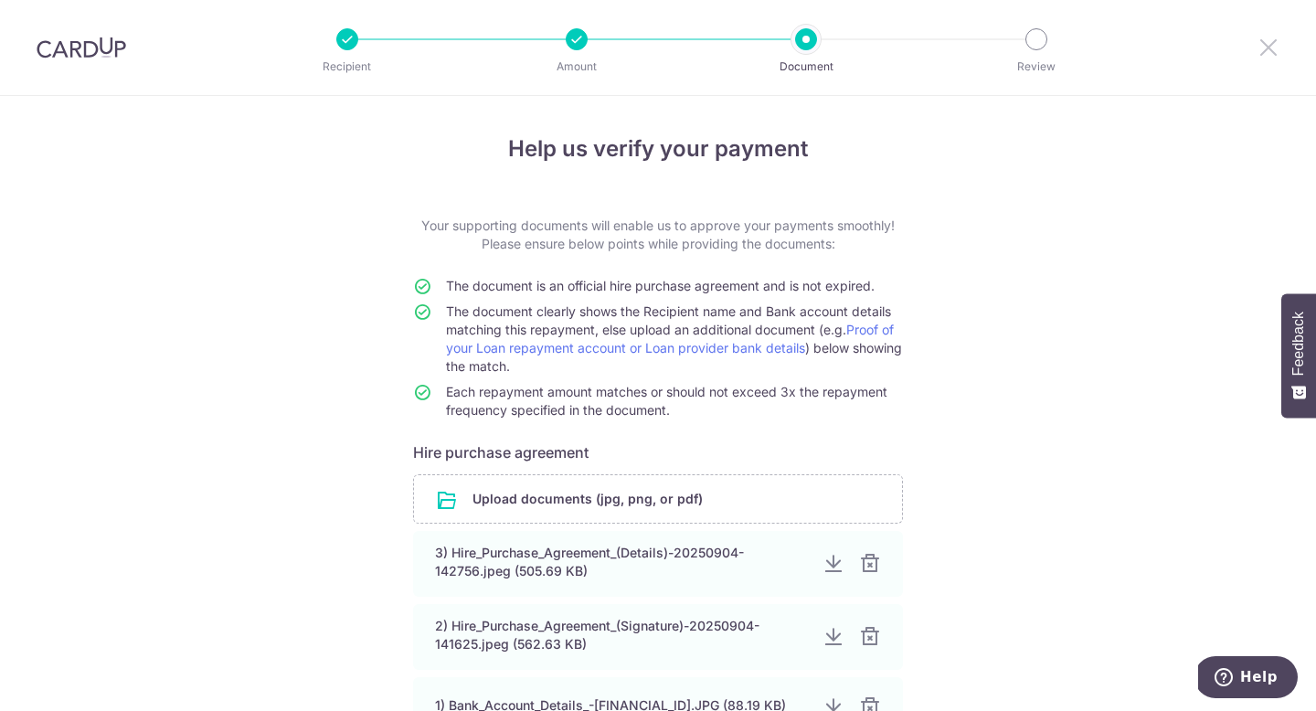
click at [1260, 44] on icon at bounding box center [1269, 47] width 22 height 23
click at [814, 39] on div at bounding box center [806, 39] width 22 height 22
click at [569, 36] on div at bounding box center [577, 39] width 22 height 22
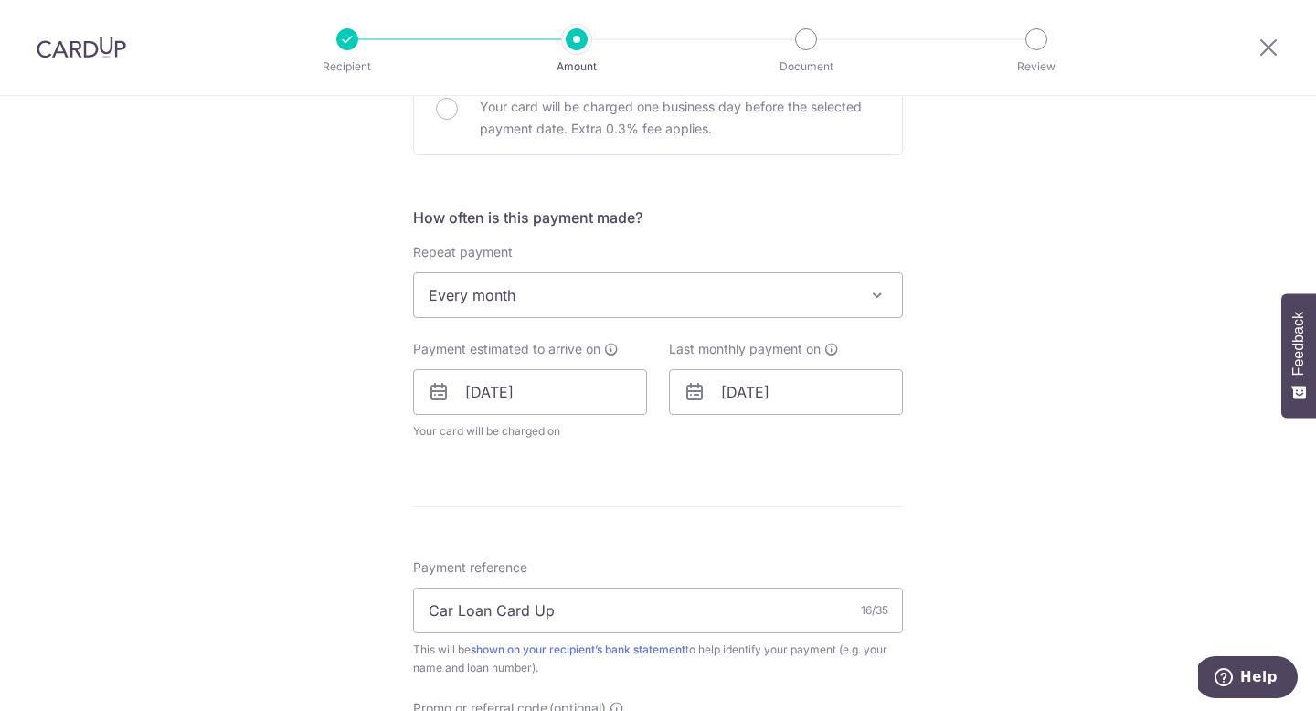
scroll to position [623, 0]
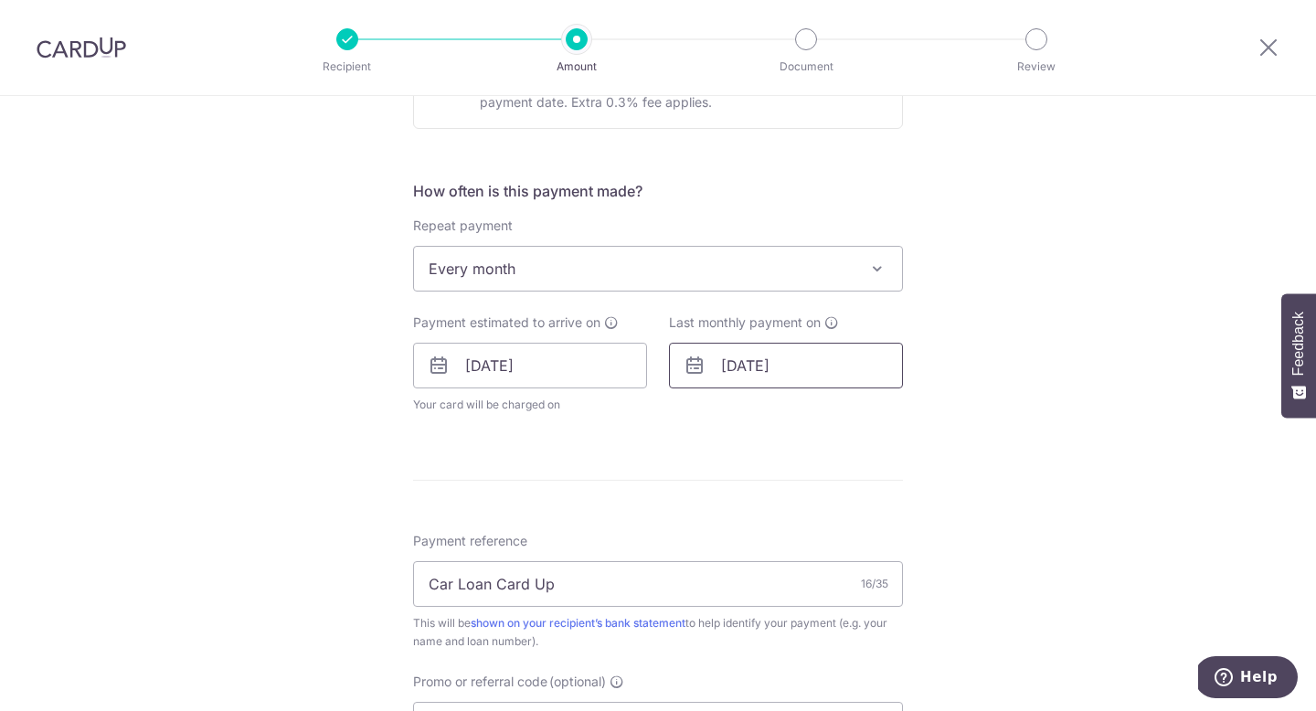
click at [815, 365] on input "24/11/2025" at bounding box center [786, 366] width 234 height 46
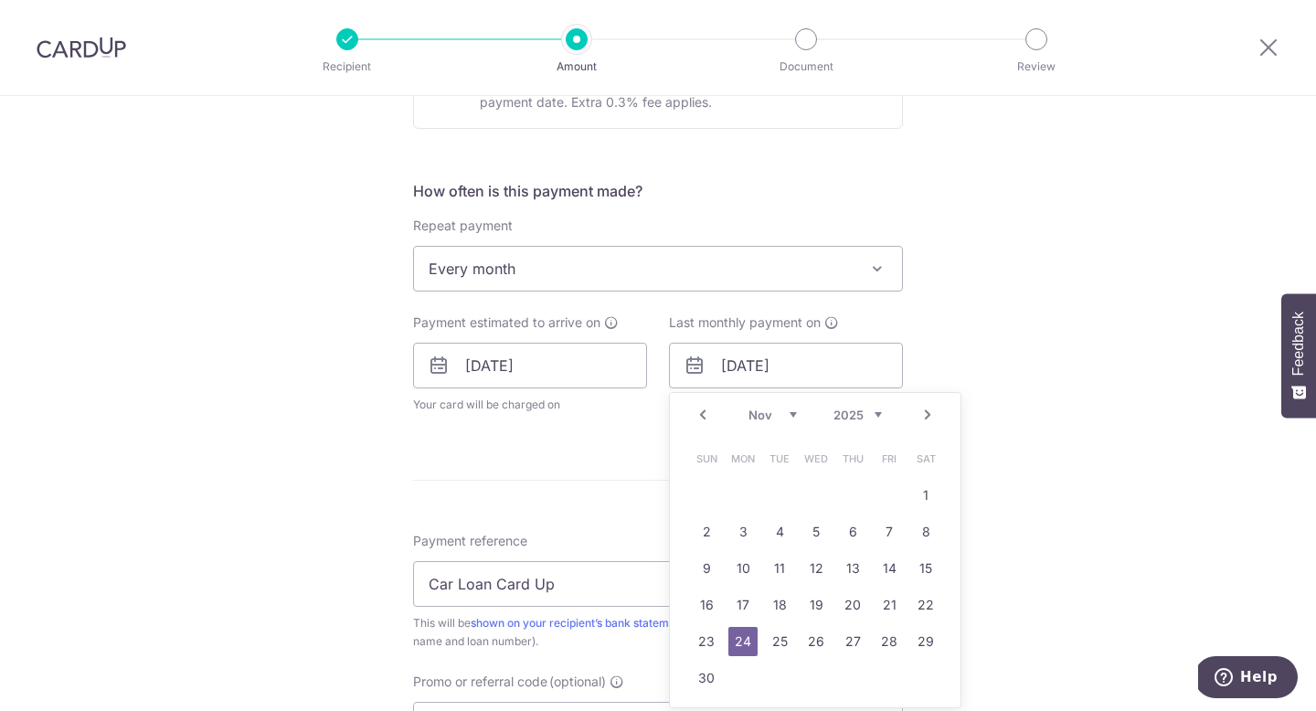
click at [792, 417] on select "Sep Oct Nov Dec" at bounding box center [772, 415] width 48 height 15
click at [814, 602] on link "24" at bounding box center [816, 604] width 29 height 29
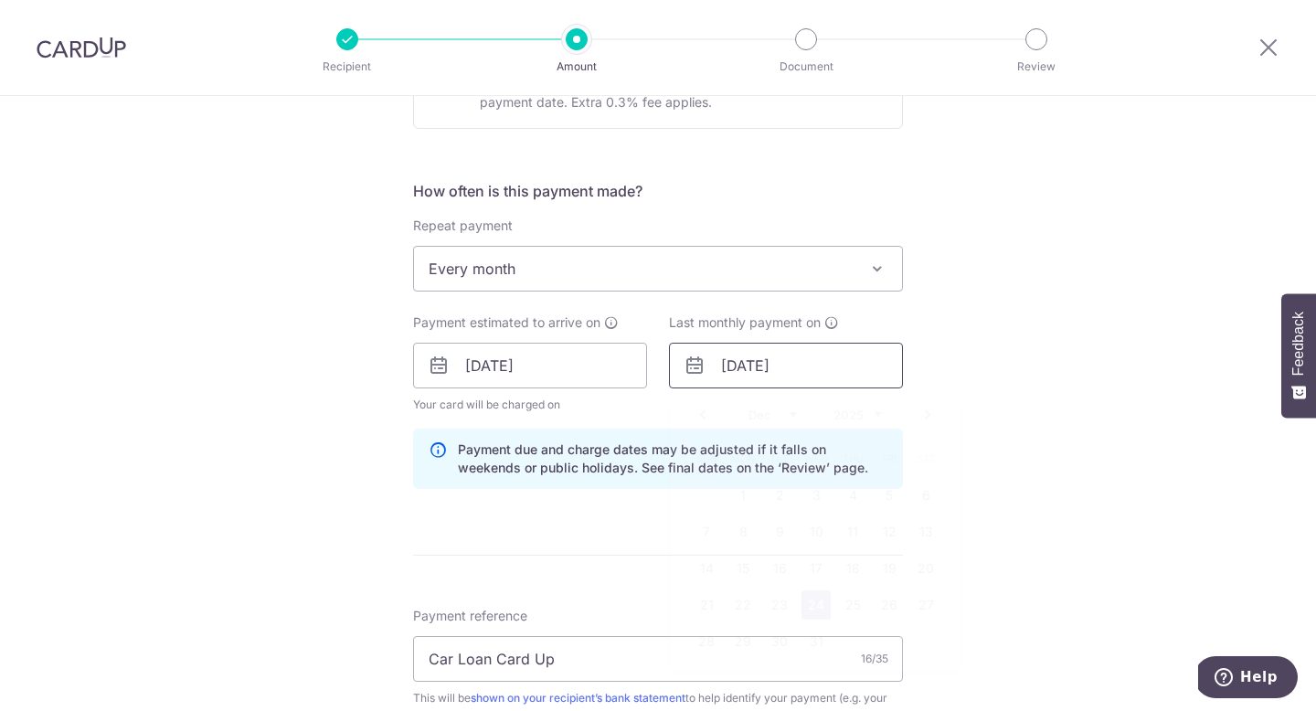
click at [778, 370] on input "24/12/2025" at bounding box center [786, 366] width 234 height 46
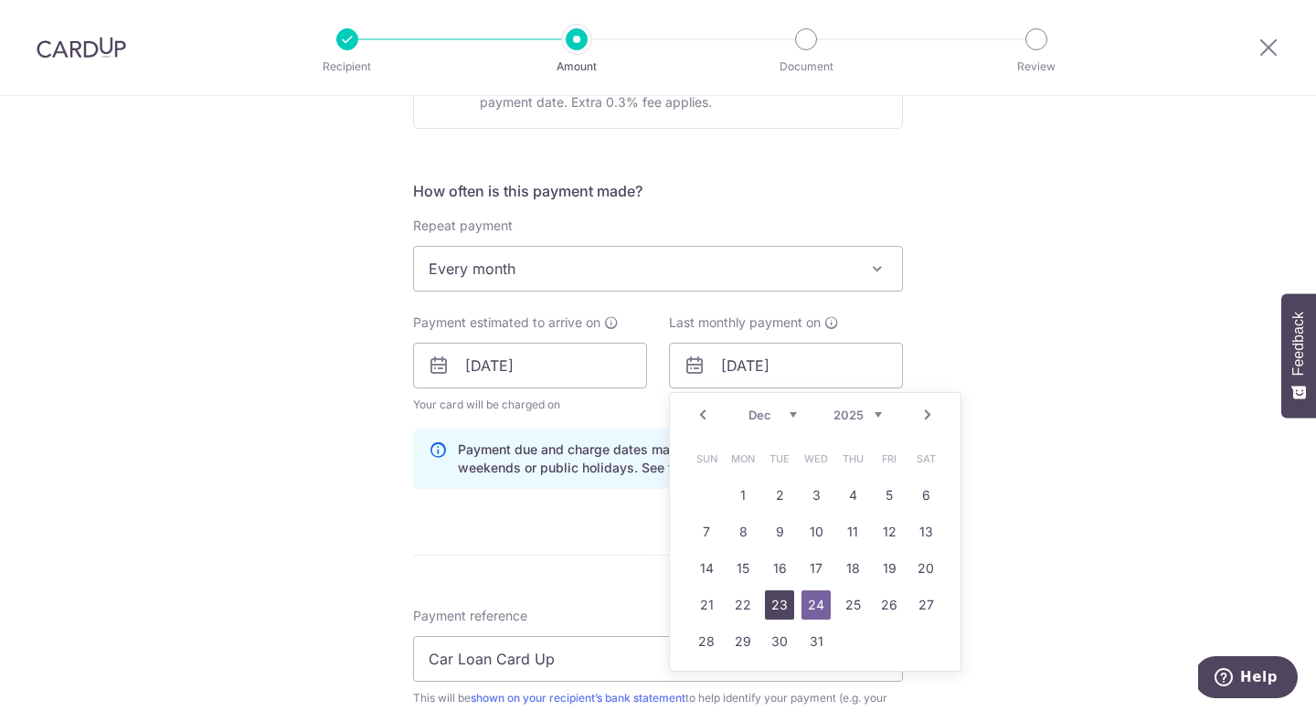
click at [775, 605] on link "23" at bounding box center [779, 604] width 29 height 29
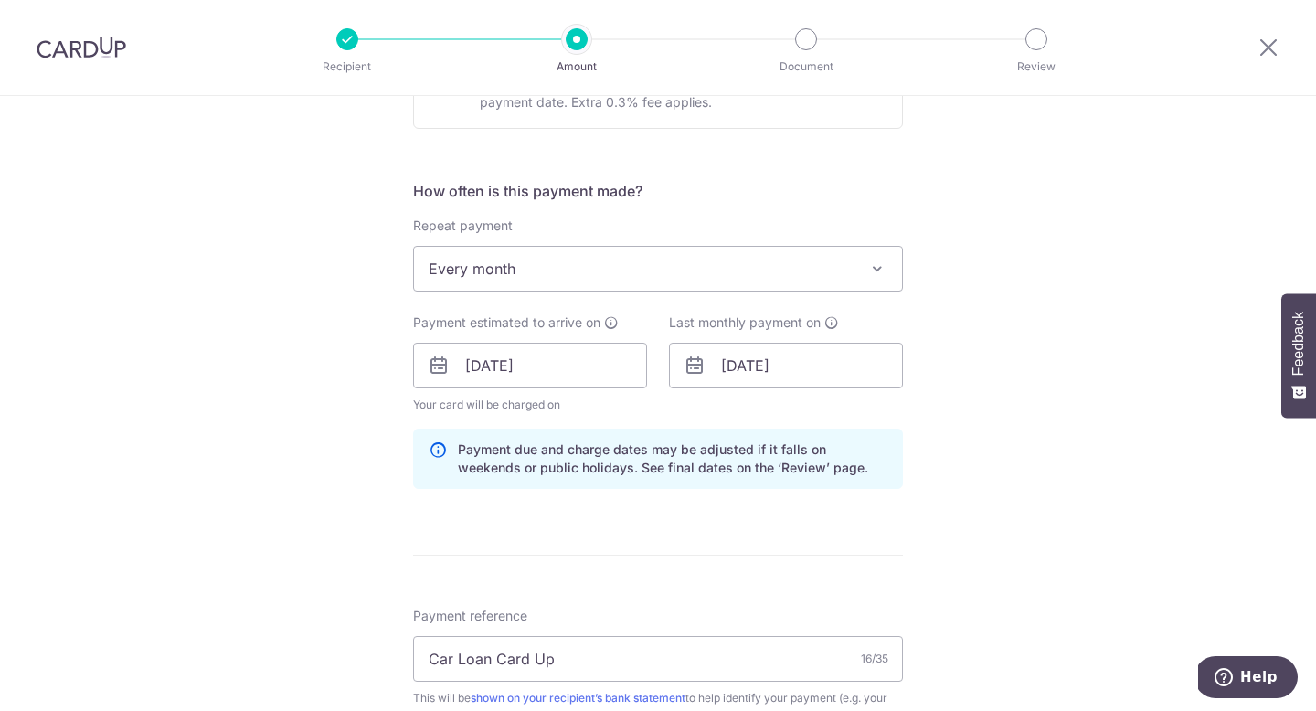
click at [1160, 473] on div "Tell us more about your payment Enter payment amount SGD 2,217.15 2217.15 Selec…" at bounding box center [658, 378] width 1316 height 1810
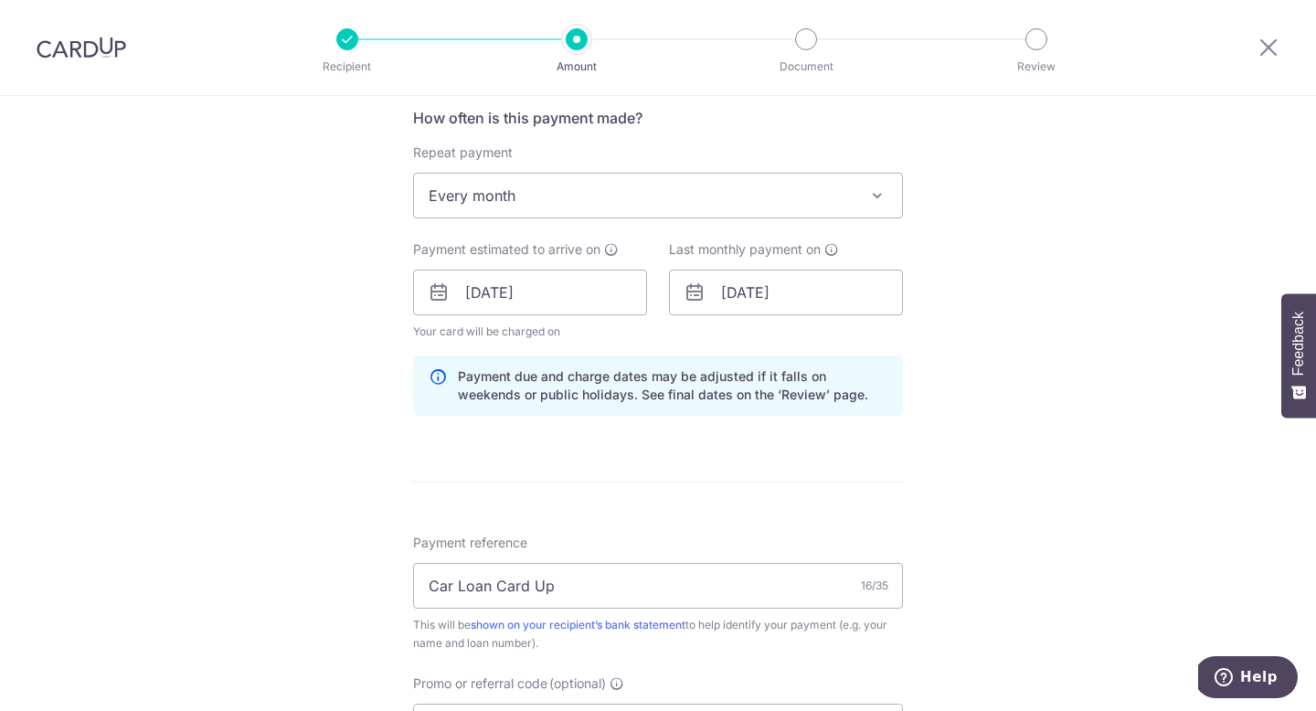
scroll to position [617, 0]
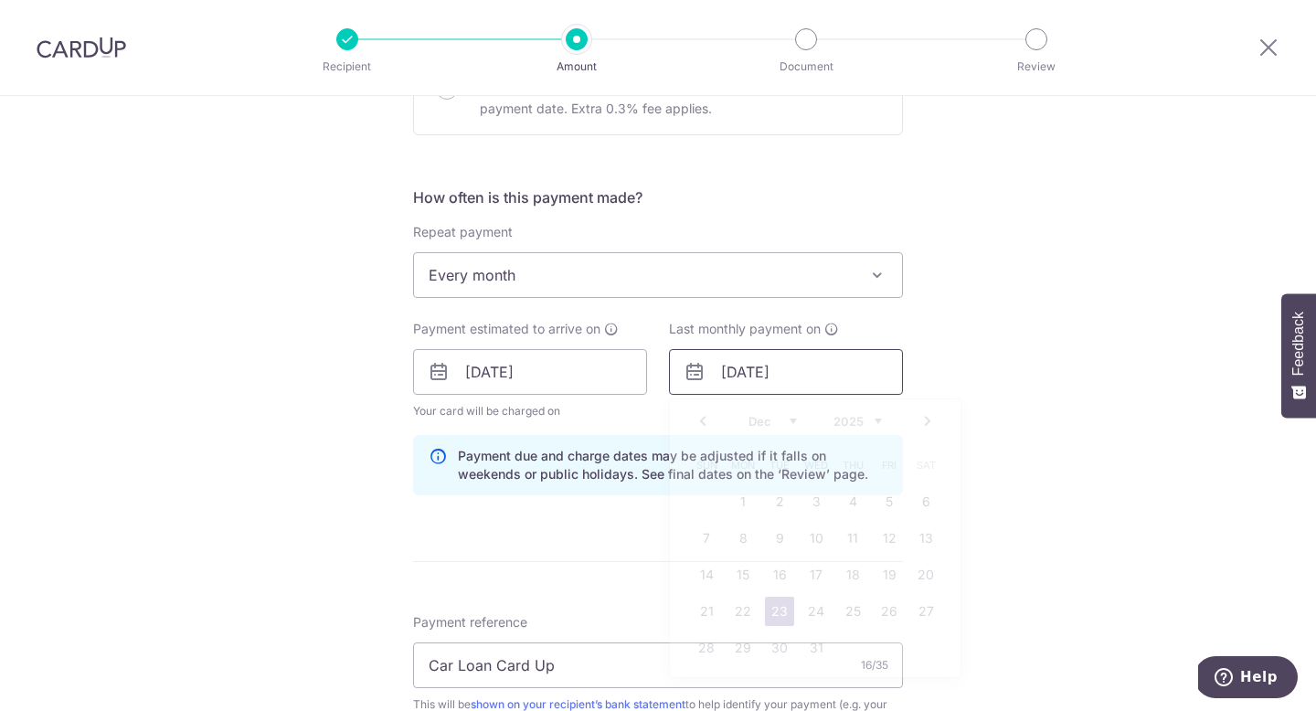
click at [786, 370] on input "[DATE]" at bounding box center [786, 372] width 234 height 46
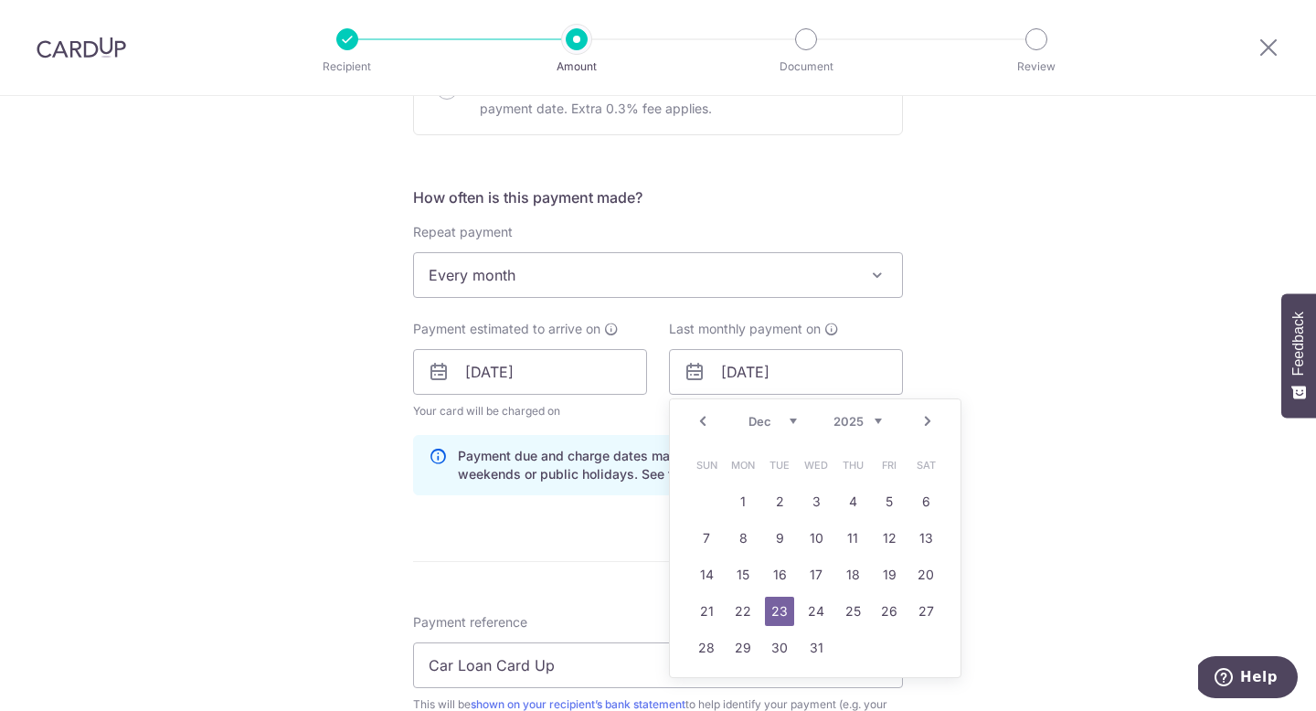
click at [791, 418] on select "Sep Oct Nov Dec" at bounding box center [772, 421] width 48 height 15
click at [869, 423] on select "2025 2026 2027 2028 2029 2030 2031 2032 2033 2034 2035" at bounding box center [857, 421] width 48 height 15
click at [784, 419] on select "Jan Feb Mar Apr May Jun Jul Aug Sep Oct Nov Dec" at bounding box center [772, 421] width 48 height 15
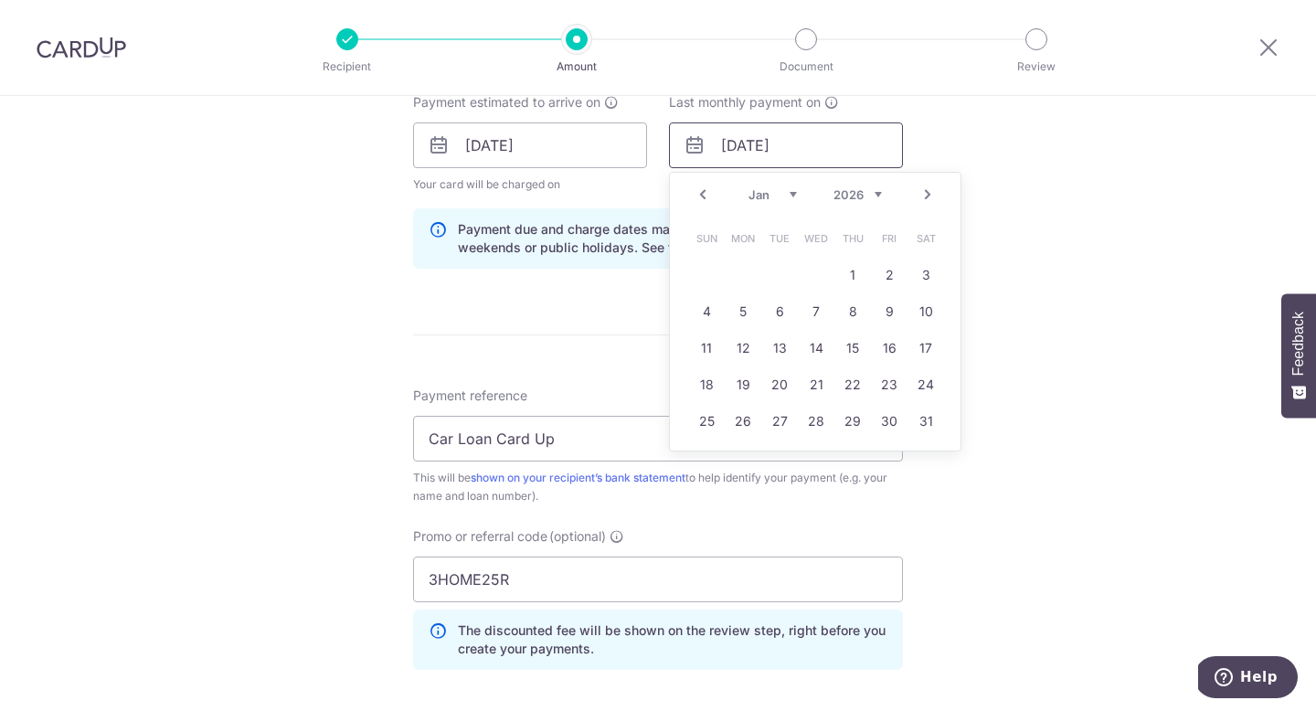
scroll to position [792, 0]
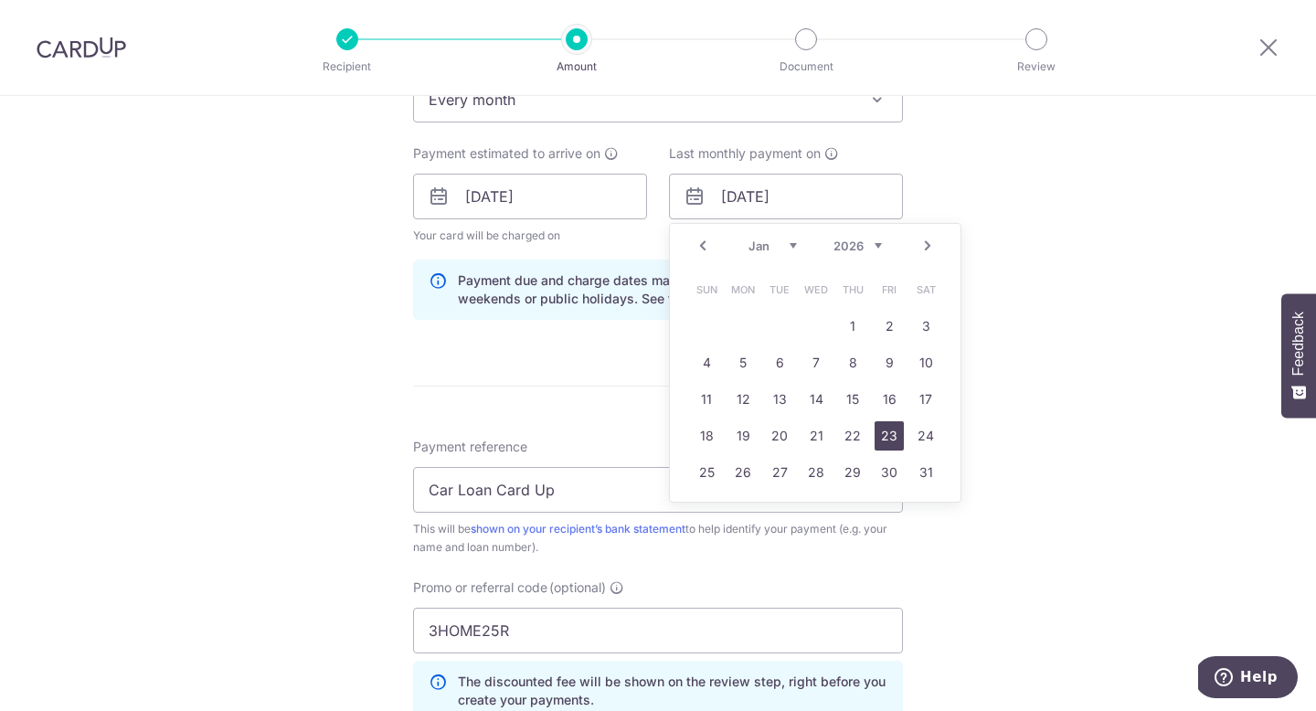
click at [895, 430] on link "23" at bounding box center [889, 435] width 29 height 29
type input "23/01/2026"
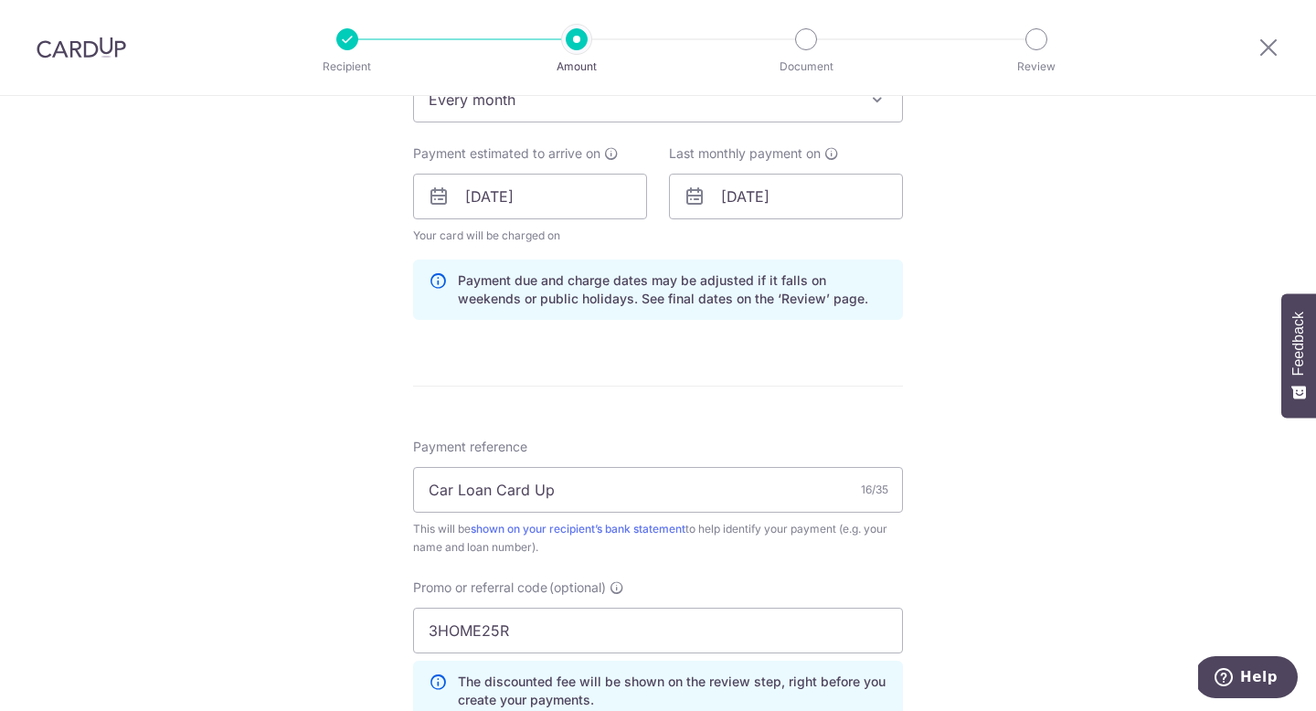
click at [1015, 386] on div "Tell us more about your payment Enter payment amount SGD 2,217.15 2217.15 Selec…" at bounding box center [658, 209] width 1316 height 1810
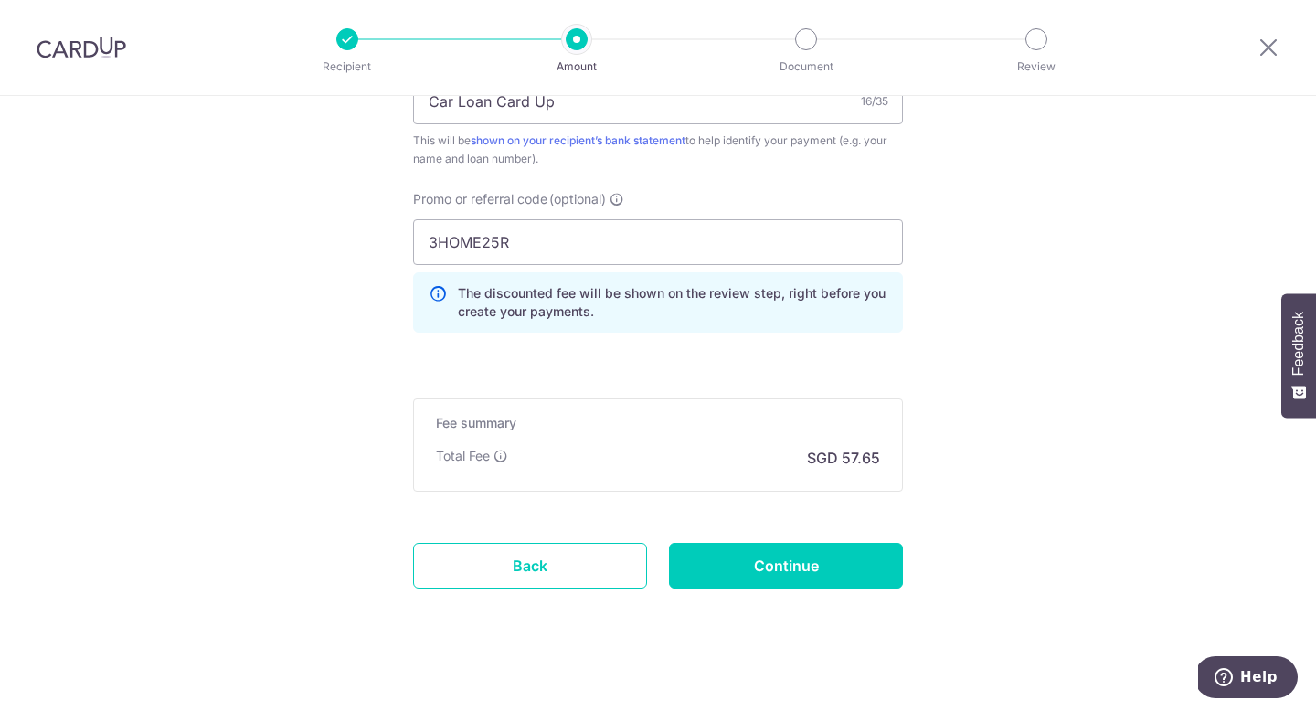
scroll to position [1195, 0]
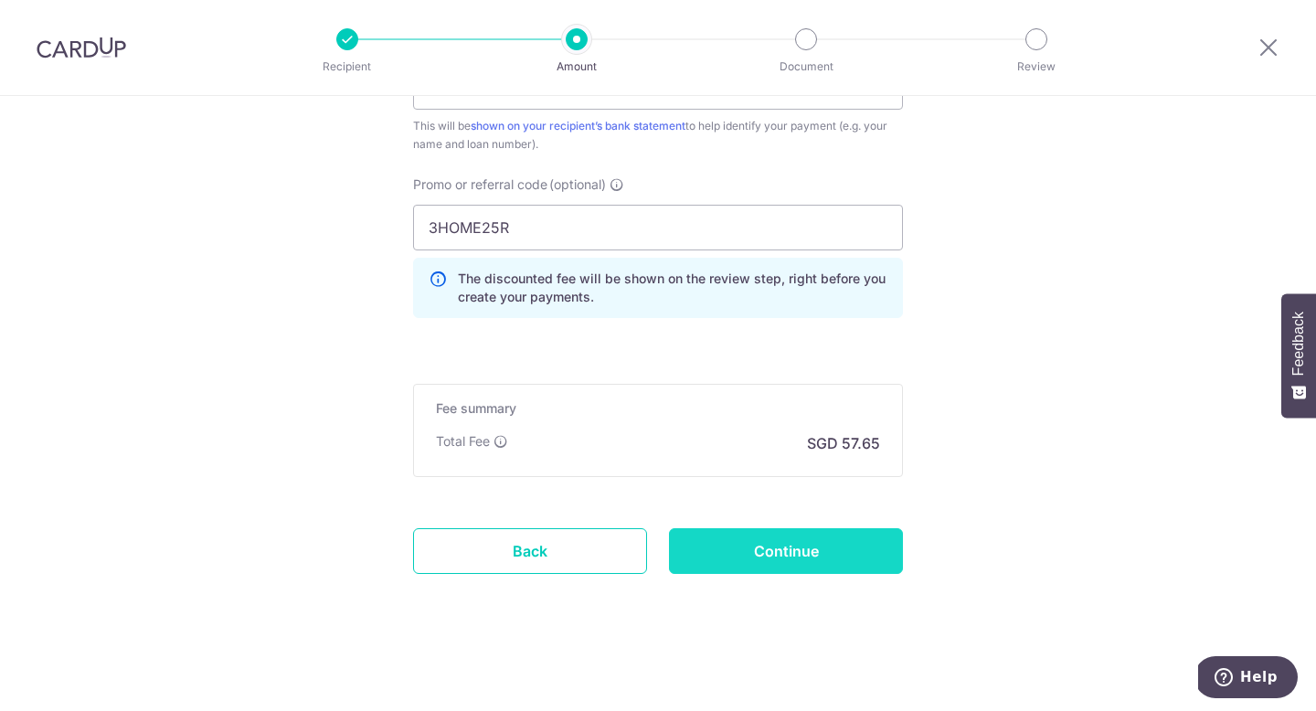
click at [839, 560] on input "Continue" at bounding box center [786, 551] width 234 height 46
type input "Update Schedule"
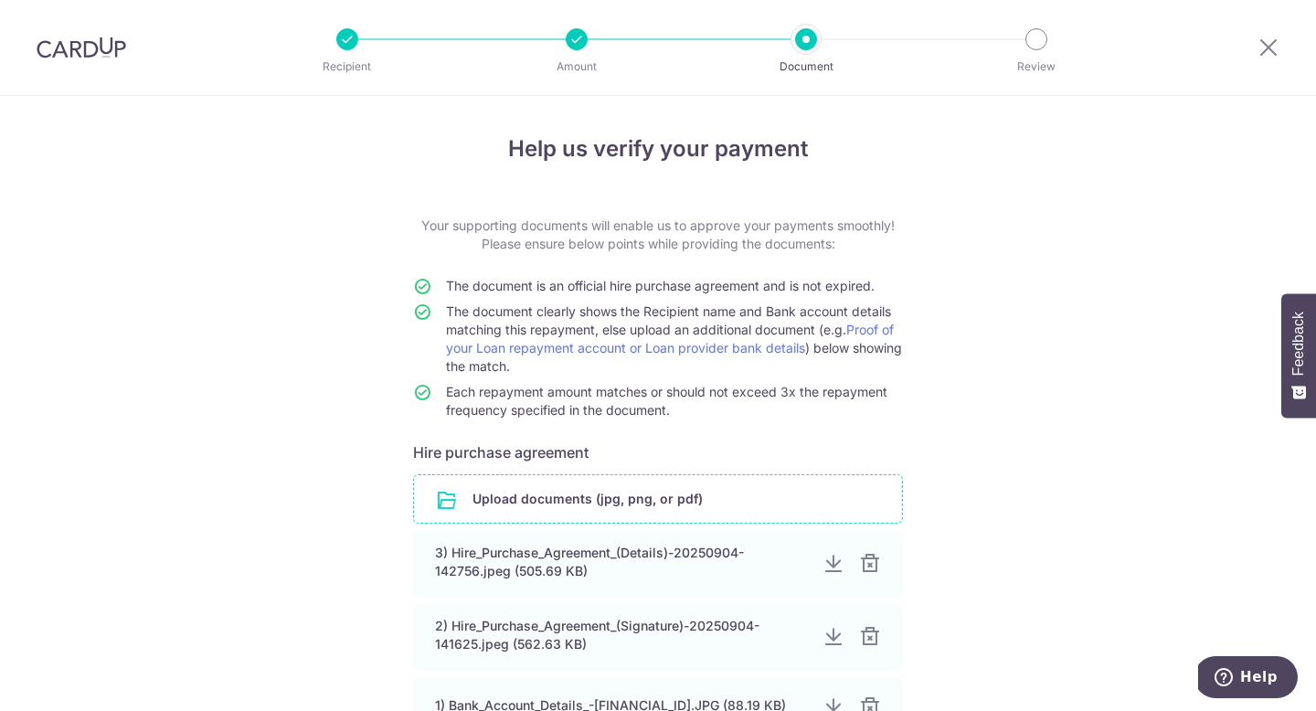
scroll to position [220, 0]
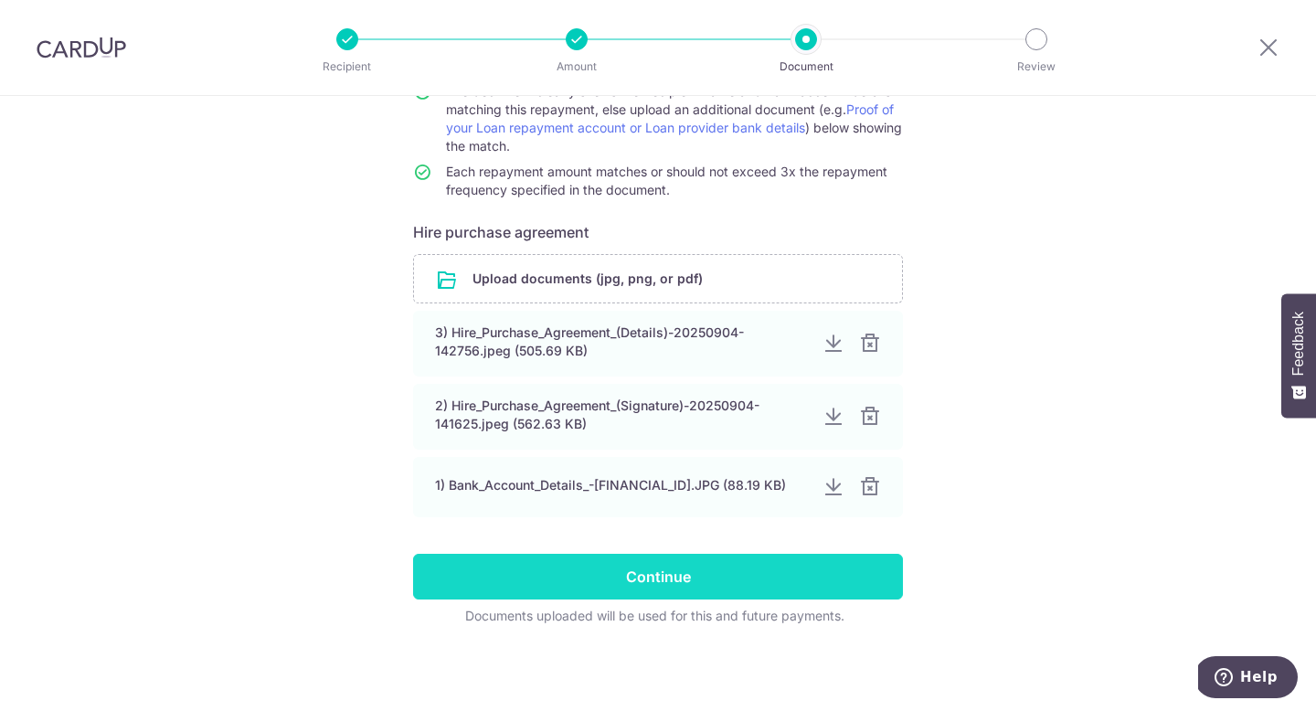
click at [787, 572] on input "Continue" at bounding box center [658, 577] width 490 height 46
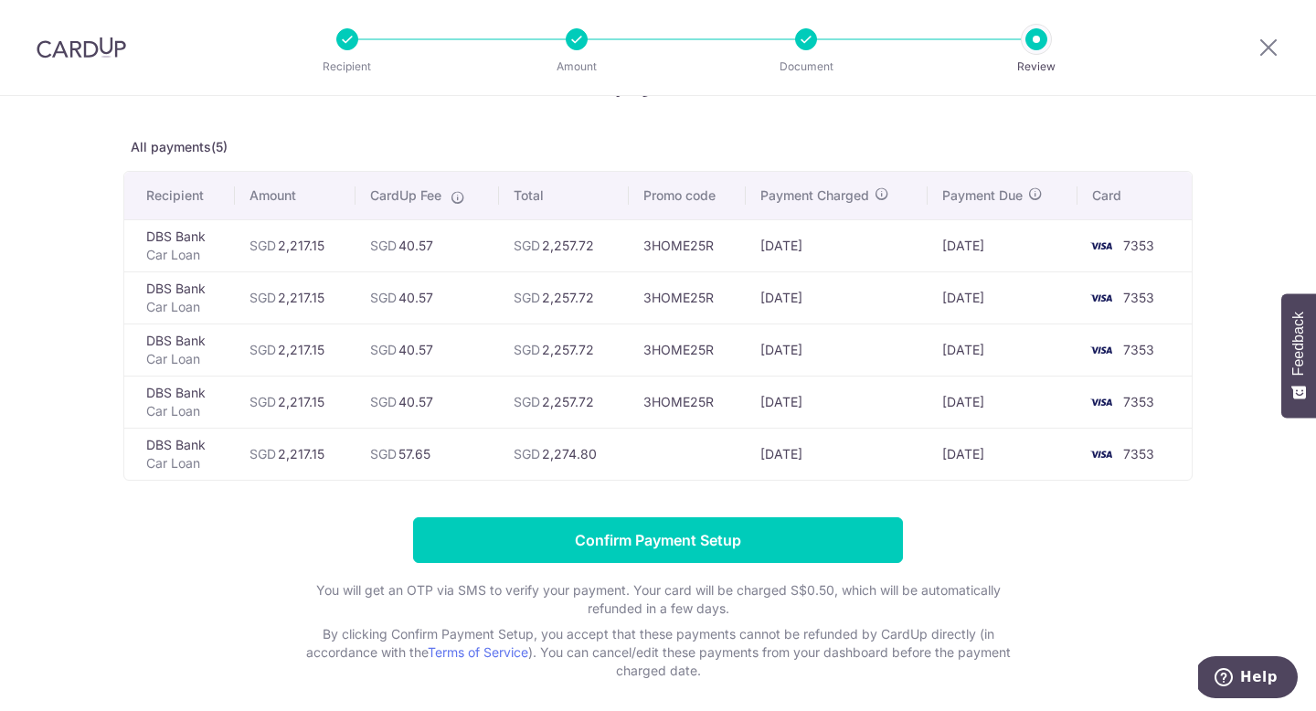
scroll to position [88, 0]
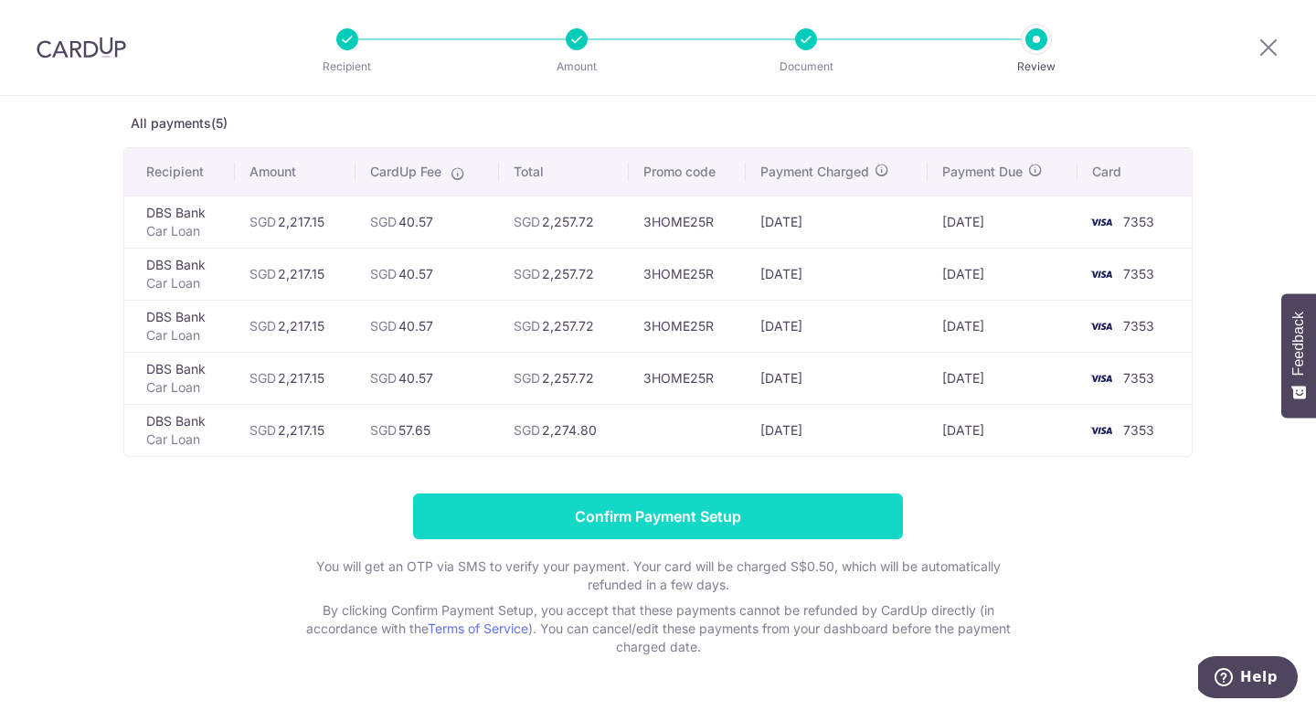
click at [771, 515] on input "Confirm Payment Setup" at bounding box center [658, 517] width 490 height 46
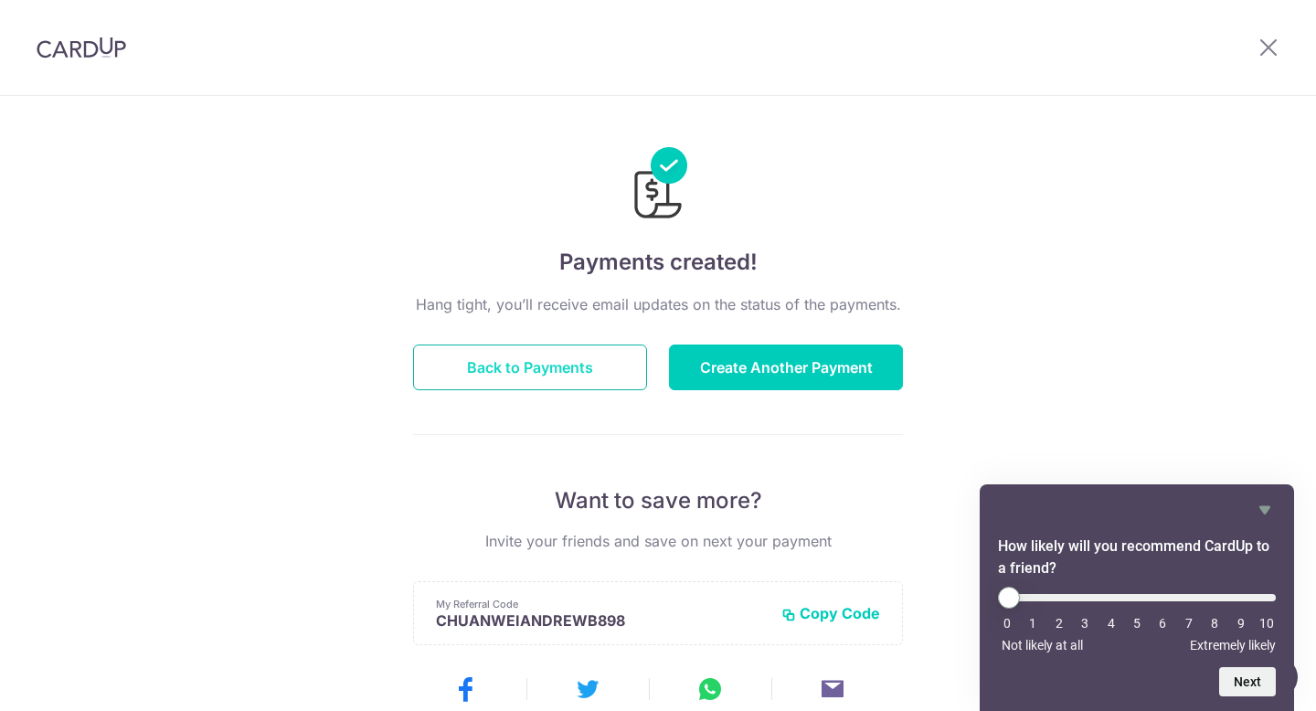
click at [607, 356] on button "Back to Payments" at bounding box center [530, 368] width 234 height 46
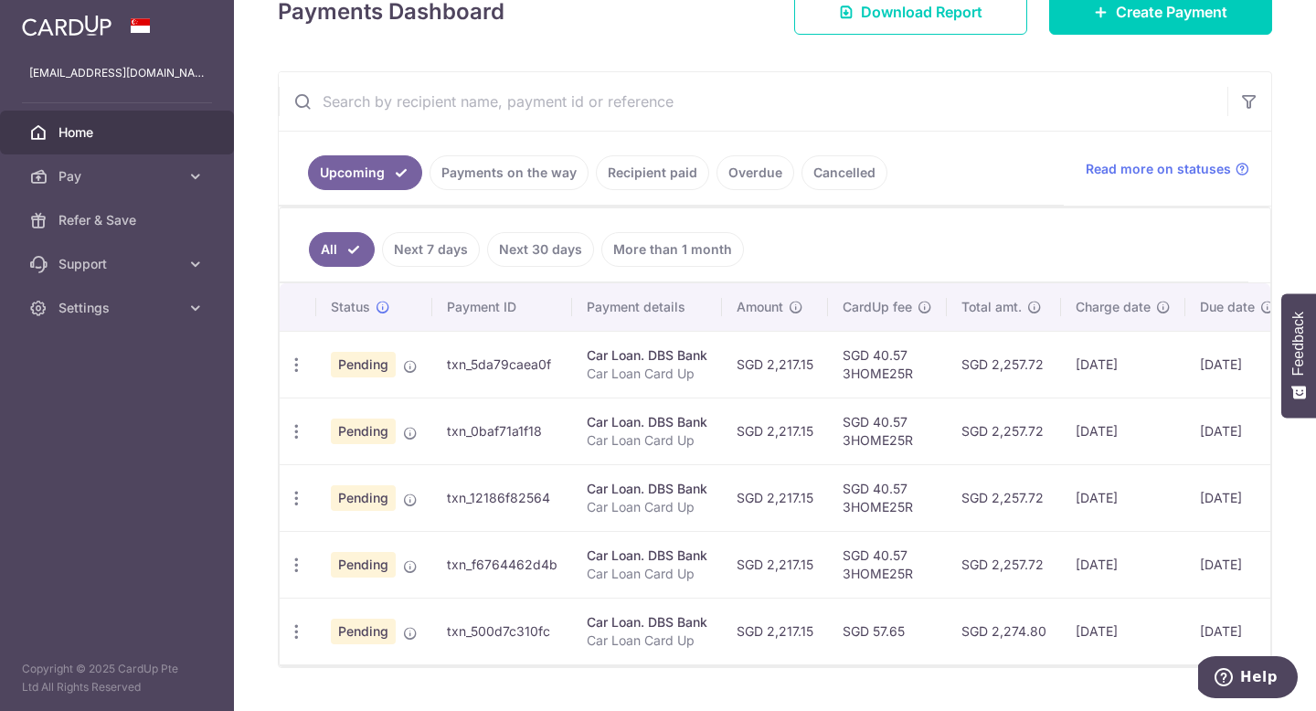
scroll to position [324, 0]
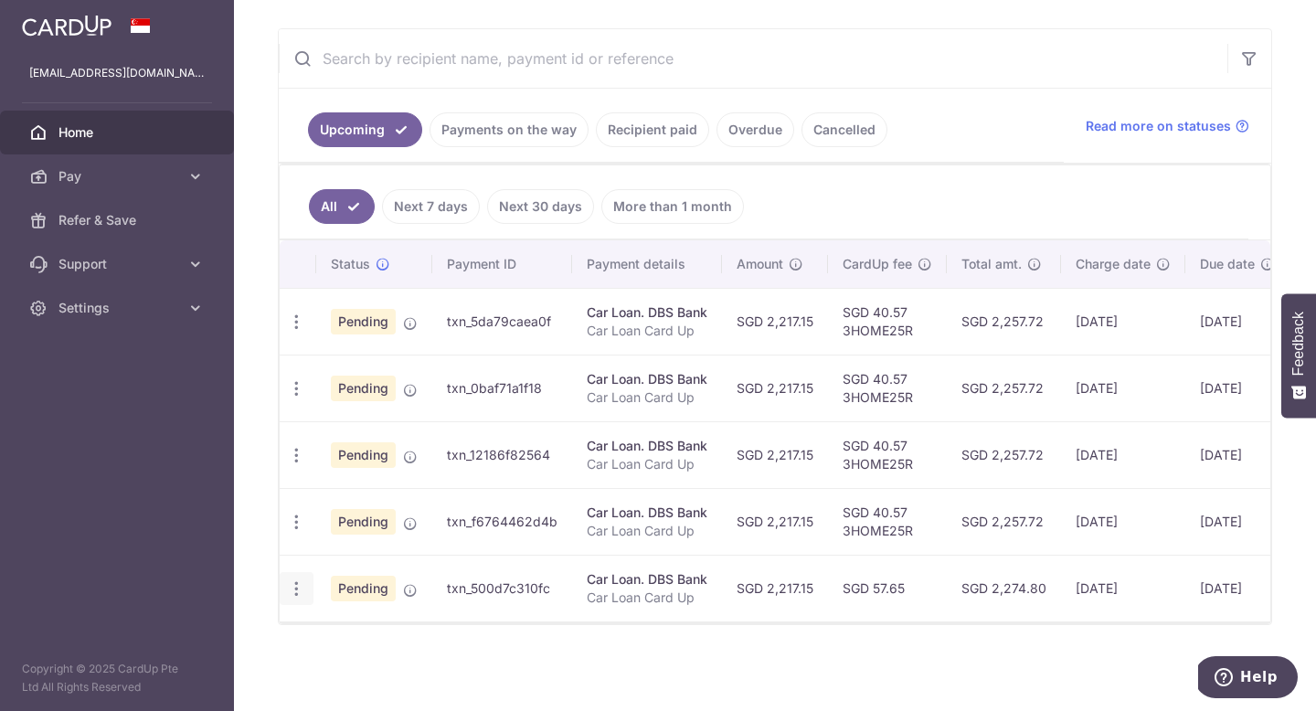
click at [292, 587] on icon "button" at bounding box center [296, 588] width 19 height 19
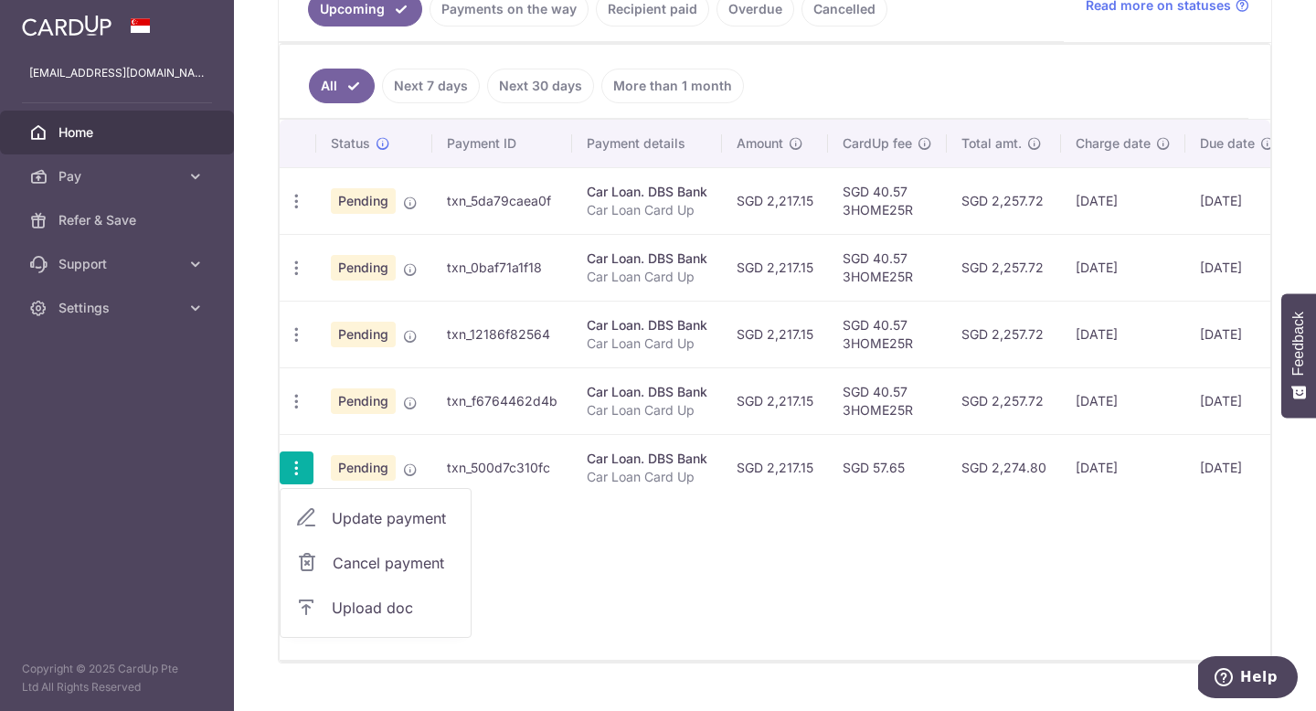
click at [358, 562] on span "Cancel payment" at bounding box center [394, 563] width 122 height 22
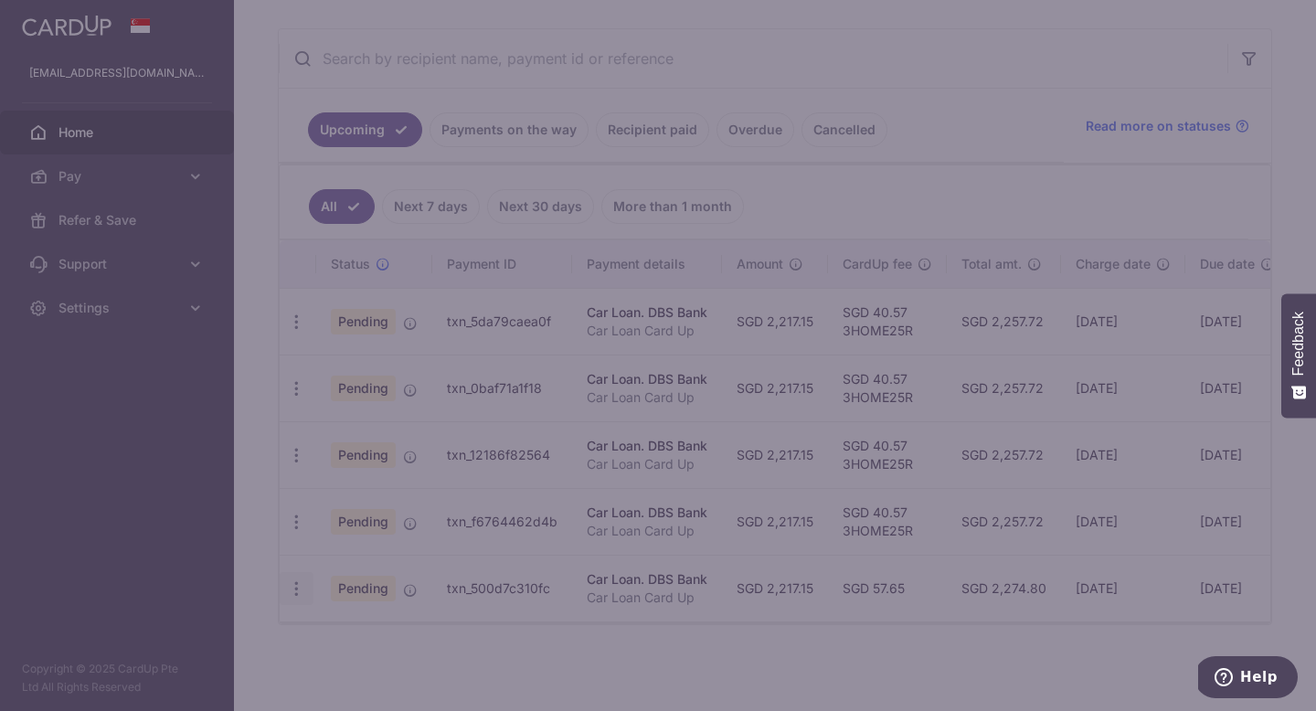
scroll to position [324, 0]
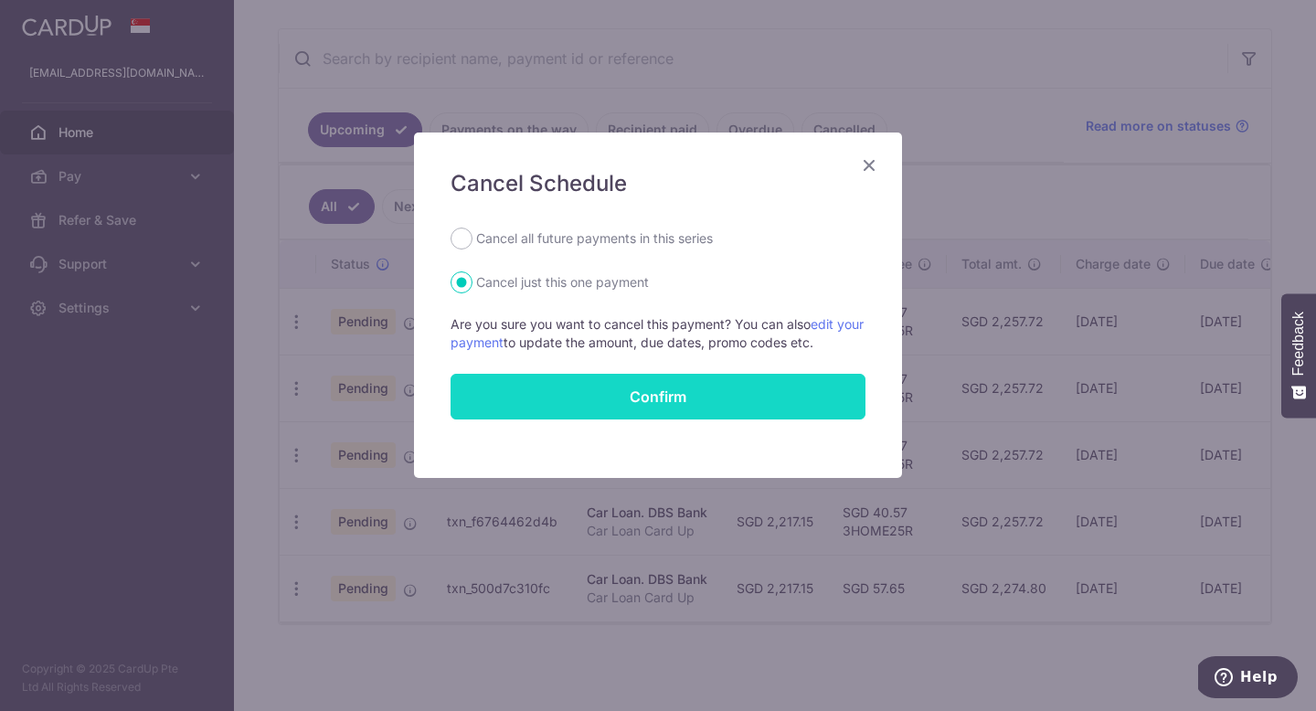
click at [560, 388] on button "Confirm" at bounding box center [658, 397] width 415 height 46
